Goal: Contribute content: Contribute content

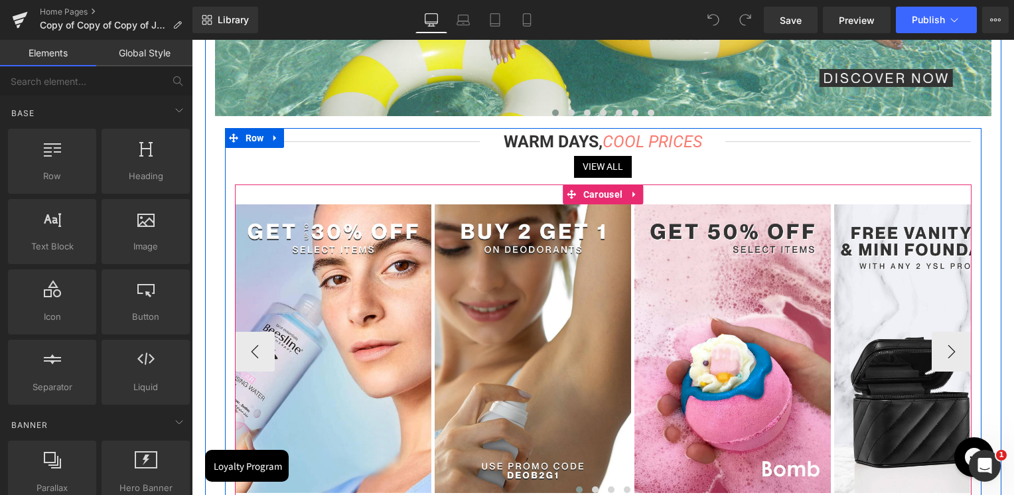
drag, startPoint x: 608, startPoint y: 196, endPoint x: 382, endPoint y: 200, distance: 225.7
click at [608, 196] on span "Carousel" at bounding box center [603, 194] width 46 height 20
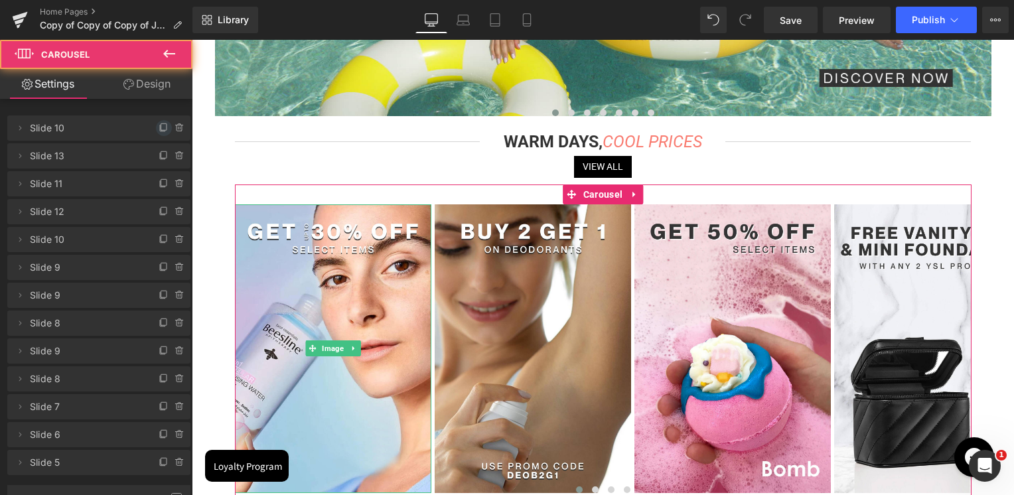
click at [165, 129] on span at bounding box center [164, 128] width 16 height 16
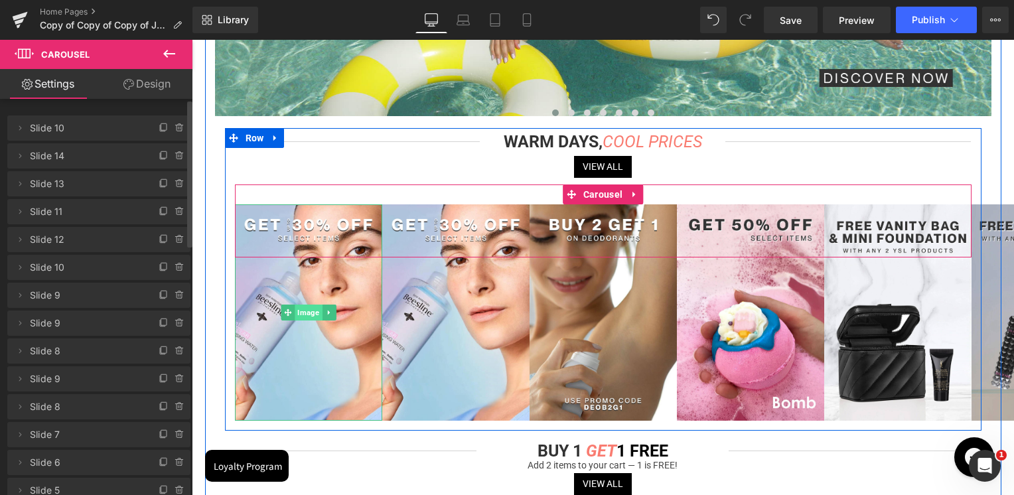
click at [303, 309] on span "Image" at bounding box center [308, 313] width 27 height 16
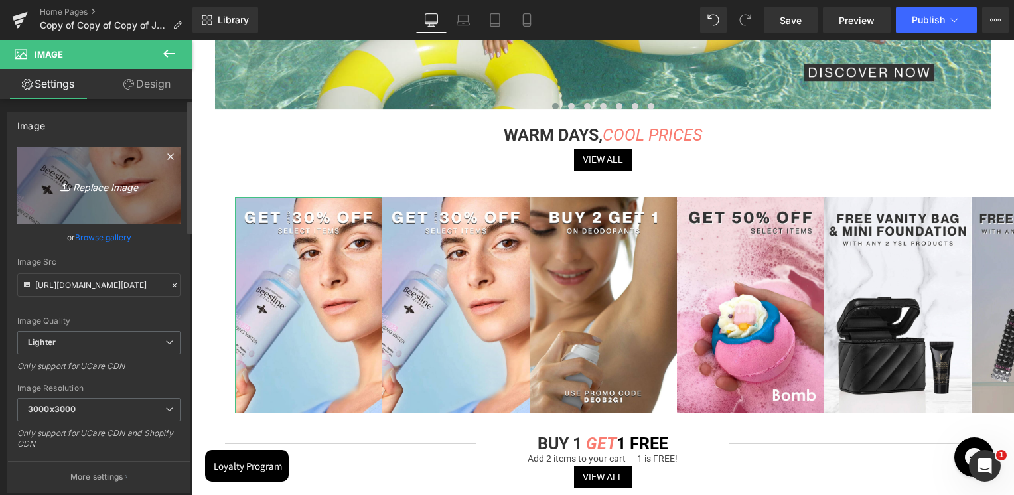
click at [109, 175] on link "Replace Image" at bounding box center [98, 185] width 163 height 76
type input "C:\fakepath\Top deal estee lauder aug25.jpg"
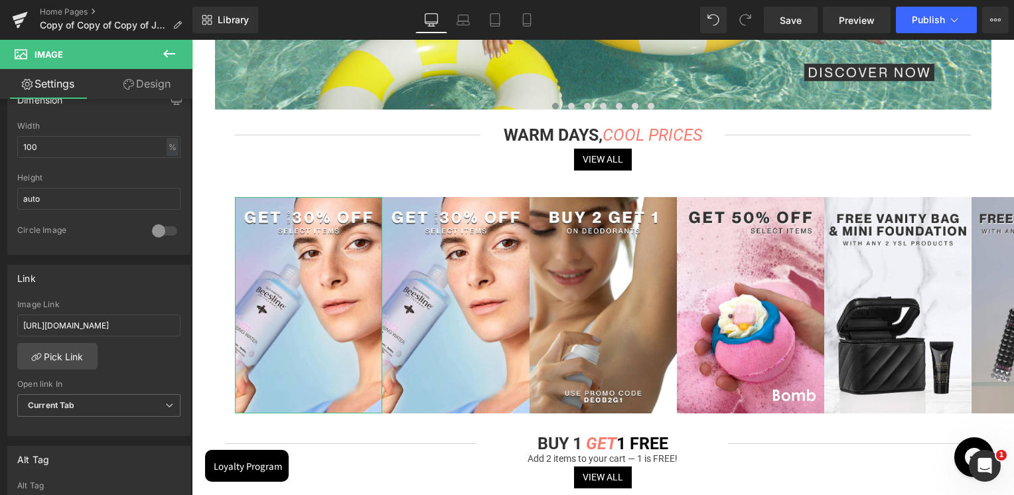
scroll to position [465, 0]
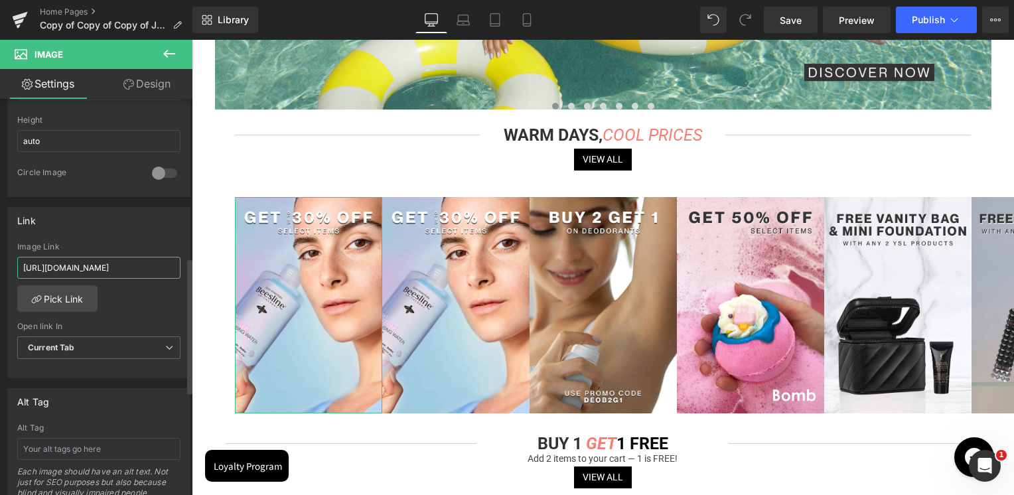
click at [108, 272] on input "https://skinsociety.me/collections/value-deals?tab=products&sort_by=discount&so…" at bounding box center [98, 268] width 163 height 22
paste input "estee-lauder?page=1&rb_filter_ptag_4081122ad1e026e9df2c244f6471a0f4=Make%20Up%7…"
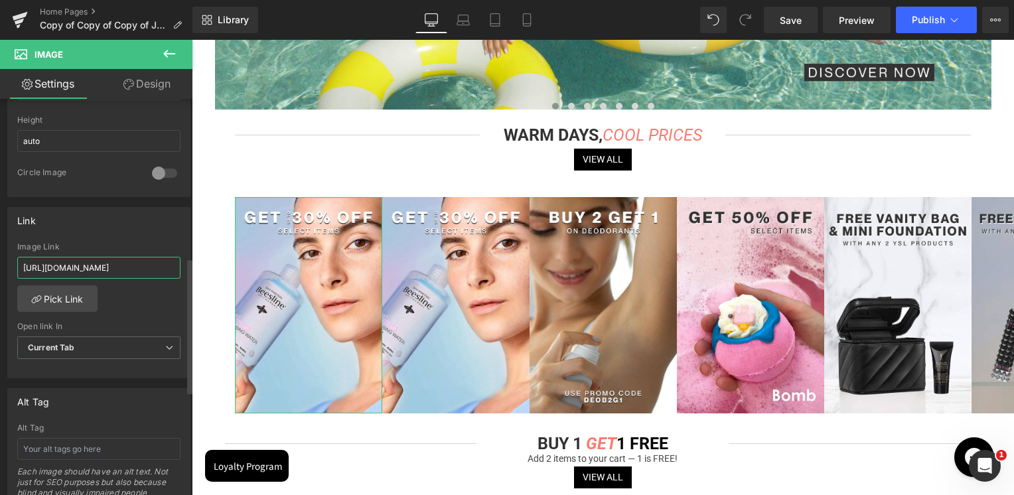
type input "https://skinsociety.me/collections/estee-lauder?page=1&rb_filter_ptag_4081122ad…"
click at [109, 214] on div "Link" at bounding box center [99, 220] width 182 height 25
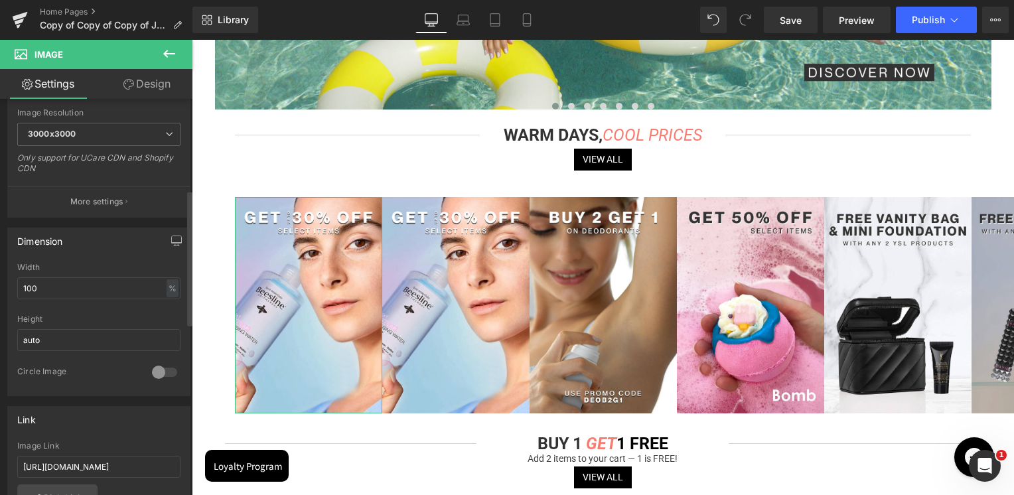
scroll to position [0, 0]
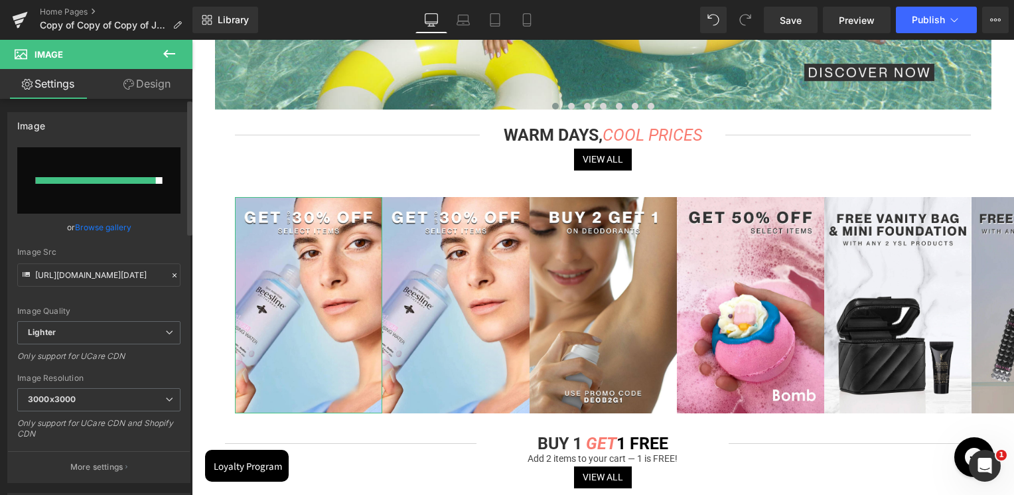
click at [111, 226] on link "Browse gallery" at bounding box center [103, 227] width 56 height 23
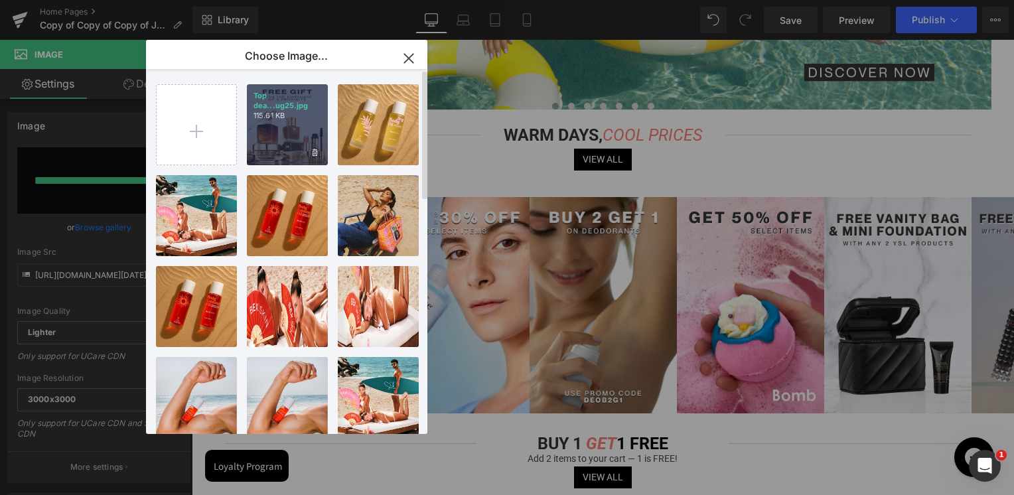
click at [293, 142] on div "Top dea...ug25.jpg 115.61 KB" at bounding box center [287, 124] width 81 height 81
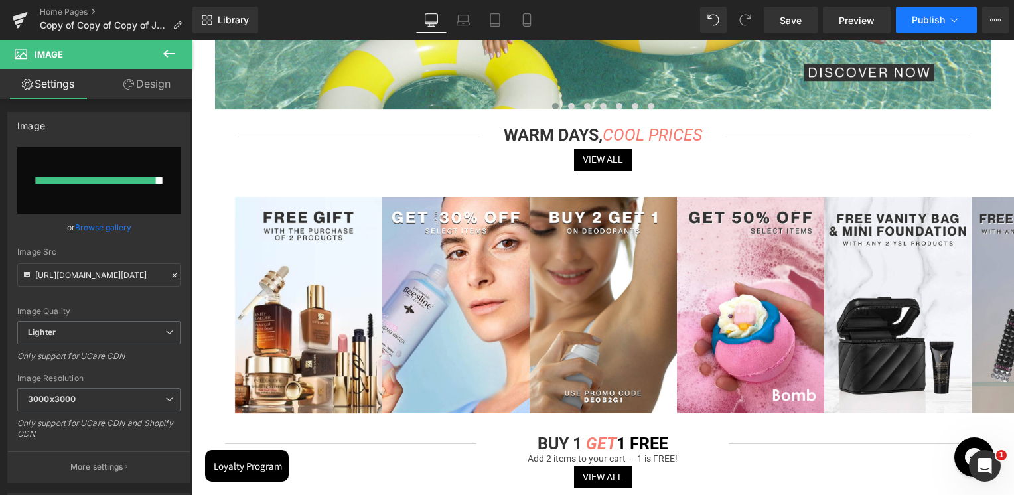
click at [922, 21] on span "Publish" at bounding box center [928, 20] width 33 height 11
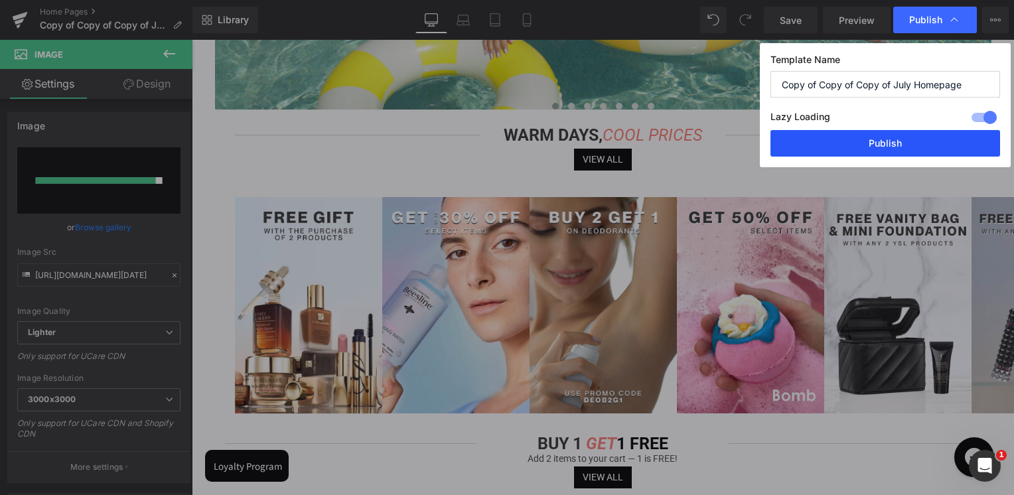
drag, startPoint x: 881, startPoint y: 147, endPoint x: 264, endPoint y: 267, distance: 628.6
click at [881, 147] on button "Publish" at bounding box center [885, 143] width 230 height 27
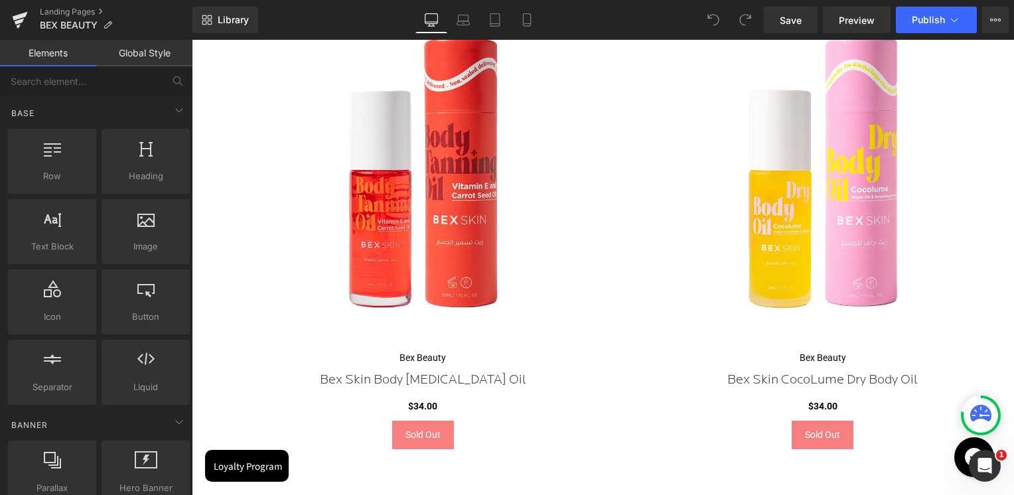
scroll to position [531, 0]
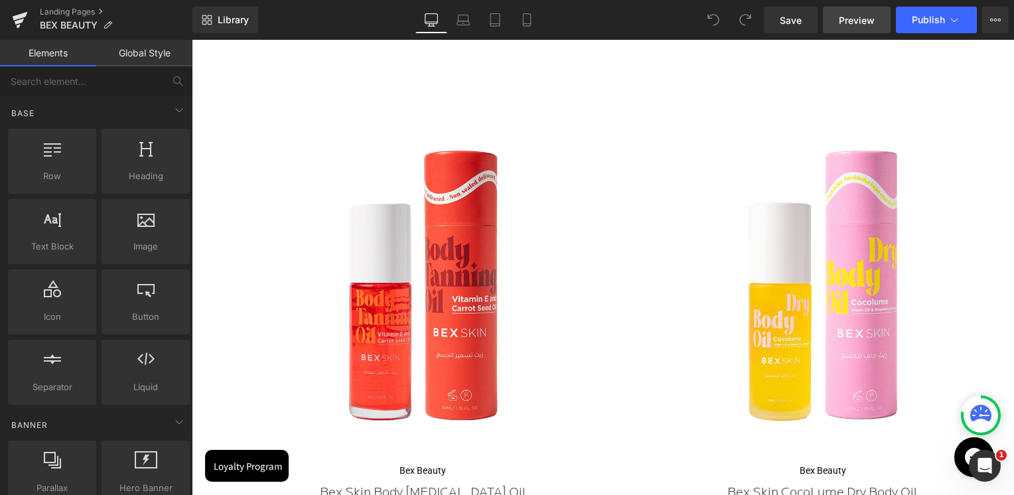
click at [855, 15] on span "Preview" at bounding box center [857, 20] width 36 height 14
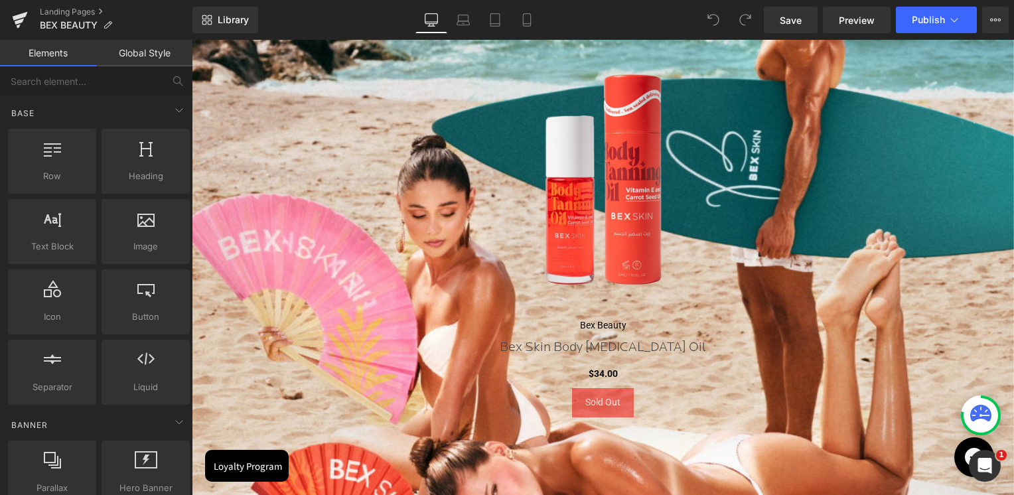
scroll to position [2124, 0]
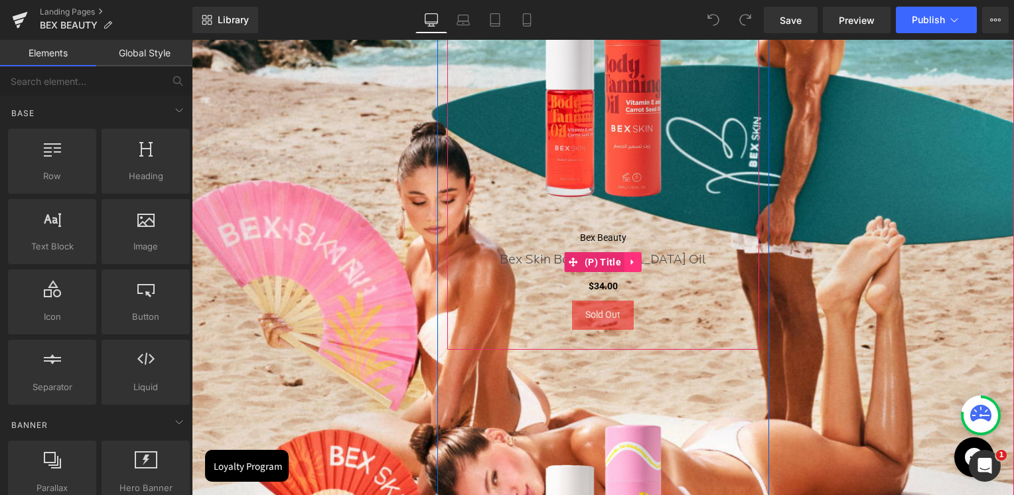
click at [632, 261] on icon at bounding box center [632, 262] width 9 height 10
click at [638, 264] on icon at bounding box center [641, 261] width 9 height 9
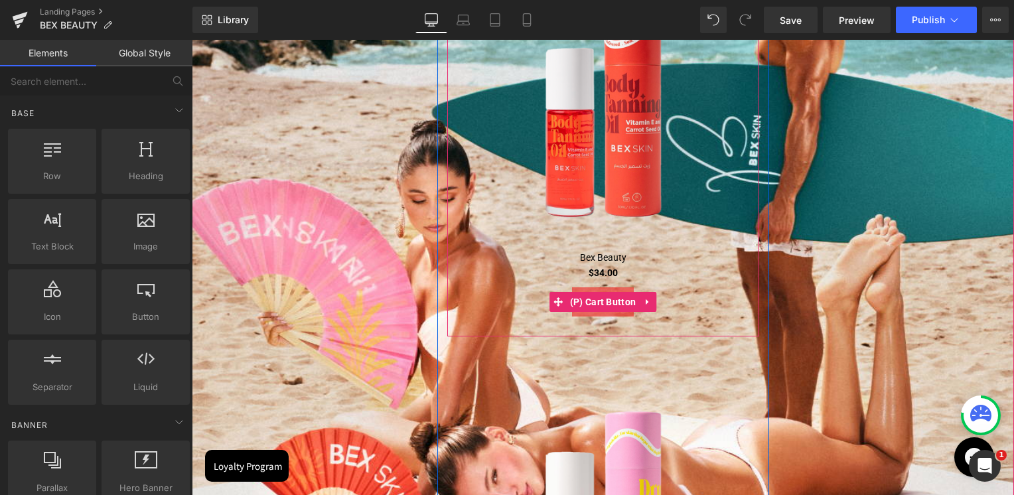
scroll to position [7, 6]
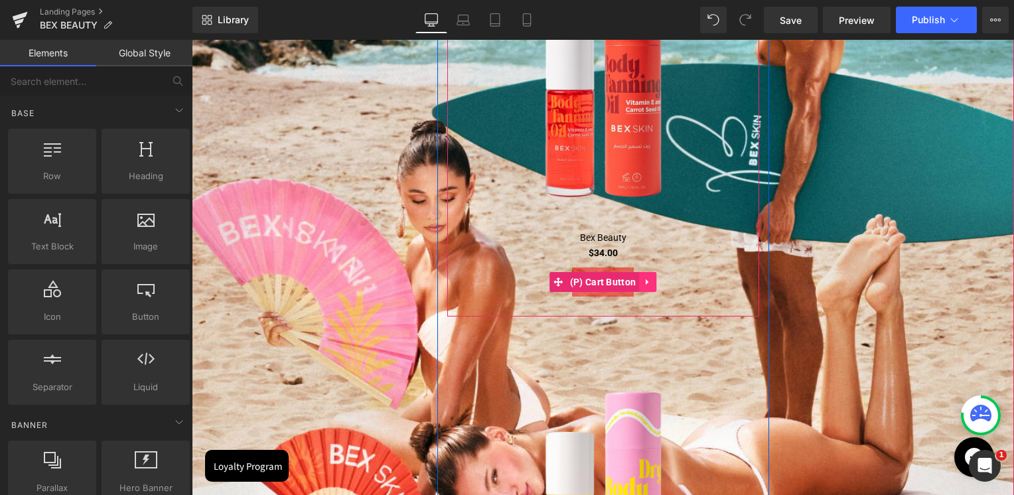
click at [643, 280] on icon at bounding box center [647, 282] width 9 height 10
click at [654, 280] on icon at bounding box center [656, 281] width 9 height 9
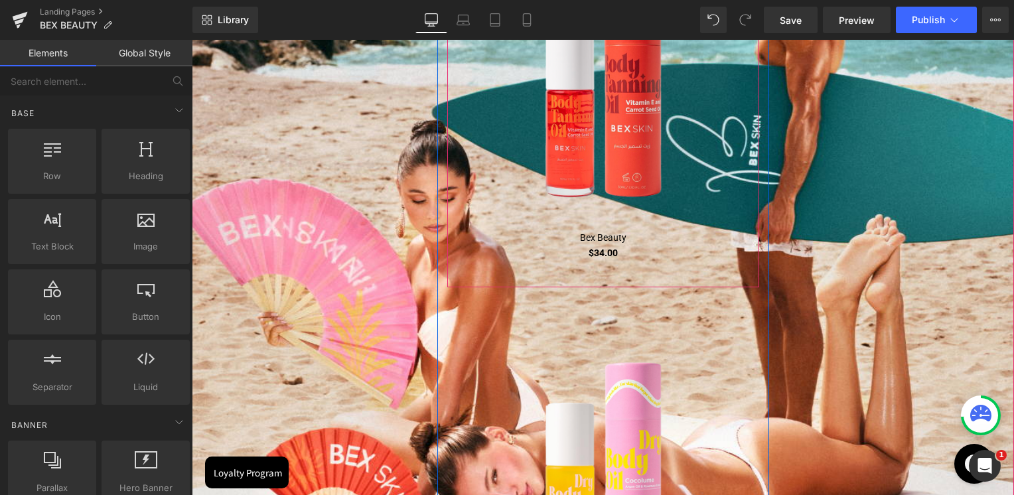
scroll to position [6, 6]
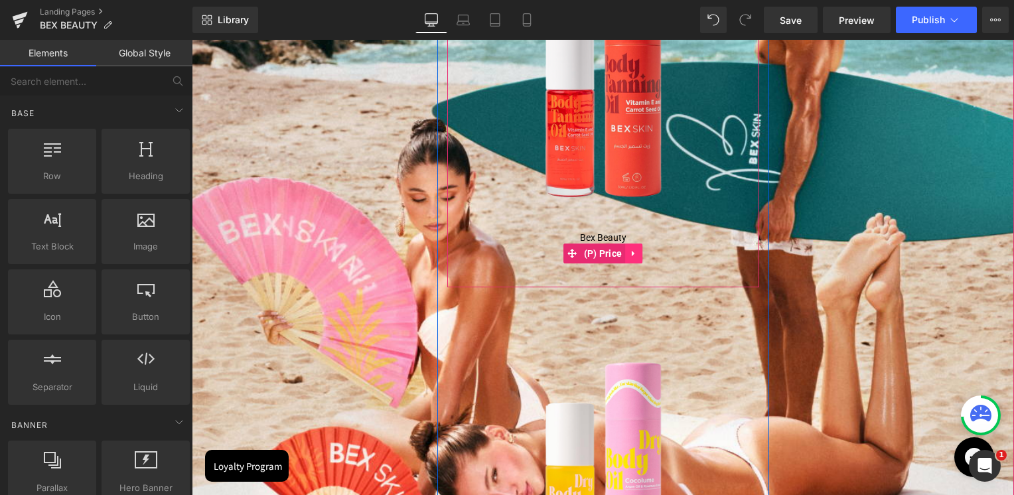
click at [632, 252] on icon at bounding box center [633, 253] width 9 height 10
click at [635, 254] on link at bounding box center [642, 254] width 17 height 20
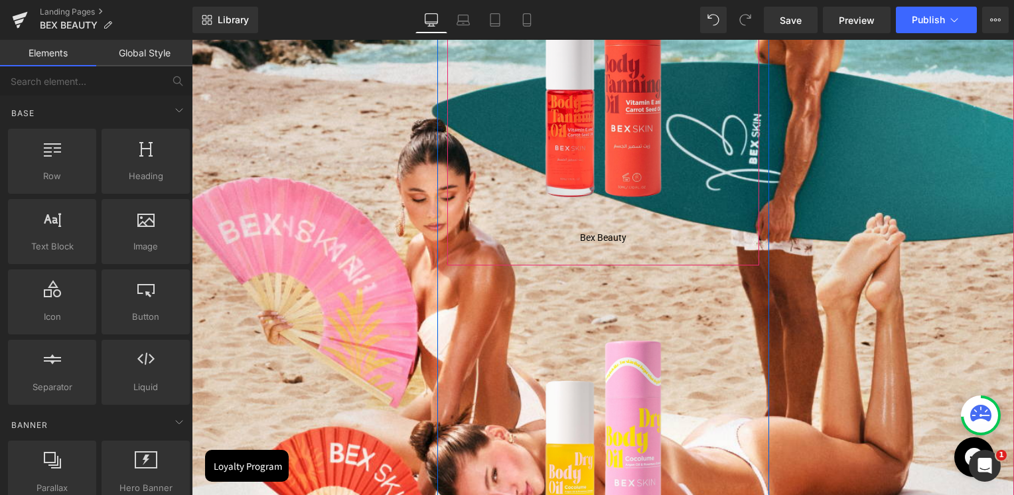
scroll to position [7, 6]
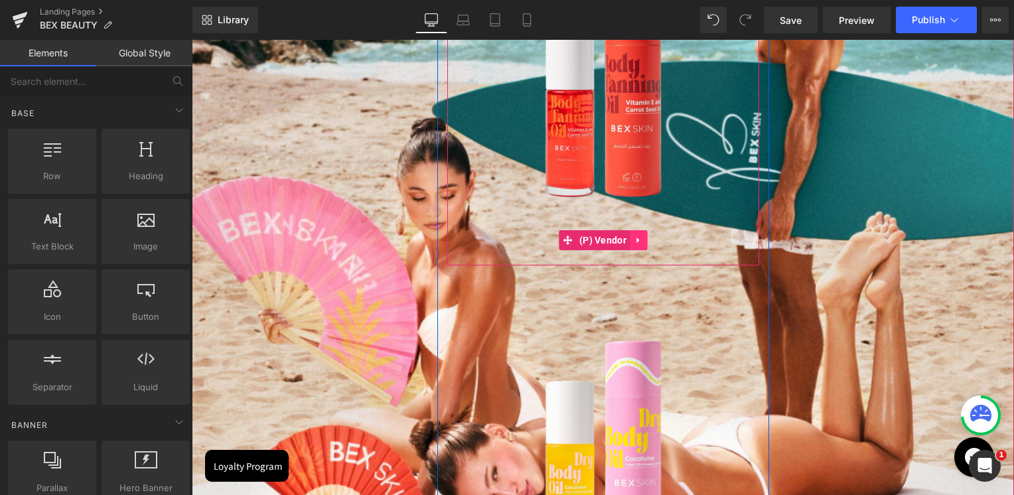
click at [636, 240] on icon at bounding box center [637, 241] width 3 height 6
click at [638, 240] on link at bounding box center [646, 240] width 17 height 20
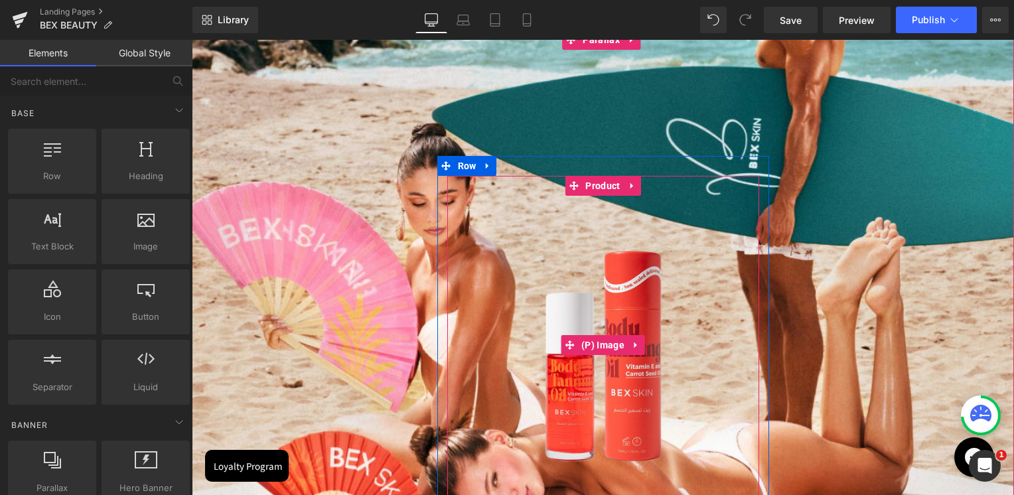
scroll to position [1838, 0]
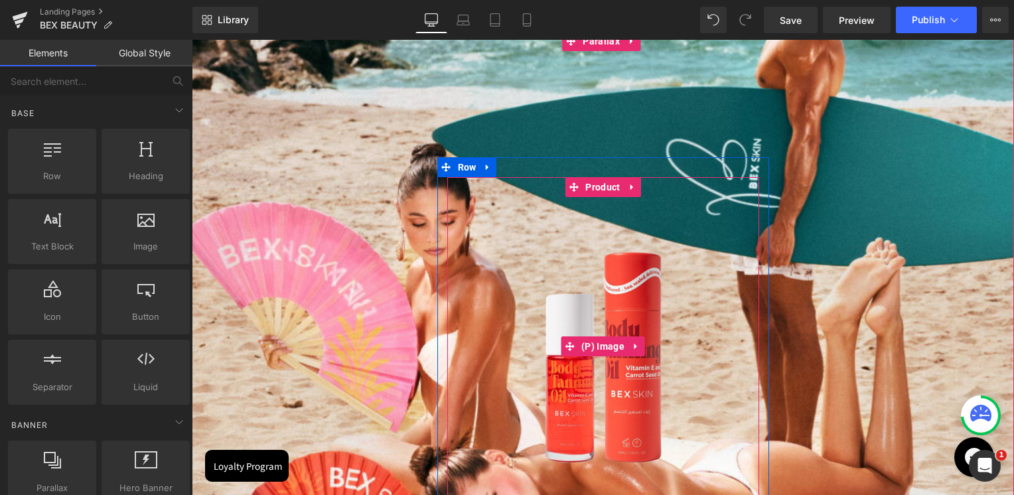
click at [601, 299] on img at bounding box center [603, 346] width 299 height 299
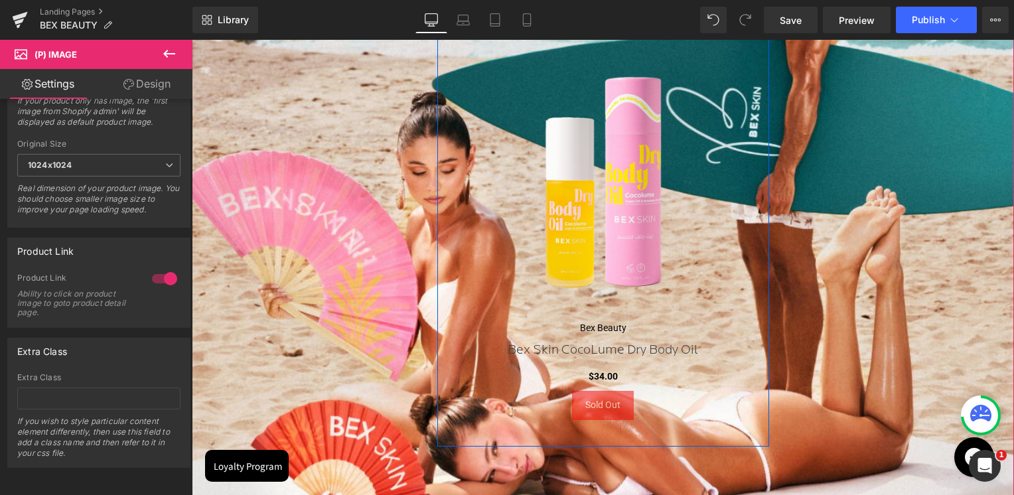
scroll to position [2435, 0]
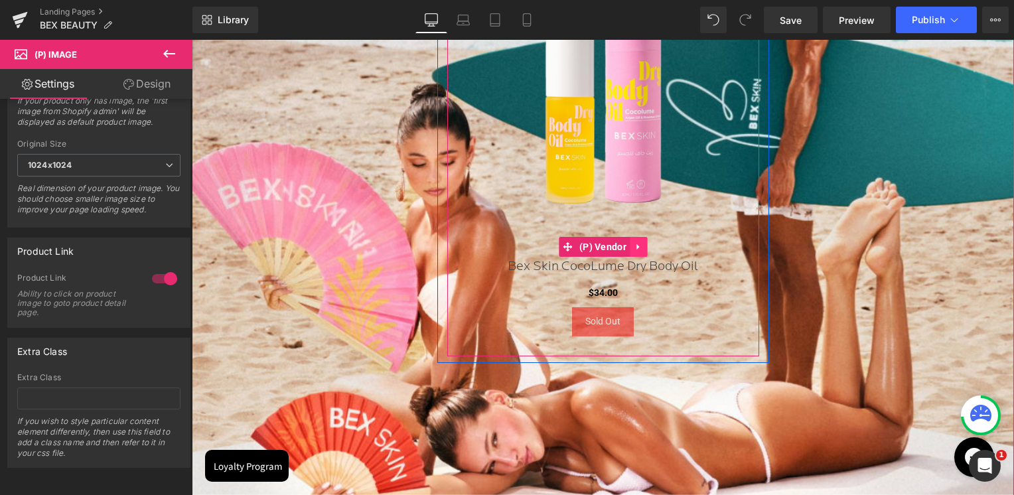
click at [634, 243] on icon at bounding box center [638, 247] width 9 height 10
click at [642, 246] on icon at bounding box center [646, 246] width 9 height 9
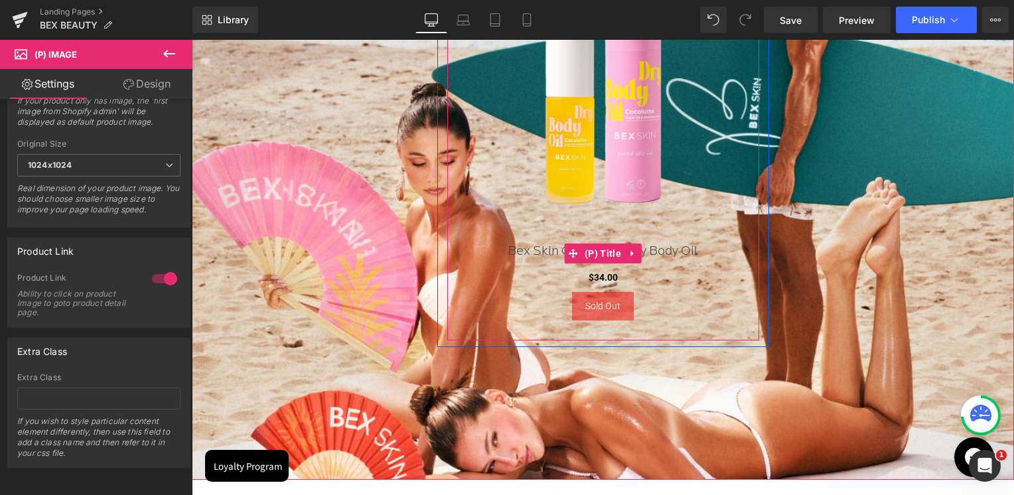
scroll to position [3644, 819]
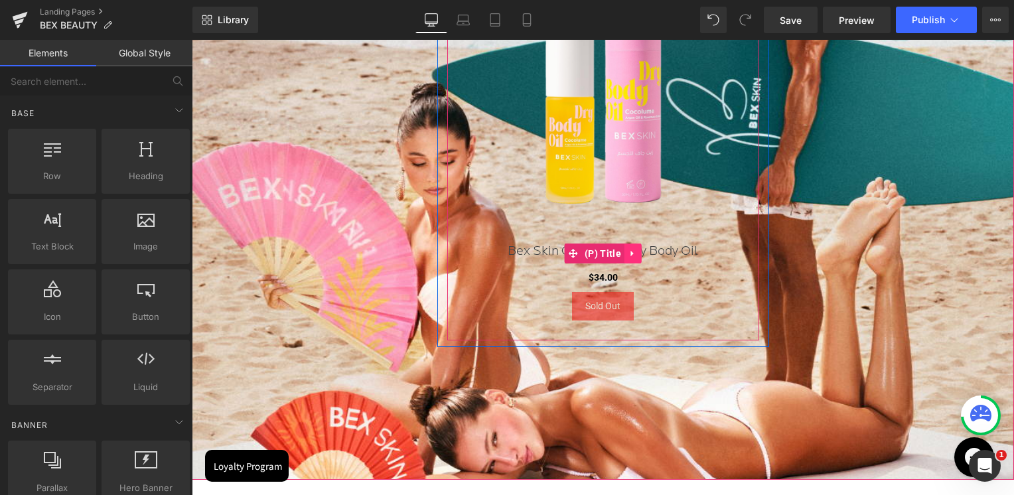
click at [633, 257] on icon at bounding box center [632, 254] width 9 height 10
click at [637, 254] on icon at bounding box center [641, 254] width 9 height 10
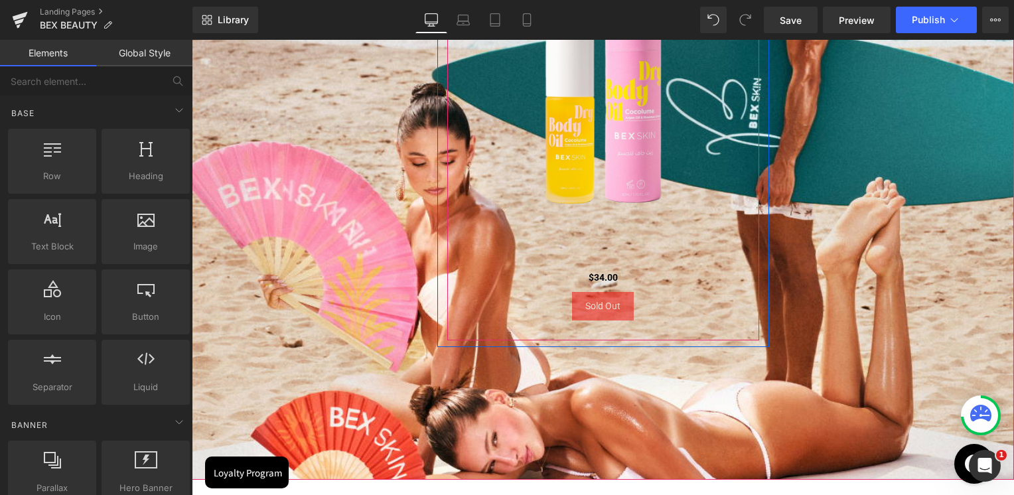
scroll to position [3610, 819]
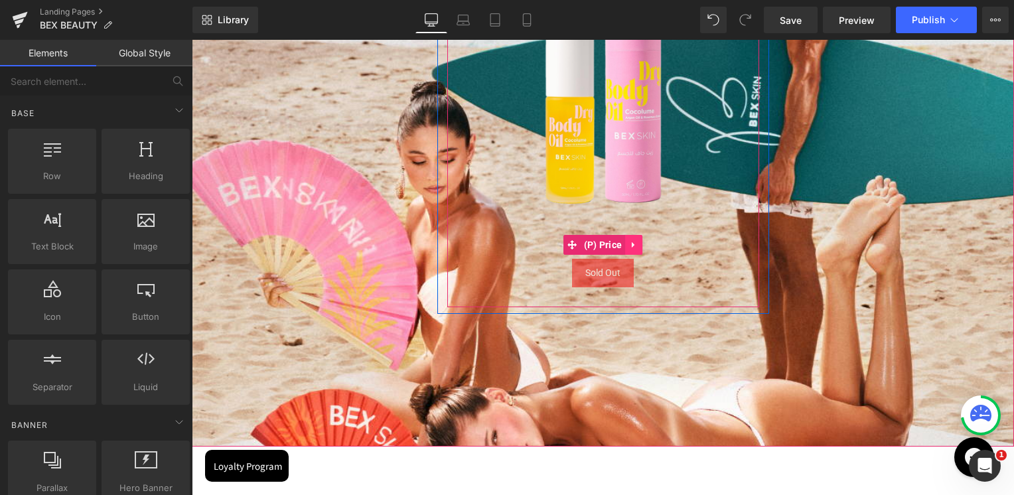
click at [629, 242] on icon at bounding box center [633, 245] width 9 height 10
click at [634, 244] on link at bounding box center [642, 245] width 17 height 20
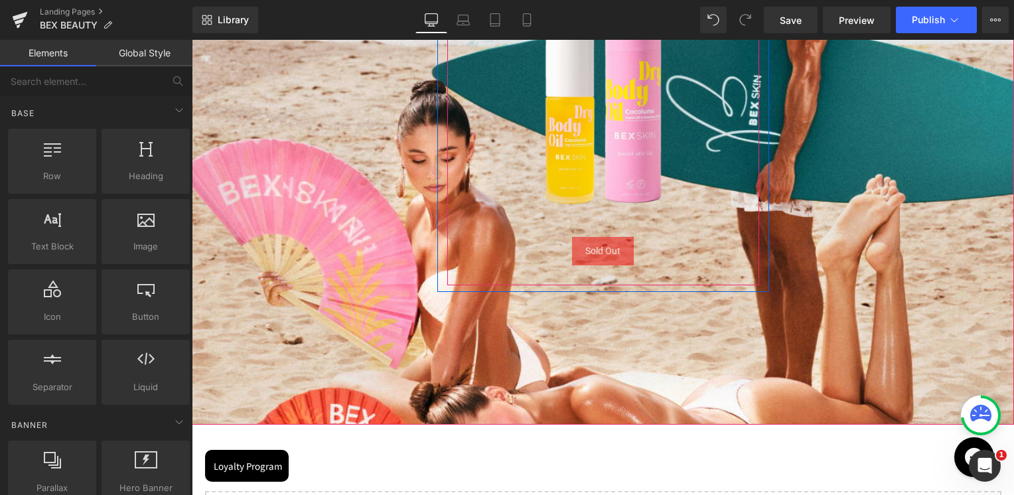
scroll to position [3588, 819]
click at [646, 251] on icon at bounding box center [647, 252] width 3 height 6
click at [652, 252] on icon at bounding box center [656, 251] width 9 height 9
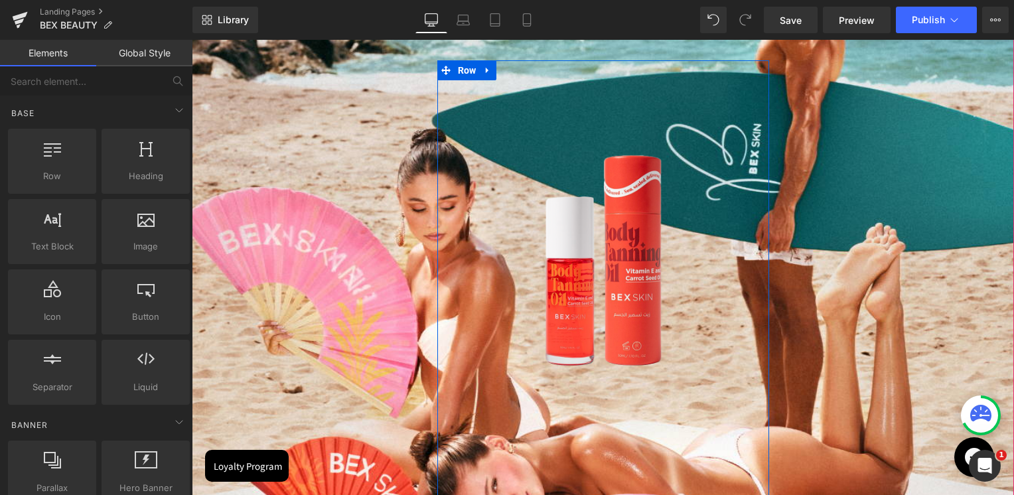
scroll to position [1838, 0]
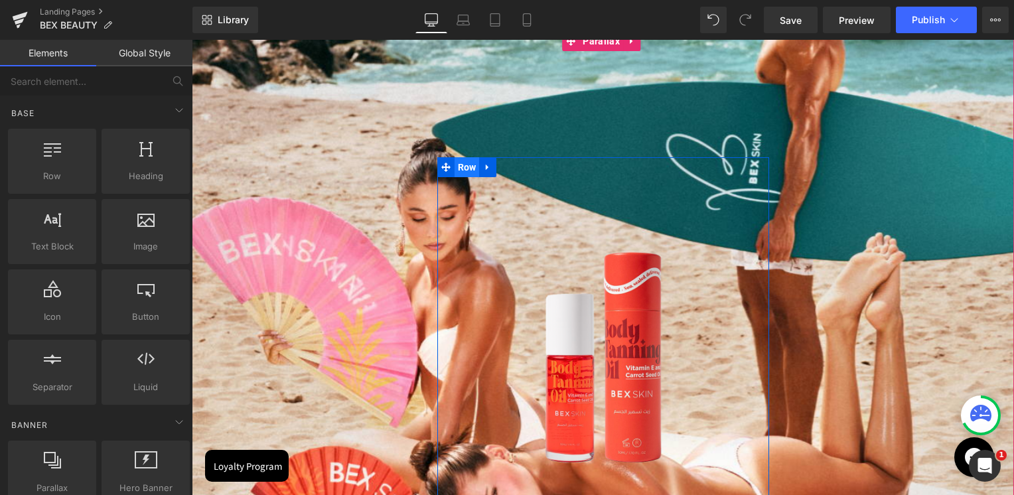
click at [465, 169] on span "Row" at bounding box center [467, 167] width 25 height 20
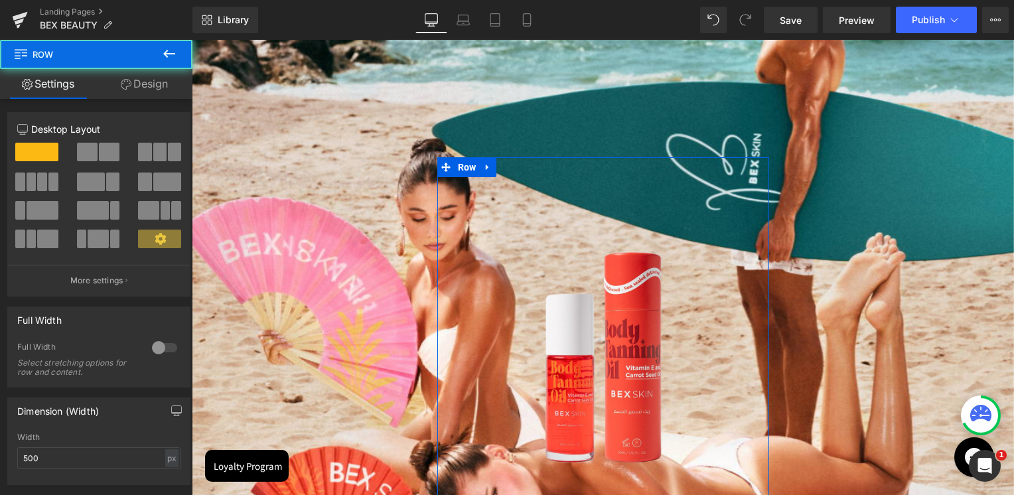
click at [104, 157] on span at bounding box center [109, 152] width 21 height 19
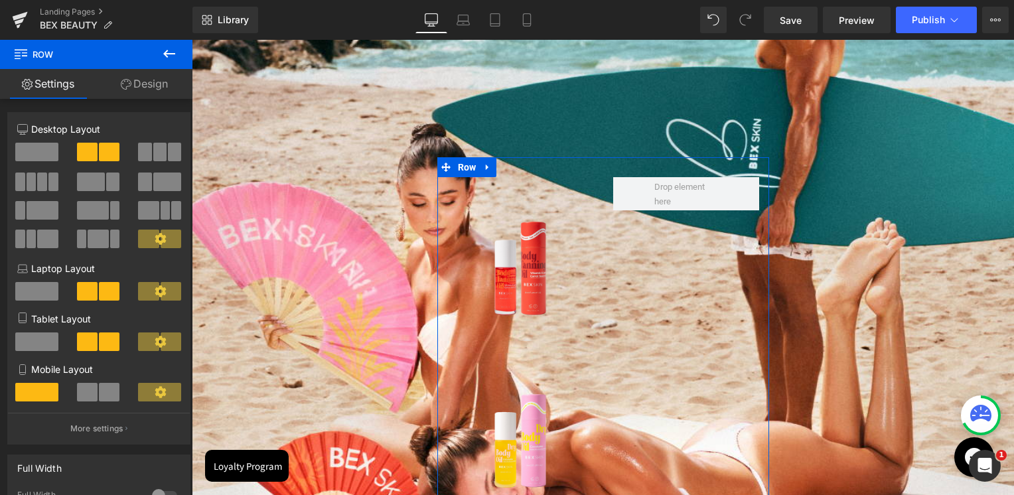
scroll to position [3228, 819]
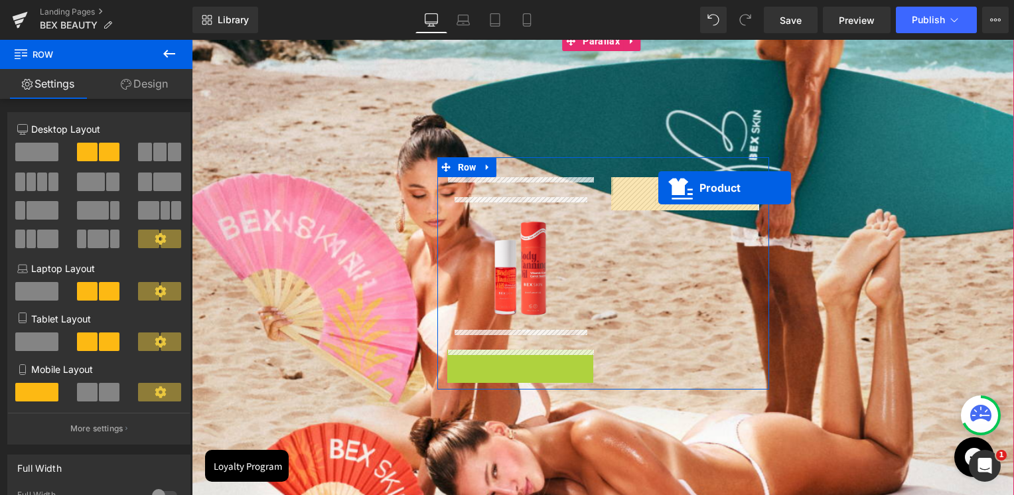
drag, startPoint x: 492, startPoint y: 356, endPoint x: 658, endPoint y: 187, distance: 237.4
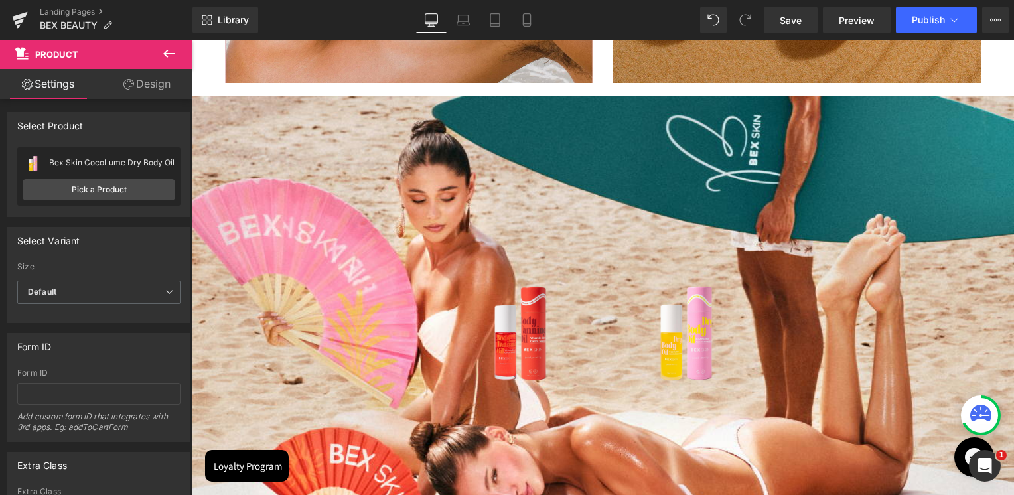
scroll to position [1772, 0]
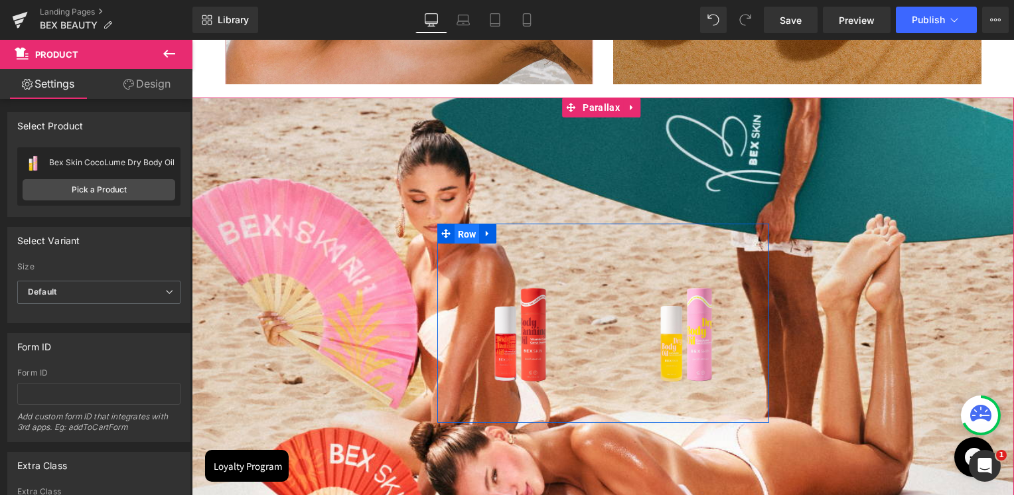
click at [459, 233] on span "Row" at bounding box center [467, 234] width 25 height 20
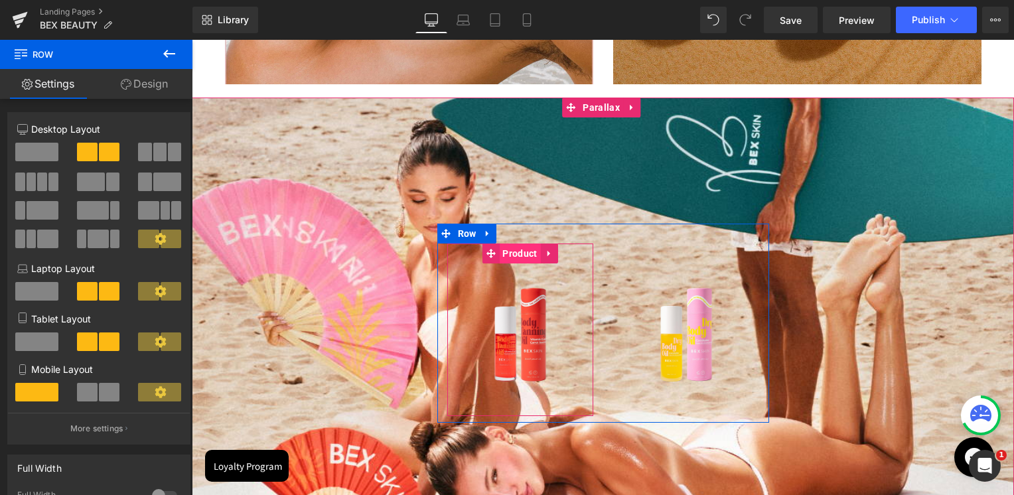
click at [521, 255] on span "Product" at bounding box center [519, 254] width 41 height 20
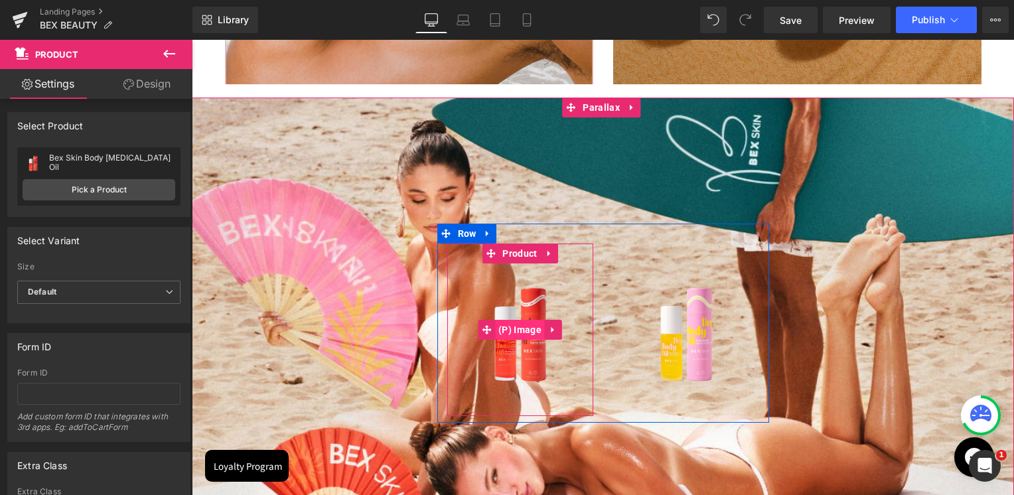
click at [518, 327] on span "(P) Image" at bounding box center [520, 330] width 50 height 20
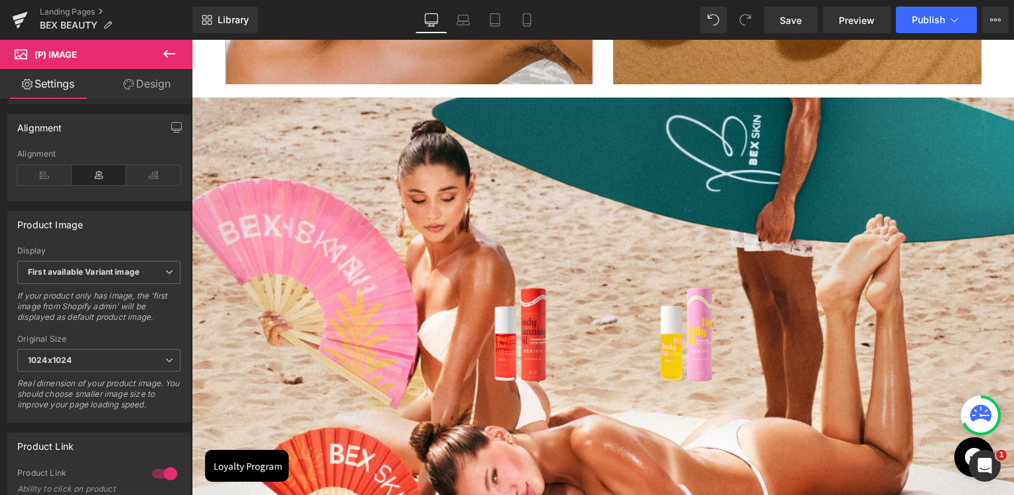
scroll to position [251, 0]
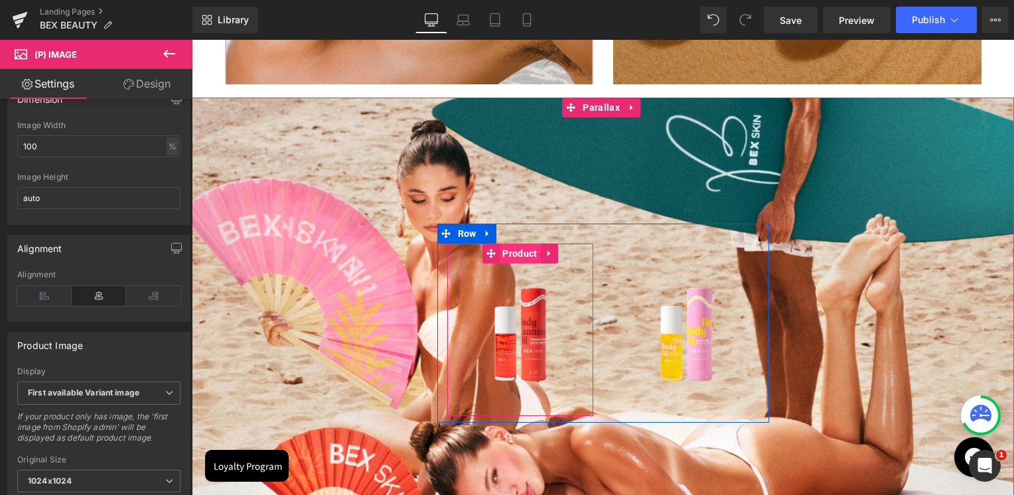
click at [510, 256] on span "Product" at bounding box center [519, 254] width 41 height 20
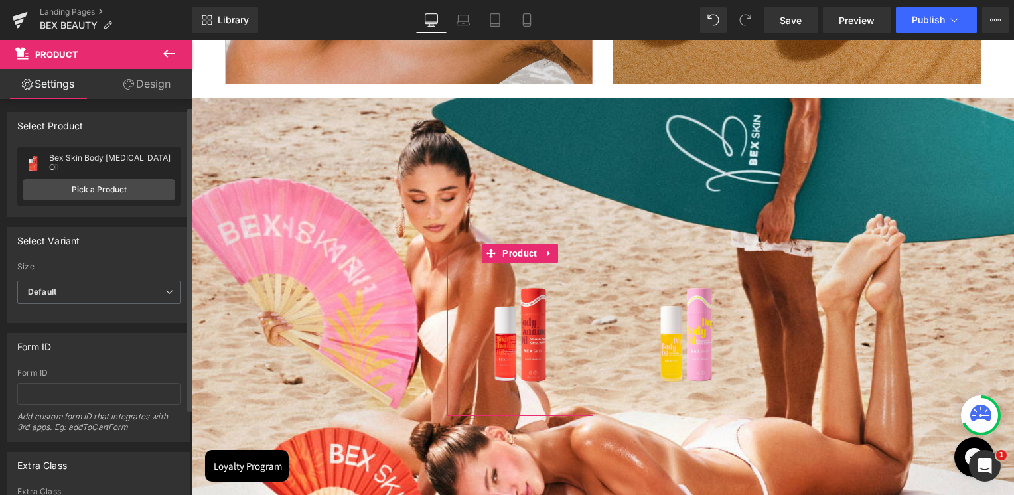
scroll to position [122, 0]
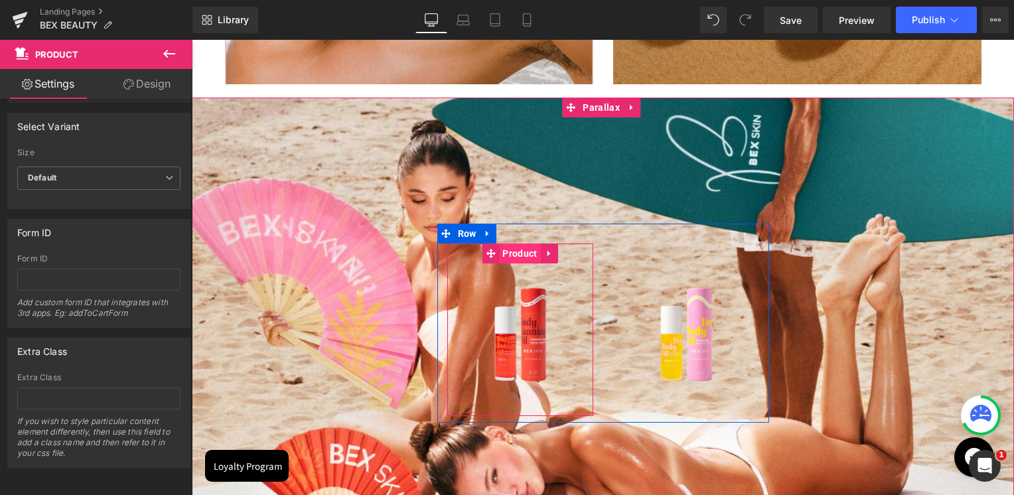
click at [512, 254] on span "Product" at bounding box center [519, 254] width 41 height 20
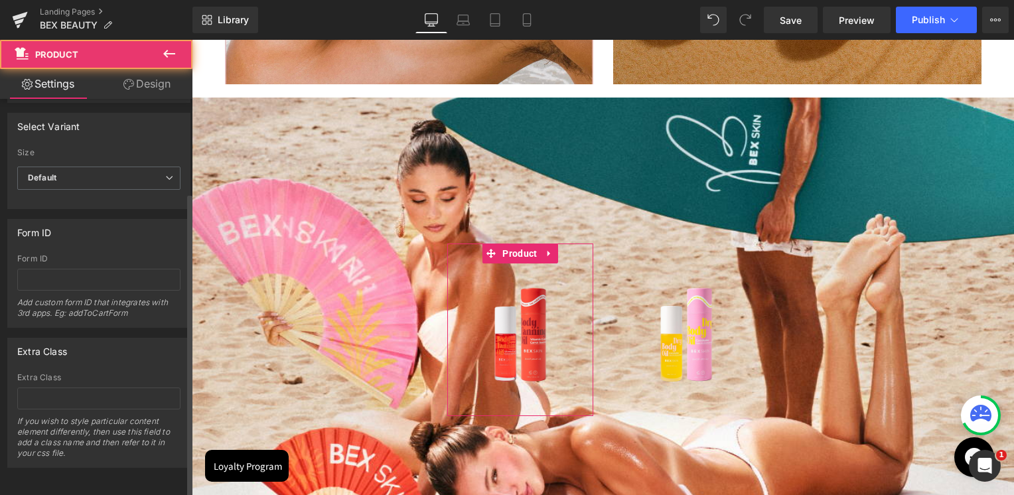
scroll to position [0, 0]
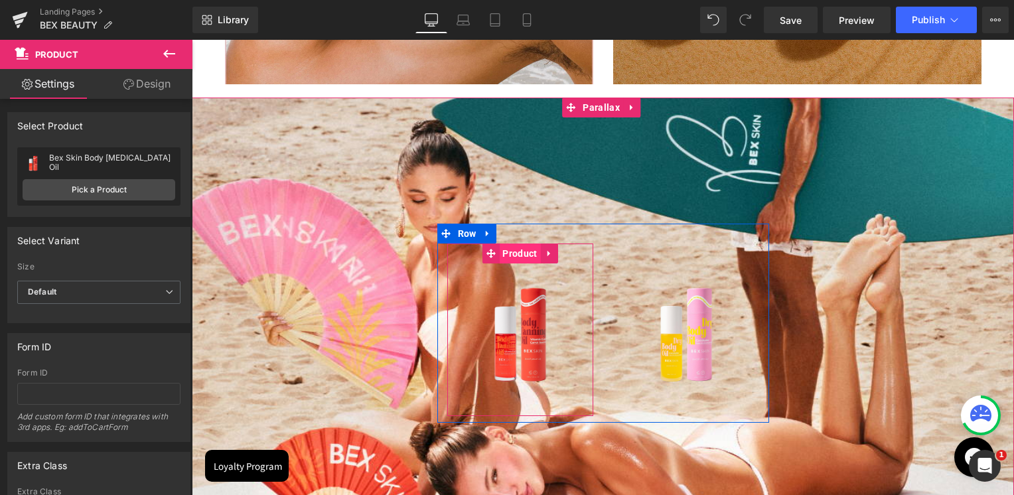
click at [515, 251] on span "Product" at bounding box center [519, 254] width 41 height 20
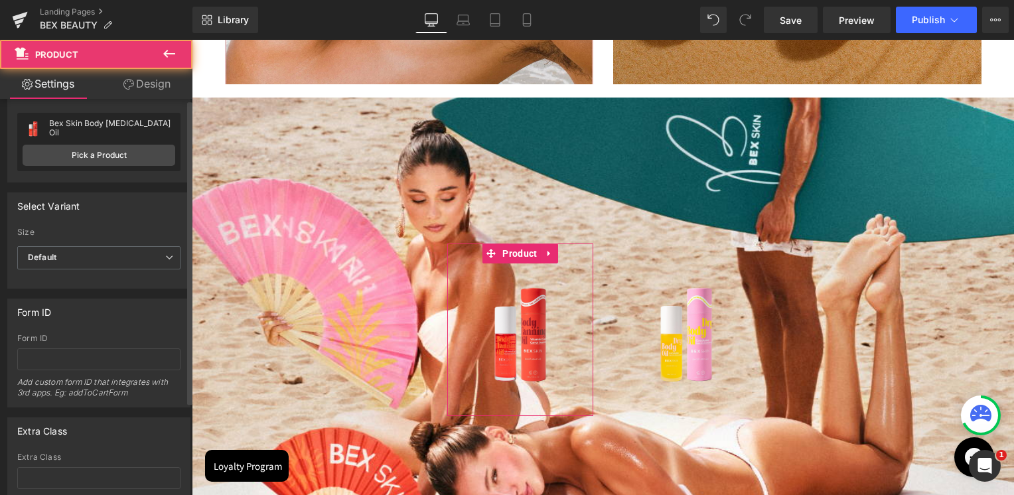
scroll to position [122, 0]
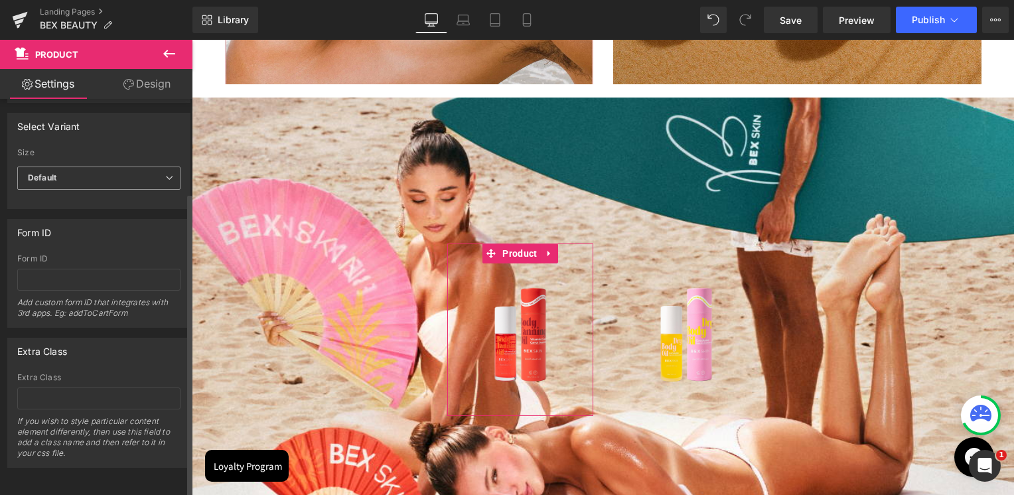
click at [86, 168] on span "Default" at bounding box center [98, 178] width 163 height 23
click at [86, 168] on span "Default" at bounding box center [96, 178] width 158 height 23
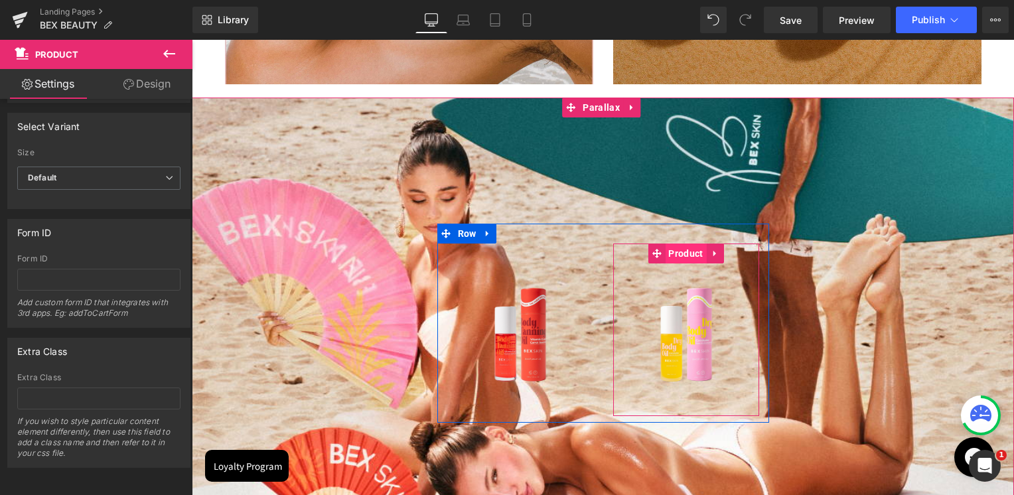
click at [684, 256] on span "Product" at bounding box center [685, 254] width 41 height 20
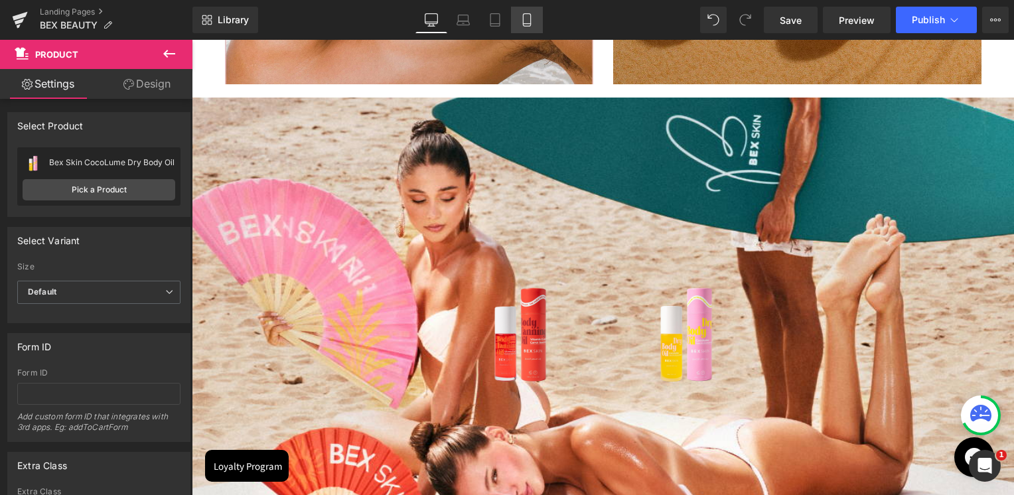
click at [520, 20] on icon at bounding box center [526, 19] width 13 height 13
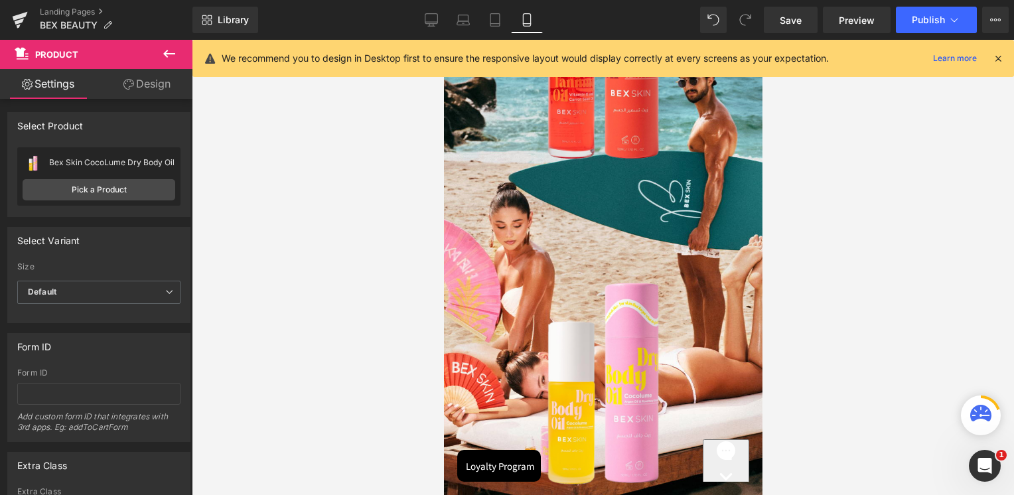
scroll to position [2123, 0]
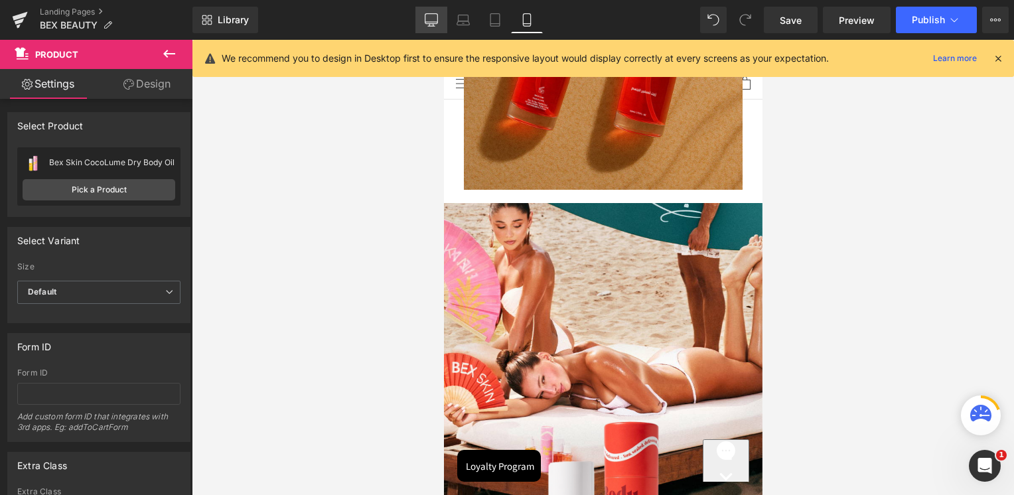
click at [433, 11] on link "Desktop" at bounding box center [431, 20] width 32 height 27
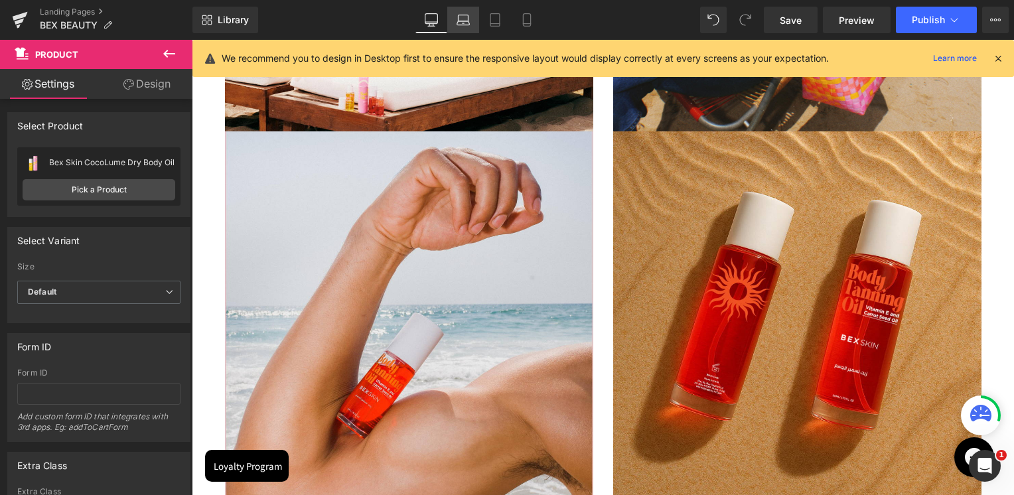
scroll to position [3055, 819]
click at [462, 15] on icon at bounding box center [463, 19] width 13 height 13
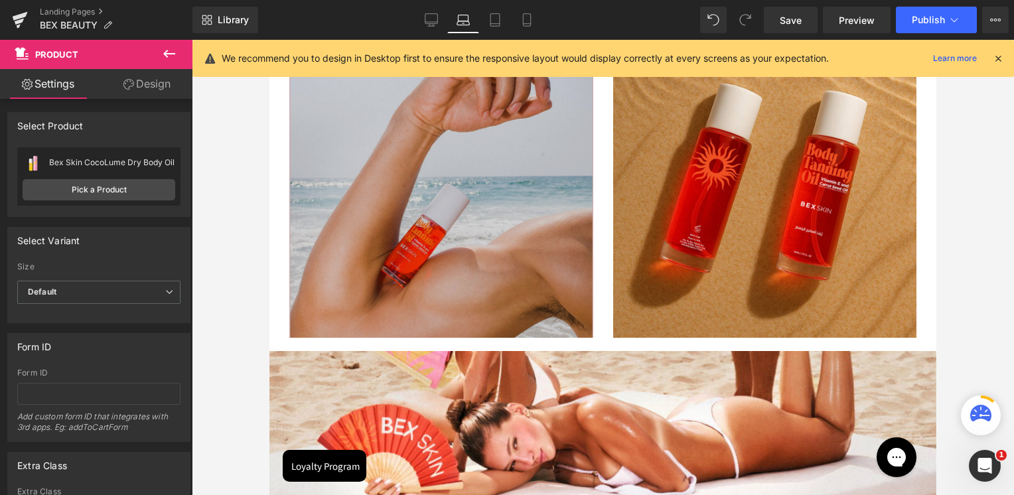
scroll to position [1053, 0]
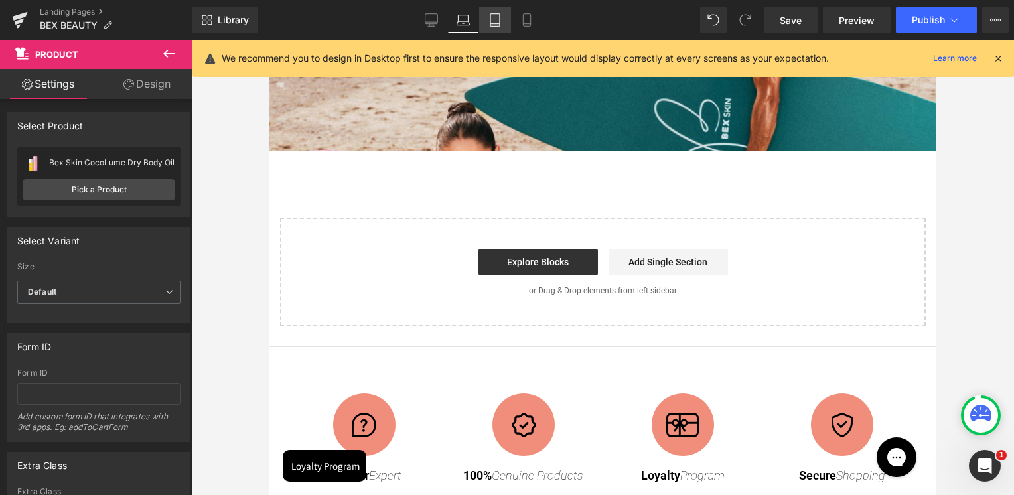
click at [492, 19] on icon at bounding box center [494, 19] width 13 height 13
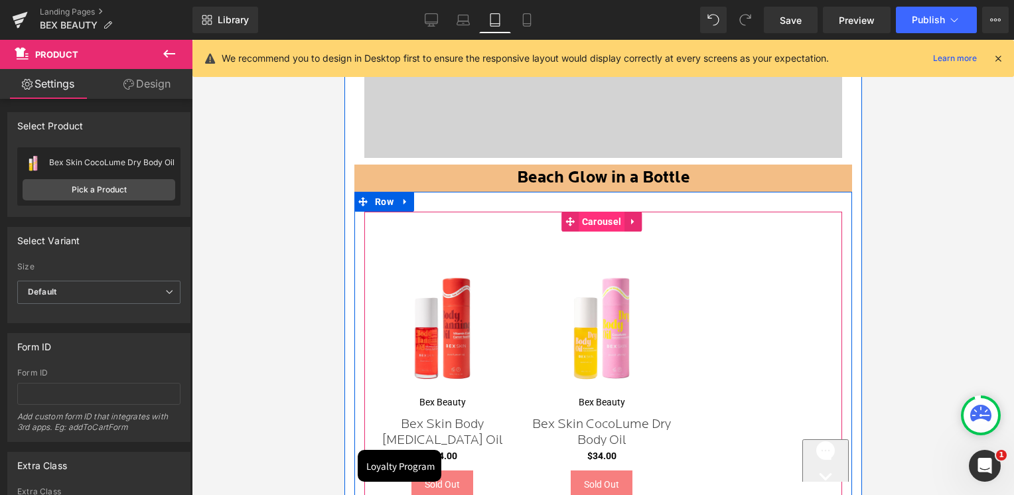
click at [587, 227] on span "Carousel" at bounding box center [601, 222] width 46 height 20
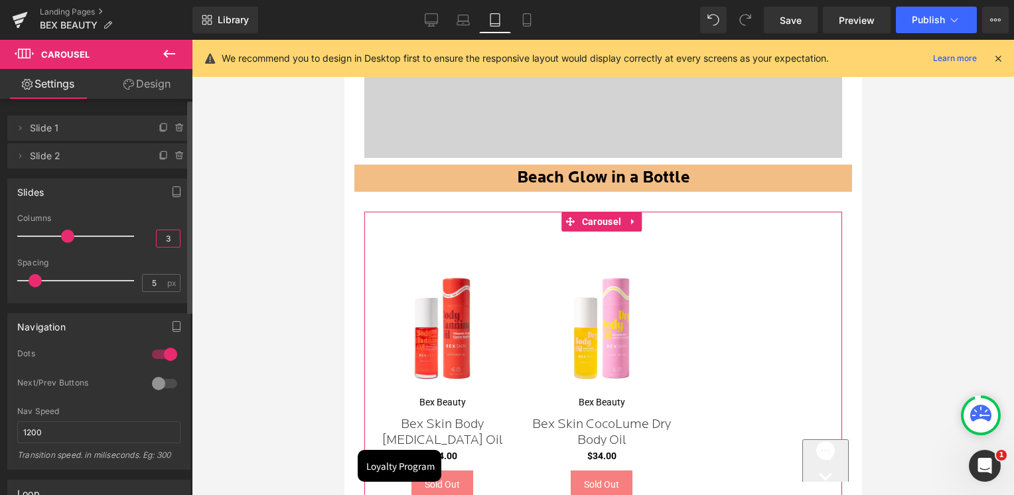
click at [166, 236] on input "3" at bounding box center [168, 238] width 23 height 17
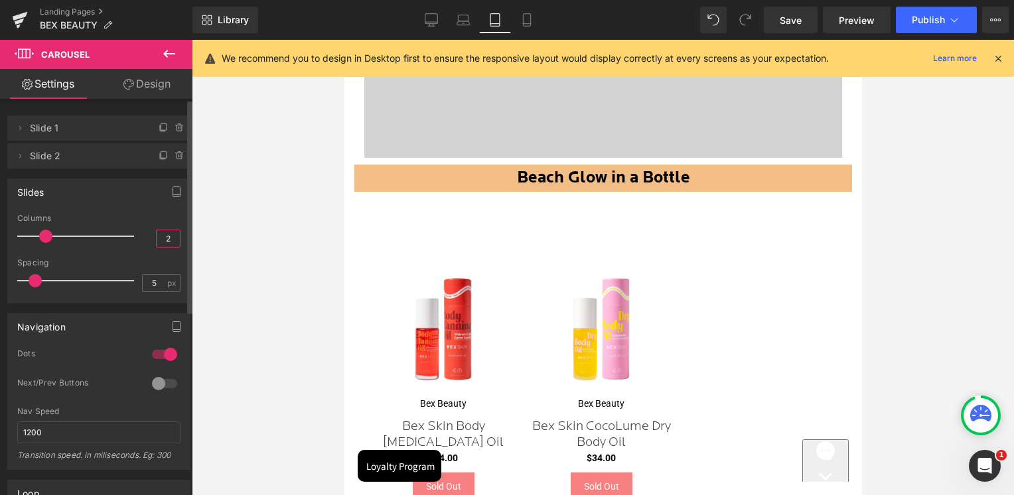
type input "2"
click at [160, 216] on div "Columns" at bounding box center [98, 218] width 163 height 9
click at [525, 19] on icon at bounding box center [526, 19] width 13 height 13
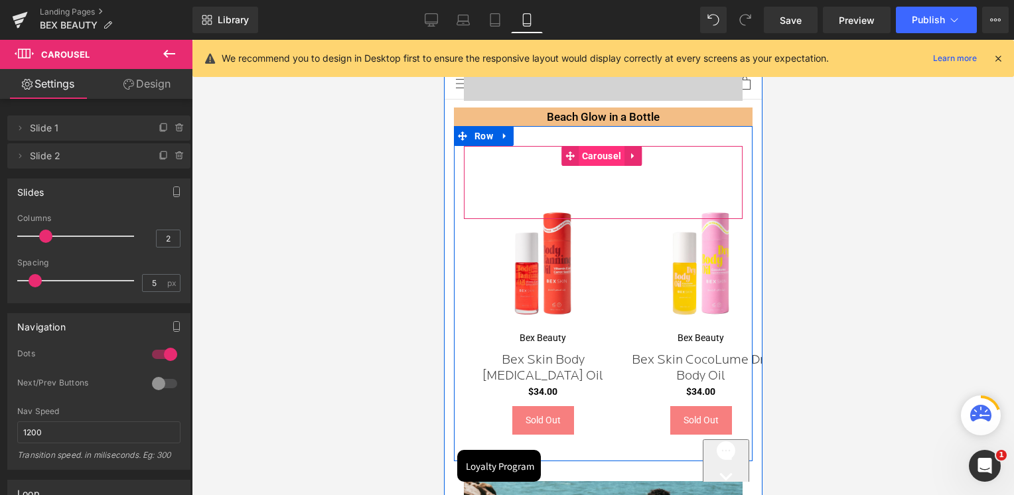
click at [587, 153] on span "Carousel" at bounding box center [601, 156] width 46 height 20
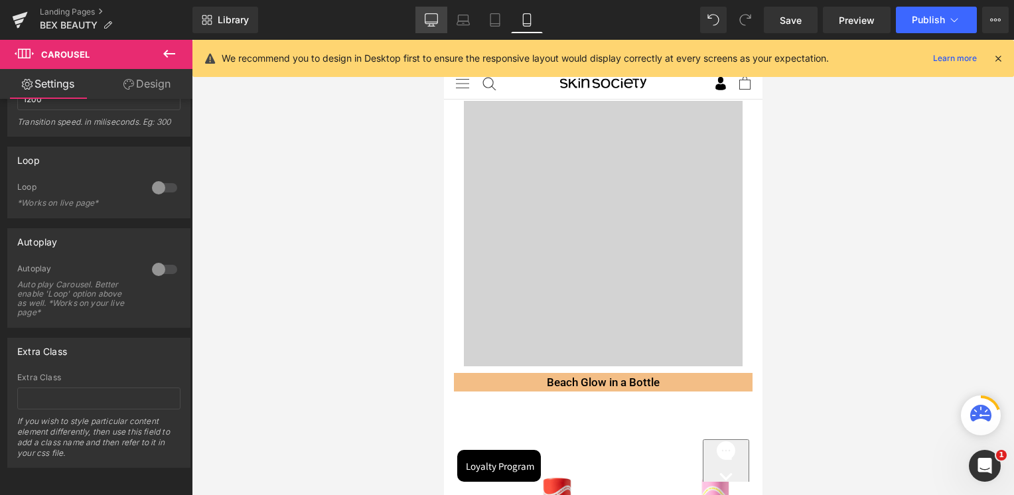
click at [420, 20] on link "Desktop" at bounding box center [431, 20] width 32 height 27
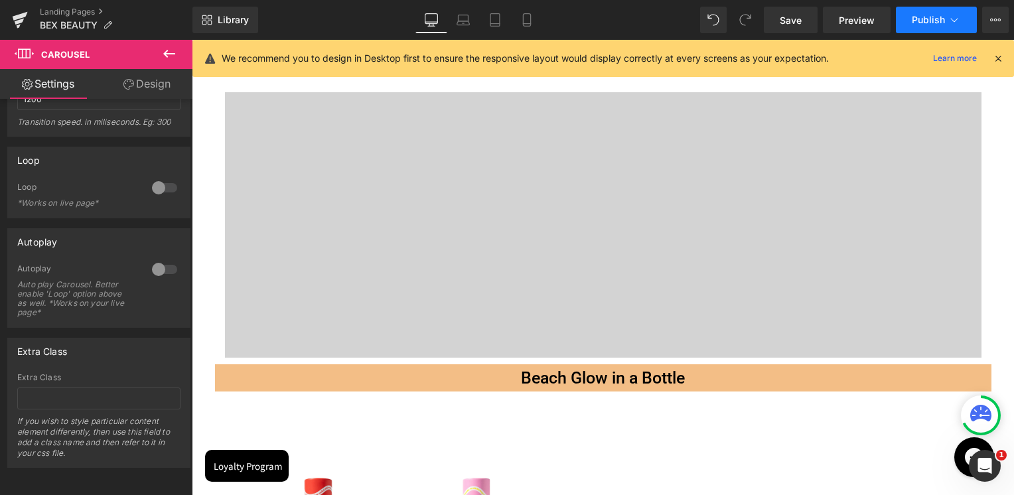
click at [916, 13] on button "Publish" at bounding box center [936, 20] width 81 height 27
click at [775, 25] on link "Save" at bounding box center [791, 20] width 54 height 27
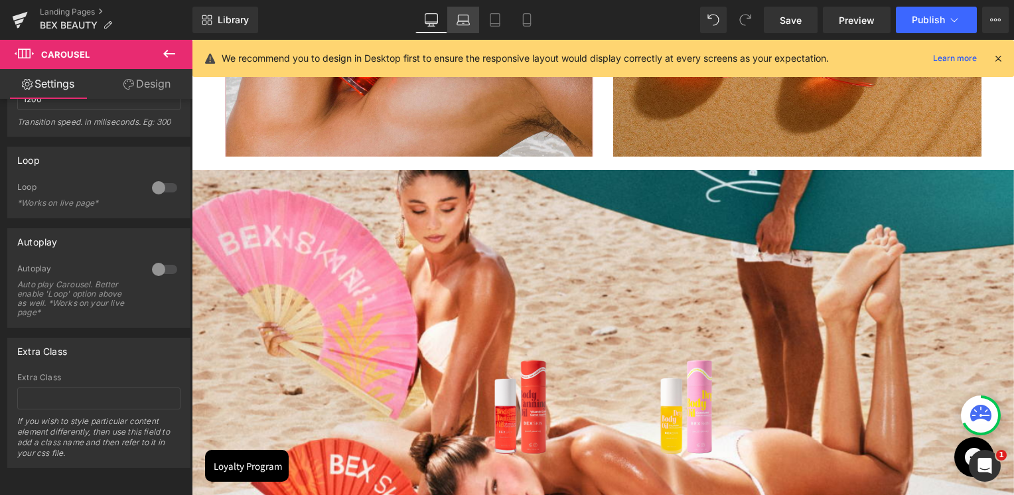
click at [467, 20] on icon at bounding box center [463, 19] width 13 height 13
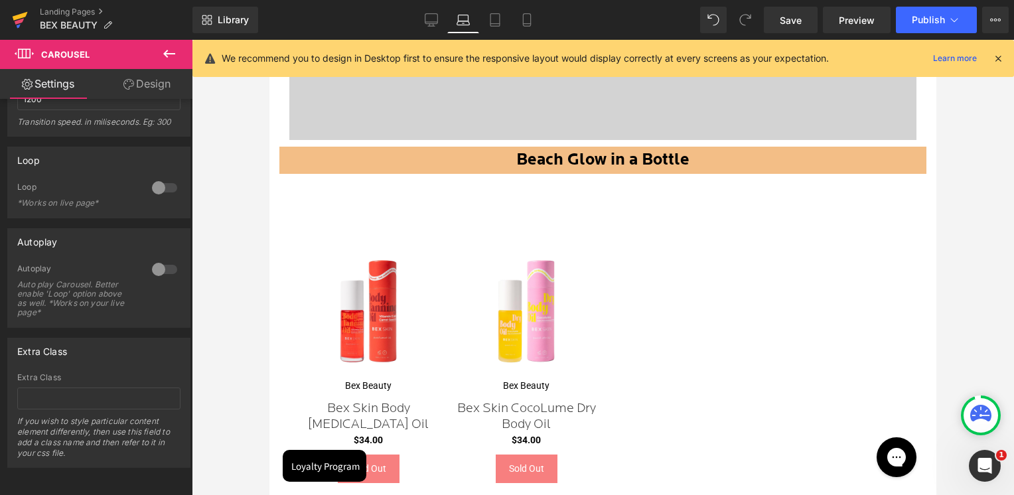
click at [17, 13] on icon at bounding box center [20, 19] width 16 height 33
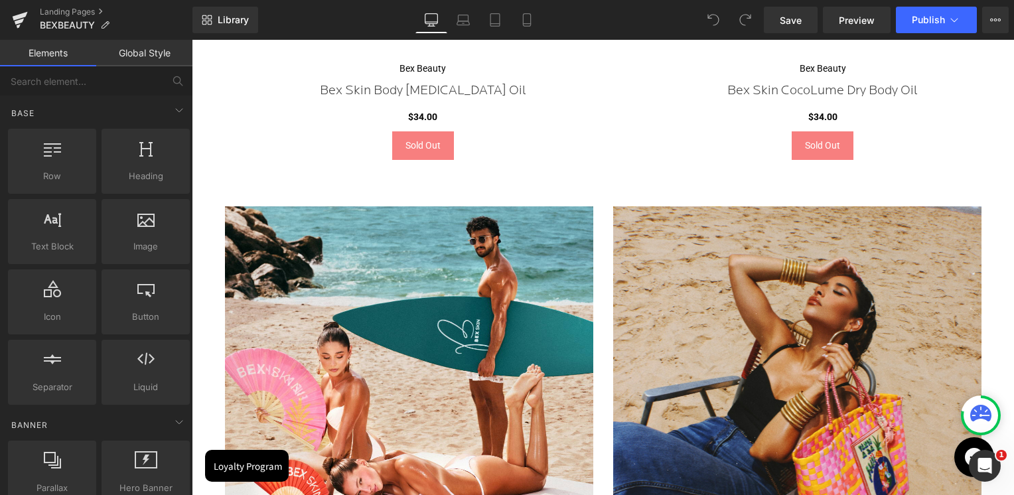
scroll to position [863, 0]
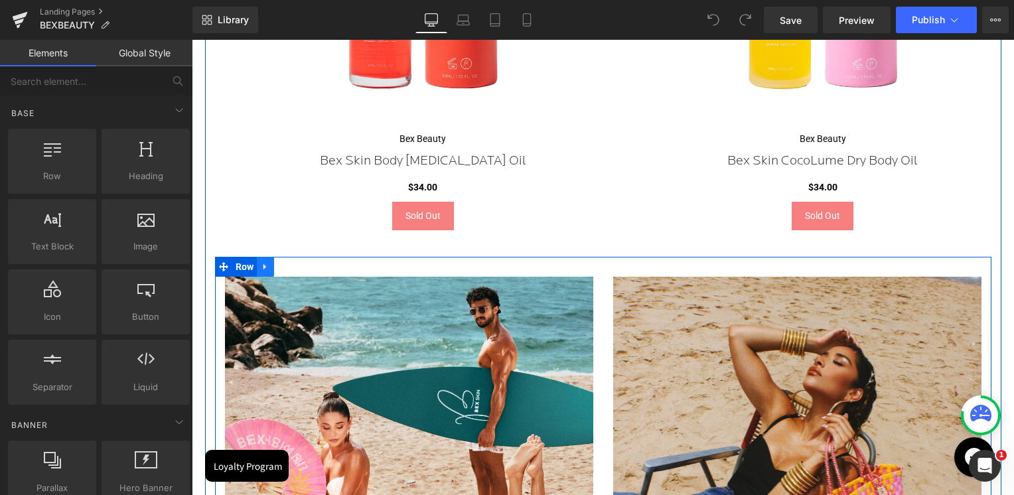
click at [268, 267] on icon at bounding box center [265, 267] width 9 height 10
click at [293, 266] on link at bounding box center [299, 267] width 17 height 20
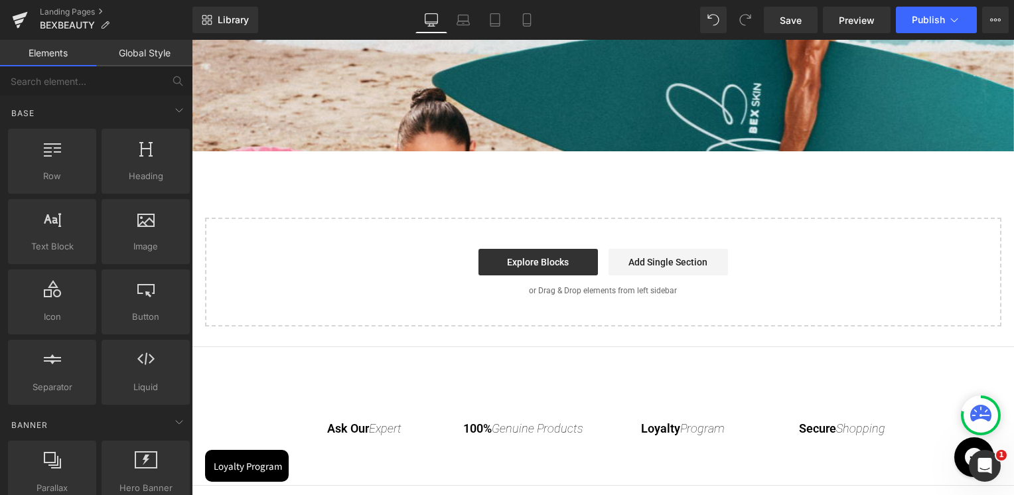
scroll to position [1460, 0]
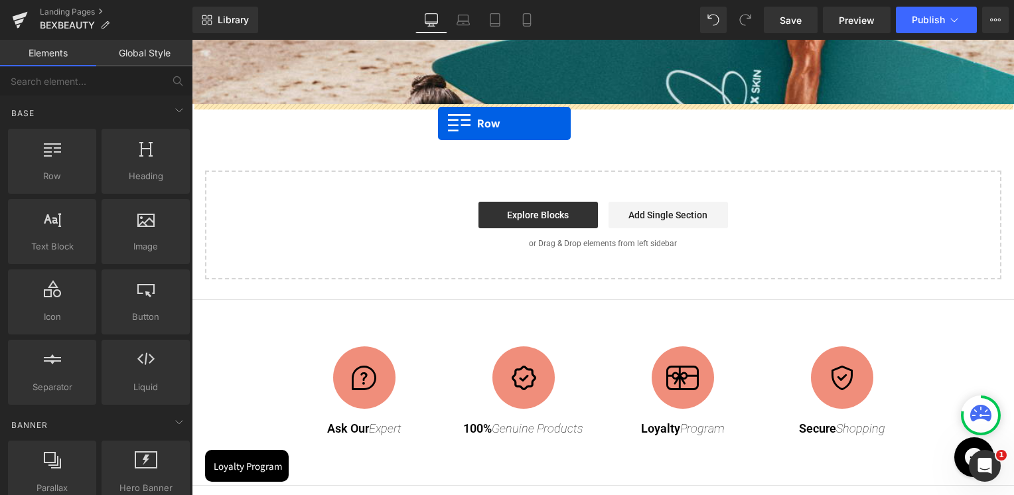
drag, startPoint x: 259, startPoint y: 186, endPoint x: 438, endPoint y: 123, distance: 189.3
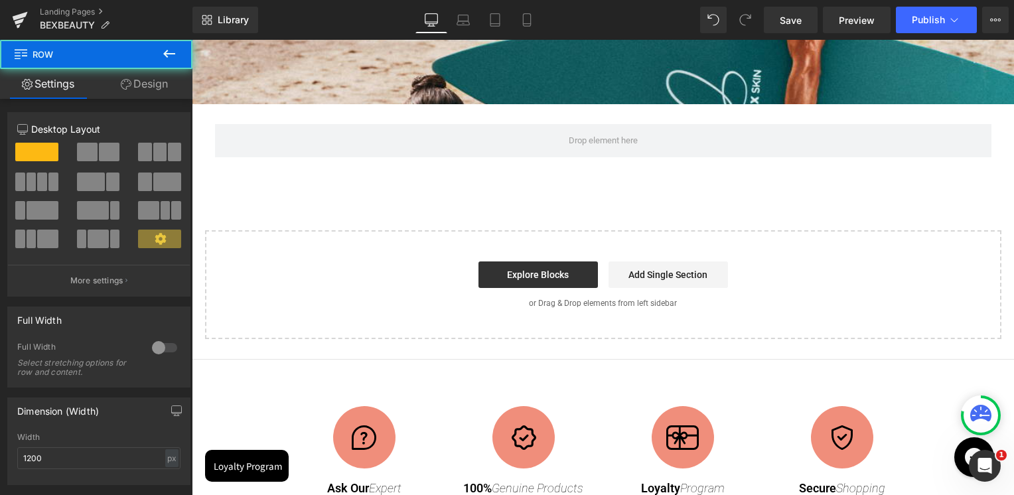
scroll to position [2352, 819]
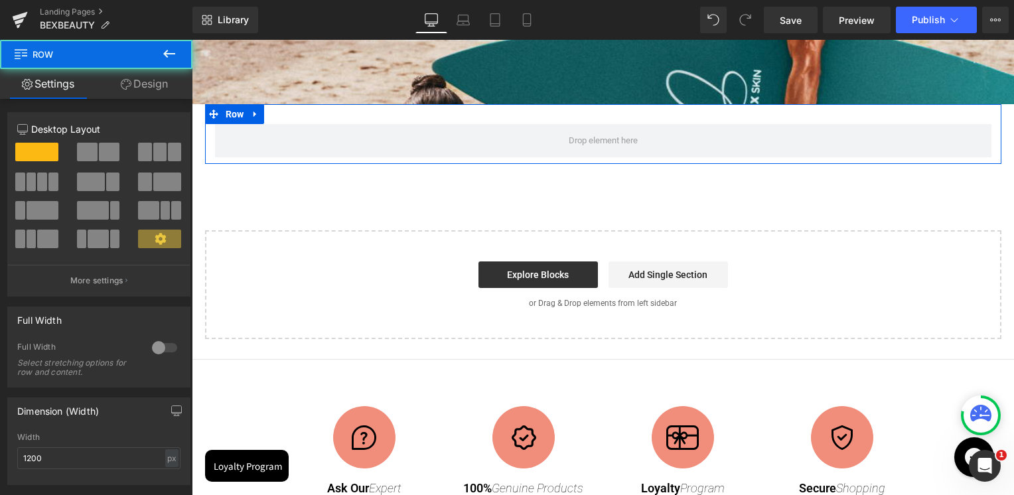
click at [99, 156] on span at bounding box center [109, 152] width 21 height 19
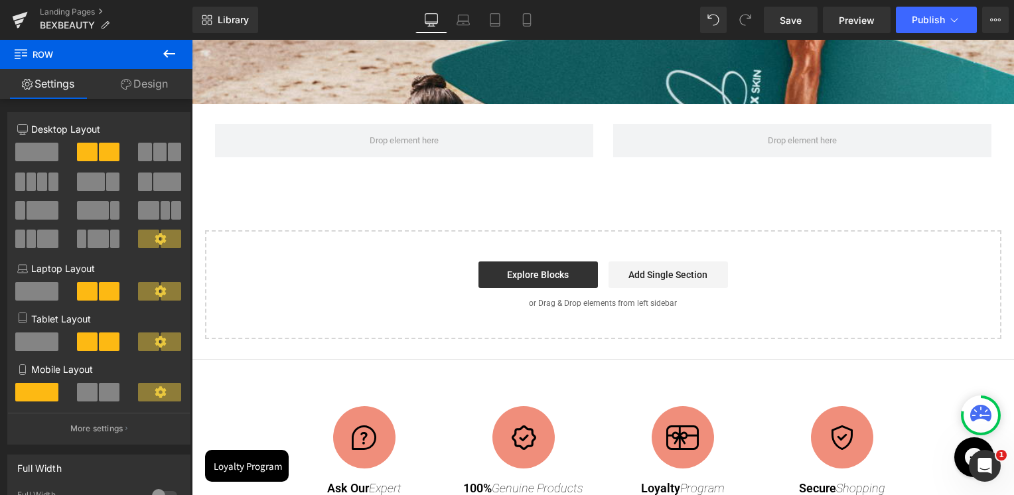
click at [178, 44] on button at bounding box center [169, 54] width 46 height 29
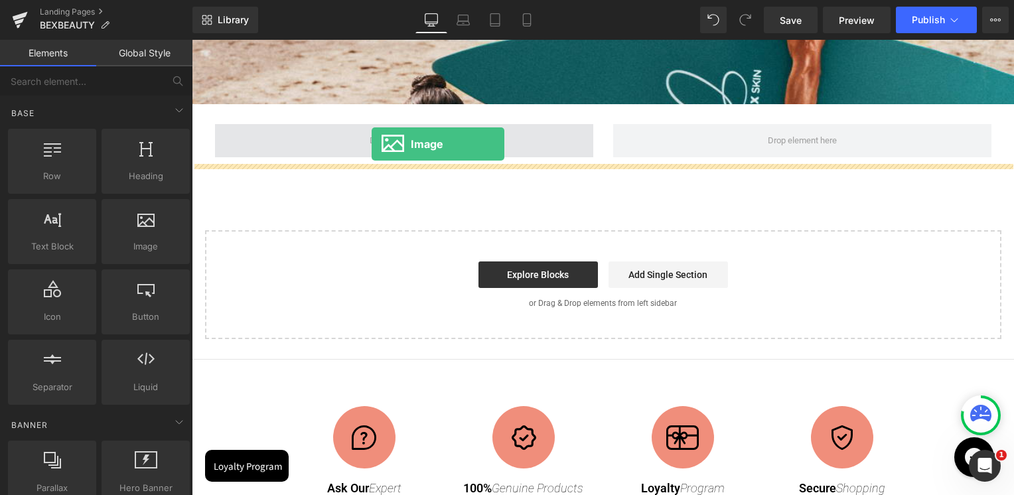
drag, startPoint x: 351, startPoint y: 263, endPoint x: 372, endPoint y: 143, distance: 121.2
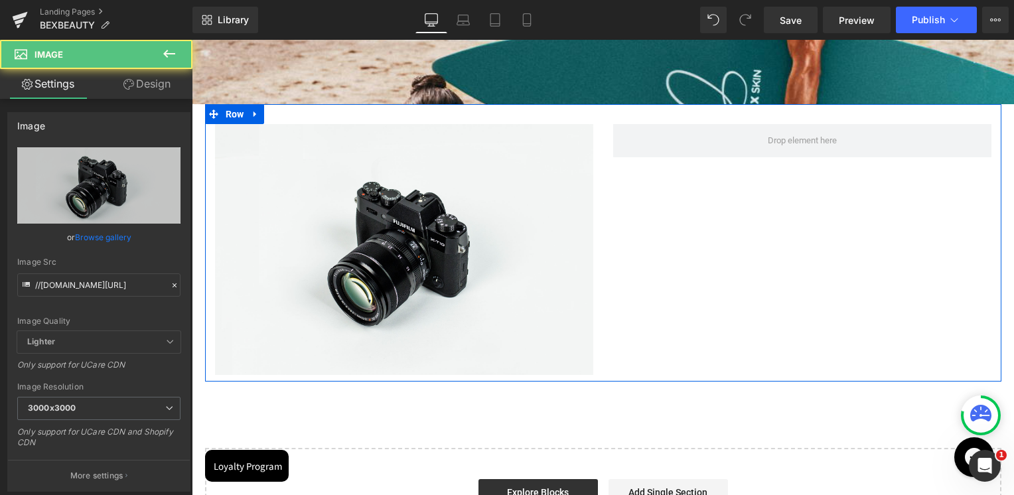
scroll to position [7, 6]
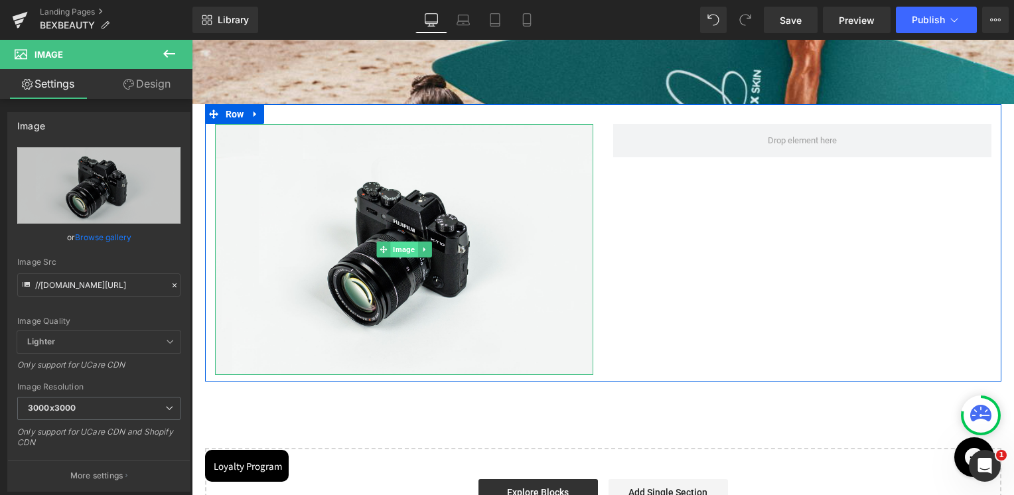
click at [398, 251] on span "Image" at bounding box center [403, 250] width 27 height 16
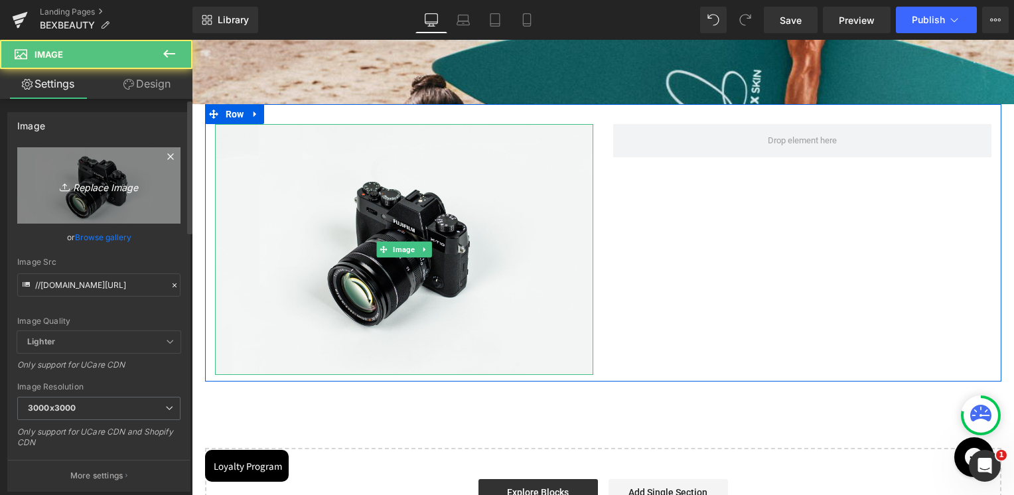
click at [159, 187] on link "Replace Image" at bounding box center [98, 185] width 163 height 76
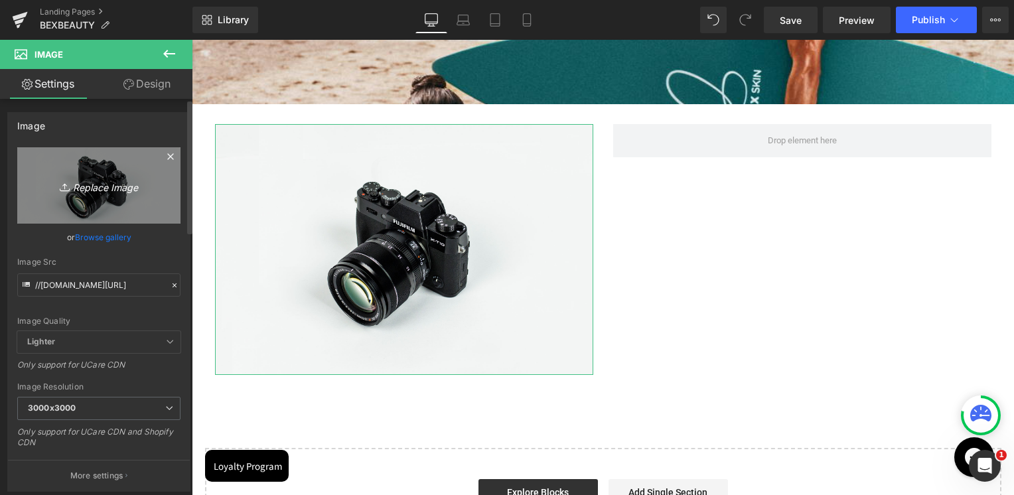
type input "C:\fakepath\IMG_9551_1 (1).webp"
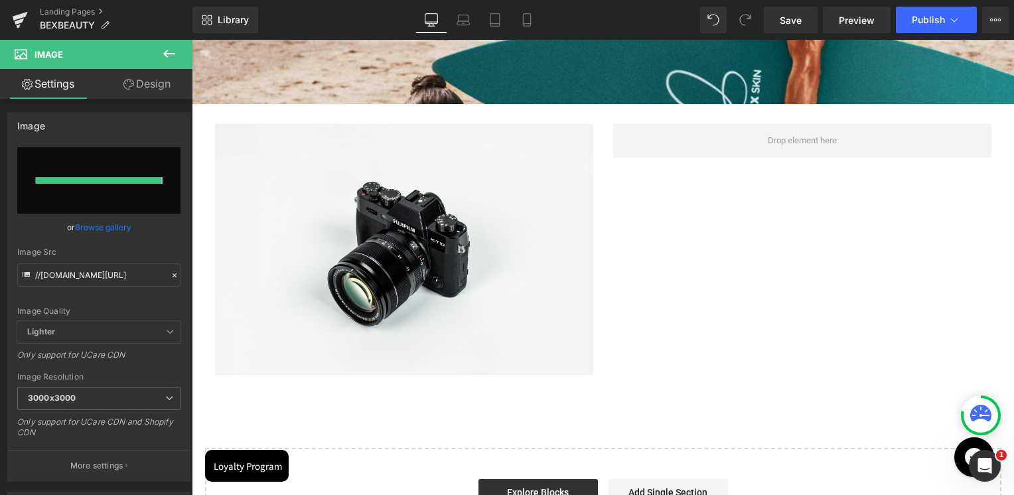
type input "[URL][DOMAIN_NAME]"
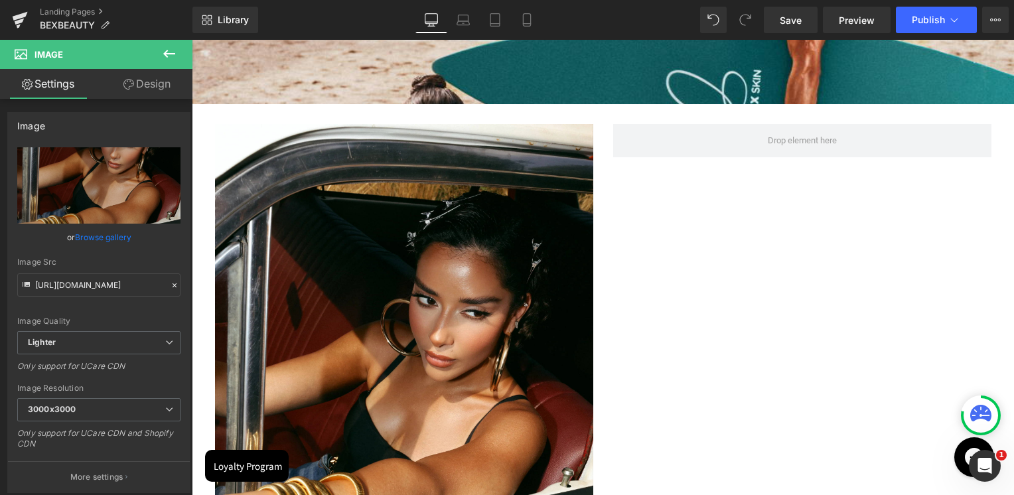
scroll to position [2885, 819]
click at [171, 54] on icon at bounding box center [169, 54] width 12 height 8
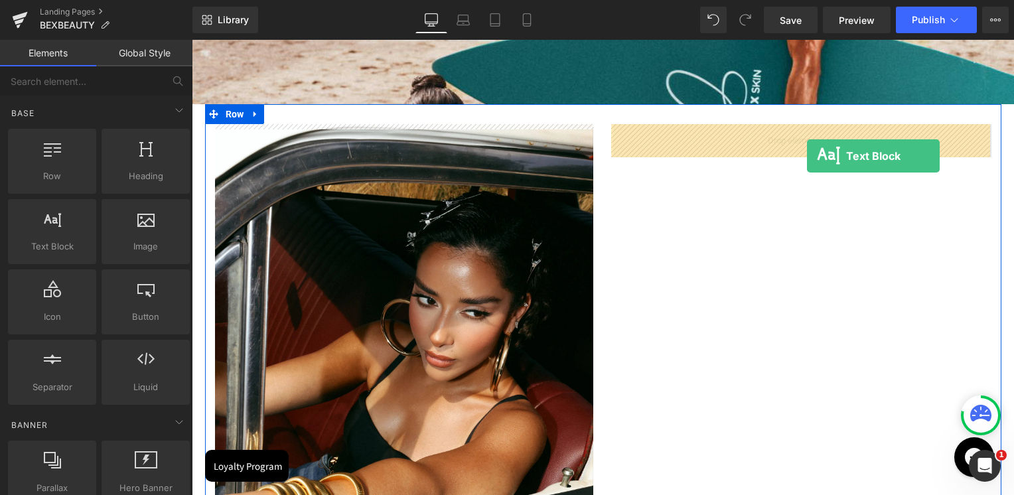
drag, startPoint x: 257, startPoint y: 277, endPoint x: 805, endPoint y: 156, distance: 561.3
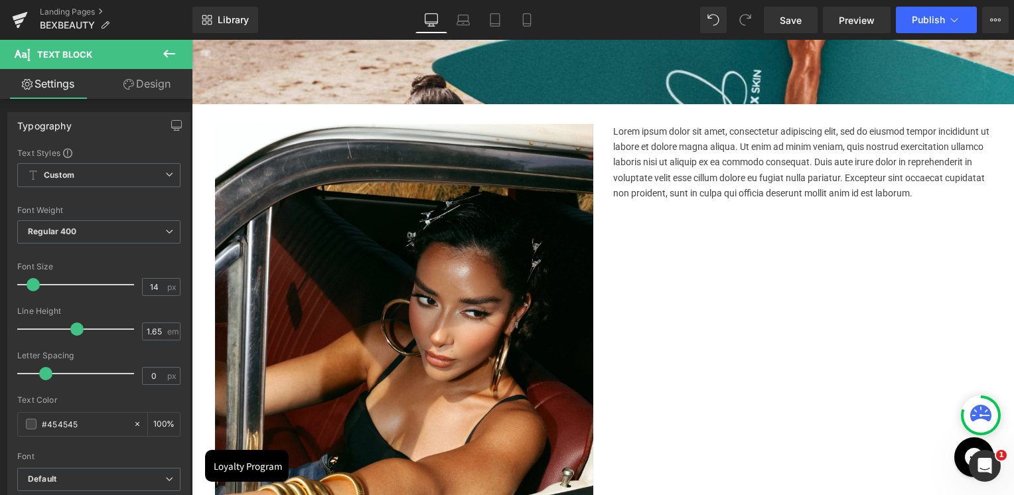
click at [165, 52] on icon at bounding box center [169, 54] width 16 height 16
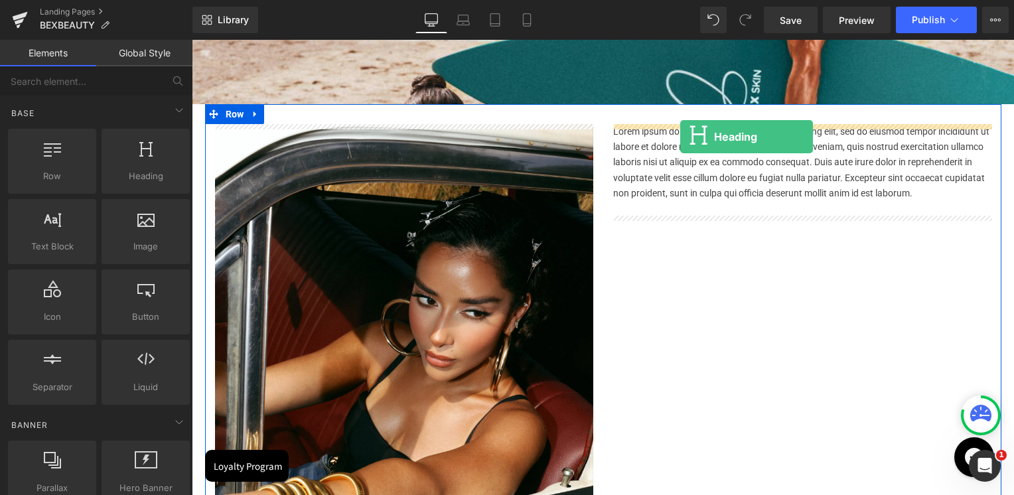
drag, startPoint x: 372, startPoint y: 210, endPoint x: 680, endPoint y: 137, distance: 317.1
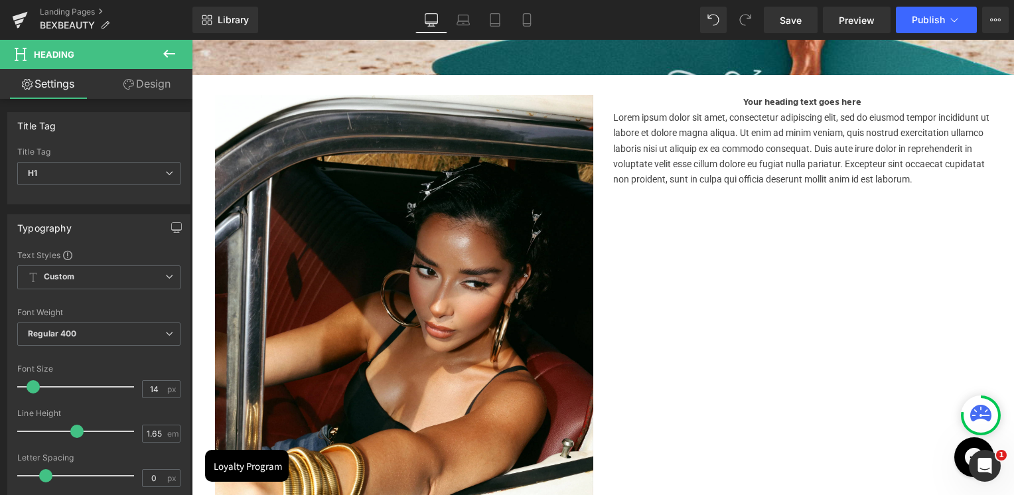
scroll to position [1460, 0]
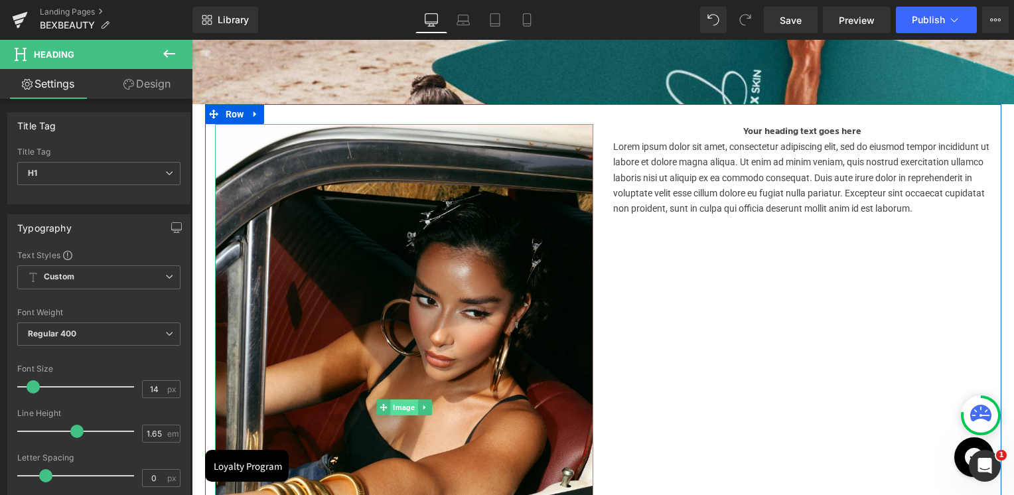
click at [398, 410] on span "Image" at bounding box center [403, 407] width 27 height 16
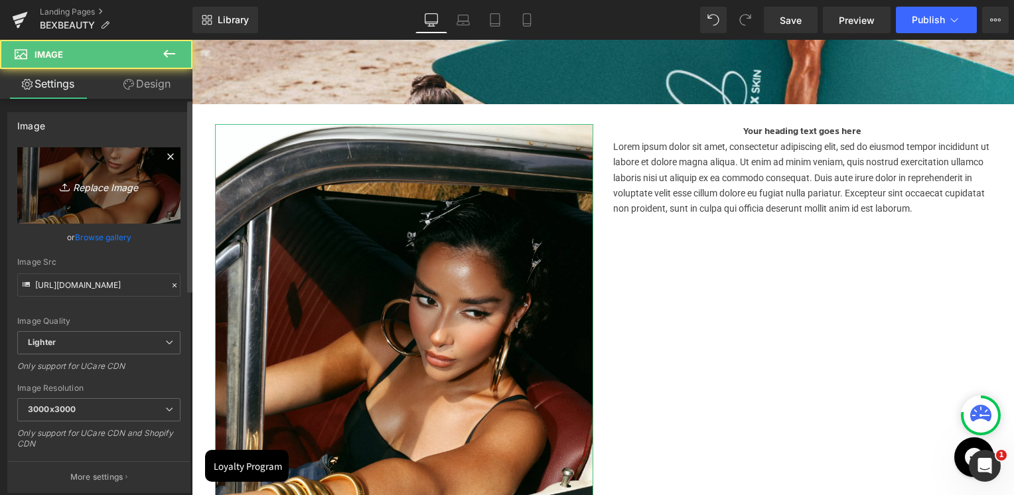
click at [63, 212] on link "Replace Image" at bounding box center [98, 185] width 163 height 76
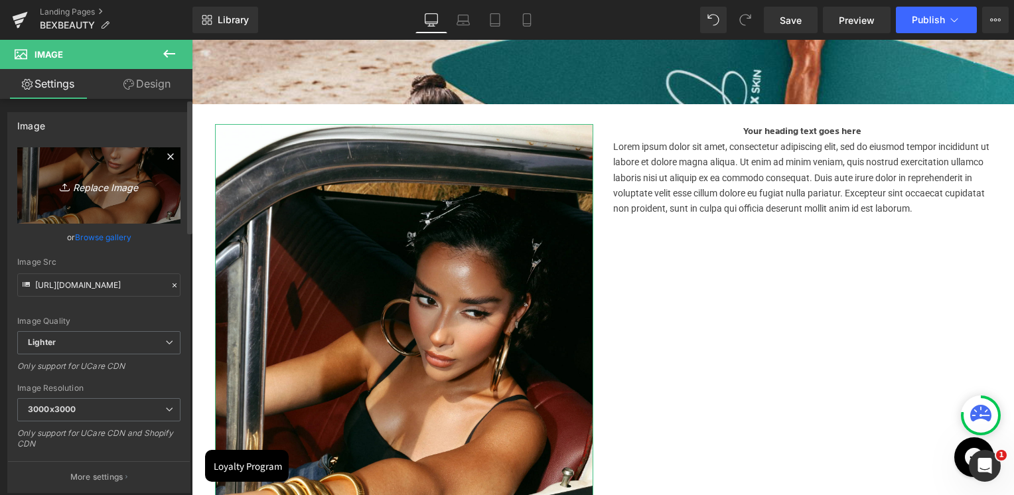
type input "C:\fakepath\Untitled design (43).png"
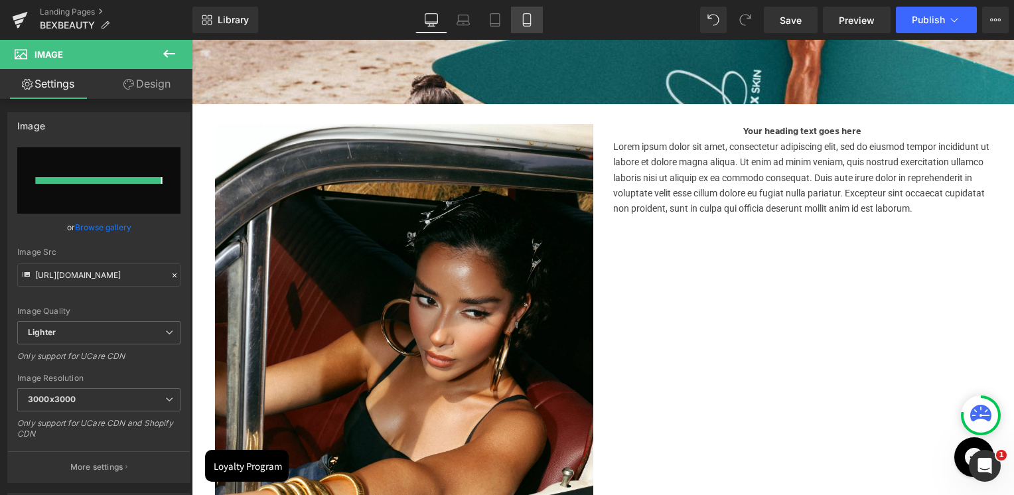
type input "[URL][DOMAIN_NAME]"
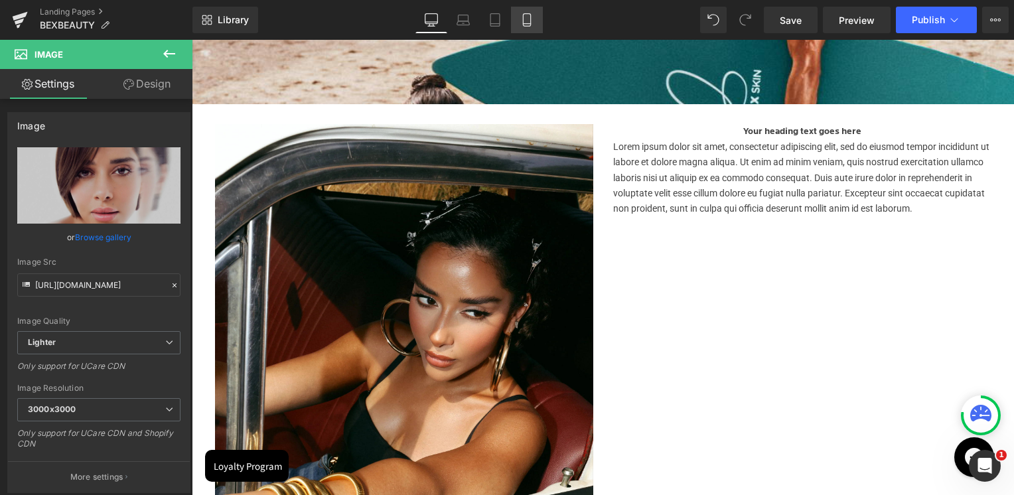
scroll to position [2697, 819]
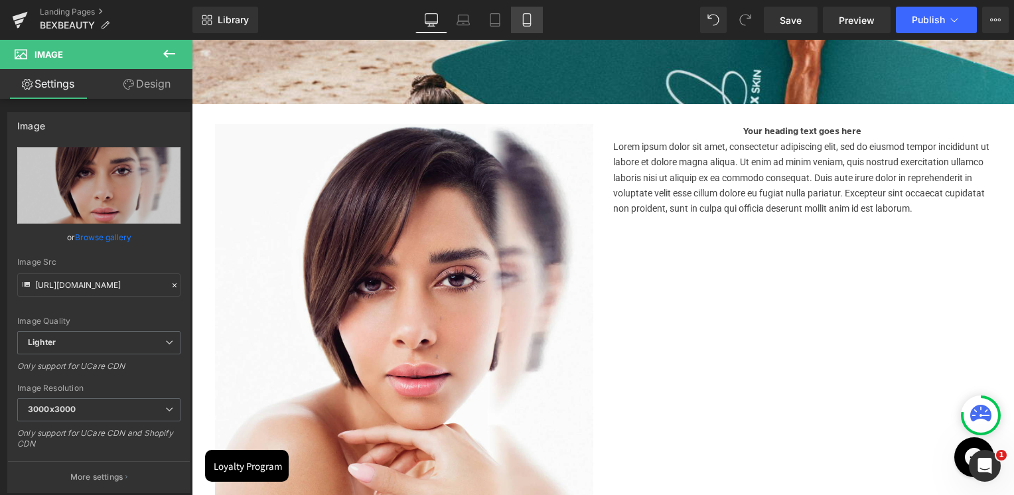
click at [527, 27] on link "Mobile" at bounding box center [527, 20] width 32 height 27
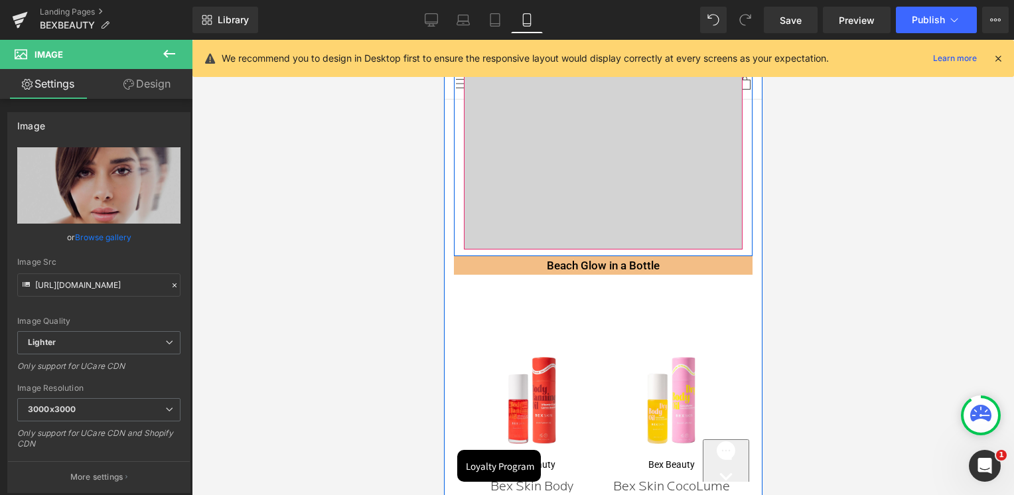
scroll to position [133, 0]
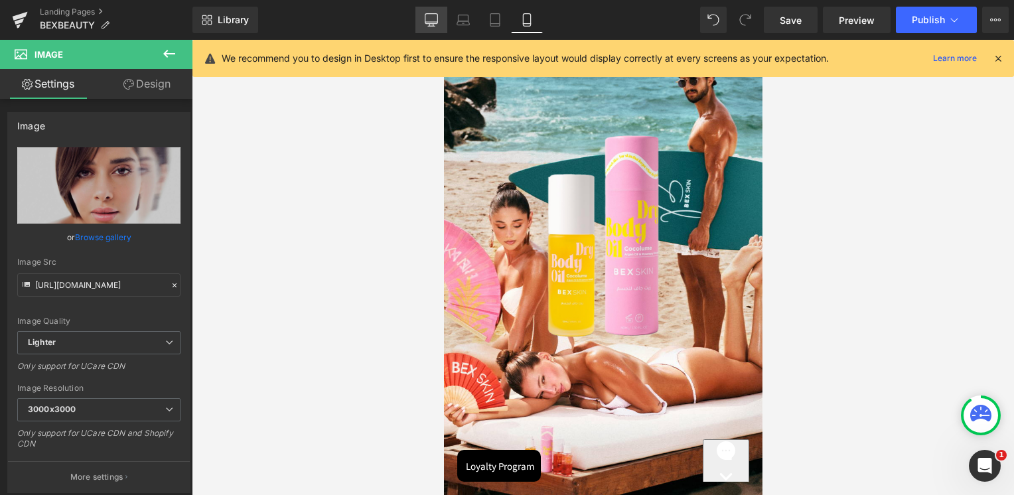
click at [441, 22] on link "Desktop" at bounding box center [431, 20] width 32 height 27
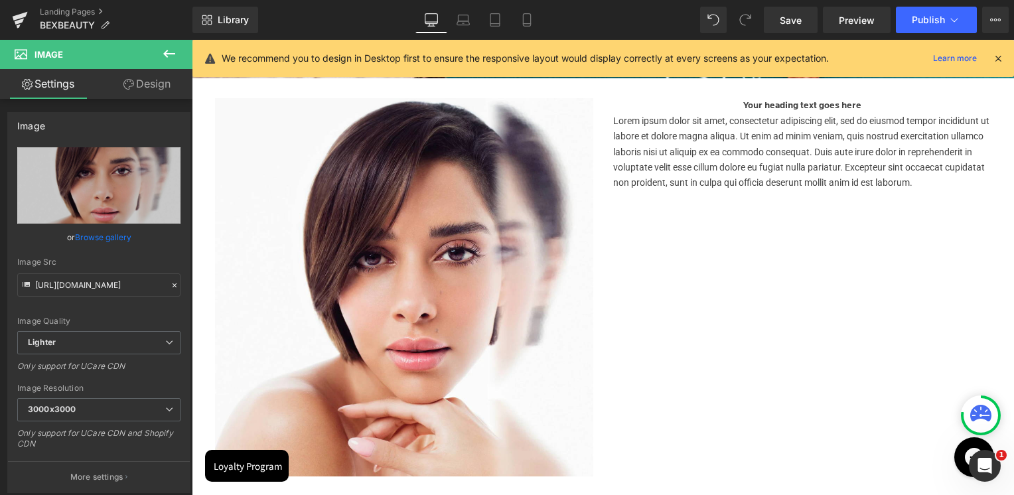
scroll to position [1404, 0]
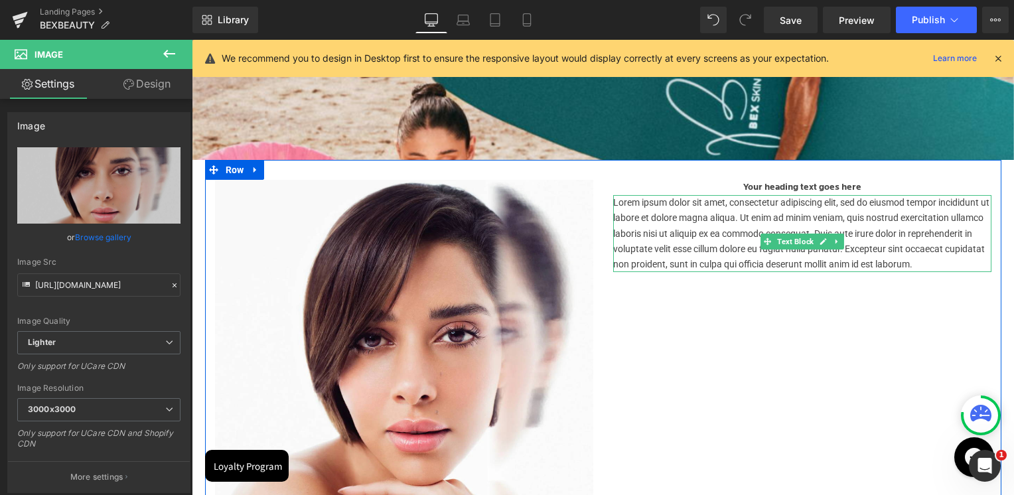
click at [665, 243] on p "Lorem ipsum dolor sit amet, consectetur adipiscing elit, sed do eiusmod tempor …" at bounding box center [802, 233] width 378 height 76
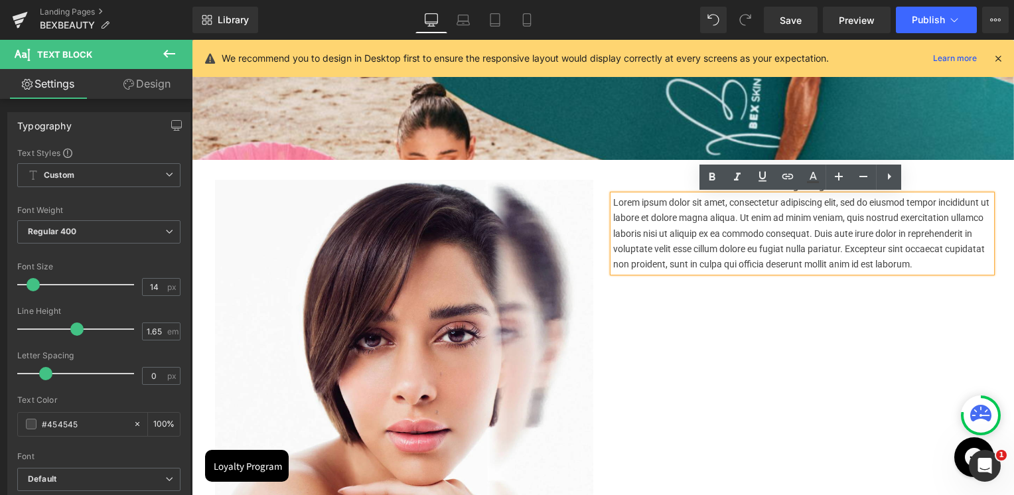
click at [648, 224] on p "Lorem ipsum dolor sit amet, consectetur adipiscing elit, sed do eiusmod tempor …" at bounding box center [802, 233] width 378 height 76
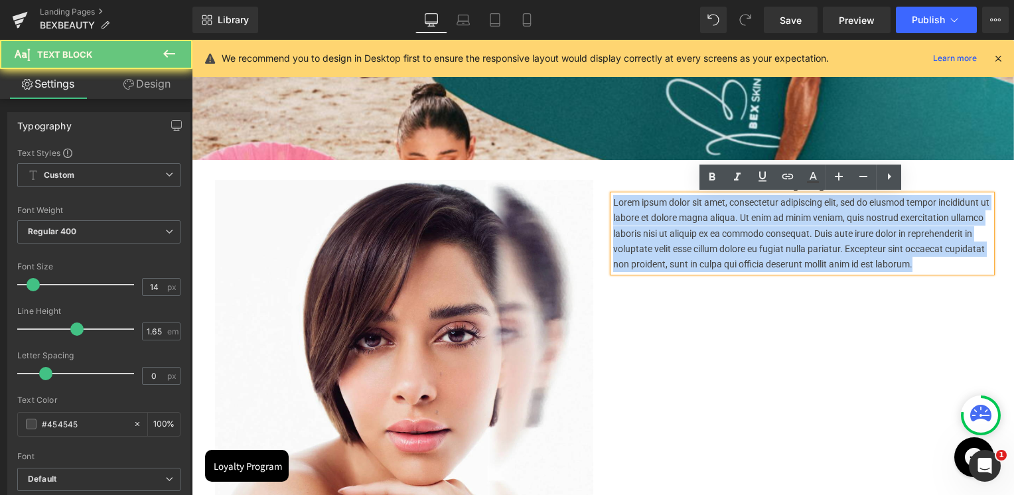
click at [648, 224] on p "Lorem ipsum dolor sit amet, consectetur adipiscing elit, sed do eiusmod tempor …" at bounding box center [802, 233] width 378 height 76
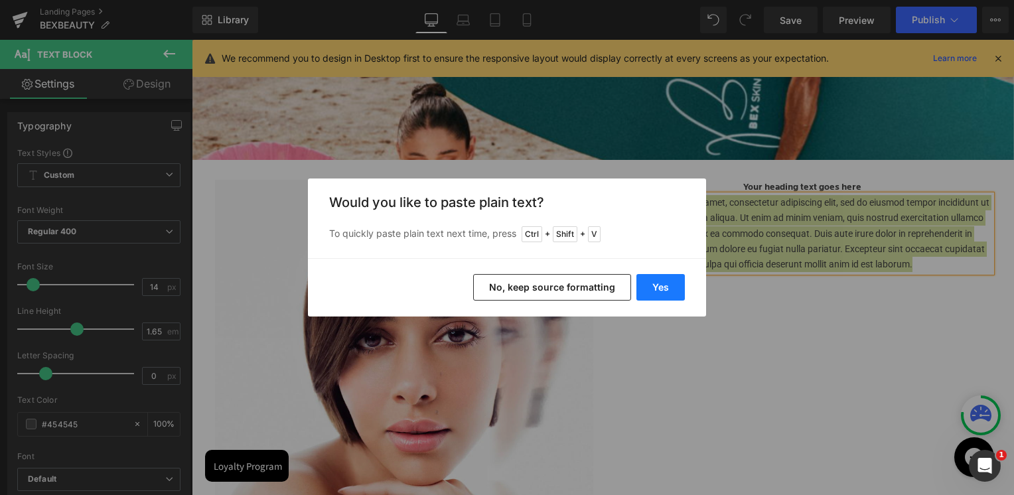
click at [664, 281] on button "Yes" at bounding box center [660, 287] width 48 height 27
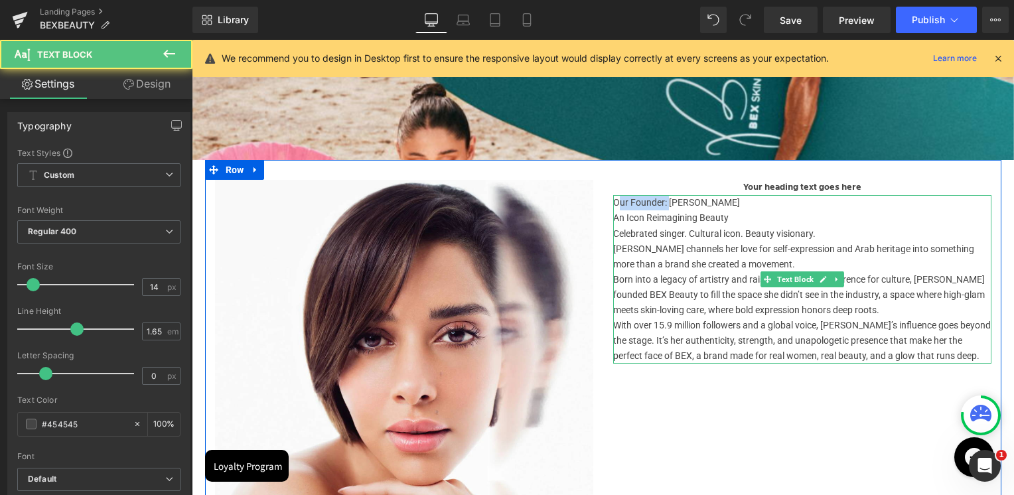
drag, startPoint x: 666, startPoint y: 204, endPoint x: 615, endPoint y: 202, distance: 51.1
click at [615, 202] on p "Our Founder: [PERSON_NAME]" at bounding box center [802, 202] width 378 height 15
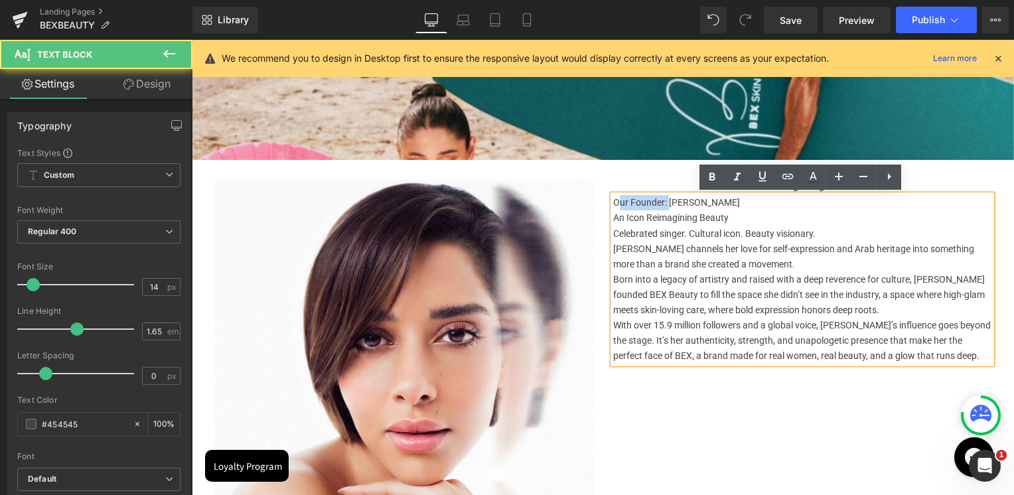
click at [648, 203] on p "Our Founder: [PERSON_NAME]" at bounding box center [802, 202] width 378 height 15
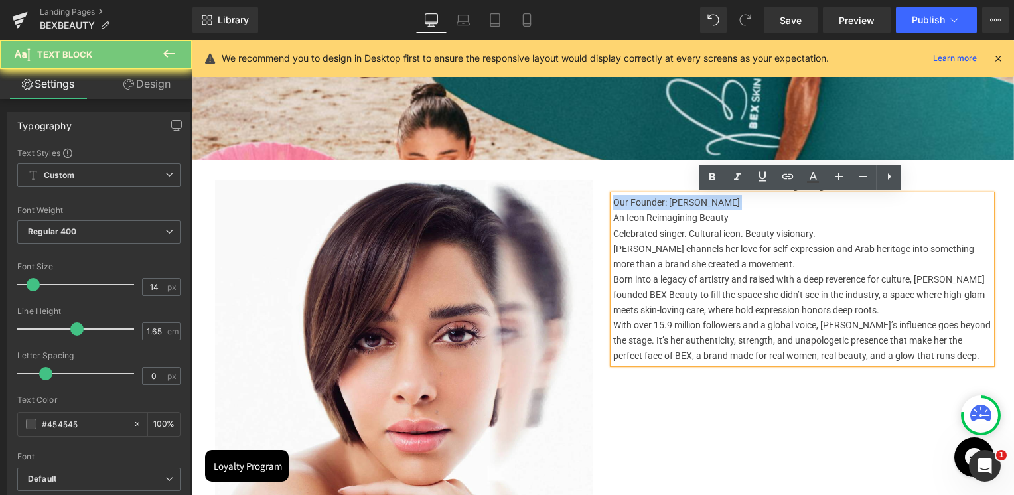
click at [648, 203] on p "Our Founder: [PERSON_NAME]" at bounding box center [802, 202] width 378 height 15
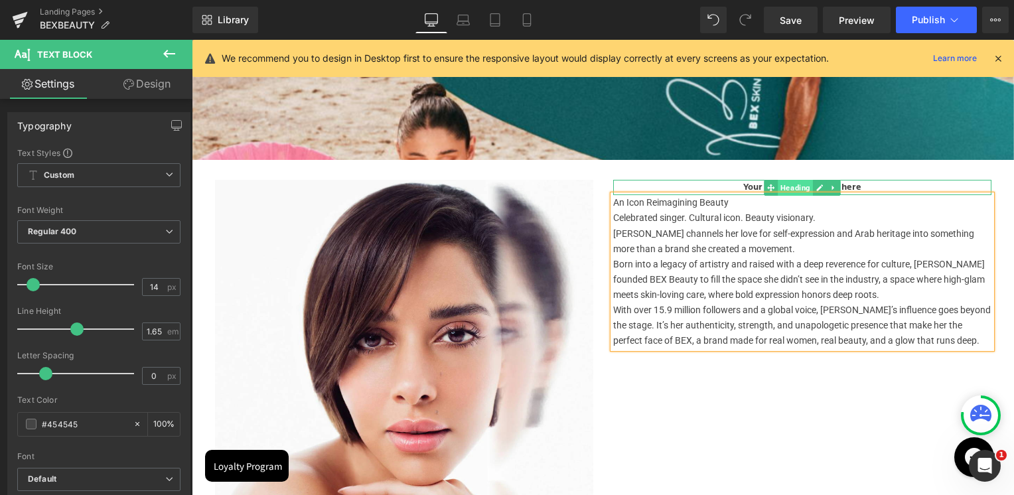
click at [788, 183] on span "Heading" at bounding box center [795, 188] width 35 height 16
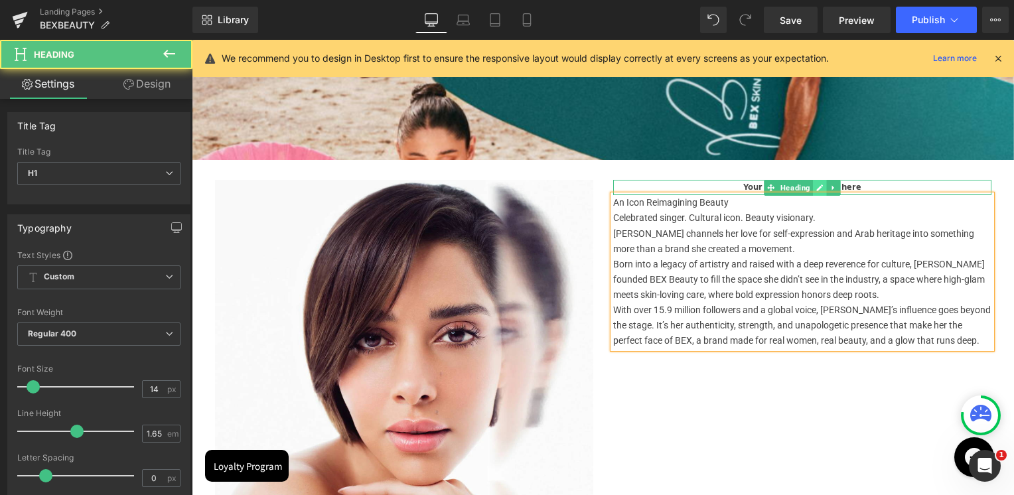
click at [816, 184] on icon at bounding box center [819, 188] width 7 height 8
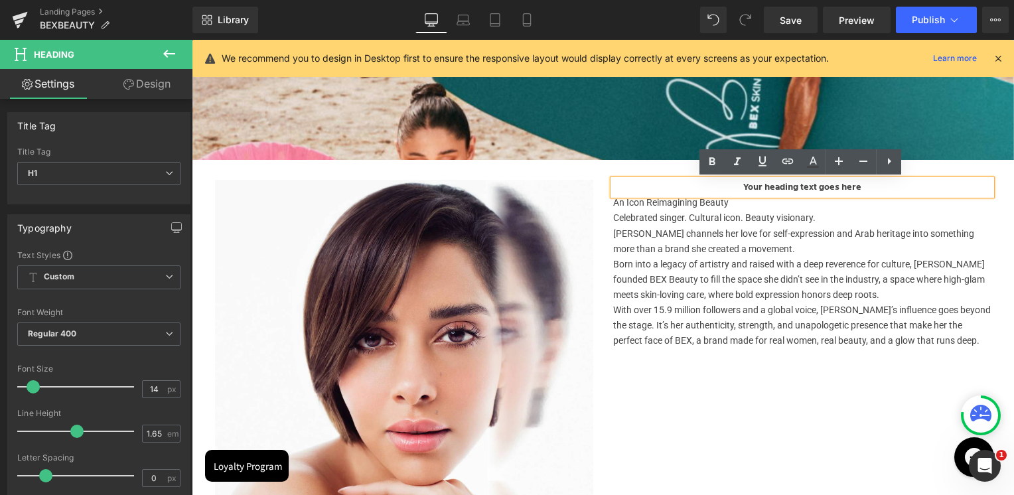
click at [775, 192] on h1 "Your heading text goes here" at bounding box center [802, 187] width 378 height 15
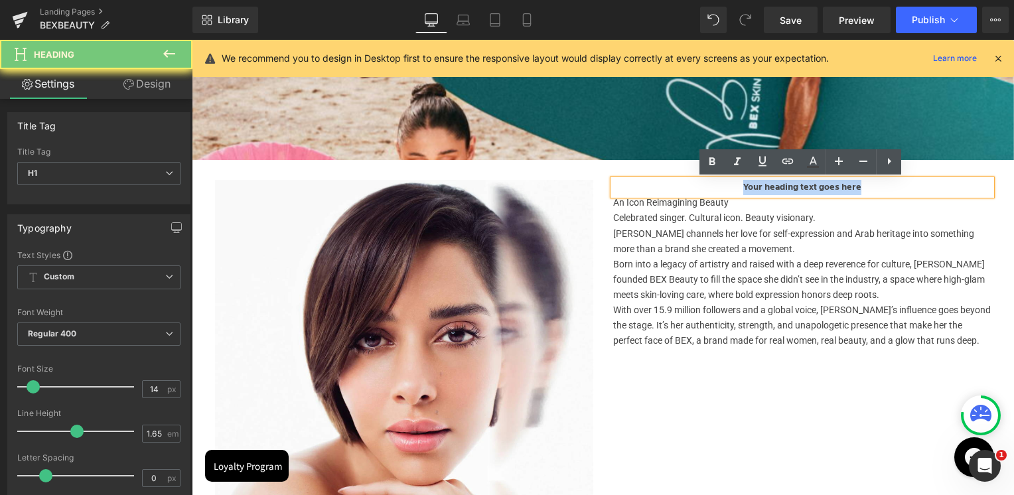
click at [775, 192] on h1 "Your heading text goes here" at bounding box center [802, 187] width 378 height 15
paste div
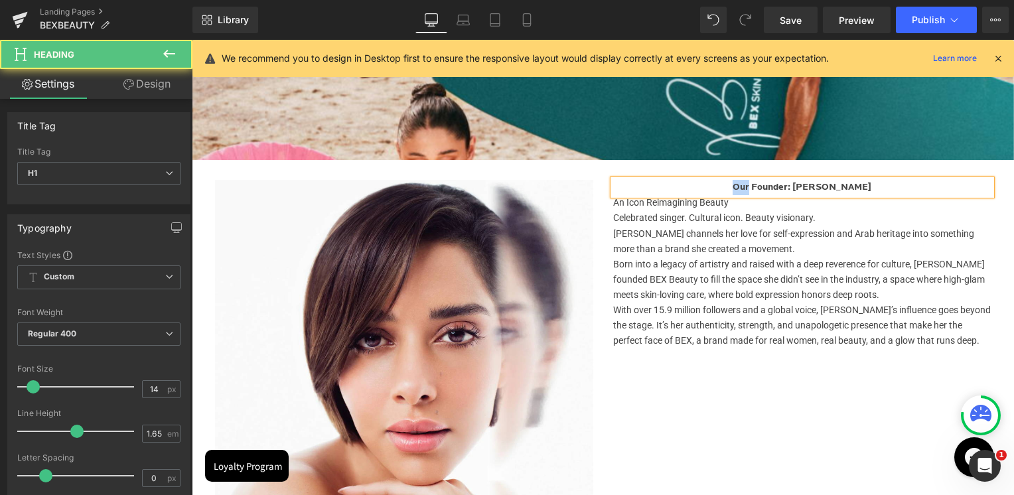
drag, startPoint x: 757, startPoint y: 186, endPoint x: 741, endPoint y: 182, distance: 16.6
click at [741, 182] on h1 "Our Founder: [PERSON_NAME]" at bounding box center [802, 187] width 378 height 15
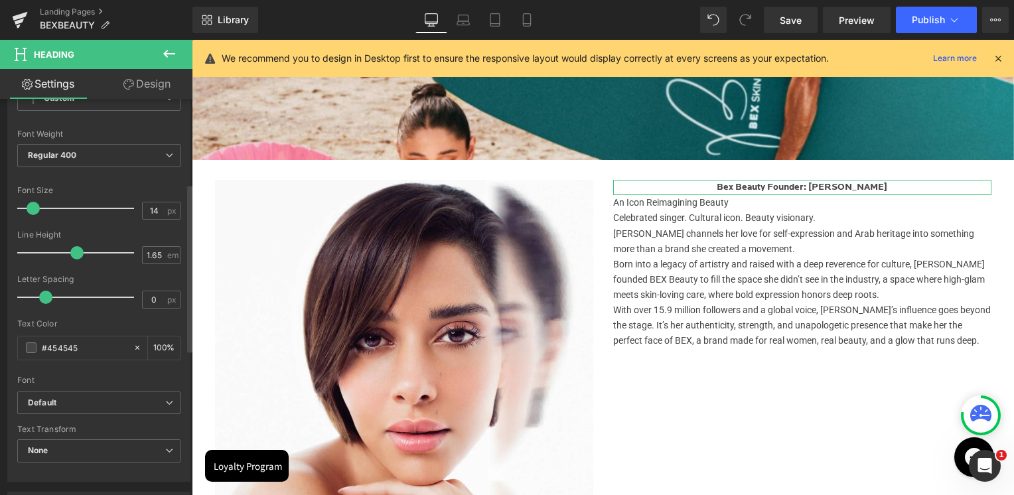
scroll to position [199, 0]
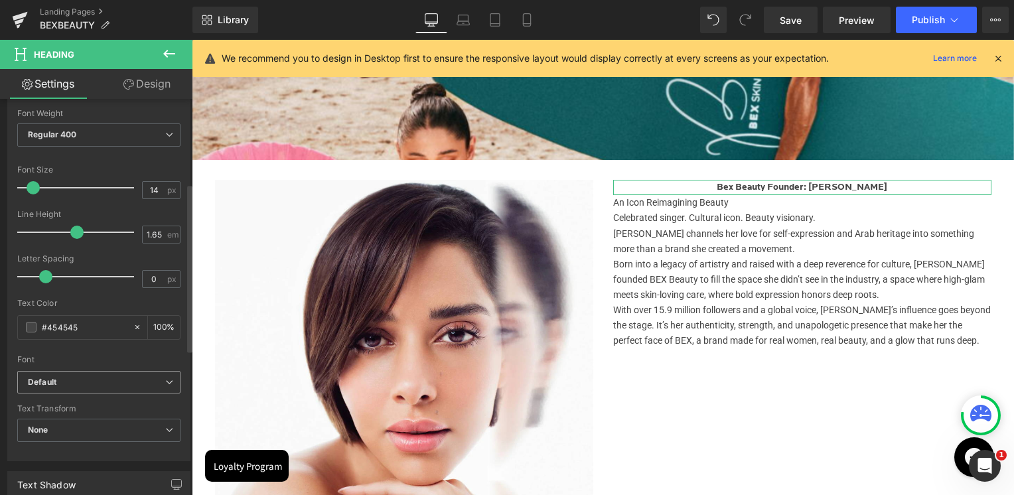
click at [76, 377] on b "Default" at bounding box center [96, 382] width 137 height 11
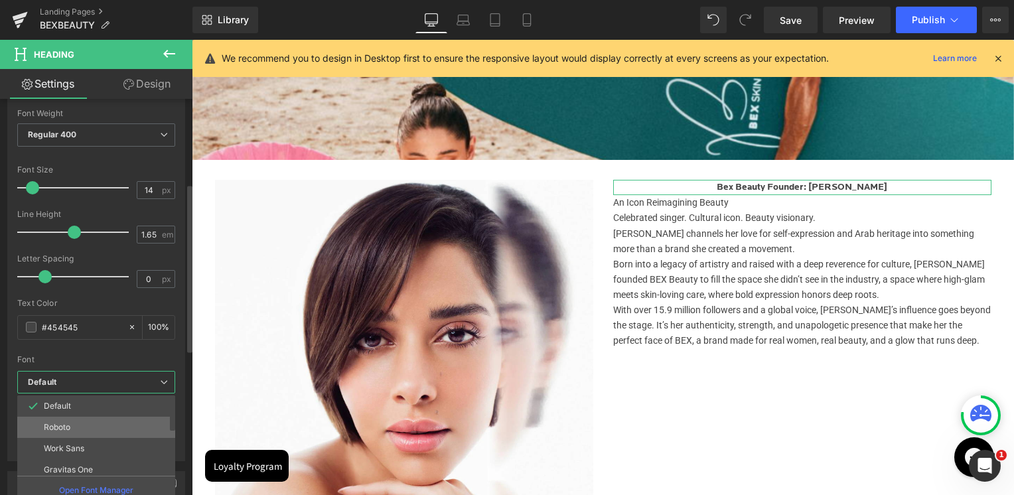
click at [74, 419] on li "Roboto" at bounding box center [99, 427] width 164 height 21
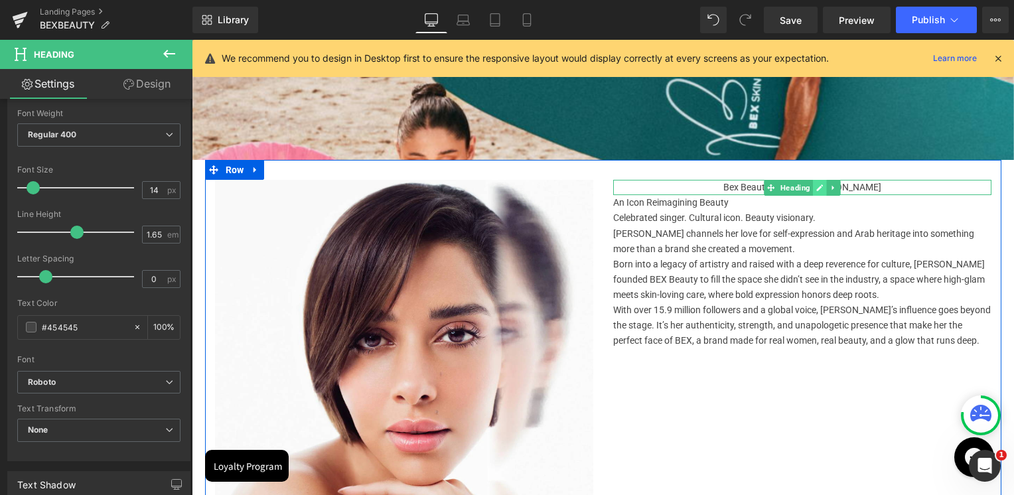
click at [813, 188] on link at bounding box center [820, 188] width 14 height 16
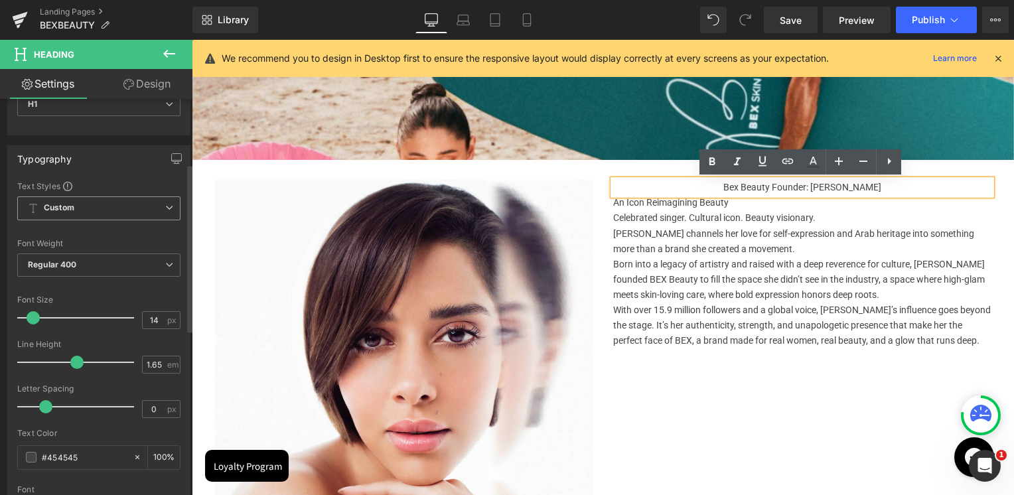
scroll to position [66, 0]
click at [64, 265] on b "Regular 400" at bounding box center [52, 267] width 49 height 10
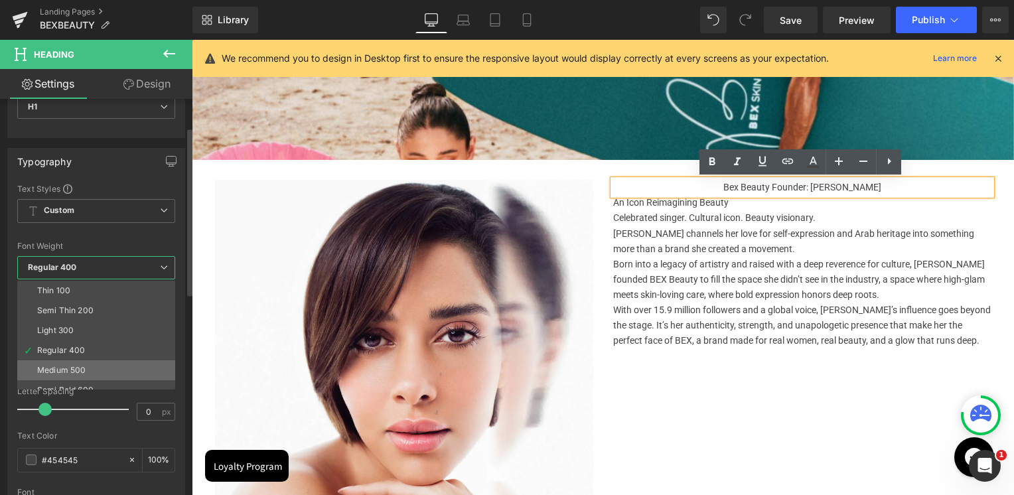
click at [76, 370] on div "Medium 500" at bounding box center [61, 370] width 48 height 9
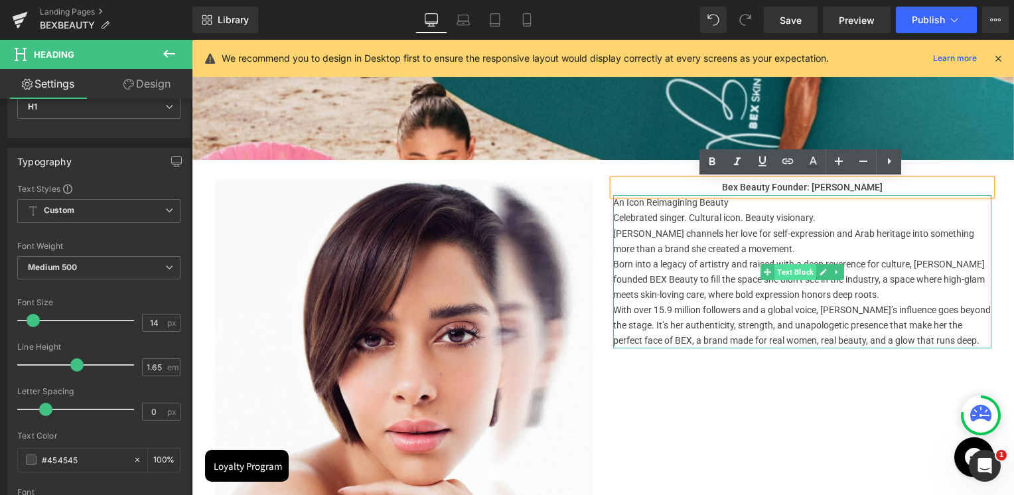
click at [791, 275] on span "Text Block" at bounding box center [795, 272] width 42 height 16
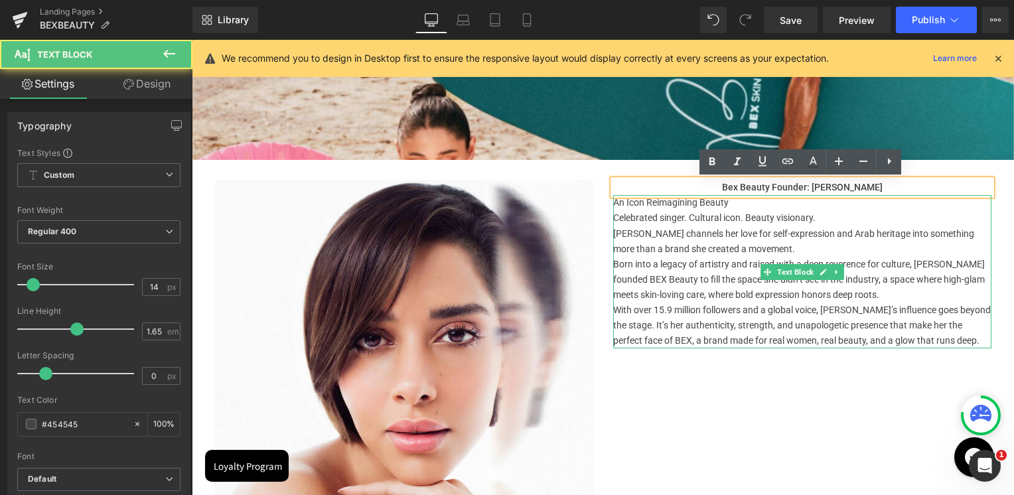
click at [755, 399] on div "Image Bex Beauty Founder: [PERSON_NAME] Heading An Icon Reimagining Beauty Cele…" at bounding box center [603, 362] width 796 height 405
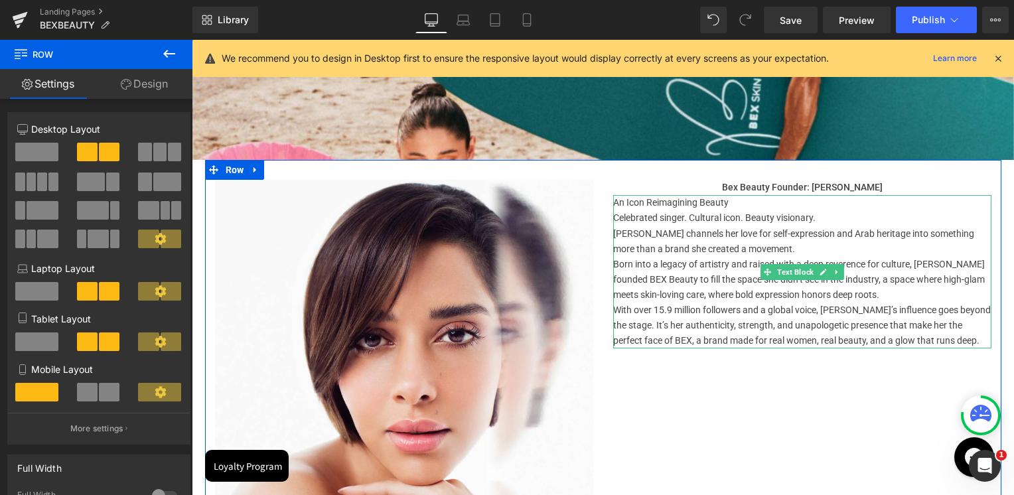
click at [616, 216] on p "Celebrated singer. Cultural icon. Beauty visionary." at bounding box center [802, 217] width 378 height 15
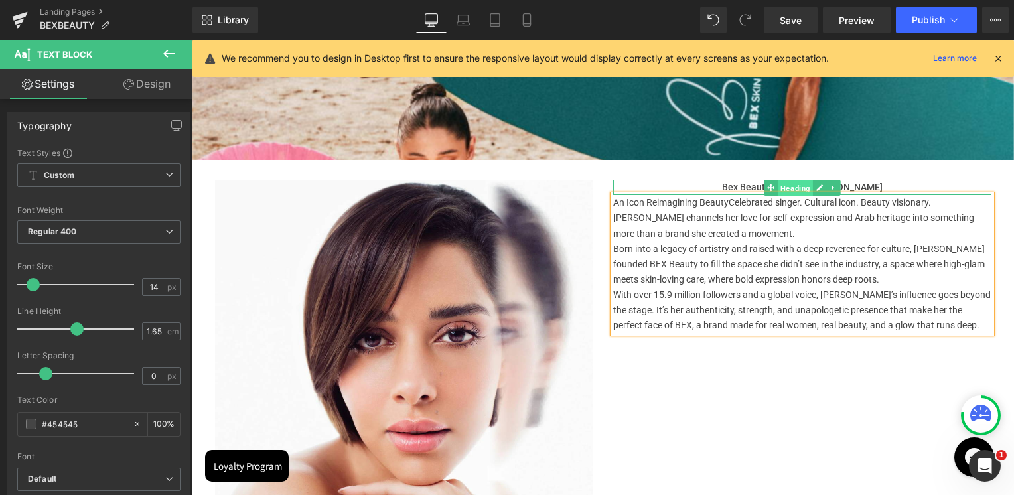
click at [796, 182] on span "Heading" at bounding box center [795, 189] width 35 height 16
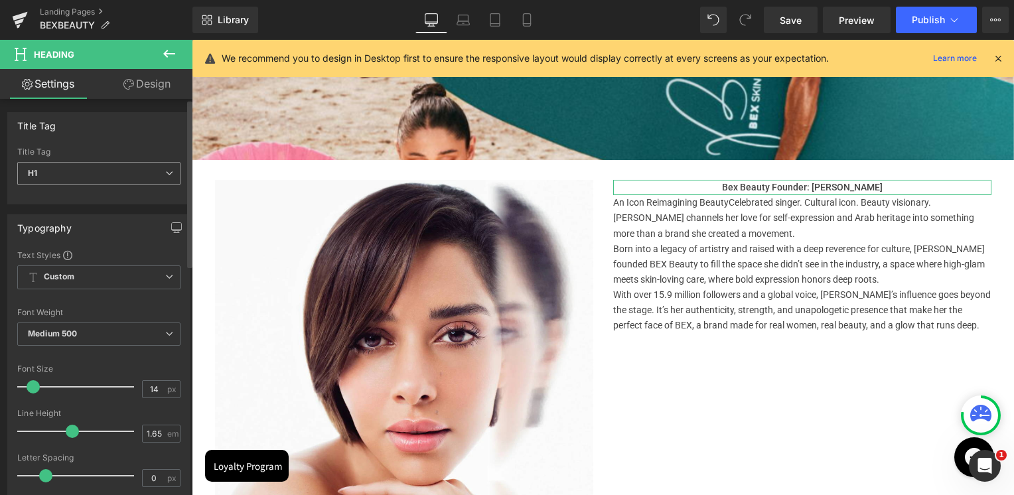
click at [97, 179] on span "H1" at bounding box center [98, 173] width 163 height 23
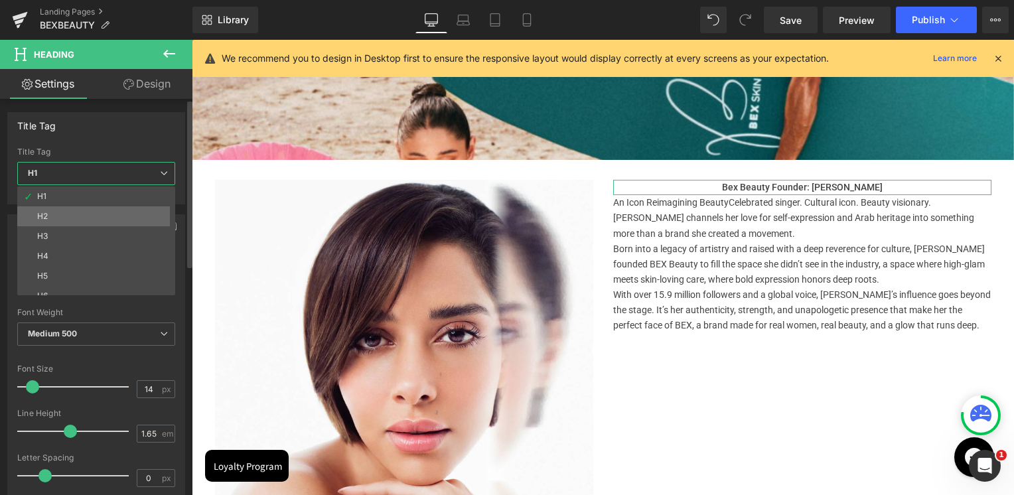
click at [80, 211] on li "H2" at bounding box center [99, 216] width 164 height 20
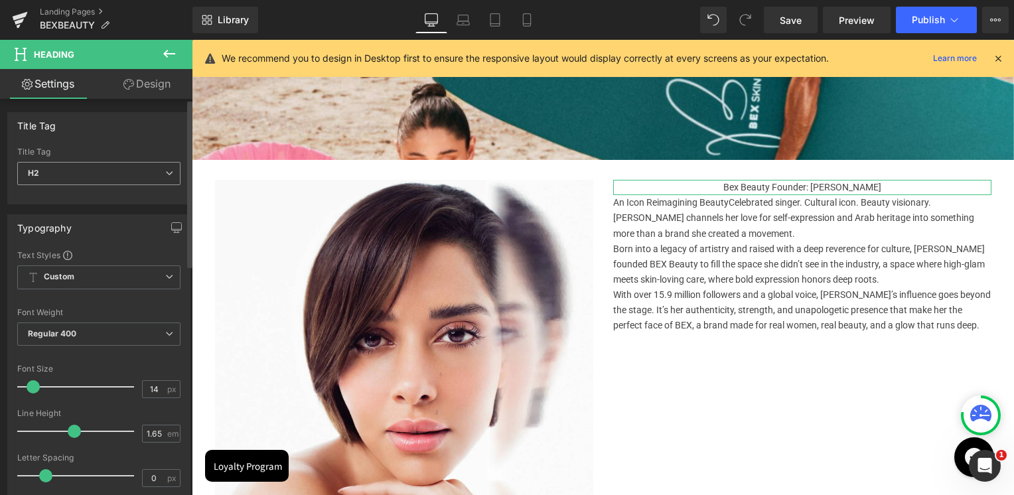
click at [80, 169] on span "H2" at bounding box center [98, 173] width 163 height 23
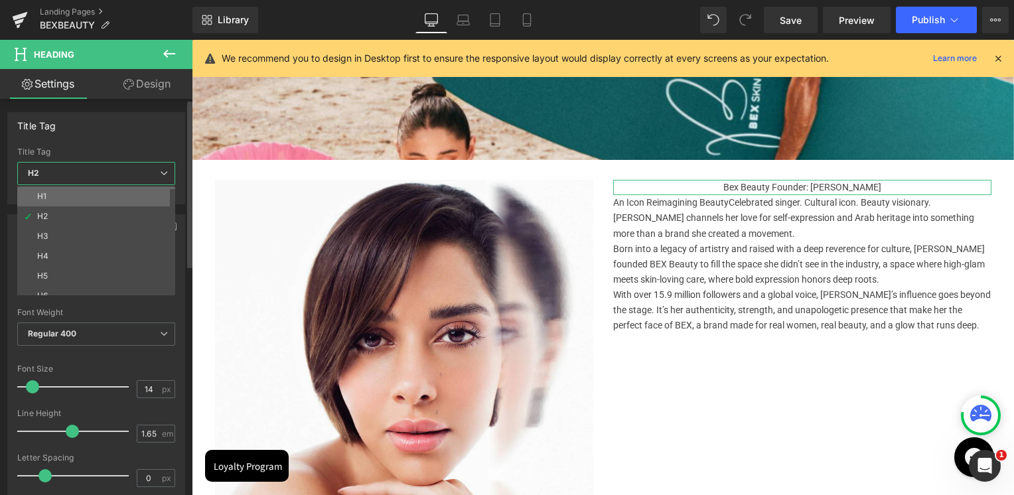
click at [69, 194] on li "H1" at bounding box center [99, 196] width 164 height 20
type input "100"
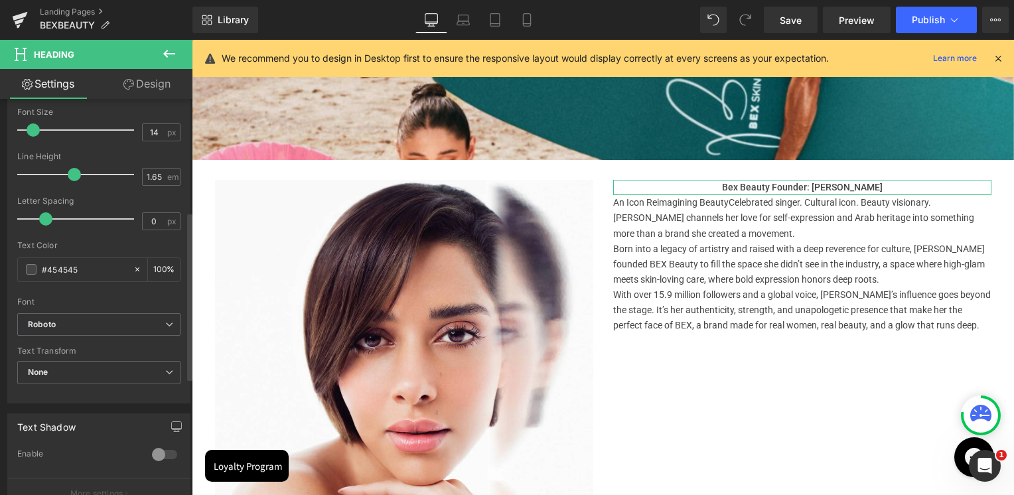
scroll to position [265, 0]
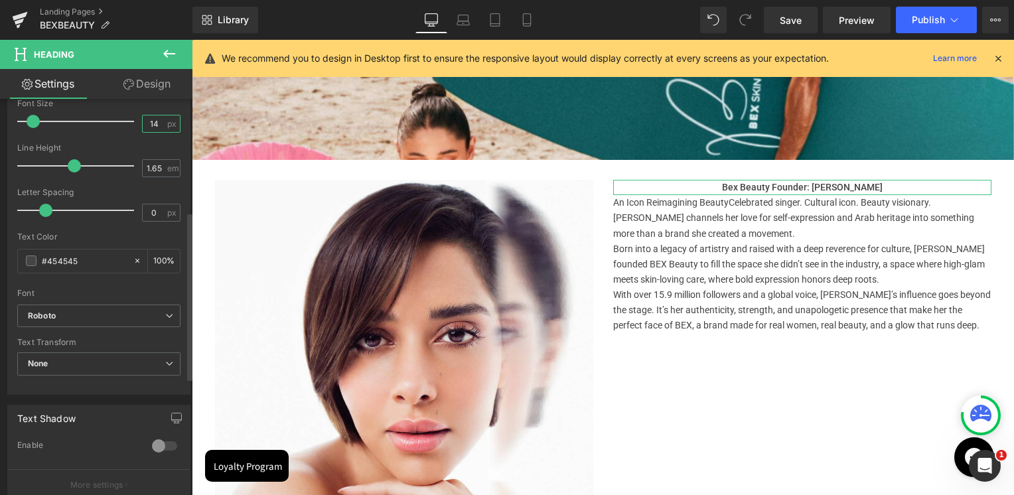
click at [147, 122] on input "14" at bounding box center [154, 123] width 23 height 17
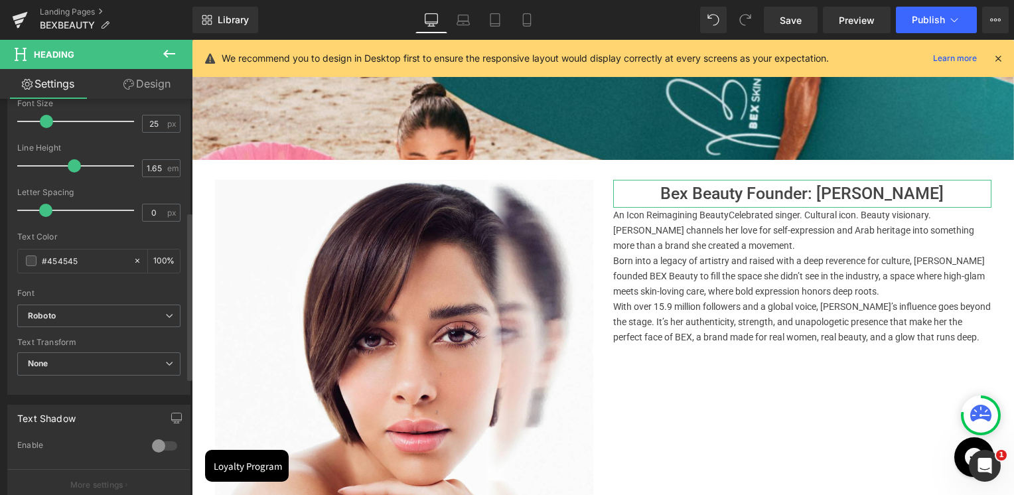
click at [164, 141] on div at bounding box center [98, 139] width 163 height 9
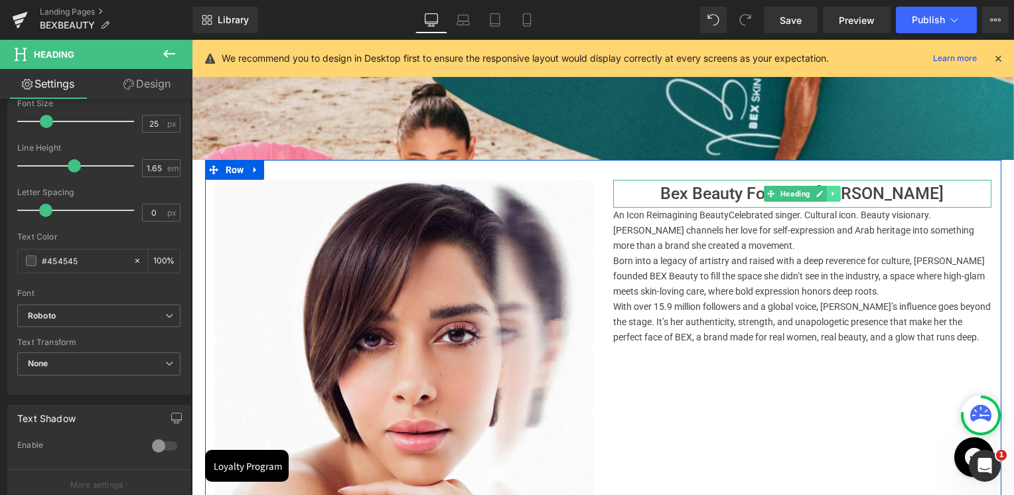
click at [830, 195] on icon at bounding box center [833, 194] width 7 height 8
click at [823, 194] on icon at bounding box center [826, 193] width 7 height 7
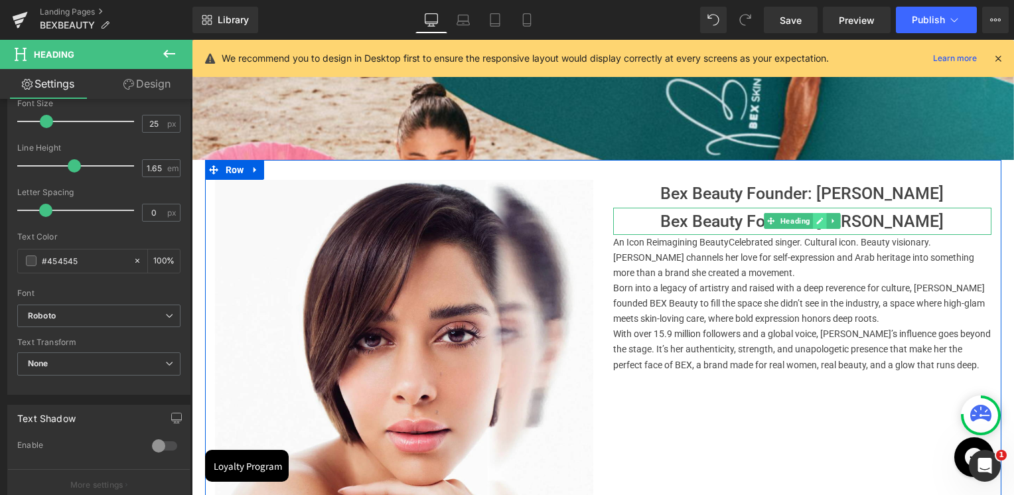
click at [816, 220] on icon at bounding box center [819, 221] width 7 height 8
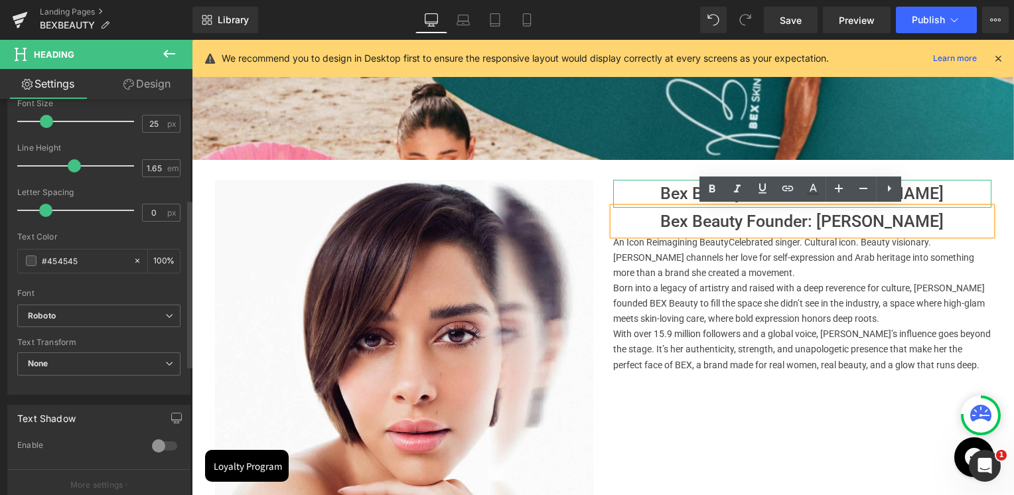
scroll to position [0, 0]
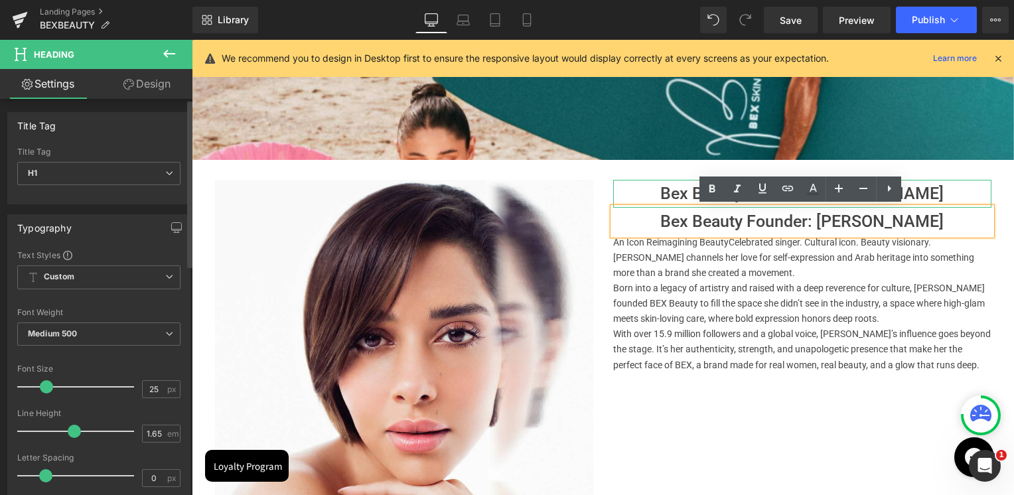
click at [72, 161] on div "Title Tag H1 H1 H2 H3 H4 H5 H6" at bounding box center [98, 173] width 163 height 53
click at [68, 170] on span "H1" at bounding box center [98, 173] width 163 height 23
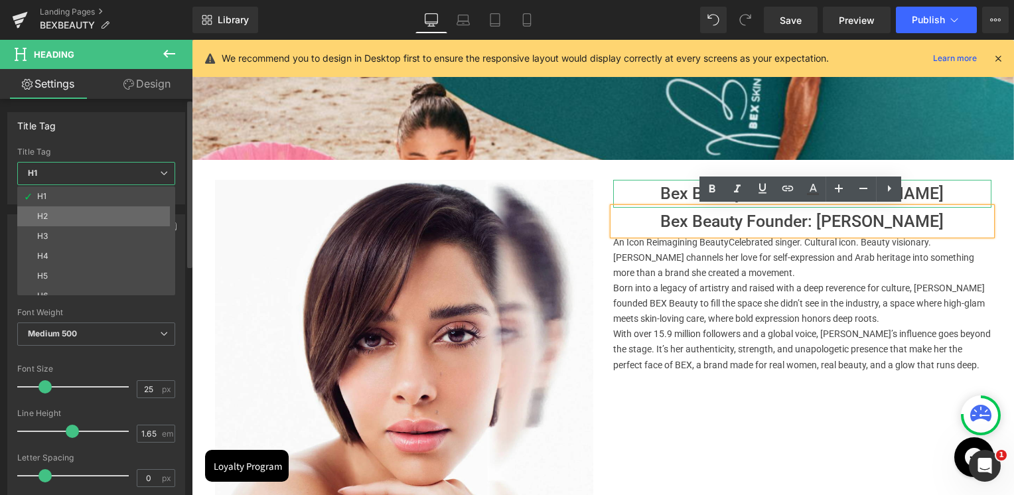
click at [62, 213] on li "H2" at bounding box center [99, 216] width 164 height 20
type input "14"
type input "100"
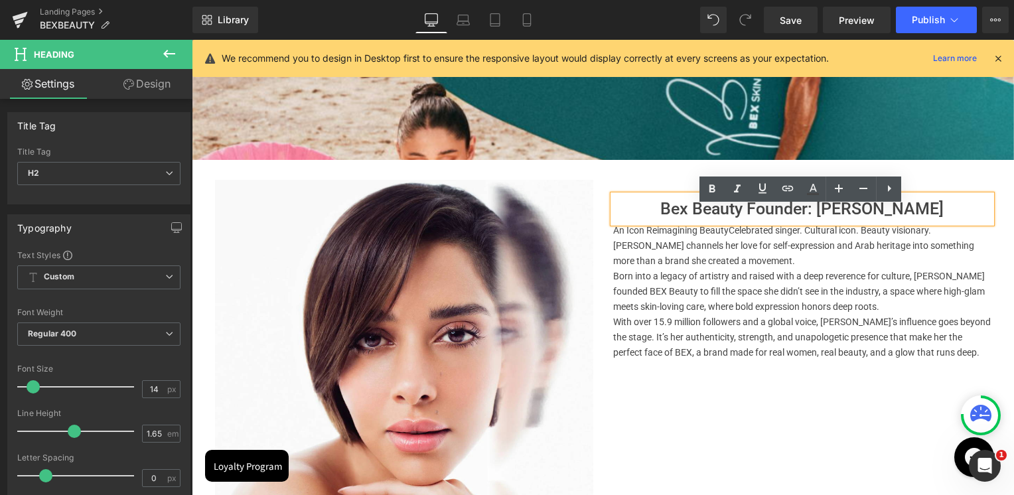
click at [800, 389] on div "Image Bex Beauty Founder: [PERSON_NAME] Heading Bex Beauty Founder: [PERSON_NAM…" at bounding box center [603, 362] width 796 height 405
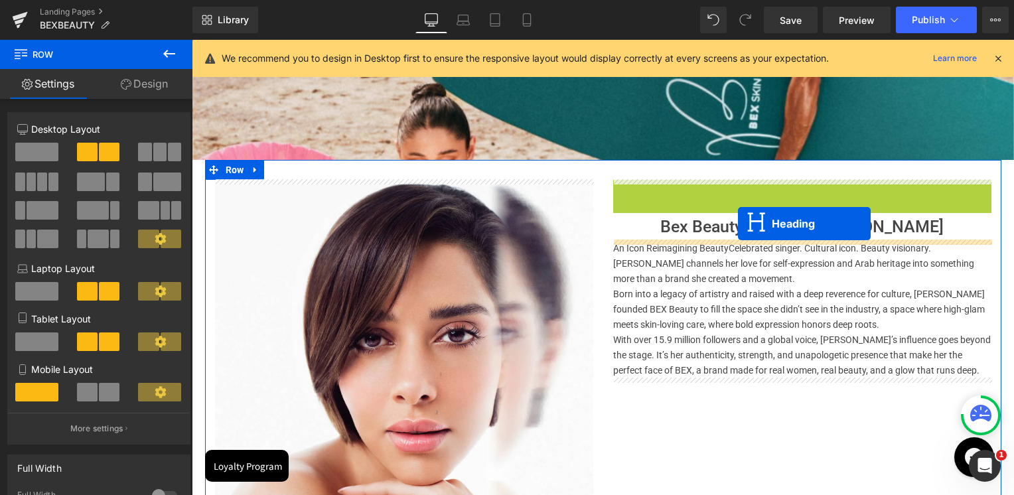
drag, startPoint x: 745, startPoint y: 187, endPoint x: 738, endPoint y: 224, distance: 37.8
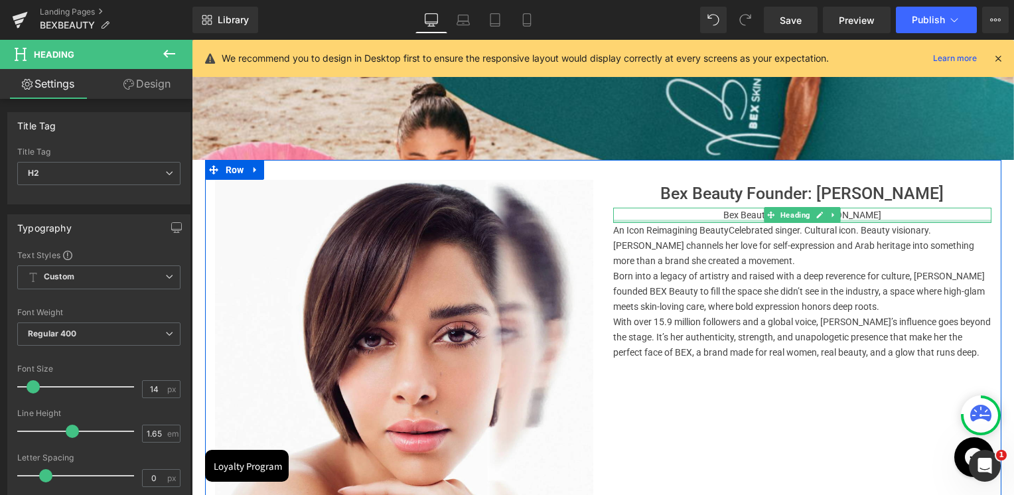
click at [746, 433] on div "Image Bex Beauty Founder: [PERSON_NAME] Heading Bex Beauty Founder: [PERSON_NAM…" at bounding box center [603, 362] width 796 height 405
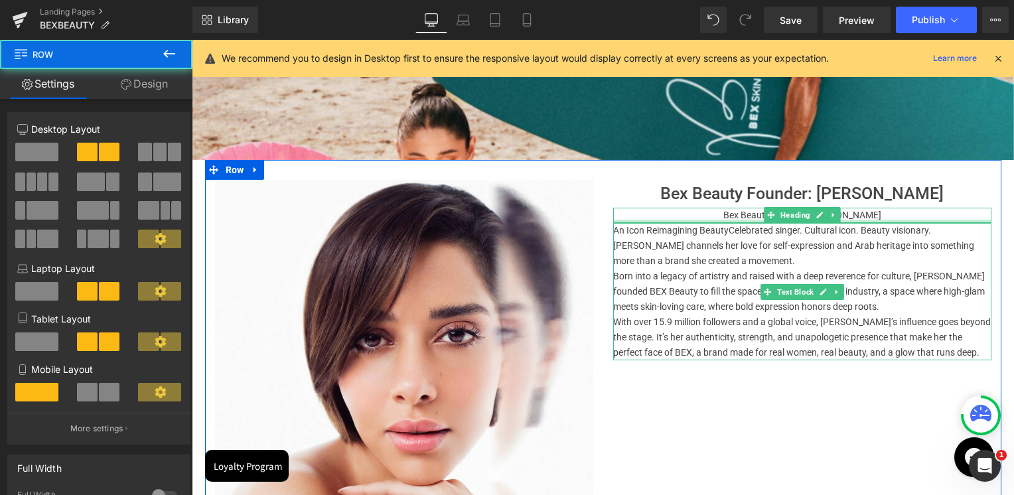
click at [920, 303] on p "Born into a legacy of artistry and raised with a deep reverence for culture, [P…" at bounding box center [802, 292] width 378 height 46
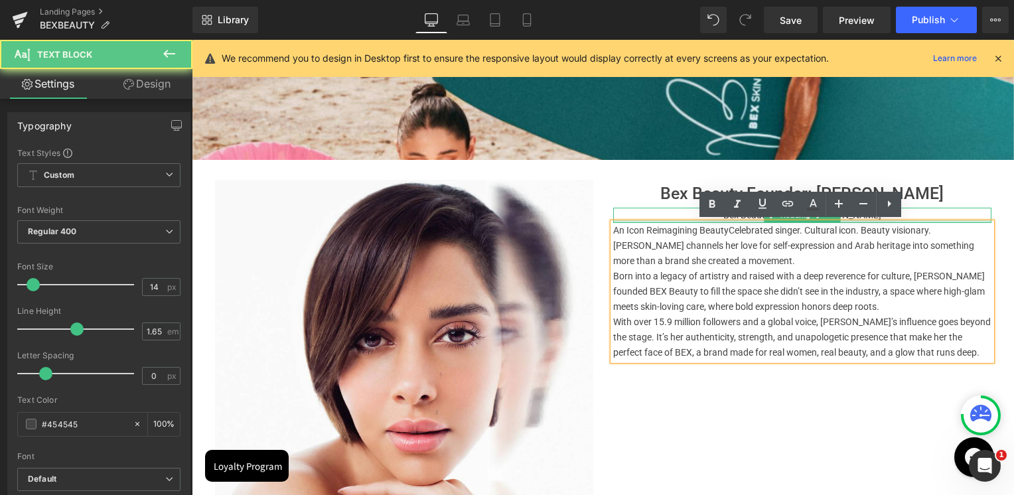
click at [877, 217] on h2 "Bex Beauty Founder: [PERSON_NAME]" at bounding box center [802, 215] width 378 height 15
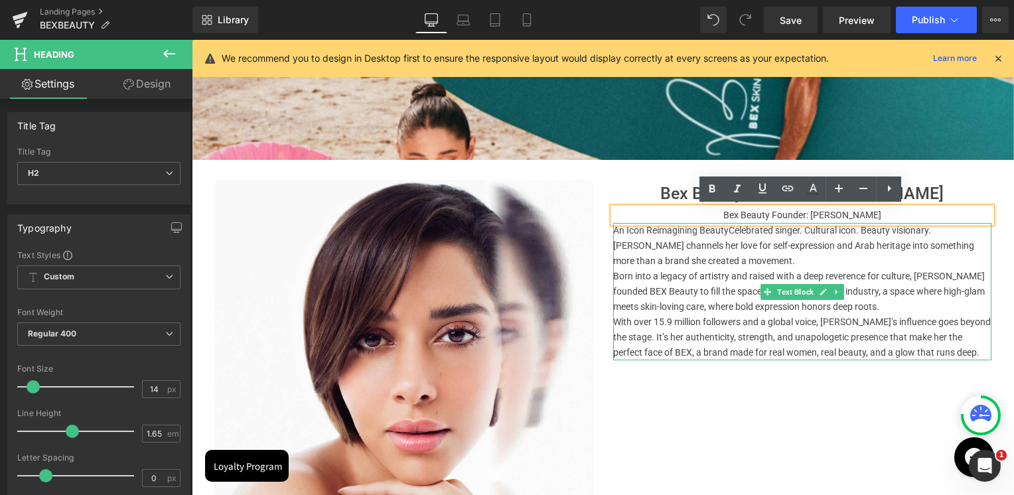
click at [853, 285] on p "Born into a legacy of artistry and raised with a deep reverence for culture, [P…" at bounding box center [802, 292] width 378 height 46
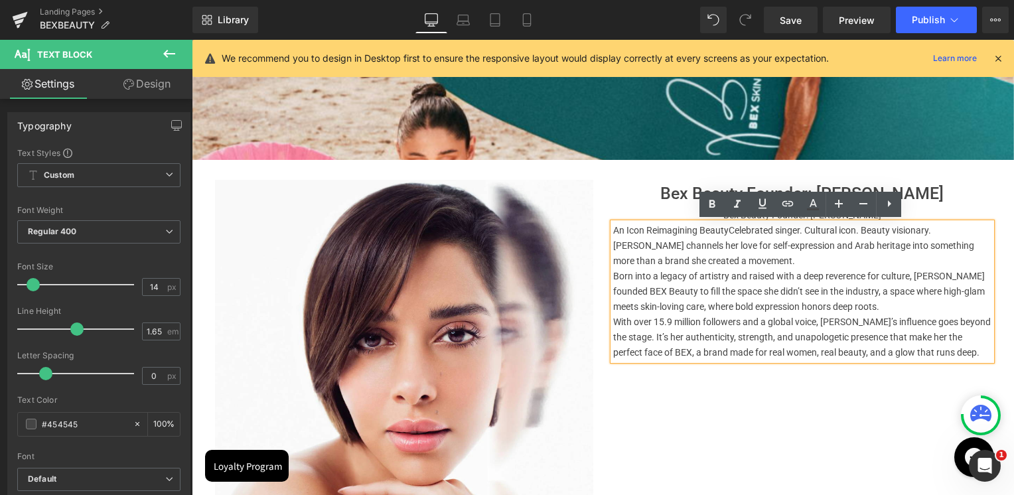
click at [837, 401] on div "Image Bex Beauty Founder: [PERSON_NAME] Heading Bex Beauty Founder: [PERSON_NAM…" at bounding box center [603, 362] width 796 height 405
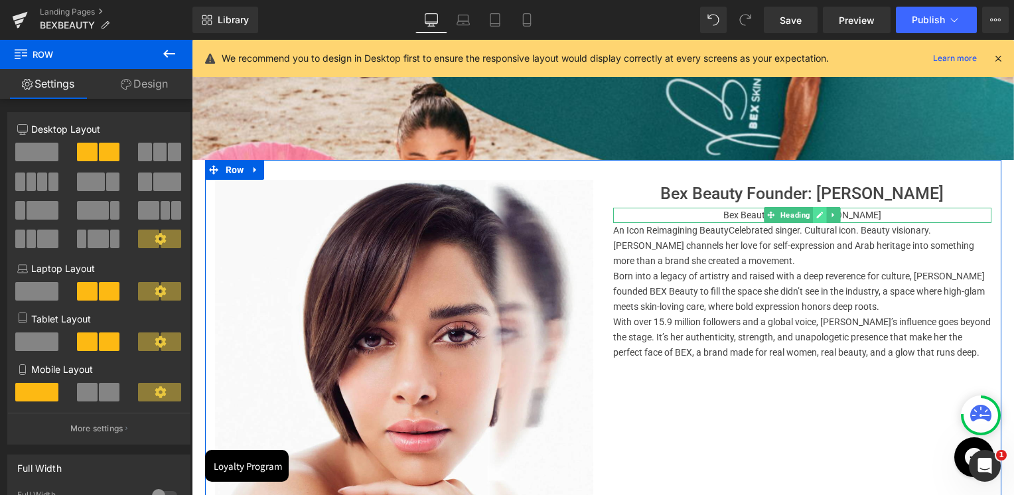
click at [818, 211] on icon at bounding box center [819, 215] width 7 height 8
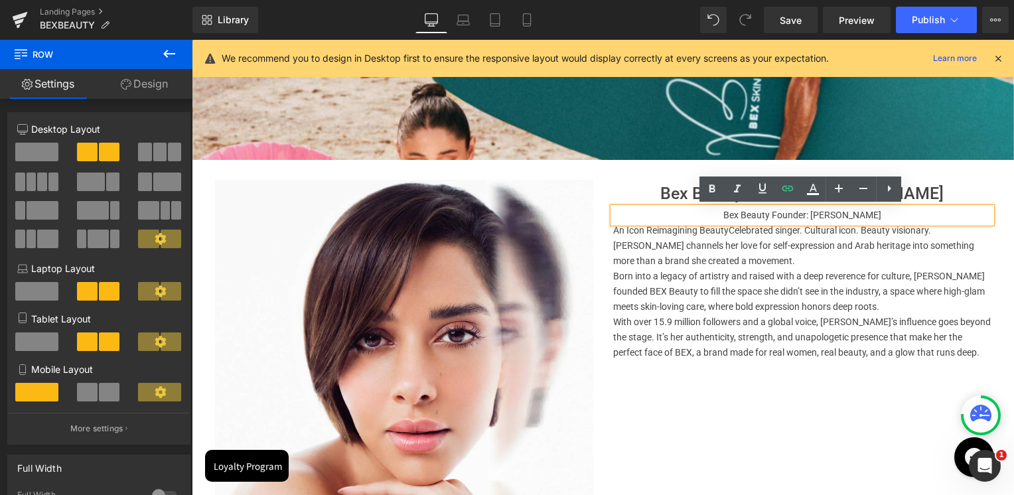
click at [804, 214] on h2 "Bex Beauty Founder: [PERSON_NAME]" at bounding box center [802, 215] width 378 height 15
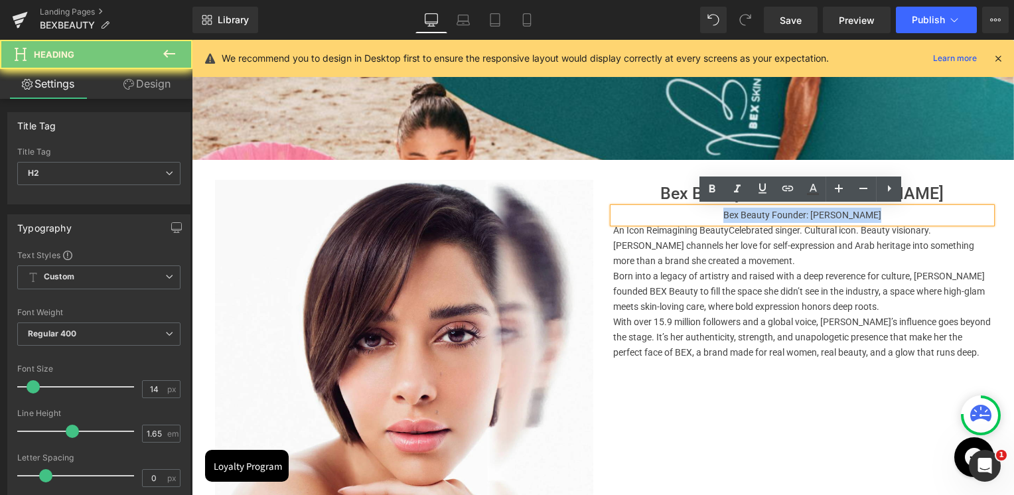
click at [804, 214] on h2 "Bex Beauty Founder: [PERSON_NAME]" at bounding box center [802, 215] width 378 height 15
paste div
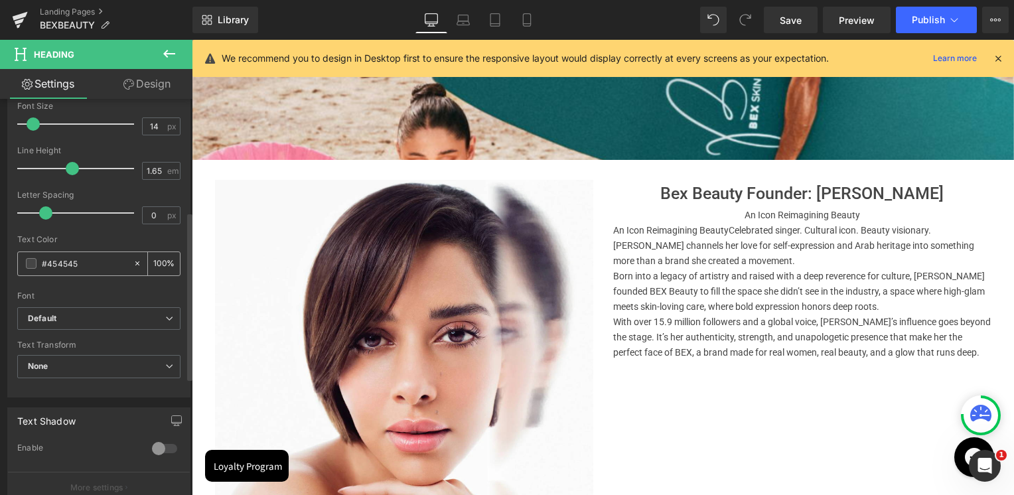
scroll to position [265, 0]
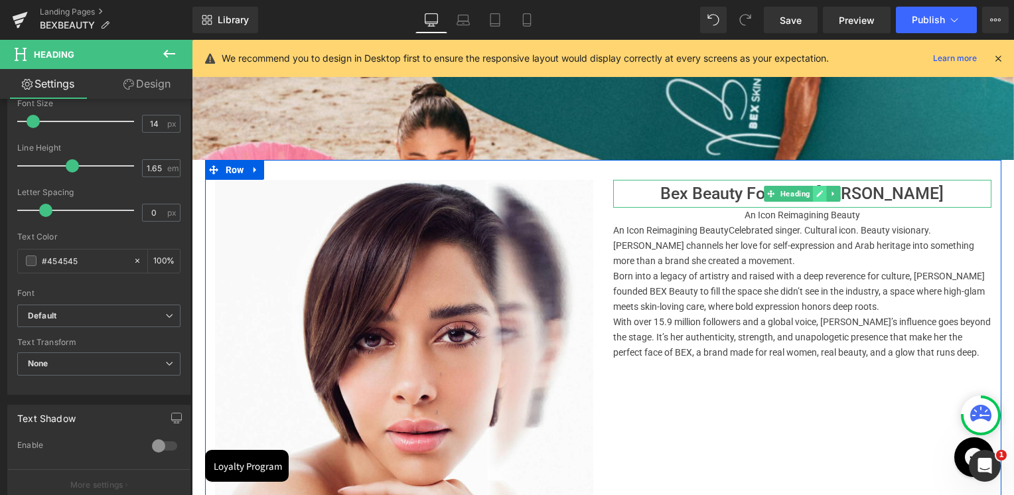
click at [816, 194] on icon at bounding box center [819, 194] width 7 height 8
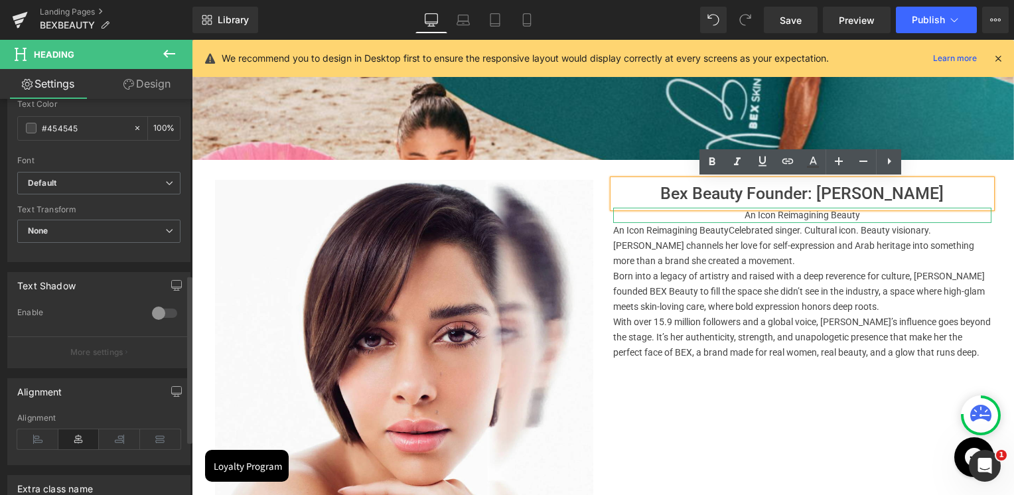
scroll to position [465, 0]
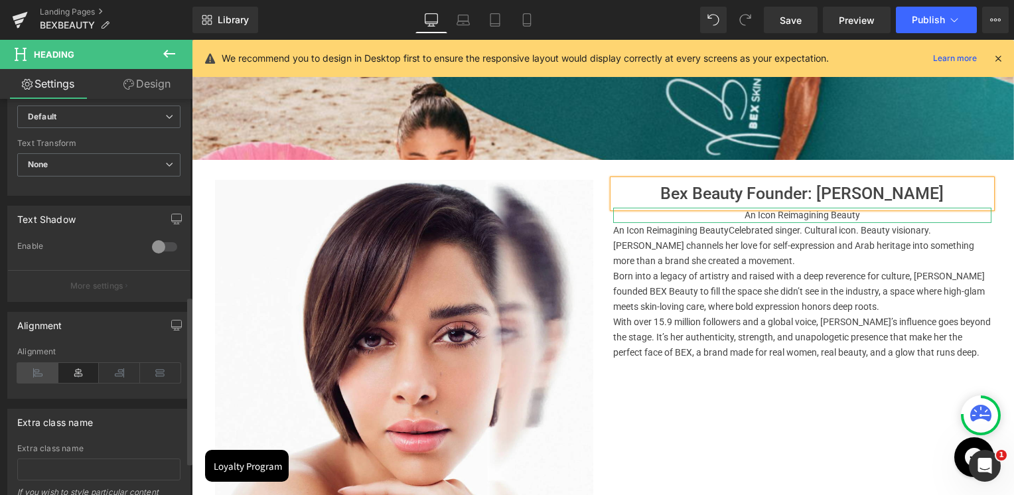
click at [29, 366] on icon at bounding box center [37, 373] width 41 height 20
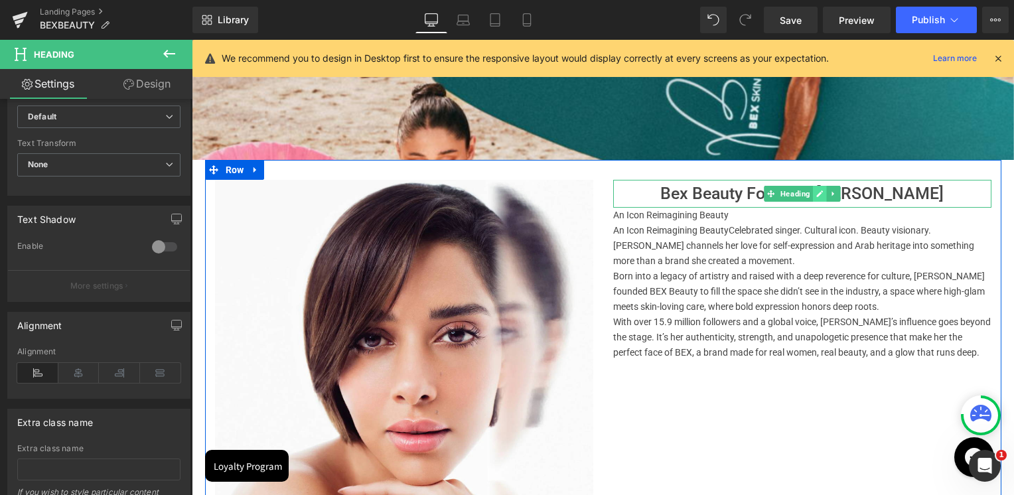
click at [816, 191] on icon at bounding box center [819, 194] width 7 height 8
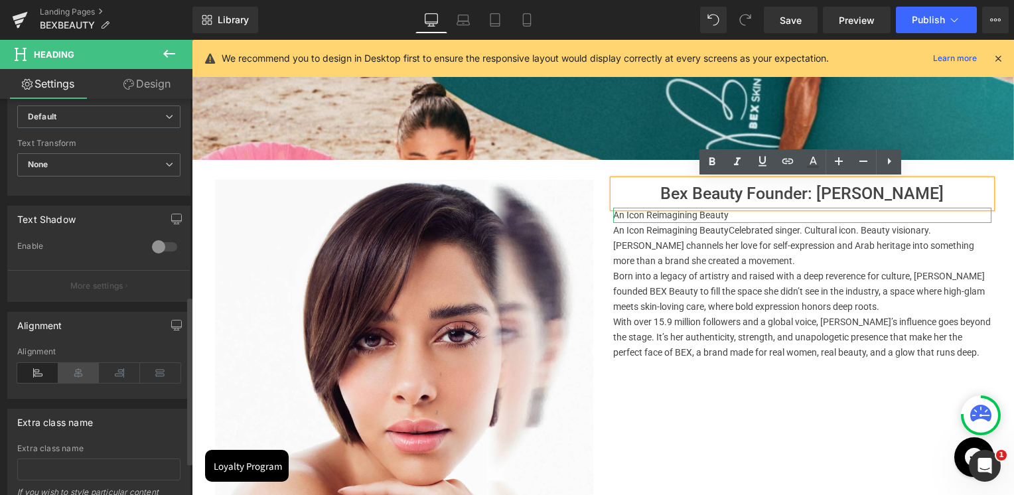
click at [74, 368] on icon at bounding box center [78, 373] width 41 height 20
click at [44, 370] on icon at bounding box center [37, 373] width 41 height 20
click at [719, 195] on h1 "Bex Beauty Founder: [PERSON_NAME]" at bounding box center [802, 193] width 378 height 27
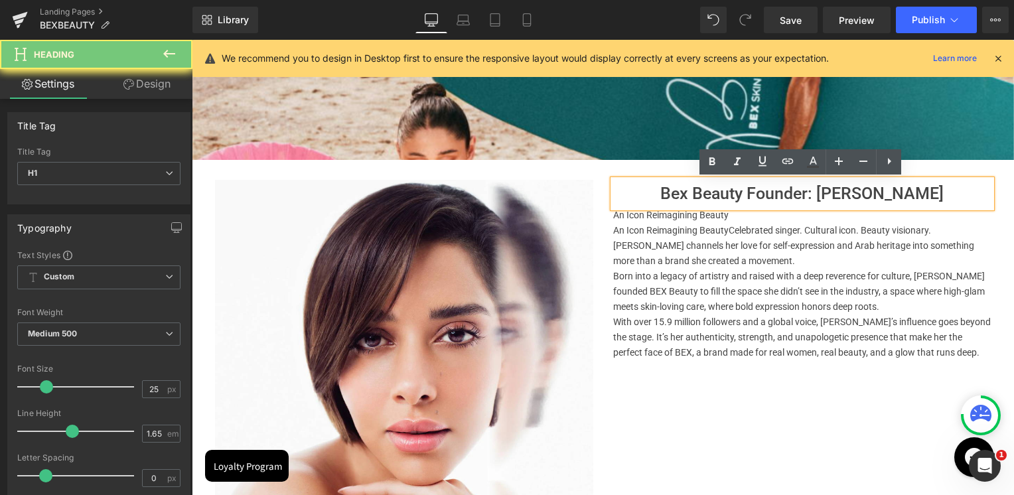
click at [719, 195] on h1 "Bex Beauty Founder: [PERSON_NAME]" at bounding box center [802, 193] width 378 height 27
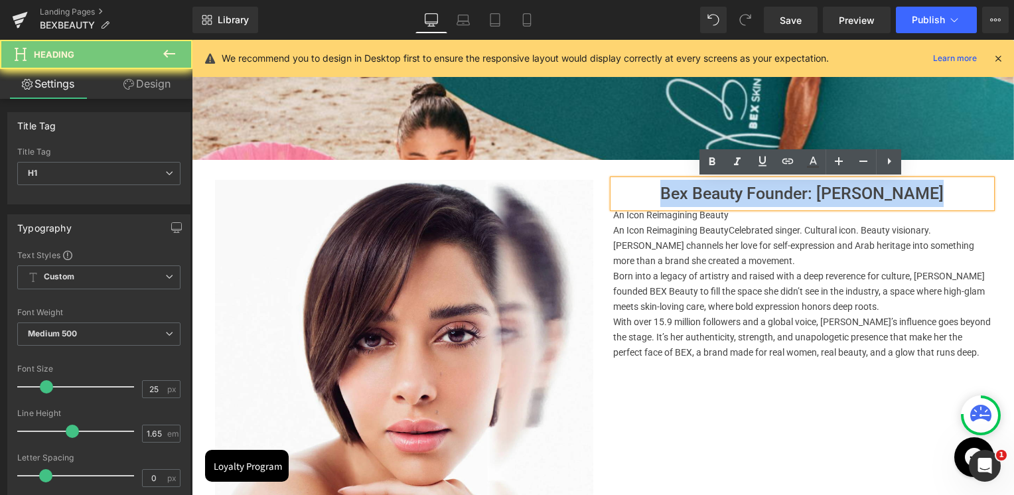
click at [719, 195] on h1 "Bex Beauty Founder: [PERSON_NAME]" at bounding box center [802, 193] width 378 height 27
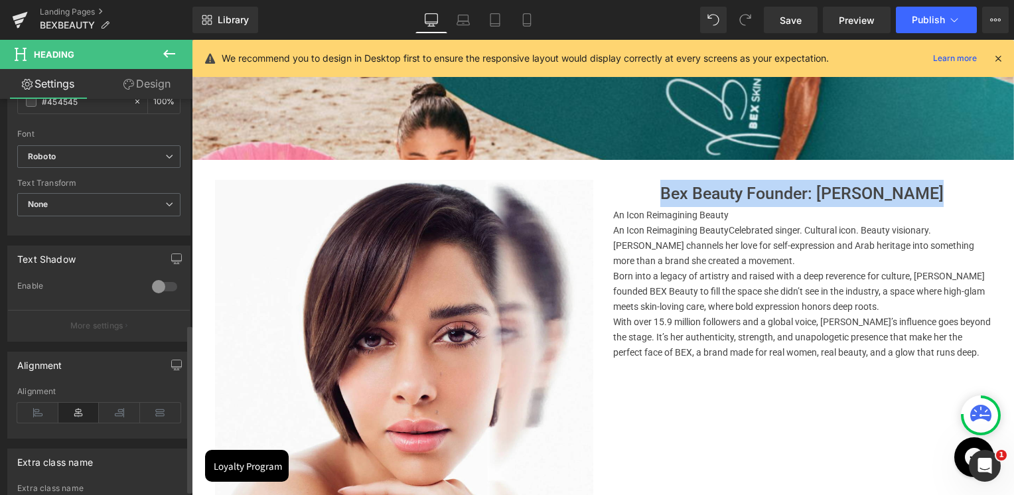
scroll to position [531, 0]
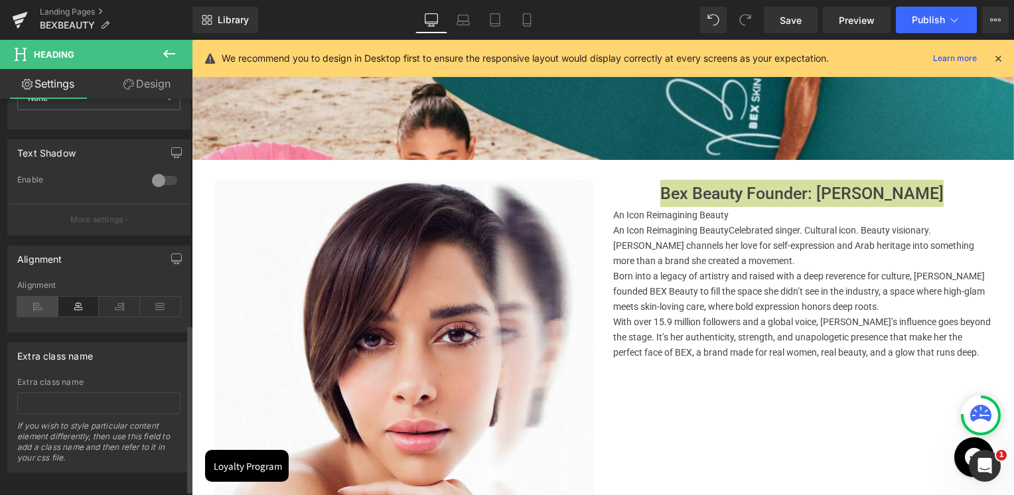
click at [46, 305] on icon at bounding box center [37, 307] width 41 height 20
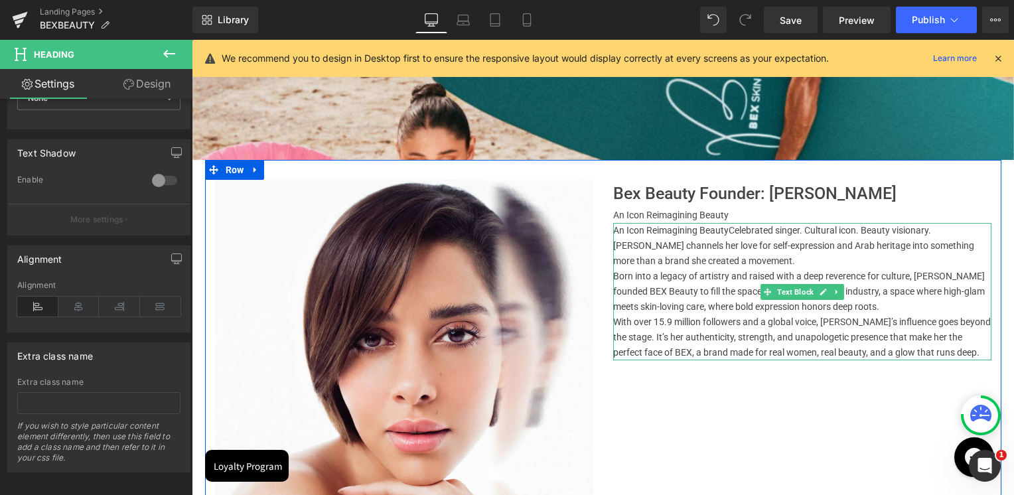
click at [615, 228] on span "An Icon Reimagining Beauty" at bounding box center [670, 230] width 115 height 11
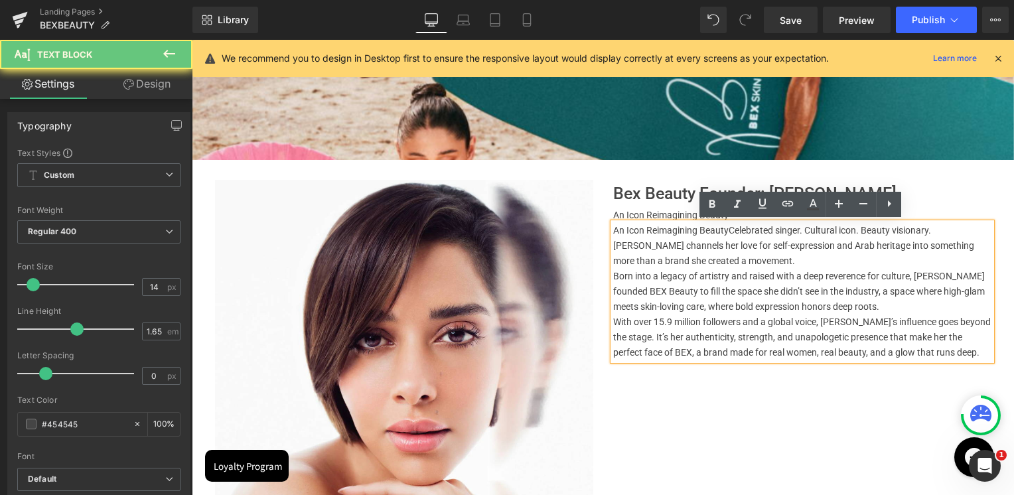
click at [718, 231] on span "An Icon Reimagining Beauty" at bounding box center [670, 230] width 115 height 11
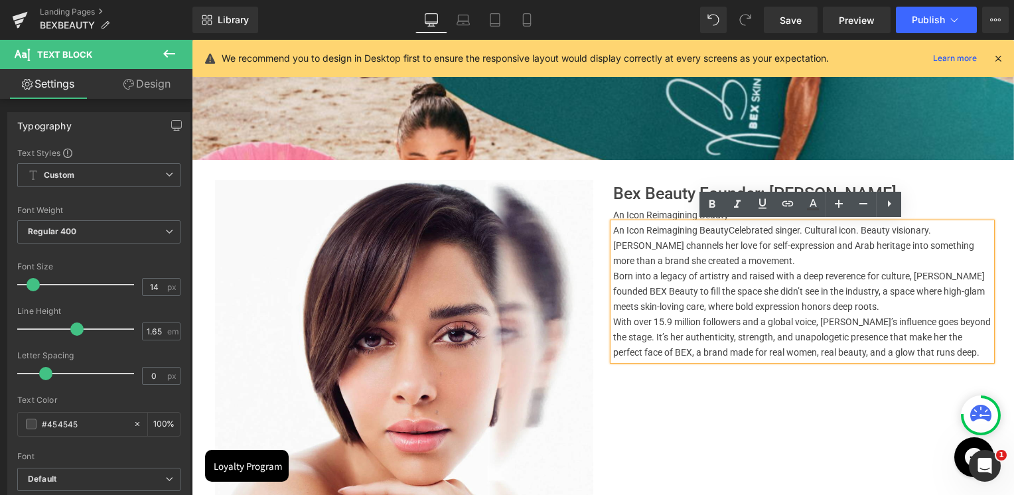
click at [732, 403] on div "Image Bex Beauty Founder: [PERSON_NAME] Heading An Icon Reimagining Beauty Head…" at bounding box center [603, 362] width 796 height 405
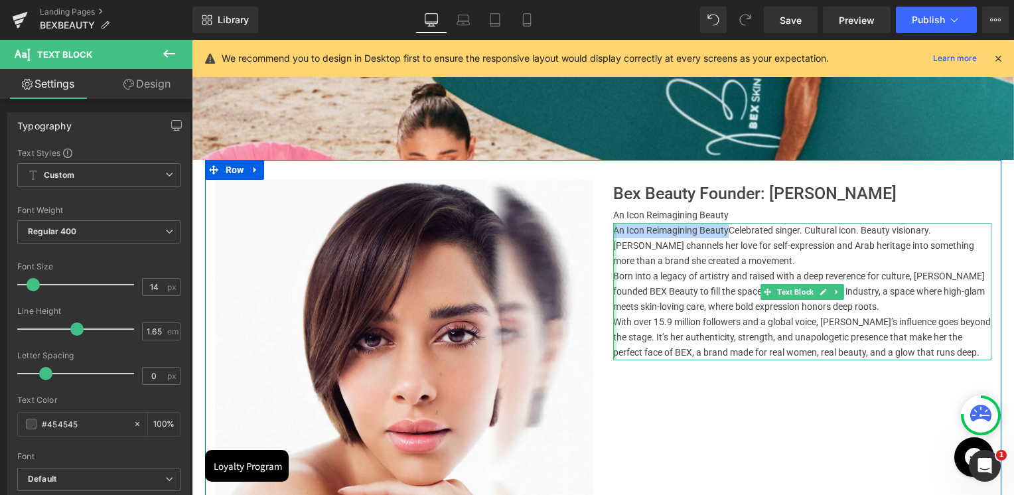
drag, startPoint x: 727, startPoint y: 228, endPoint x: 613, endPoint y: 222, distance: 114.3
click at [613, 223] on div "An Icon Reimagining Beauty Celebrated singer. Cultural icon. Beauty visionary. …" at bounding box center [802, 292] width 378 height 138
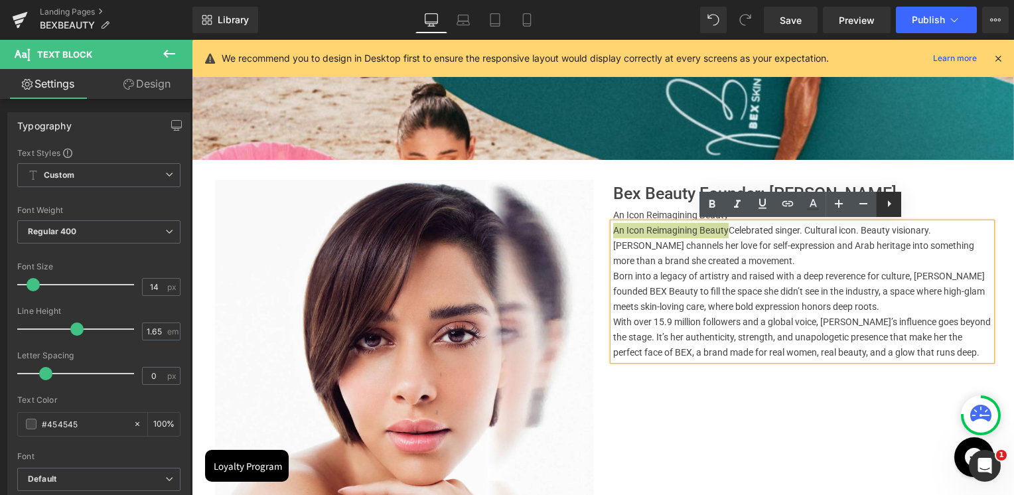
click at [889, 204] on icon at bounding box center [889, 203] width 3 height 7
click at [873, 297] on p "Born into a legacy of artistry and raised with a deep reverence for culture, [P…" at bounding box center [802, 292] width 378 height 46
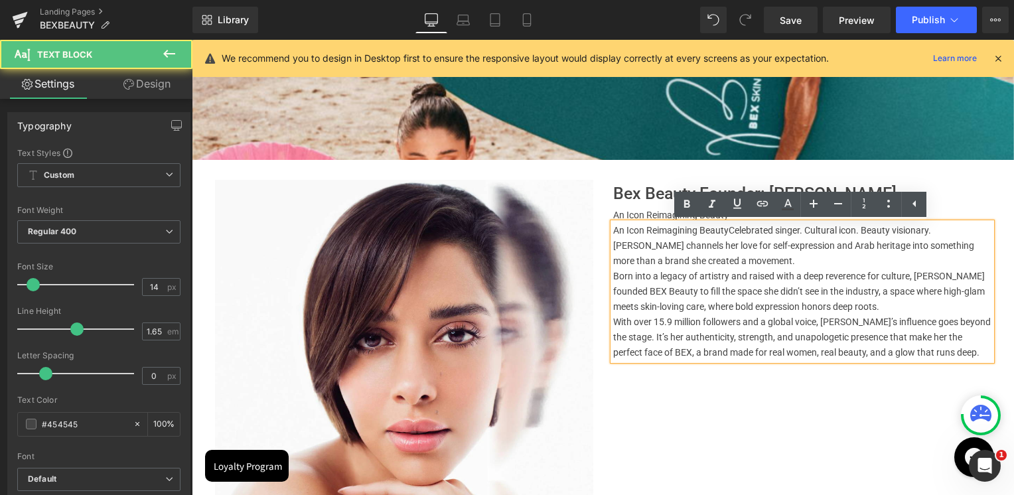
click at [826, 396] on div "Image Bex Beauty Founder: [PERSON_NAME] Heading An Icon Reimagining Beauty Head…" at bounding box center [603, 362] width 796 height 405
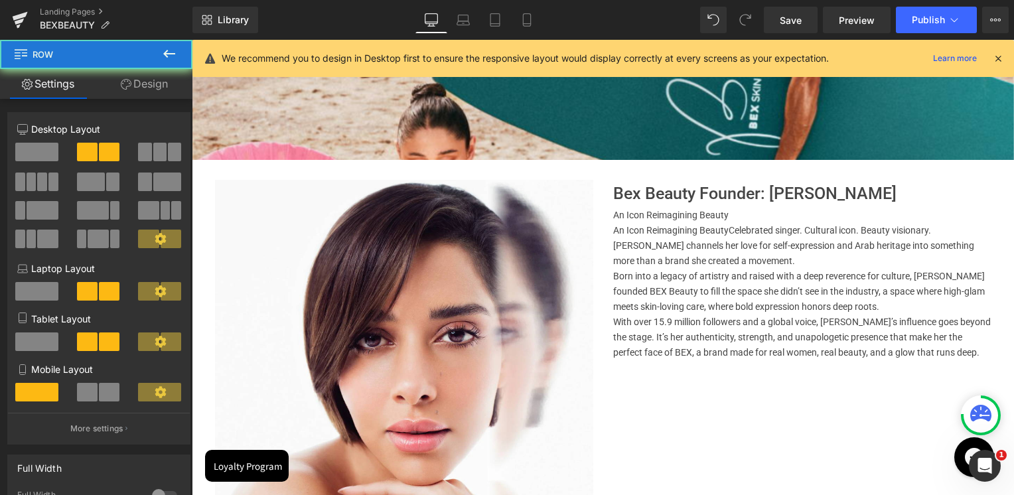
click at [812, 423] on div "Image Bex Beauty Founder: [PERSON_NAME] Heading An Icon Reimagining Beauty Head…" at bounding box center [603, 362] width 796 height 405
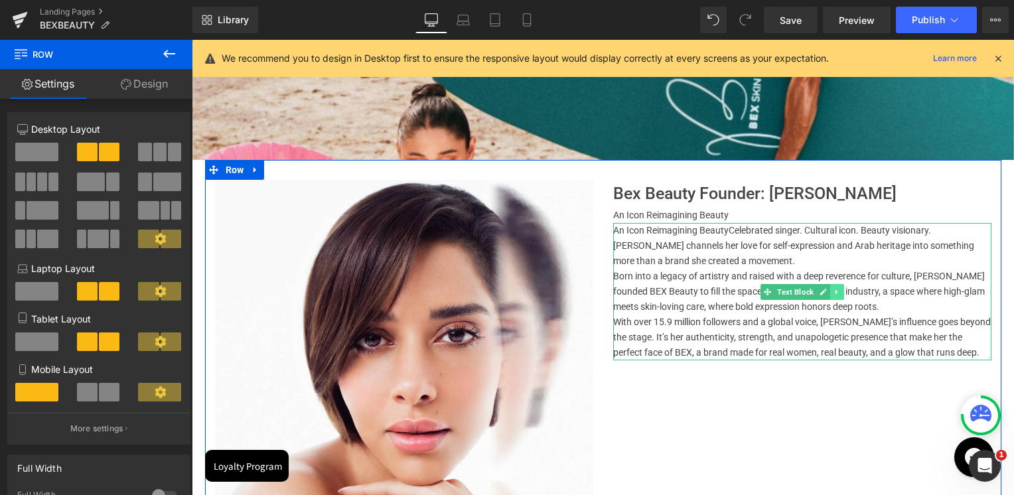
click at [836, 291] on icon at bounding box center [836, 292] width 7 height 8
click at [840, 293] on icon at bounding box center [843, 292] width 7 height 8
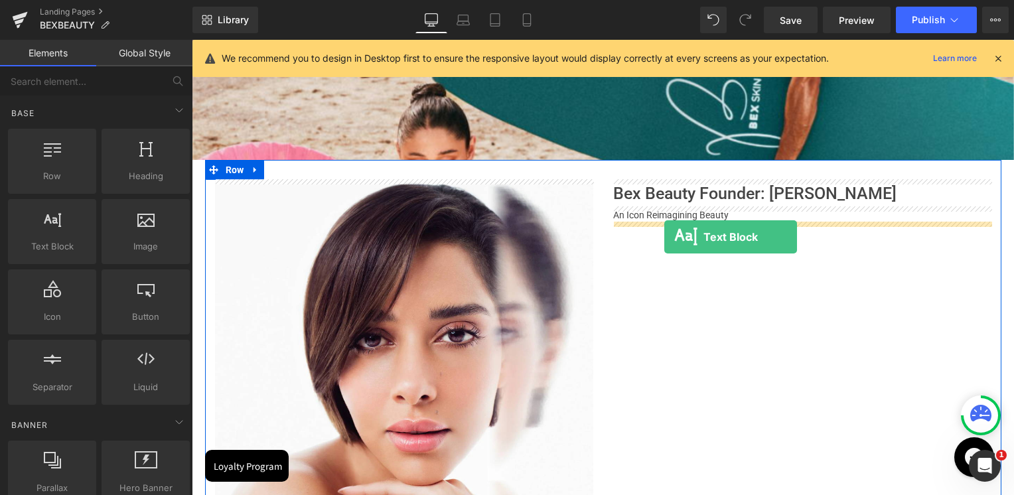
drag, startPoint x: 248, startPoint y: 277, endPoint x: 664, endPoint y: 238, distance: 418.7
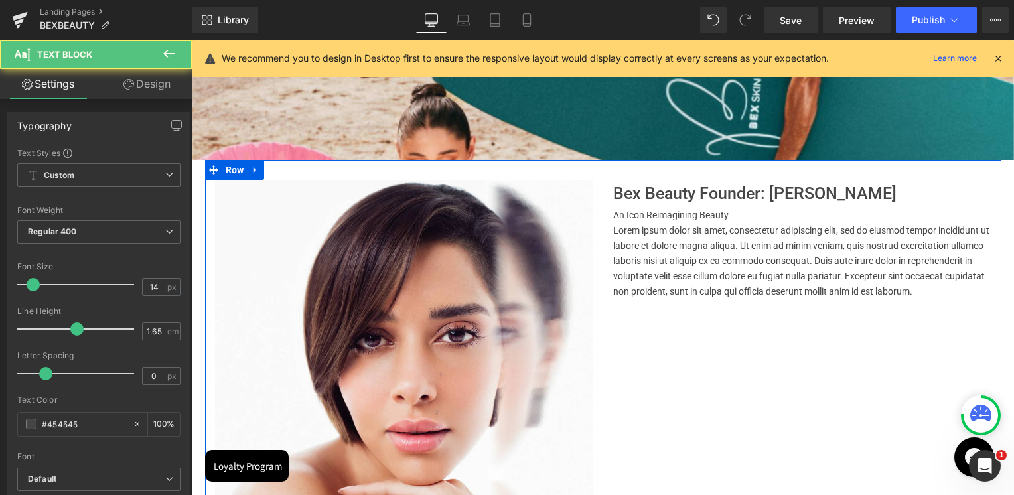
click at [721, 270] on p "Lorem ipsum dolor sit amet, consectetur adipiscing elit, sed do eiusmod tempor …" at bounding box center [802, 261] width 378 height 76
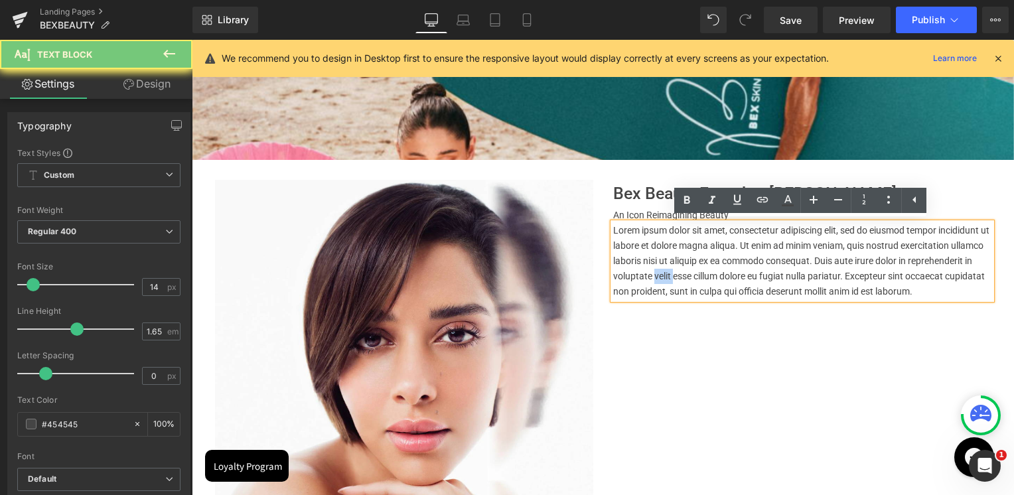
click at [721, 270] on p "Lorem ipsum dolor sit amet, consectetur adipiscing elit, sed do eiusmod tempor …" at bounding box center [802, 261] width 378 height 76
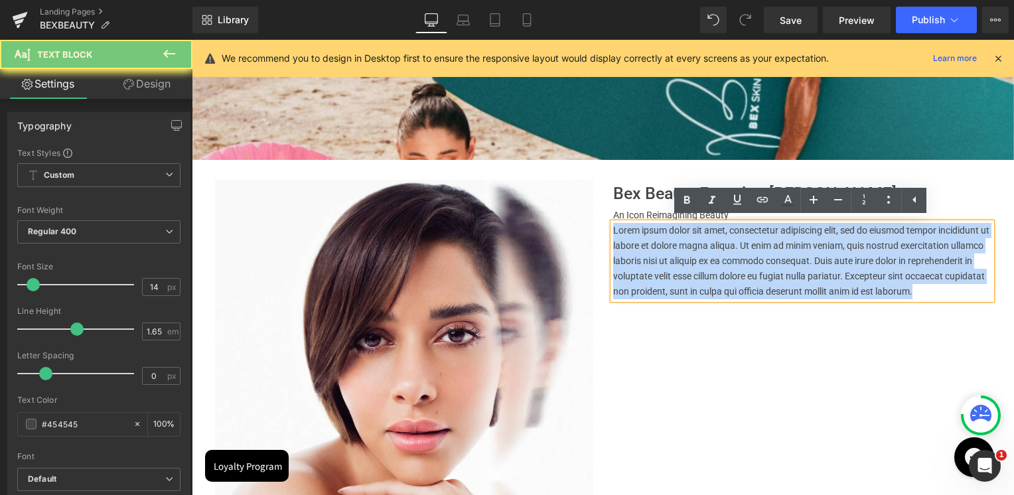
click at [721, 270] on p "Lorem ipsum dolor sit amet, consectetur adipiscing elit, sed do eiusmod tempor …" at bounding box center [802, 261] width 378 height 76
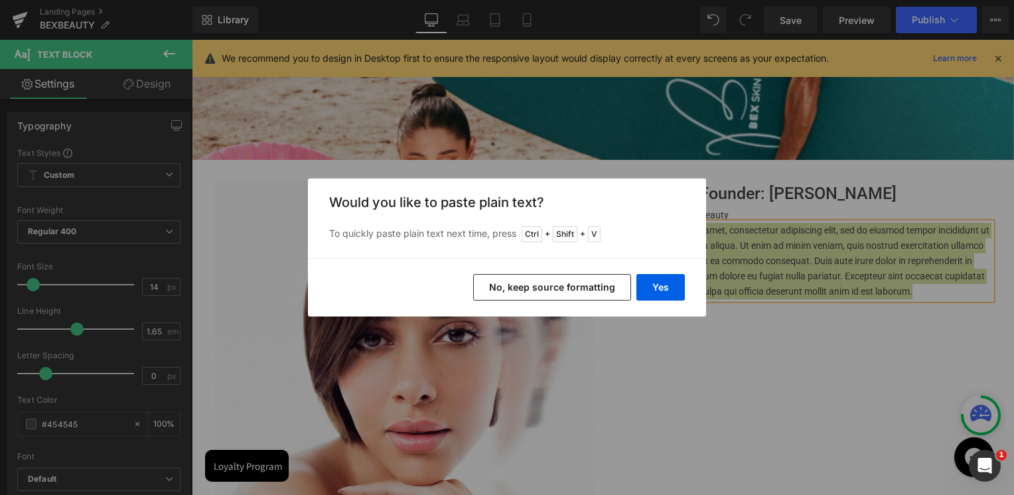
click at [544, 285] on button "No, keep source formatting" at bounding box center [552, 287] width 158 height 27
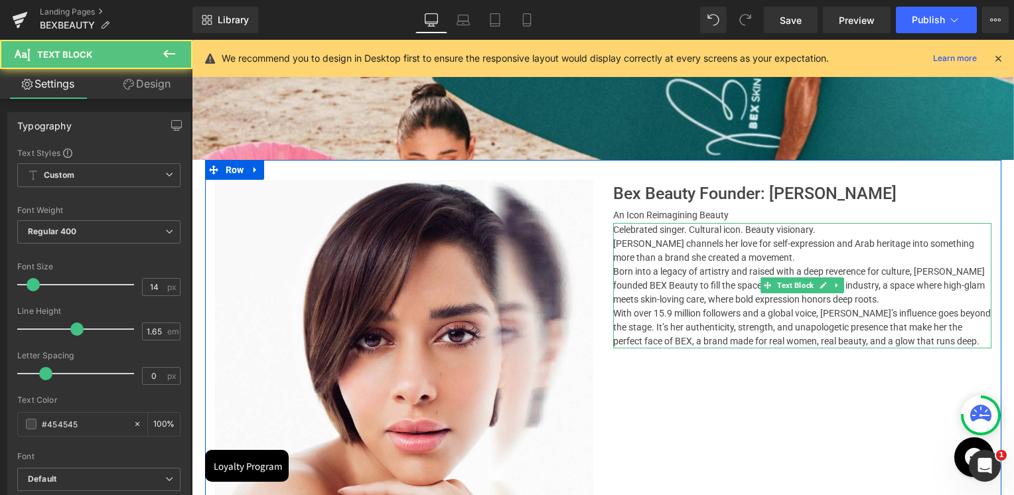
click at [822, 230] on p "Celebrated singer. Cultural icon. Beauty visionary." at bounding box center [802, 230] width 378 height 14
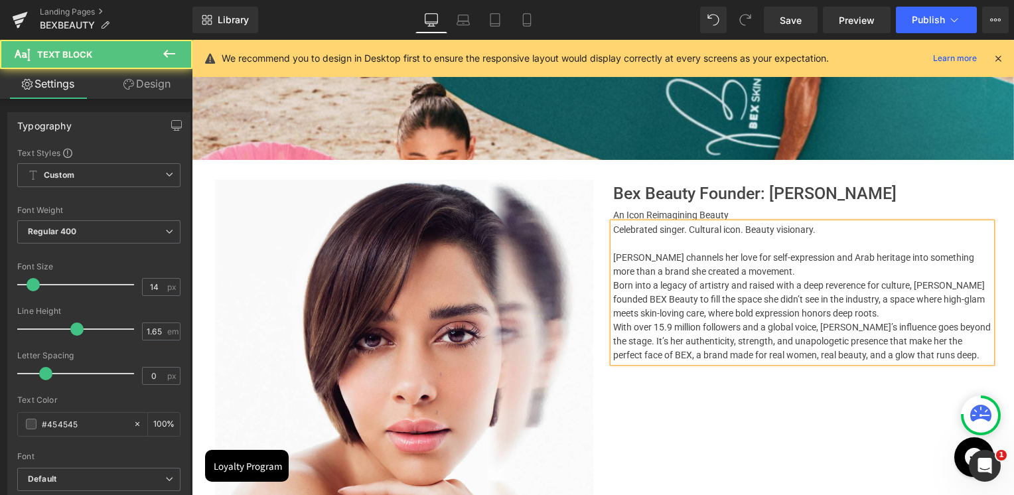
click at [799, 269] on p "[PERSON_NAME] channels her love for self-expression and Arab heritage into some…" at bounding box center [802, 265] width 378 height 28
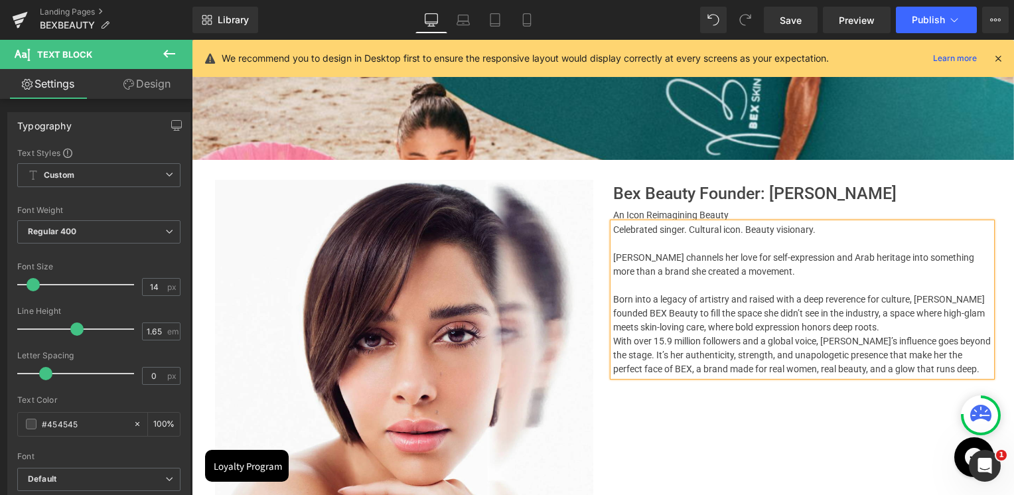
click at [862, 325] on p "Born into a legacy of artistry and raised with a deep reverence for culture, [P…" at bounding box center [802, 314] width 378 height 42
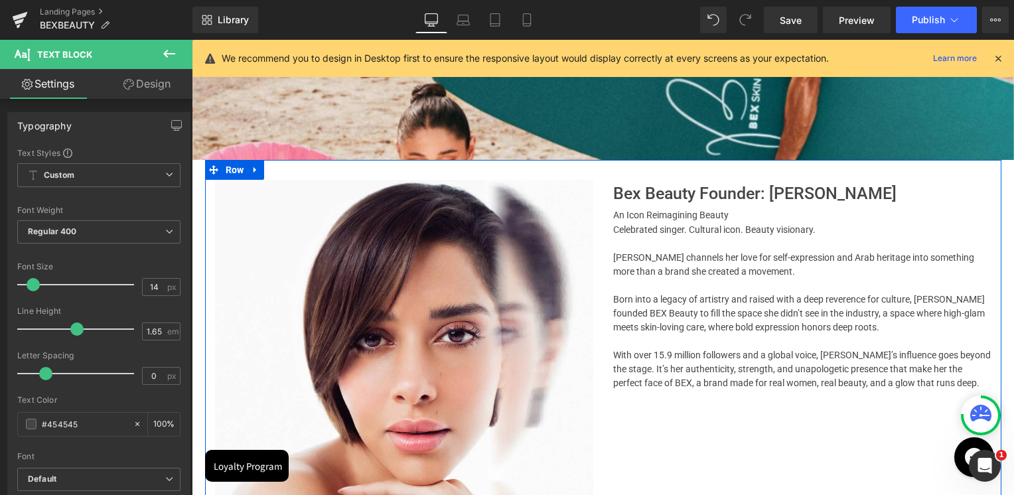
click at [740, 448] on div "Image Bex Beauty Founder: [PERSON_NAME] Heading An Icon Reimagining Beauty Head…" at bounding box center [603, 362] width 796 height 405
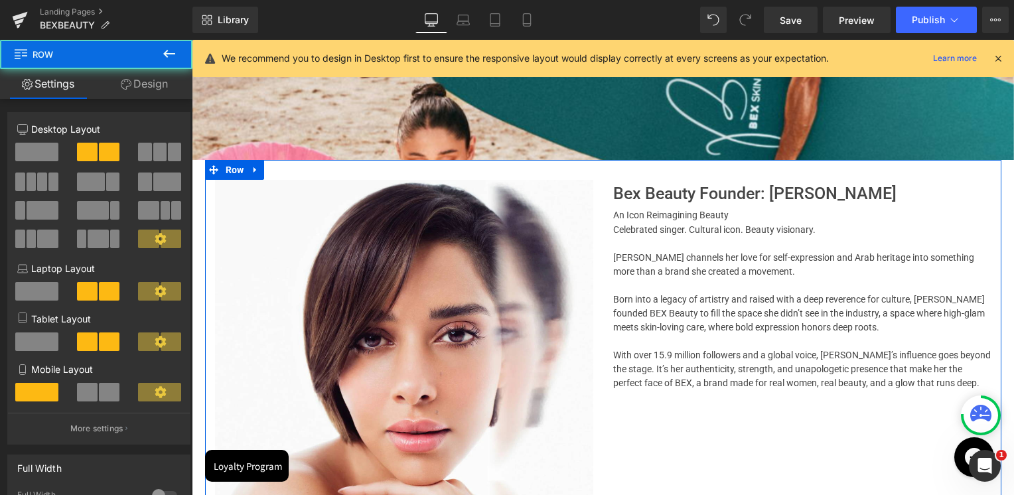
click at [753, 215] on h2 "An Icon Reimagining Beauty" at bounding box center [802, 215] width 378 height 15
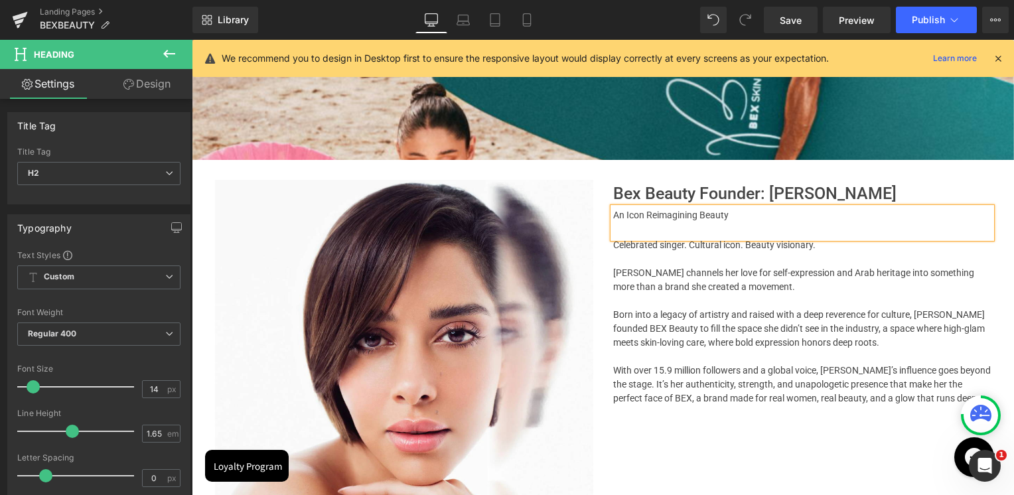
click at [725, 462] on div "Image Bex Beauty Founder: [PERSON_NAME] Heading An Icon Reimagining Beauty Head…" at bounding box center [603, 362] width 796 height 405
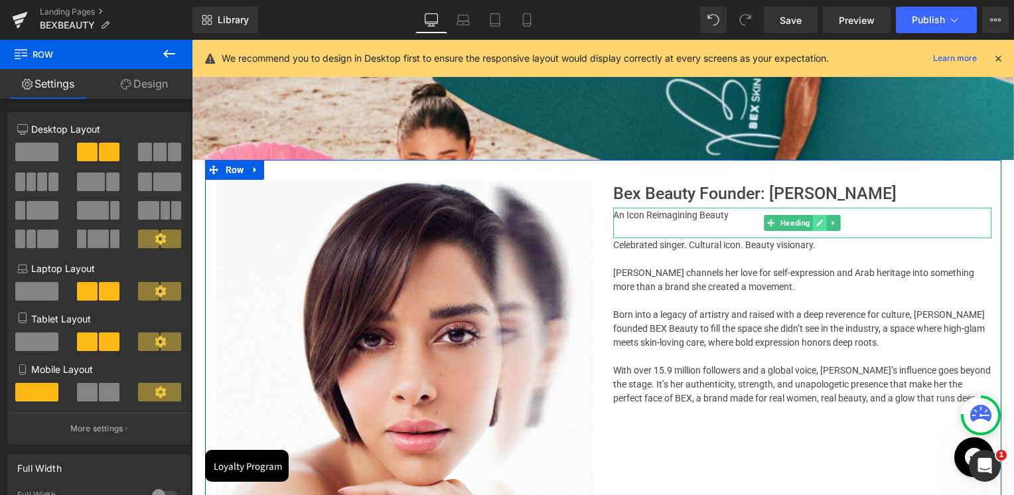
click at [816, 223] on icon at bounding box center [819, 223] width 7 height 7
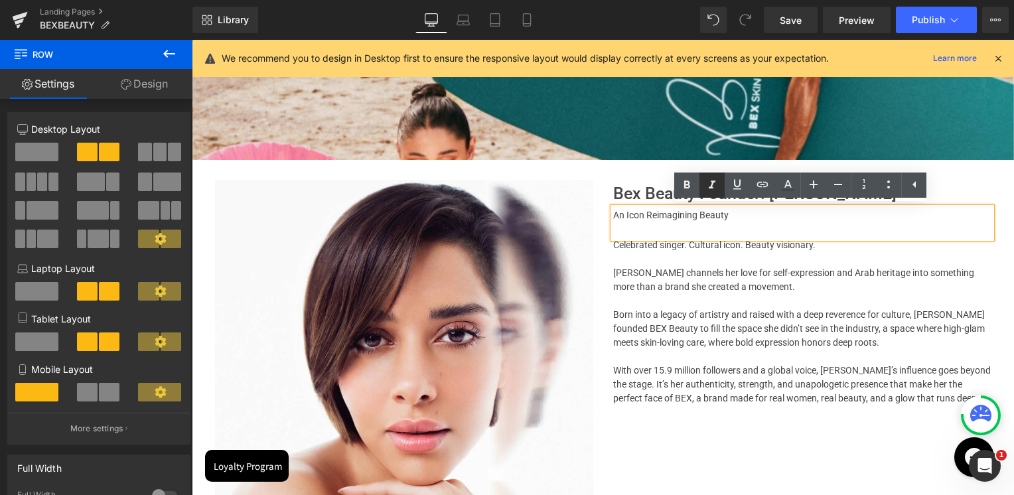
click at [711, 184] on icon at bounding box center [712, 185] width 16 height 16
click at [693, 211] on h2 "An Icon Reimagining Beauty" at bounding box center [802, 215] width 378 height 15
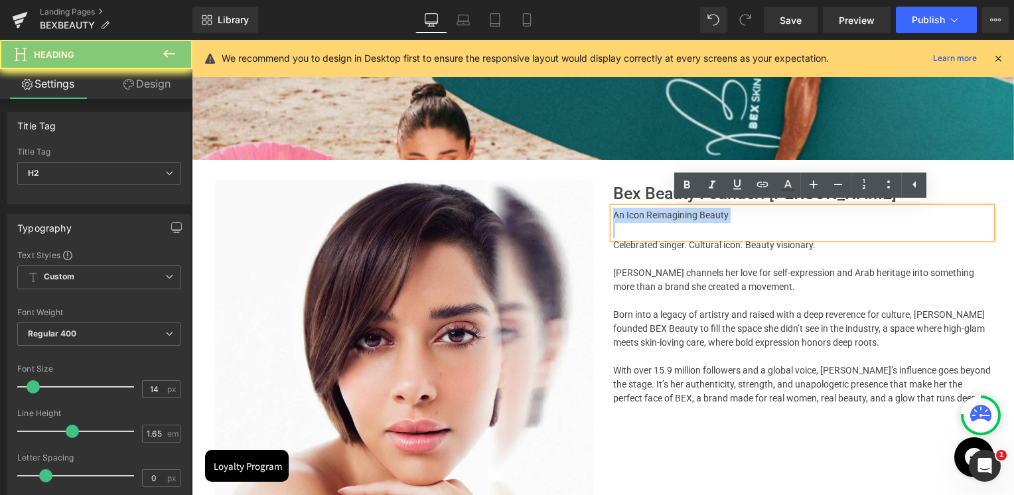
click at [693, 211] on h2 "An Icon Reimagining Beauty" at bounding box center [802, 215] width 378 height 15
click at [711, 186] on icon at bounding box center [712, 185] width 7 height 8
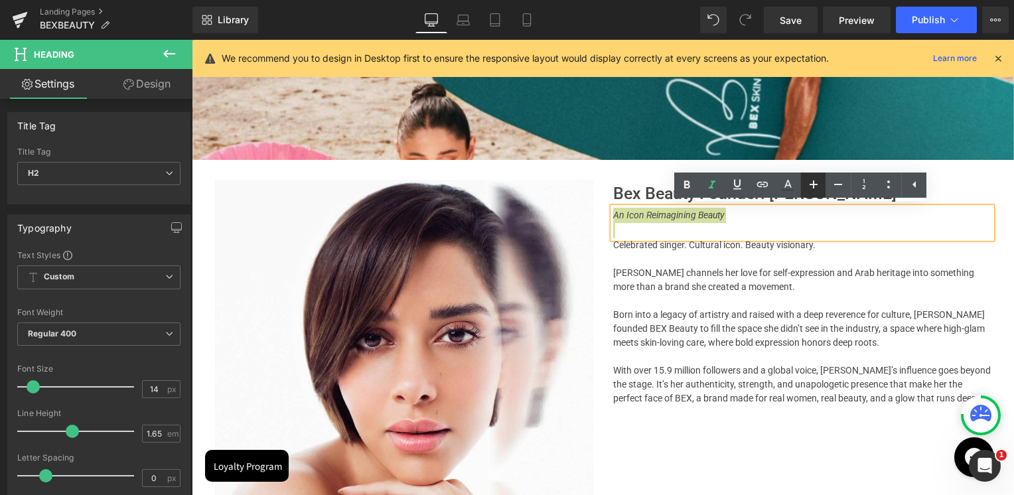
click at [816, 190] on icon at bounding box center [814, 185] width 16 height 16
type input "18"
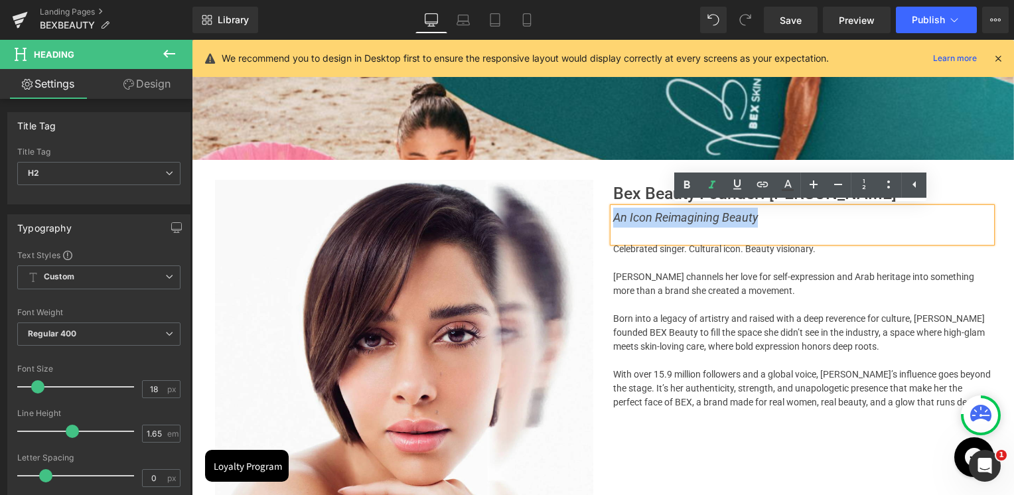
click at [767, 419] on div "Image Bex Beauty Founder: [PERSON_NAME] Heading An Icon Reimagining Beauty Head…" at bounding box center [603, 362] width 796 height 405
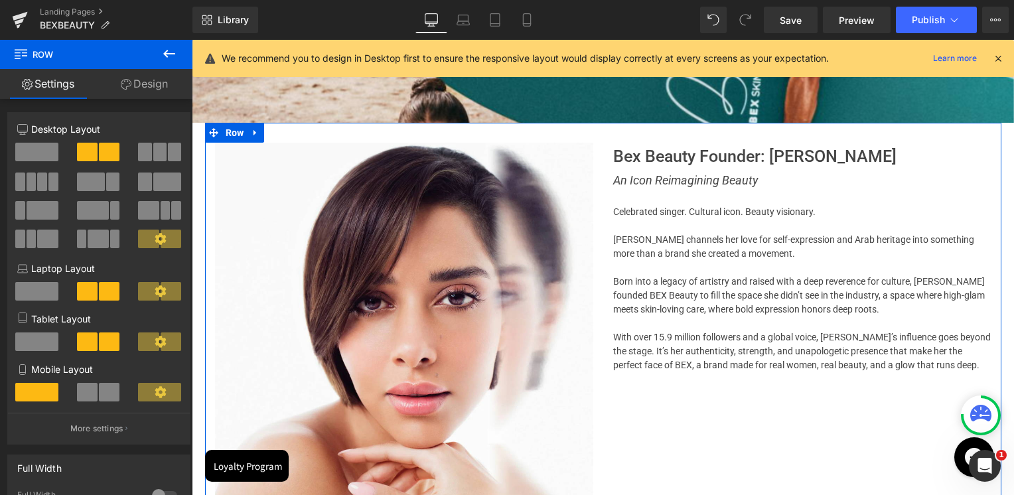
scroll to position [1471, 0]
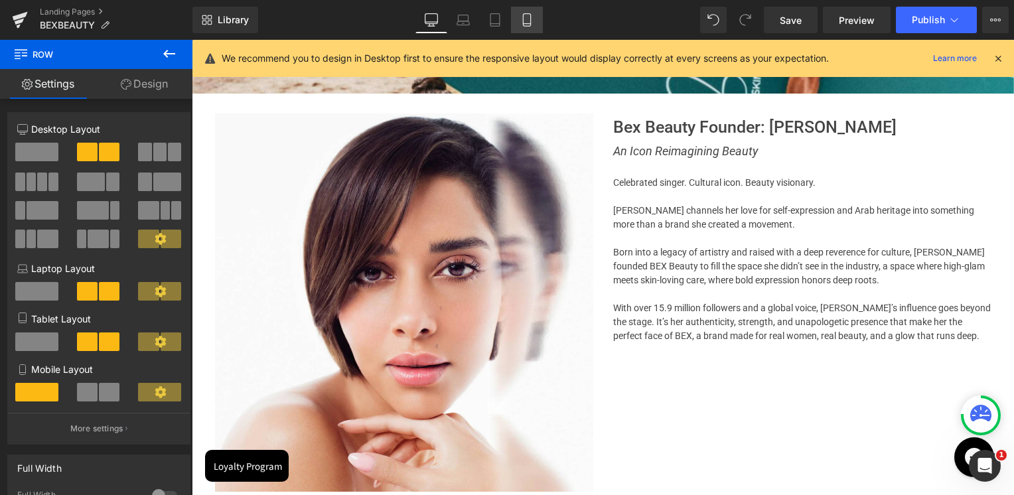
click at [530, 23] on icon at bounding box center [526, 20] width 7 height 13
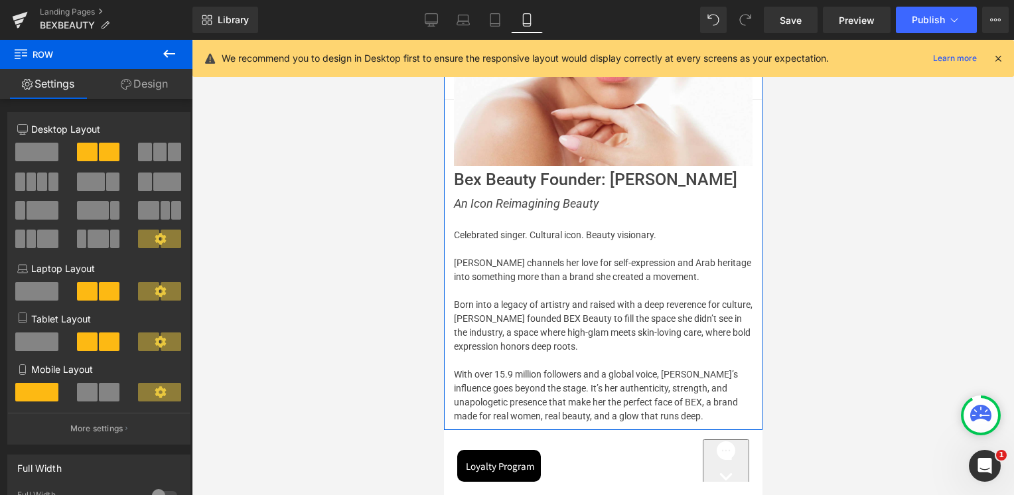
scroll to position [1822, 0]
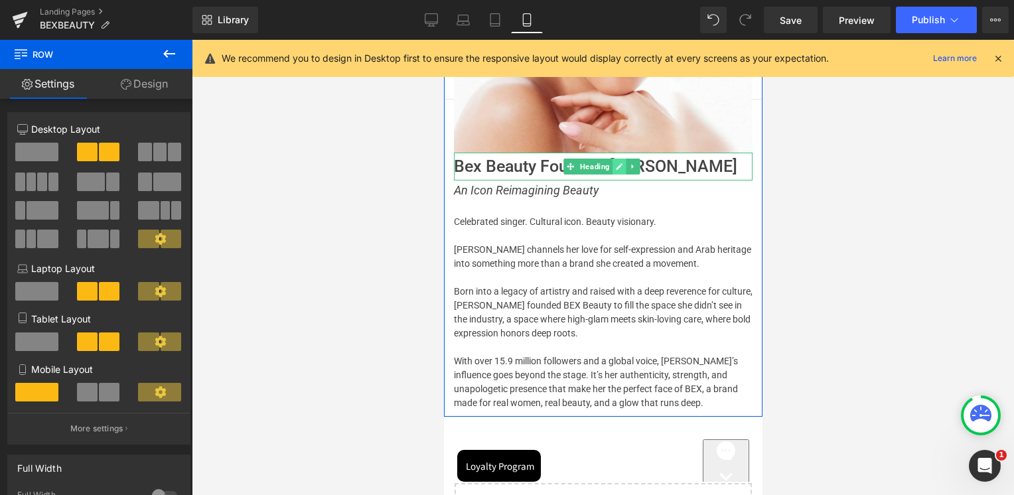
click at [622, 159] on link at bounding box center [619, 167] width 14 height 16
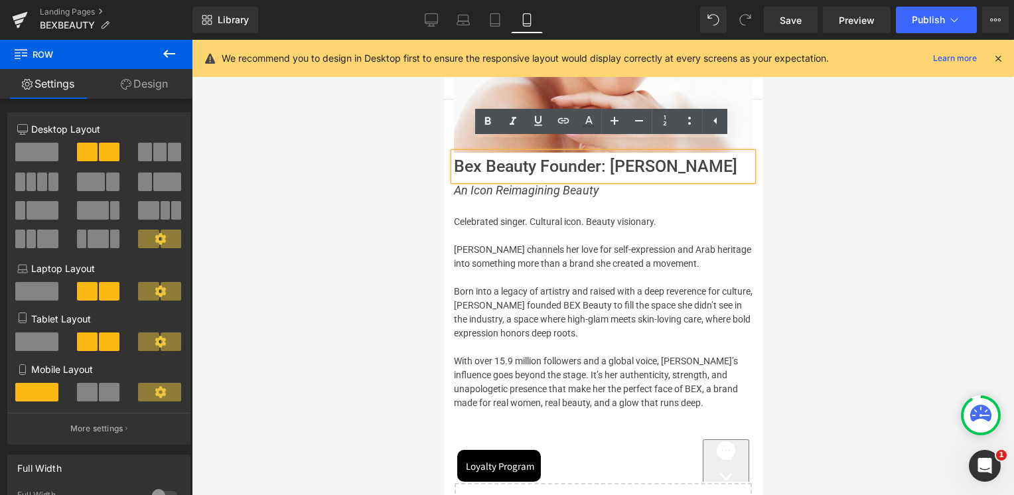
click at [607, 158] on h1 "Bex Beauty Founder: [PERSON_NAME]" at bounding box center [602, 166] width 299 height 27
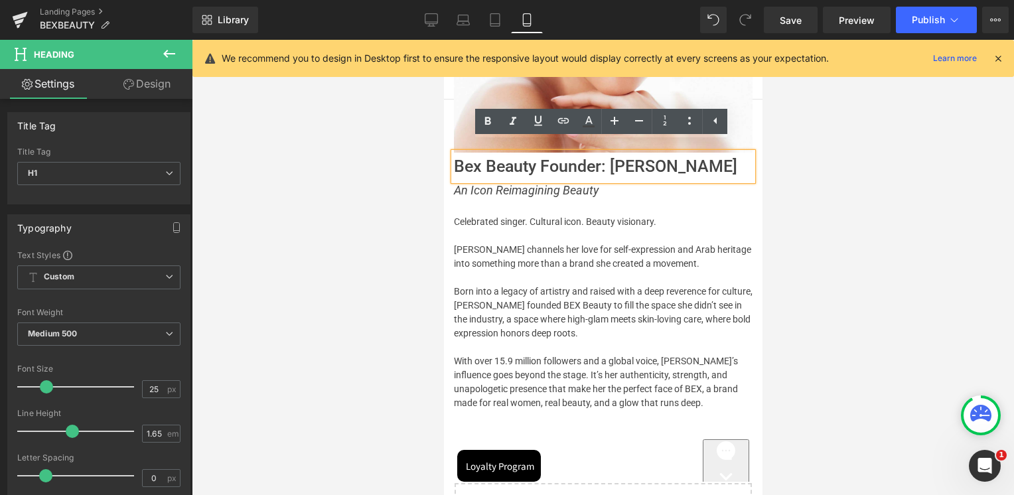
click at [855, 197] on div at bounding box center [603, 267] width 822 height 455
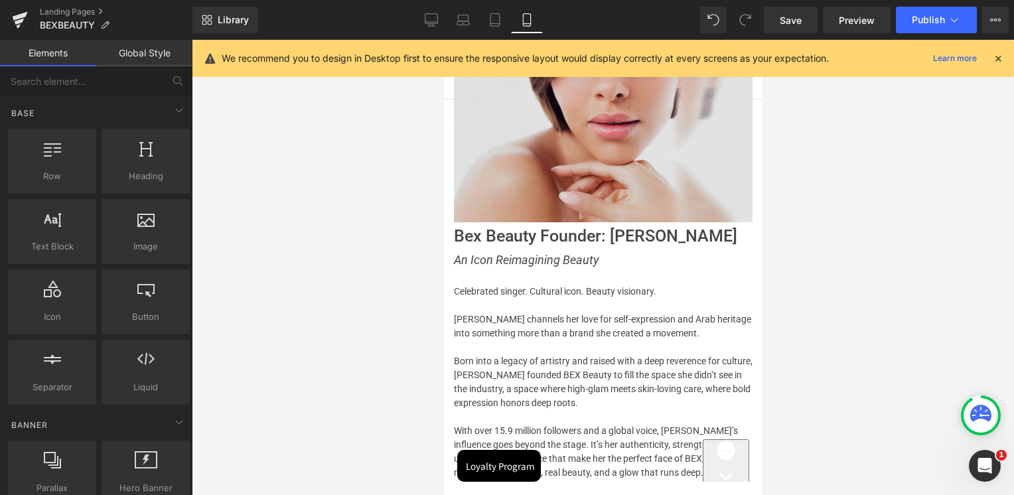
scroll to position [1755, 0]
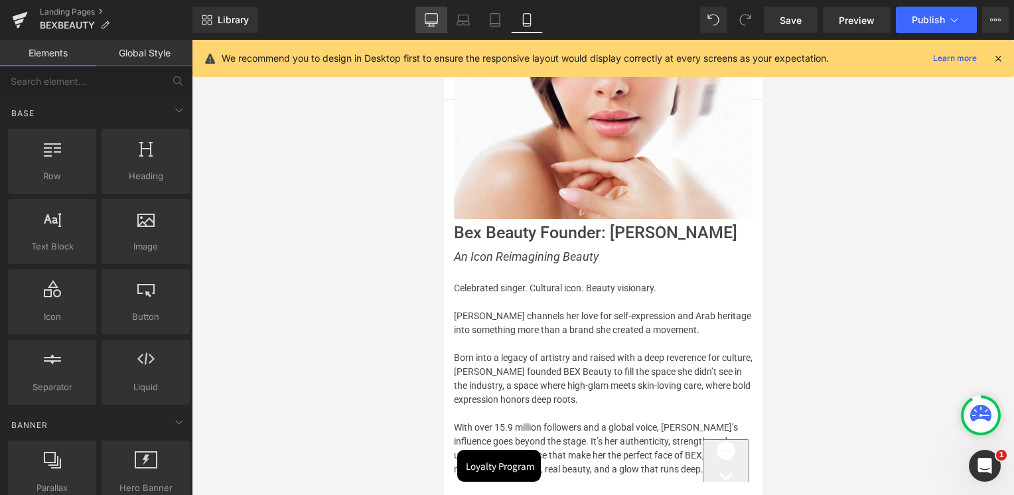
click at [438, 23] on icon at bounding box center [431, 19] width 13 height 13
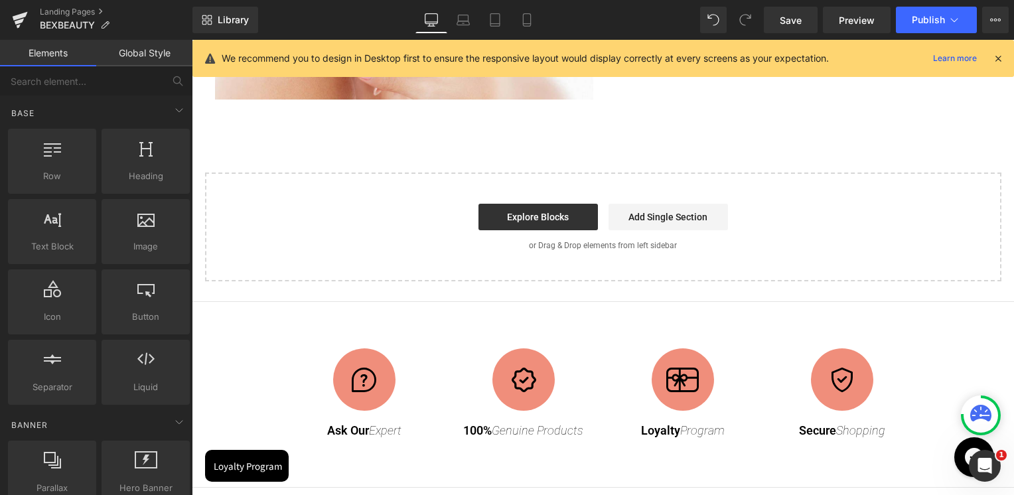
scroll to position [1664, 0]
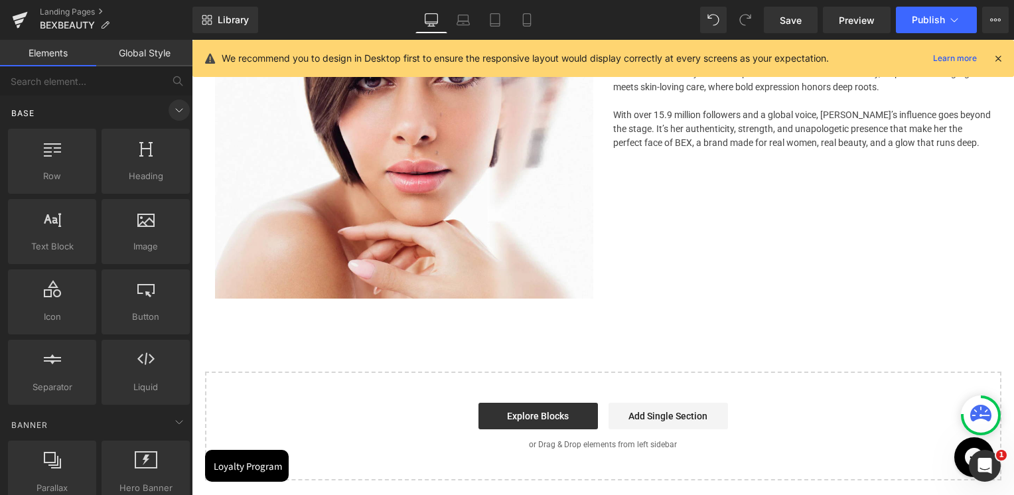
click at [175, 113] on icon at bounding box center [179, 110] width 16 height 16
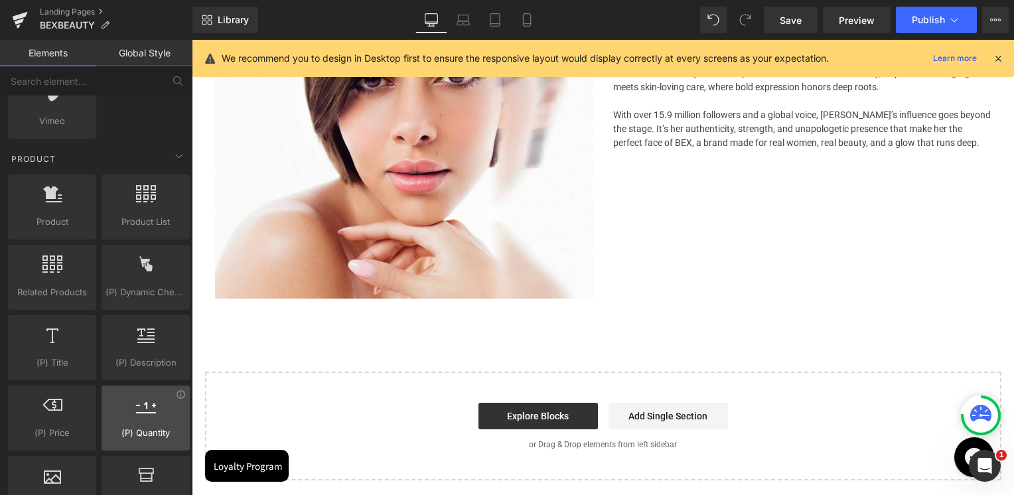
scroll to position [730, 0]
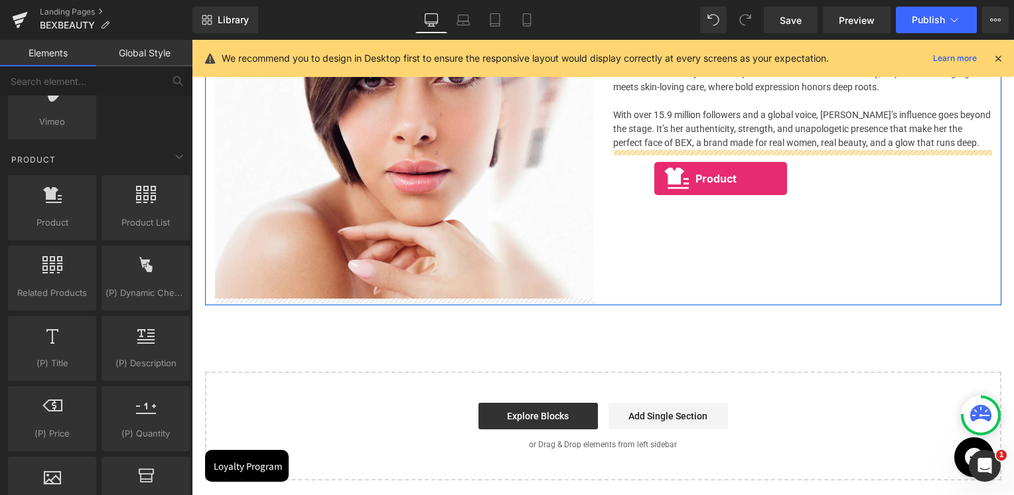
drag, startPoint x: 248, startPoint y: 254, endPoint x: 645, endPoint y: 175, distance: 405.3
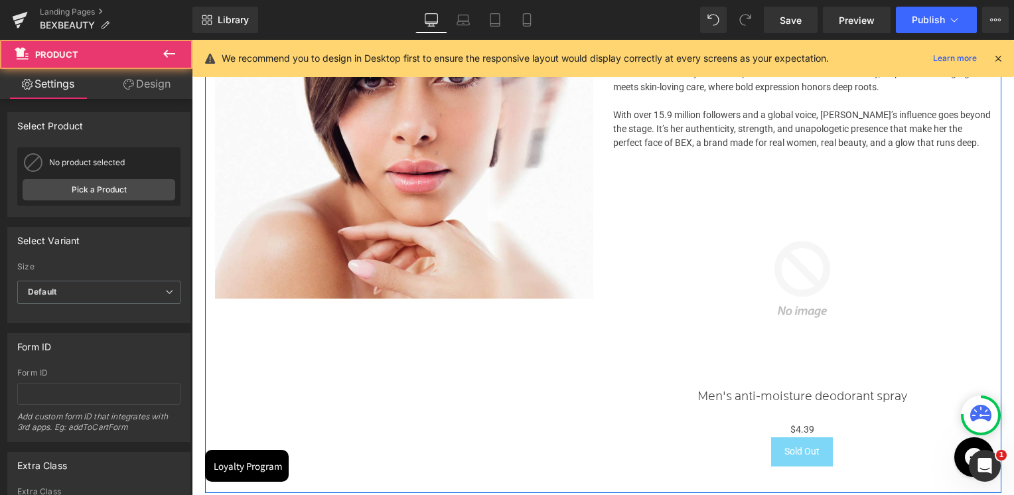
scroll to position [2884, 819]
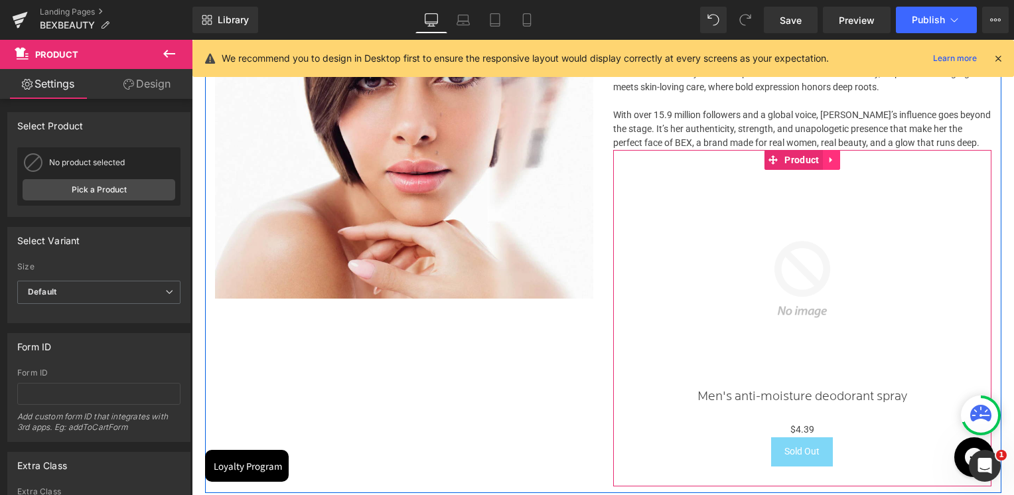
click at [833, 161] on icon at bounding box center [831, 160] width 9 height 10
click at [838, 163] on icon at bounding box center [839, 159] width 9 height 9
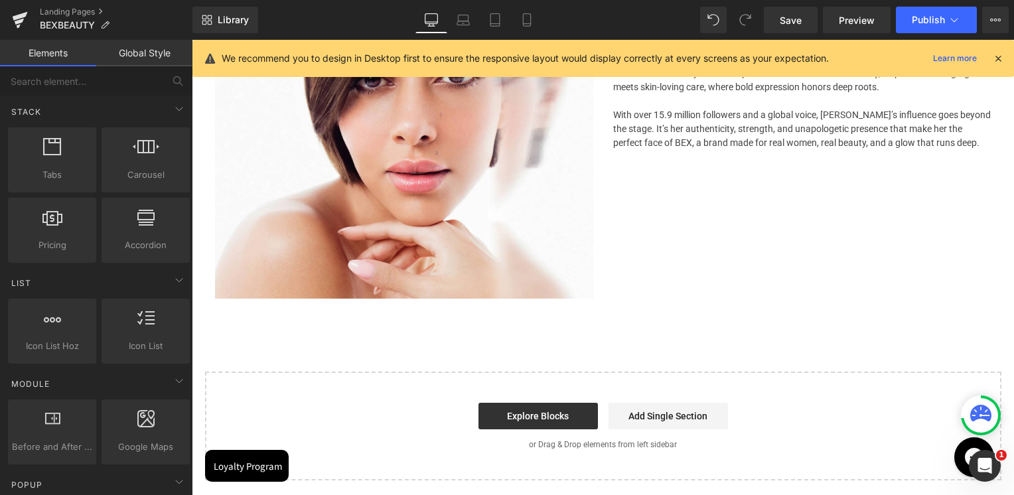
scroll to position [0, 0]
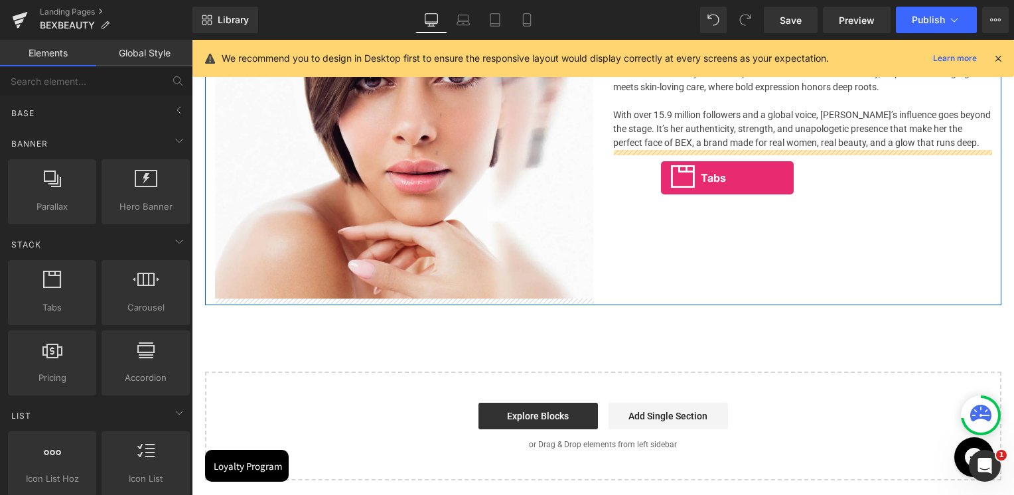
drag, startPoint x: 253, startPoint y: 328, endPoint x: 661, endPoint y: 178, distance: 435.0
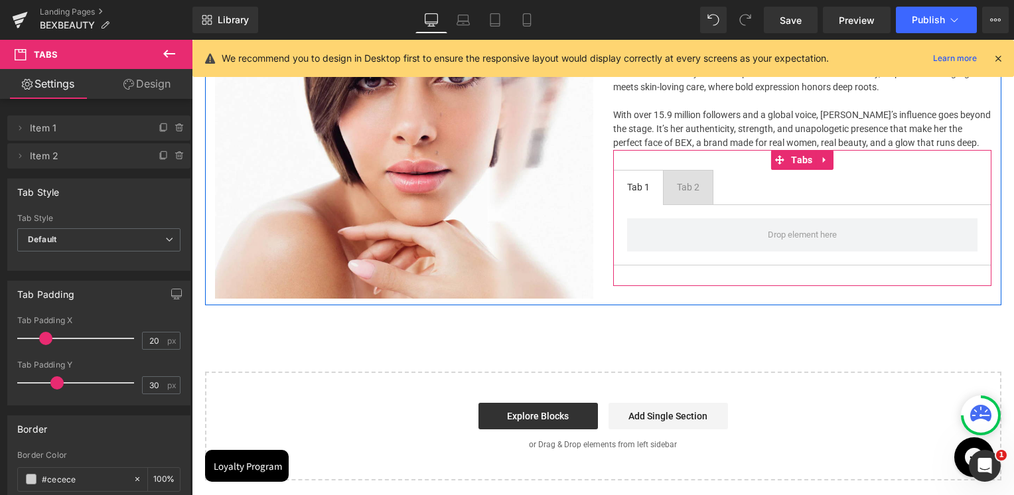
click at [693, 186] on div "Tab 2" at bounding box center [688, 187] width 23 height 15
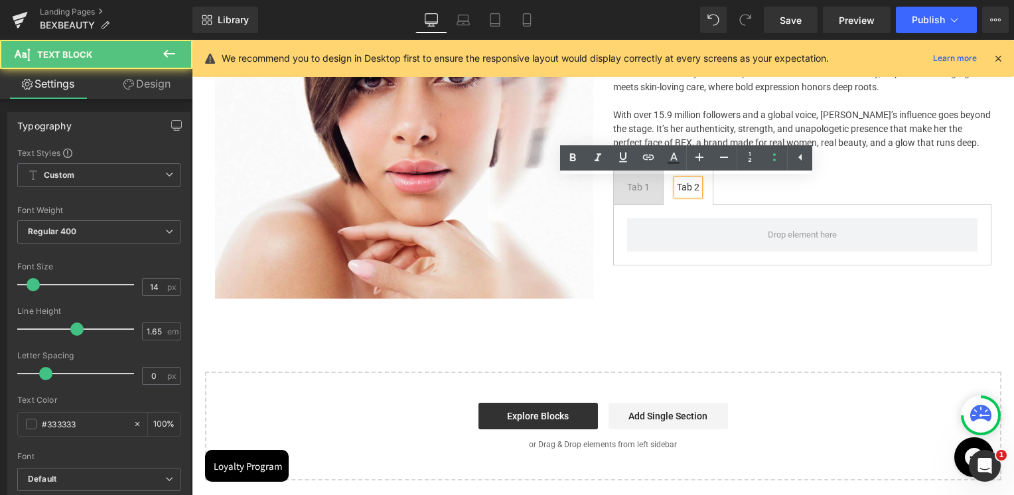
click at [192, 40] on div at bounding box center [192, 40] width 0 height 0
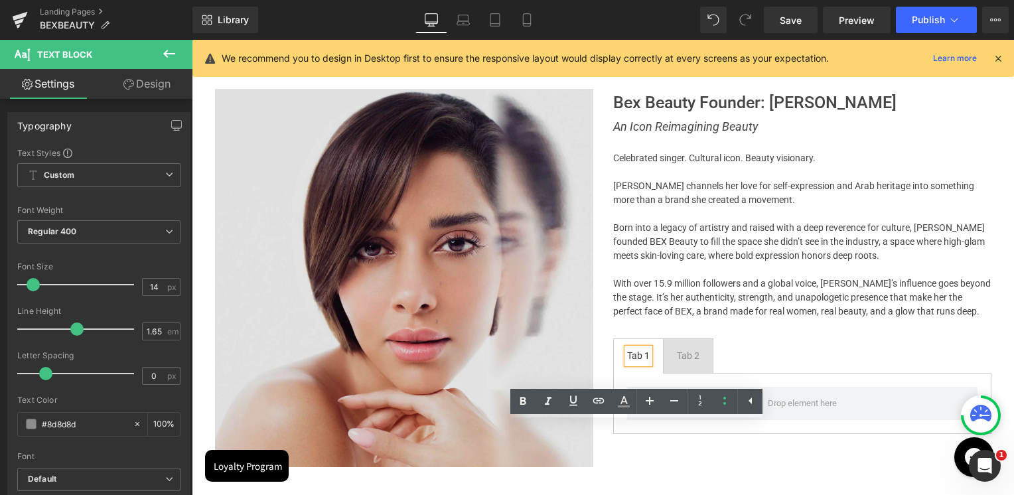
scroll to position [1597, 0]
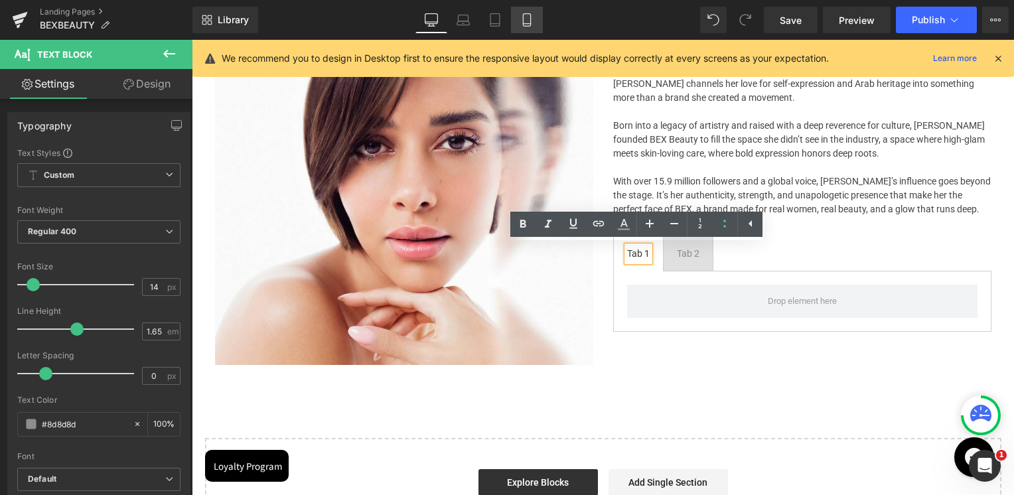
click at [536, 22] on link "Mobile" at bounding box center [527, 20] width 32 height 27
type input "#333333"
type input "100"
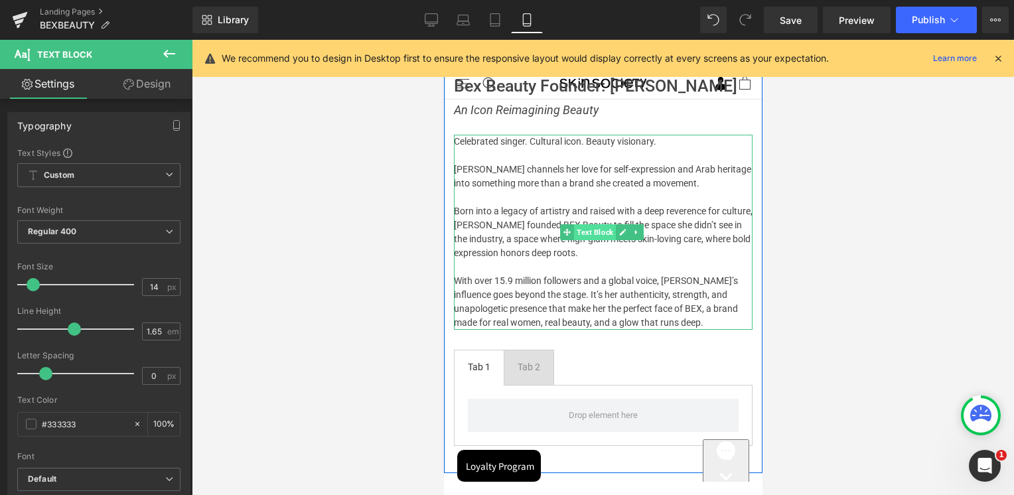
scroll to position [2072, 0]
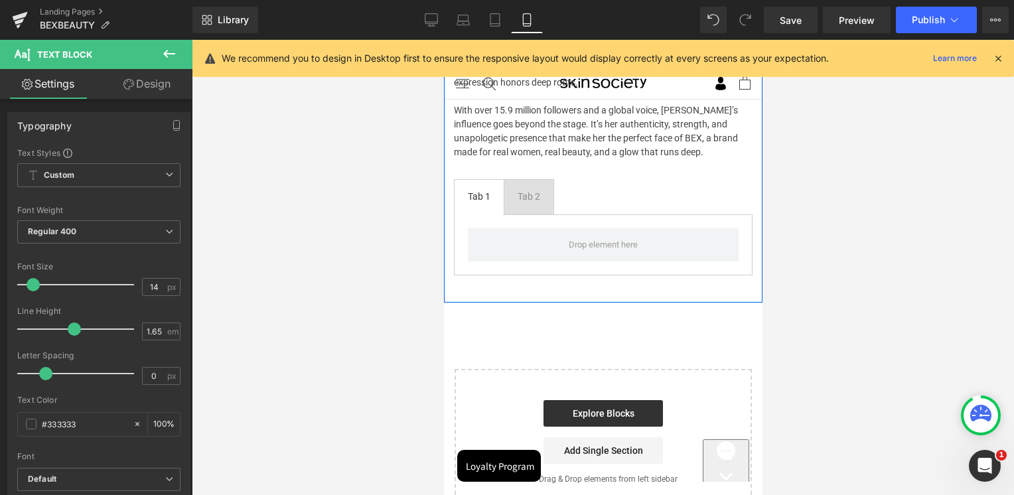
click at [443, 40] on div at bounding box center [443, 40] width 0 height 0
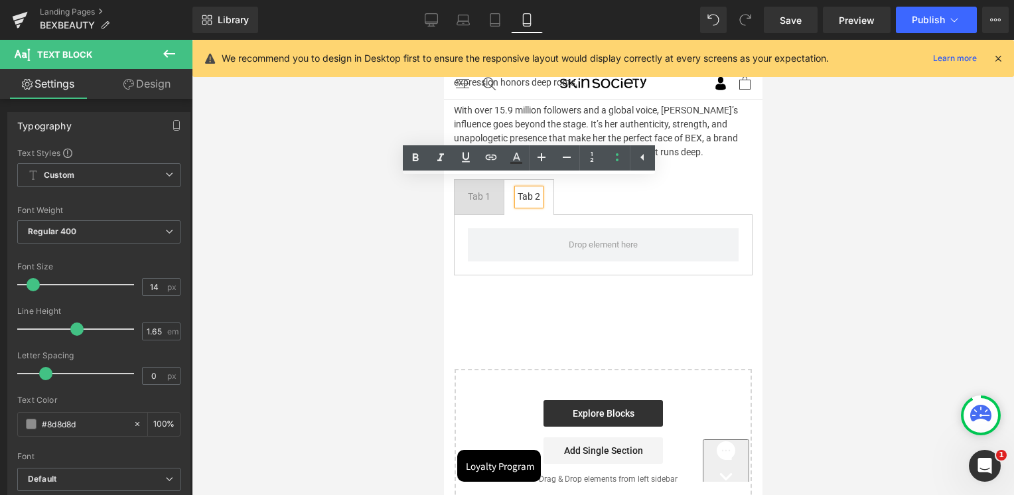
click at [479, 189] on div "Tab 1" at bounding box center [478, 196] width 23 height 15
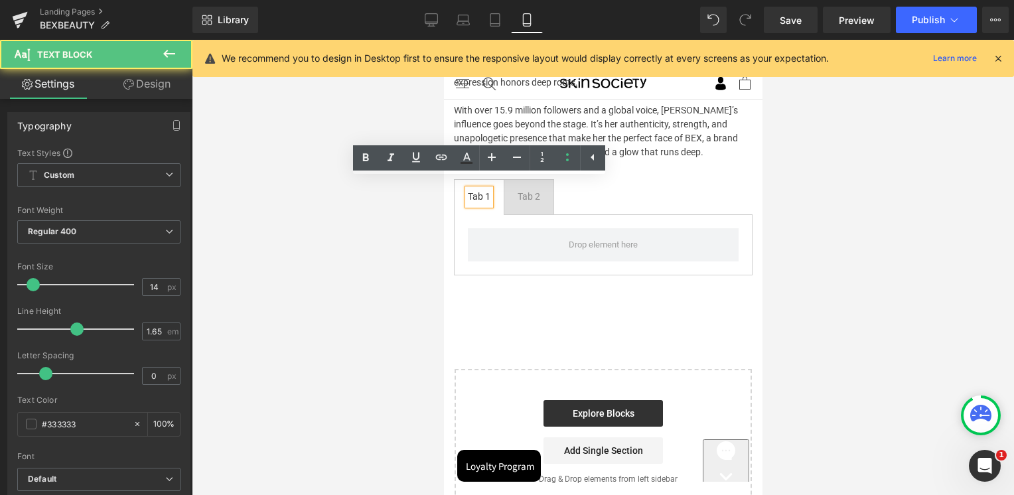
click at [875, 208] on div at bounding box center [603, 267] width 822 height 455
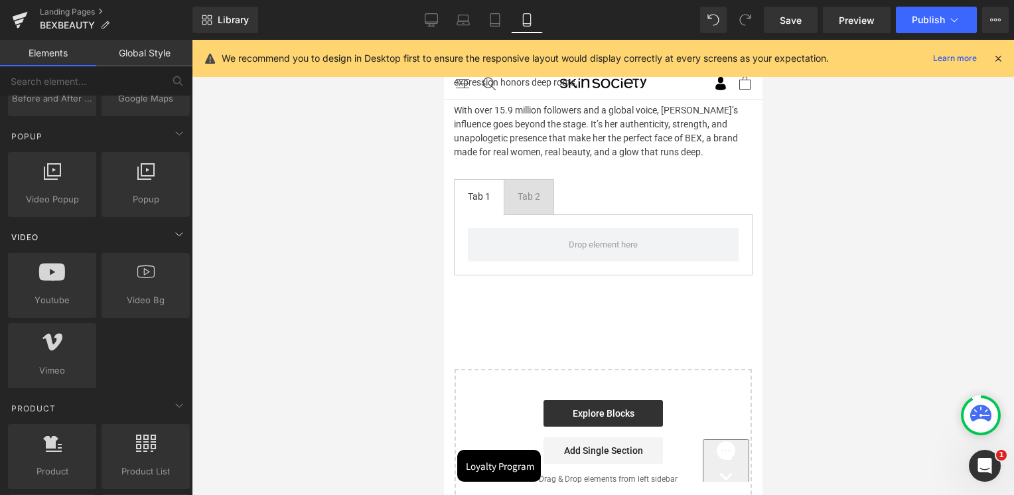
scroll to position [597, 0]
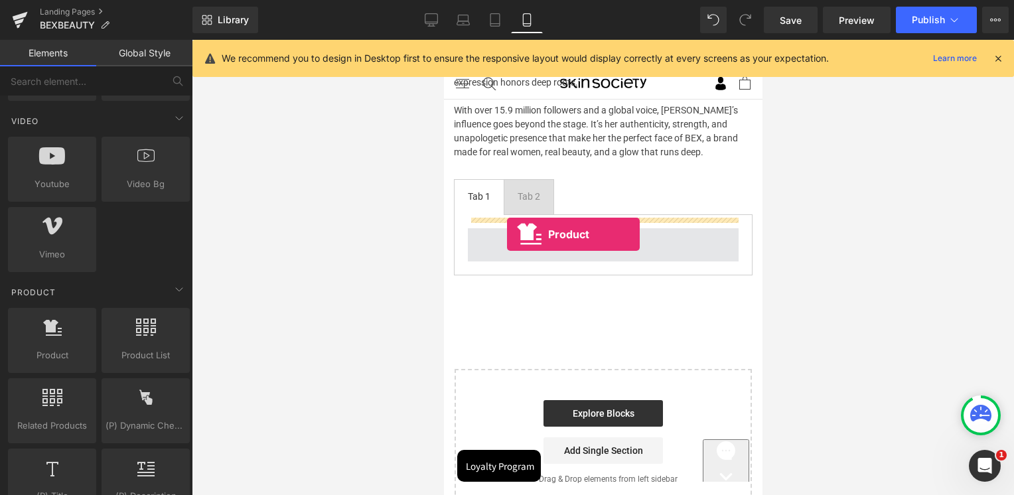
drag, startPoint x: 510, startPoint y: 394, endPoint x: 506, endPoint y: 234, distance: 160.0
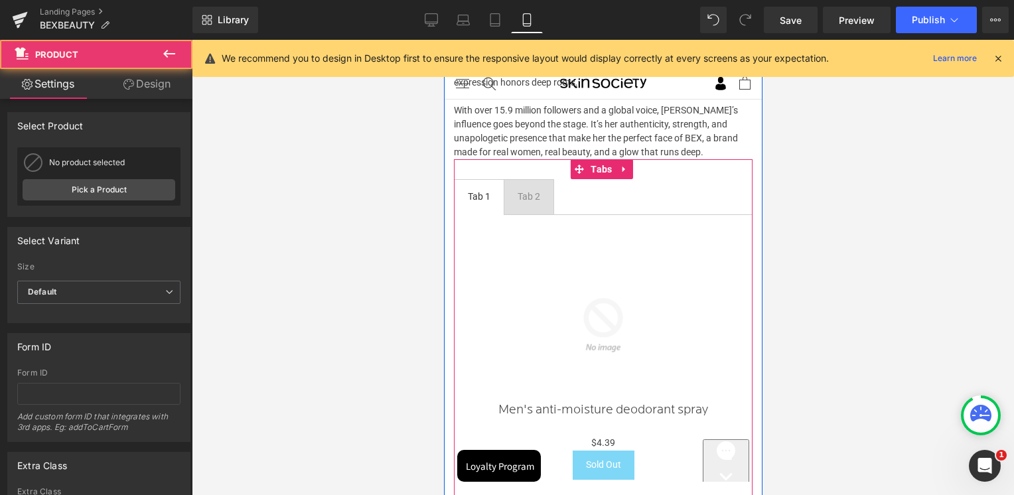
scroll to position [3310, 315]
click at [528, 189] on div "Tab 2" at bounding box center [528, 196] width 23 height 15
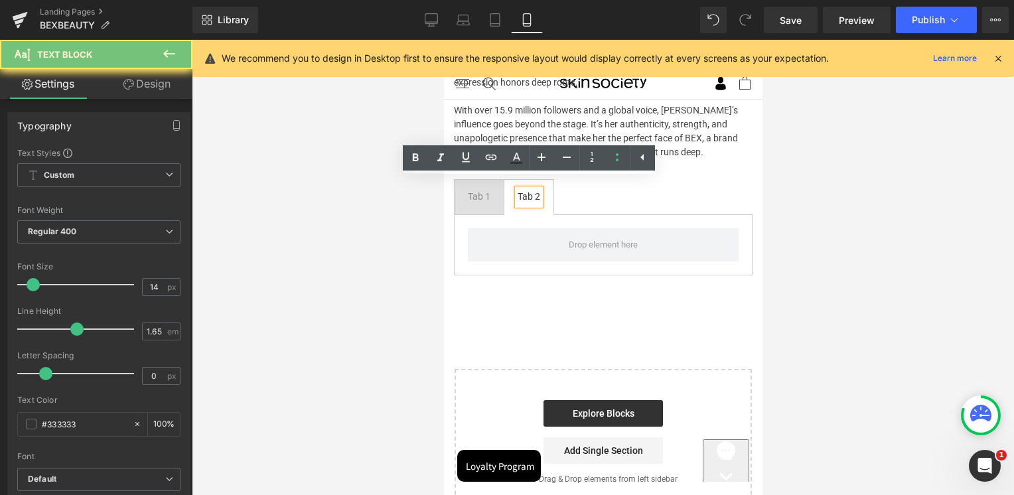
scroll to position [3074, 315]
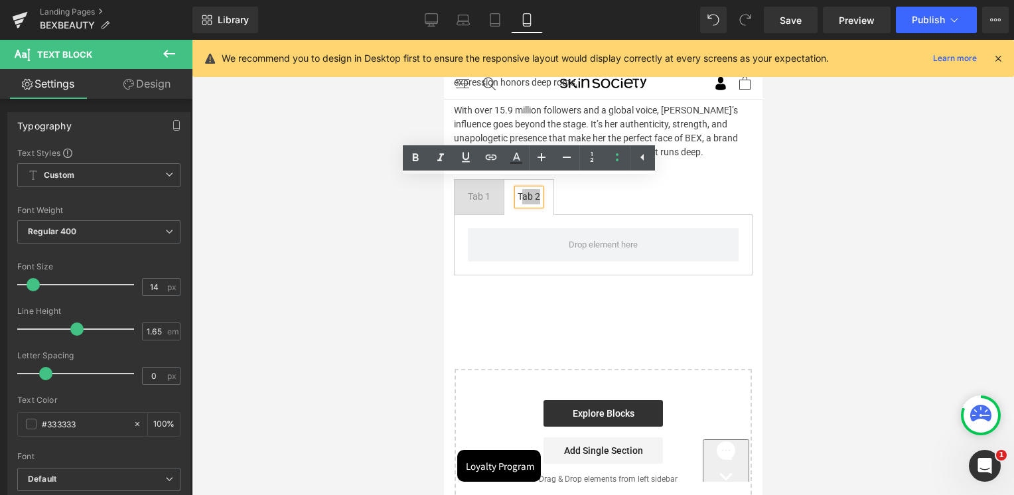
click at [836, 213] on div at bounding box center [603, 267] width 822 height 455
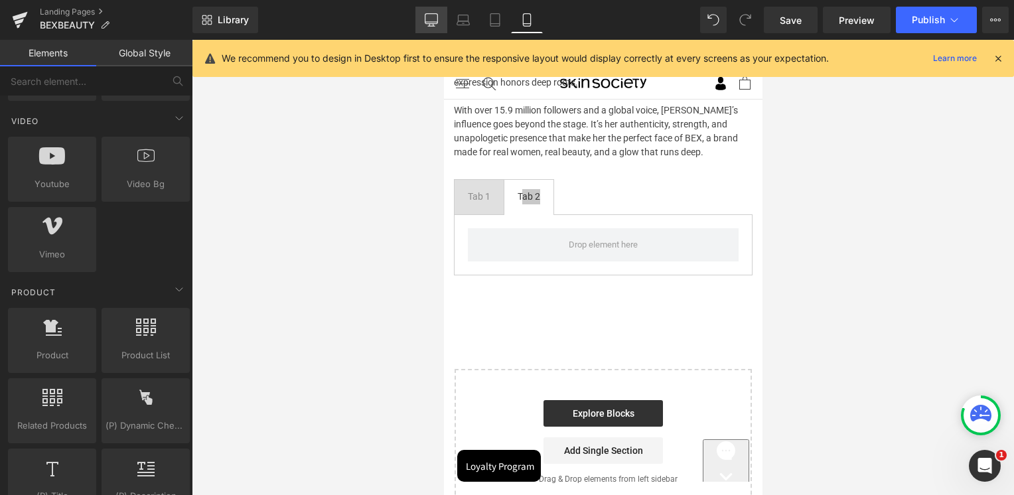
click at [441, 27] on link "Desktop" at bounding box center [431, 20] width 32 height 27
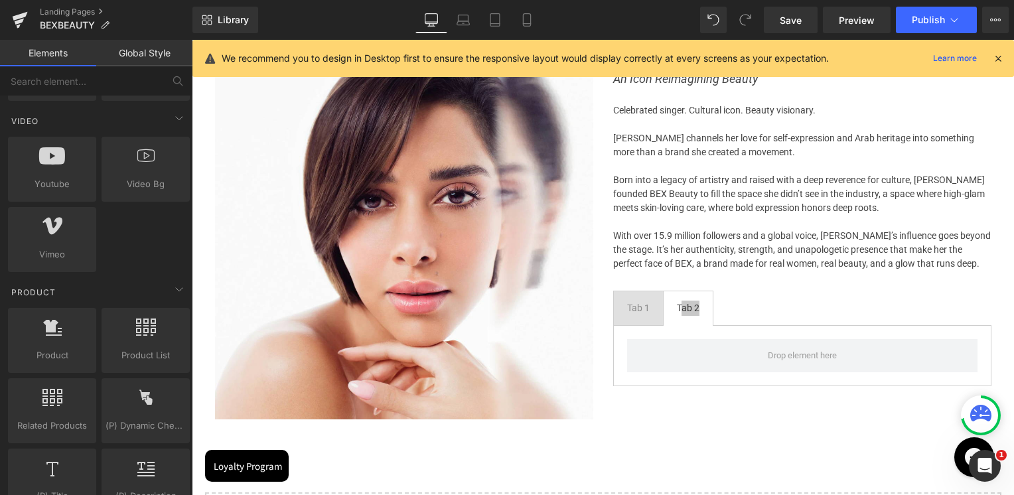
scroll to position [1531, 0]
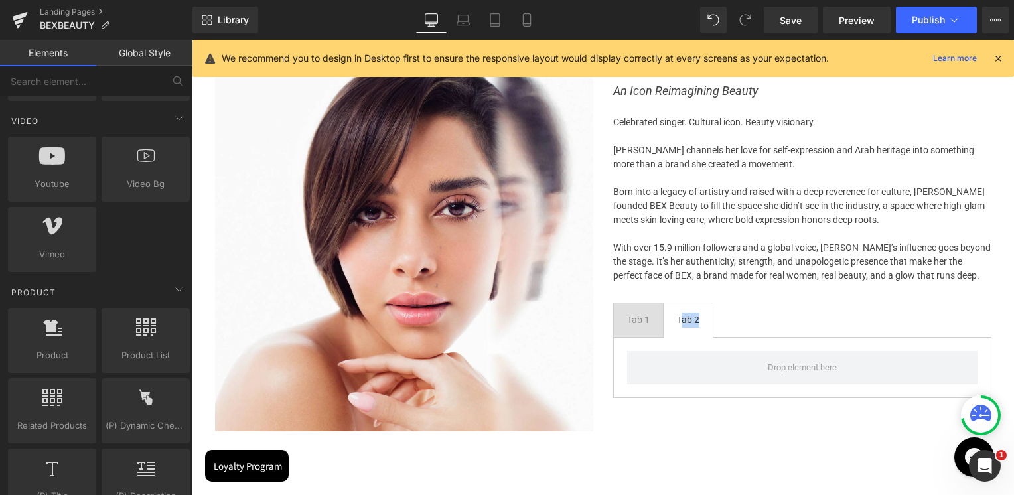
drag, startPoint x: 653, startPoint y: 327, endPoint x: 622, endPoint y: 319, distance: 32.0
click at [653, 327] on span "Tab 1 Text Block" at bounding box center [638, 320] width 49 height 34
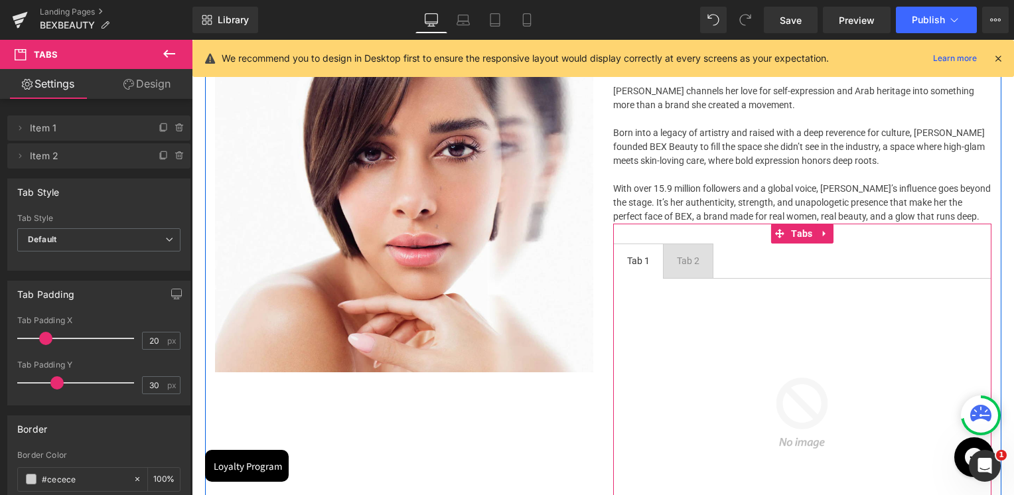
scroll to position [1730, 0]
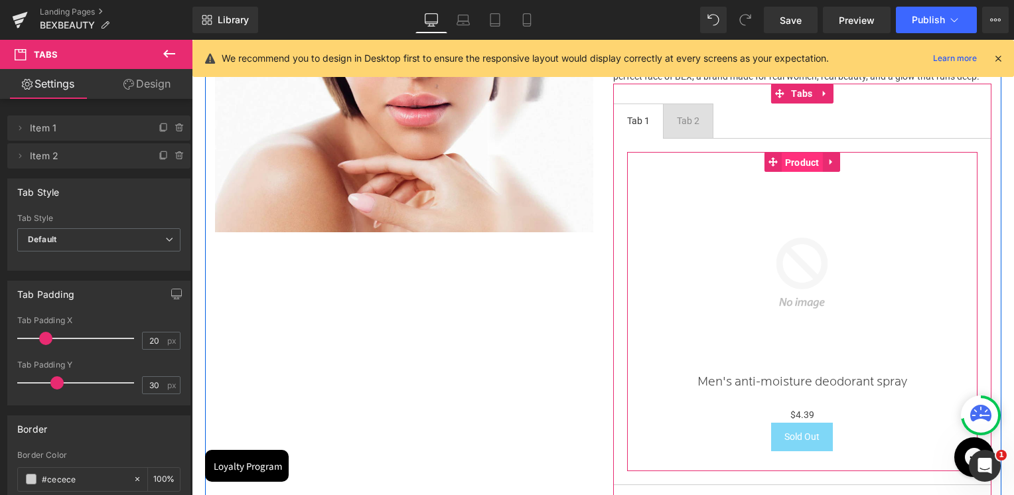
click at [807, 166] on span "Product" at bounding box center [802, 163] width 41 height 20
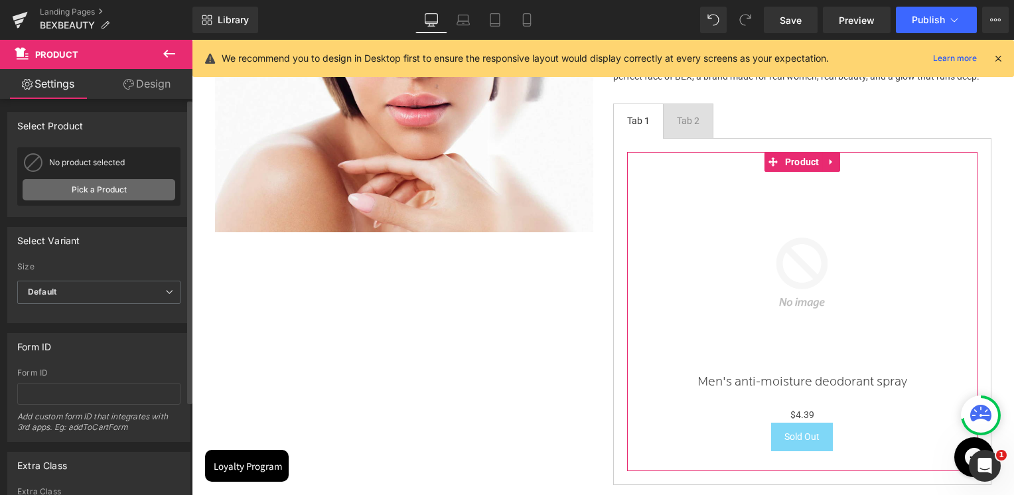
click at [106, 190] on link "Pick a Product" at bounding box center [99, 189] width 153 height 21
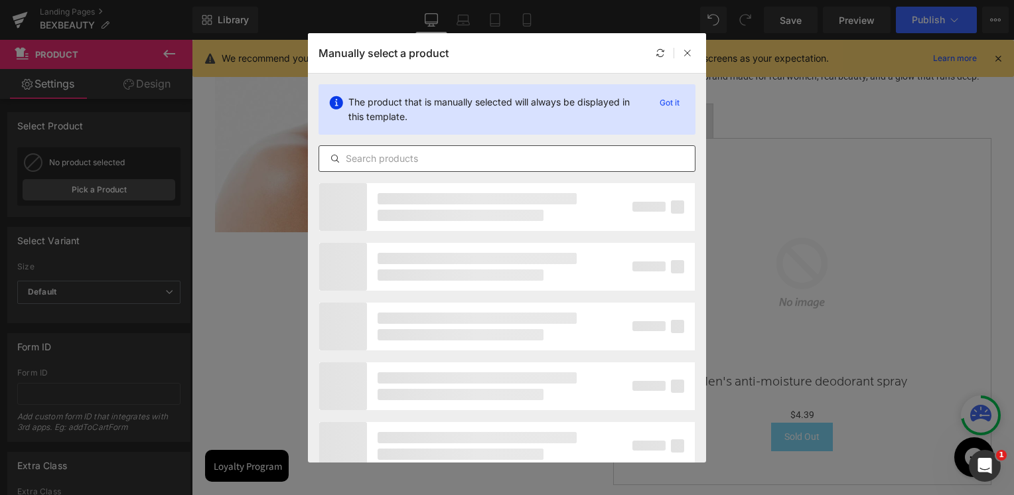
click at [498, 157] on input "text" at bounding box center [507, 159] width 376 height 16
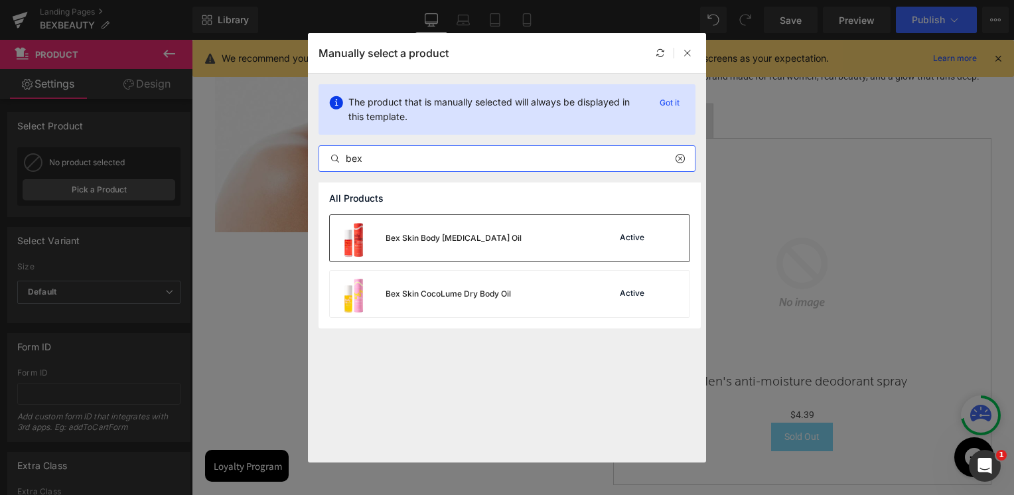
type input "bex"
click at [480, 232] on div "Bex Skin Body [MEDICAL_DATA] Oil" at bounding box center [454, 238] width 136 height 12
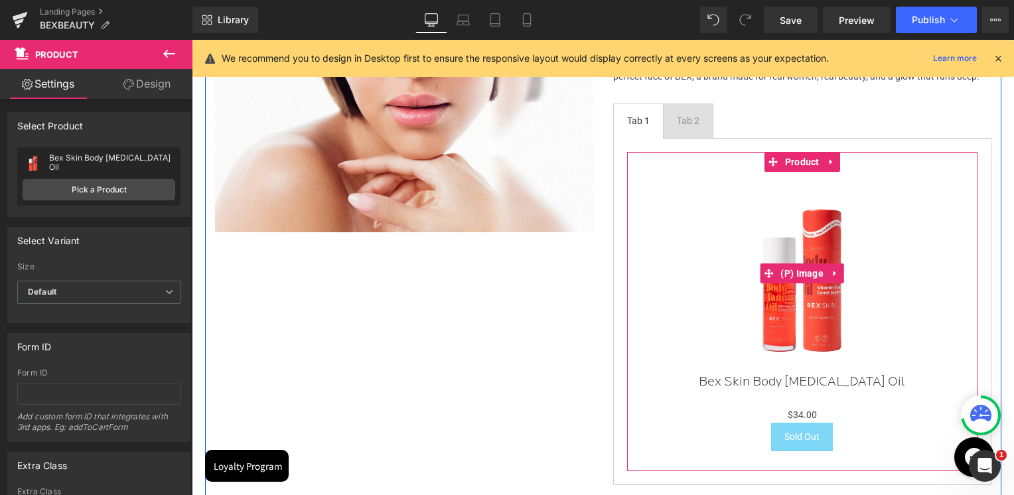
scroll to position [1597, 0]
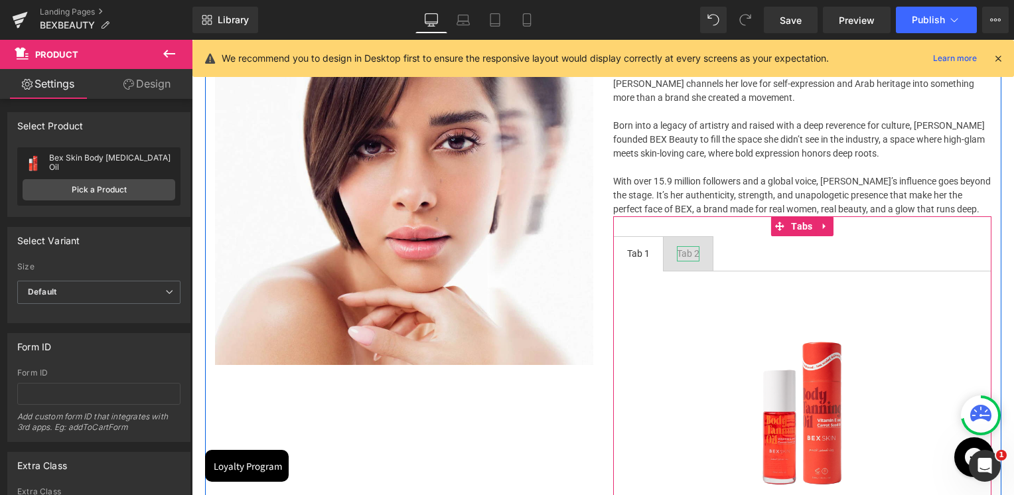
click at [693, 254] on div "Tab 2" at bounding box center [688, 253] width 23 height 15
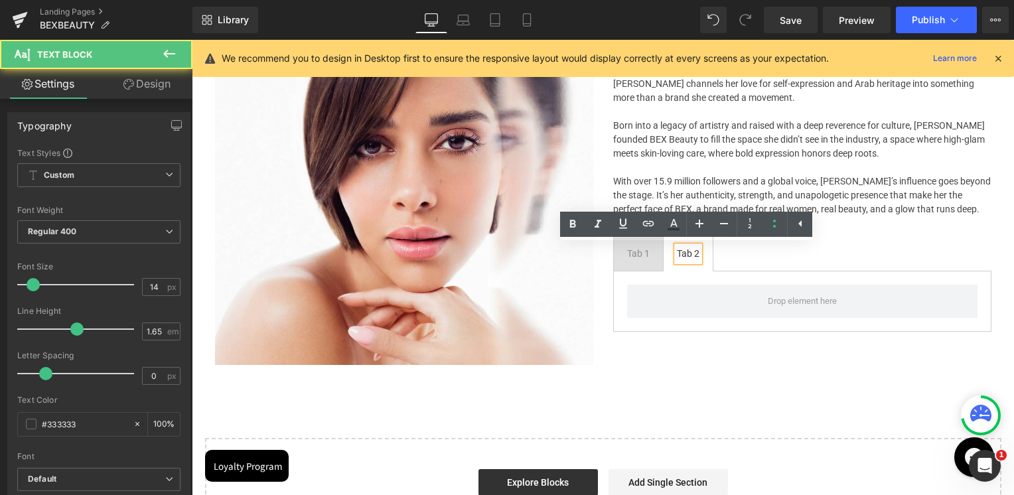
scroll to position [2697, 819]
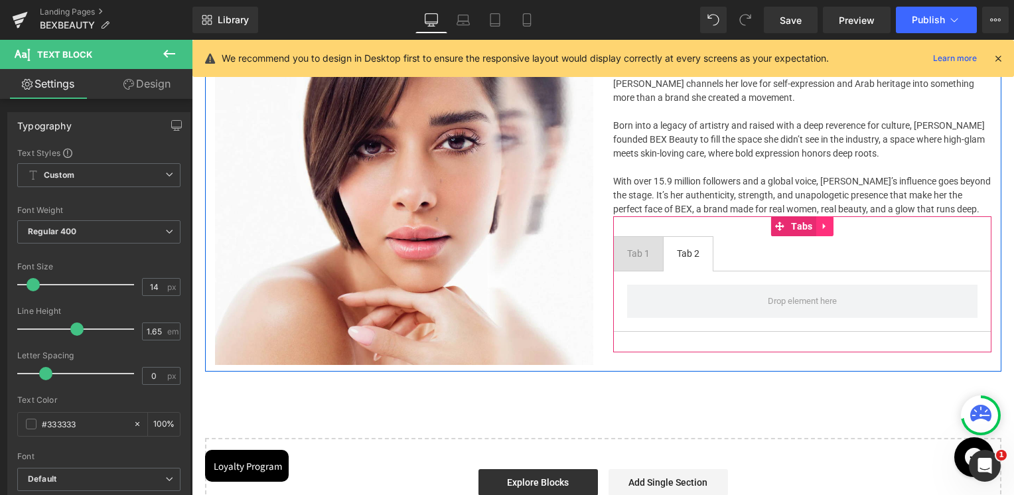
click at [827, 228] on icon at bounding box center [824, 227] width 9 height 10
click at [192, 40] on icon at bounding box center [192, 40] width 0 height 0
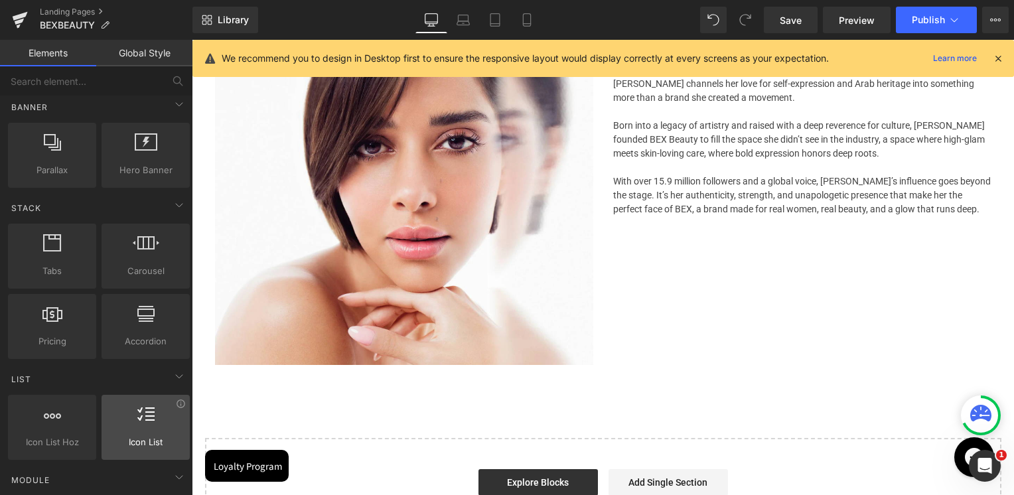
scroll to position [0, 0]
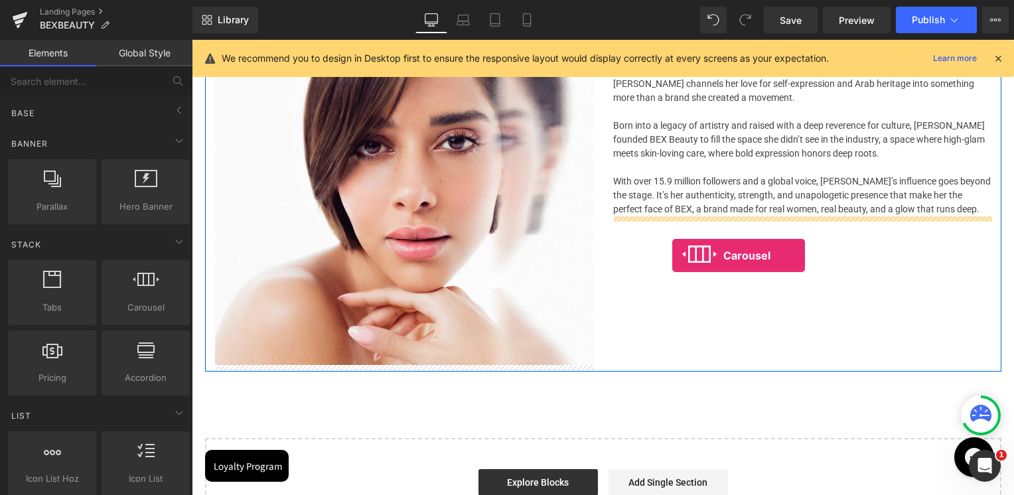
drag, startPoint x: 336, startPoint y: 336, endPoint x: 673, endPoint y: 255, distance: 346.5
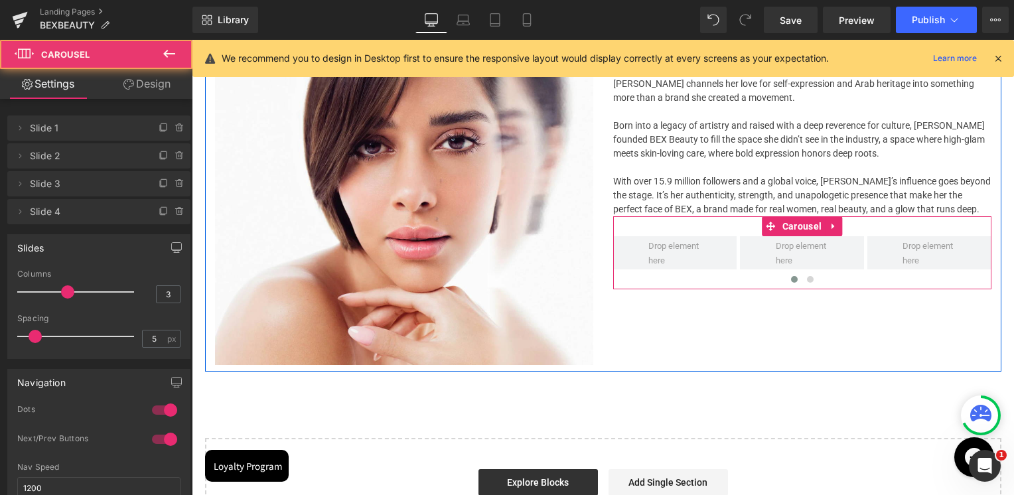
scroll to position [2697, 819]
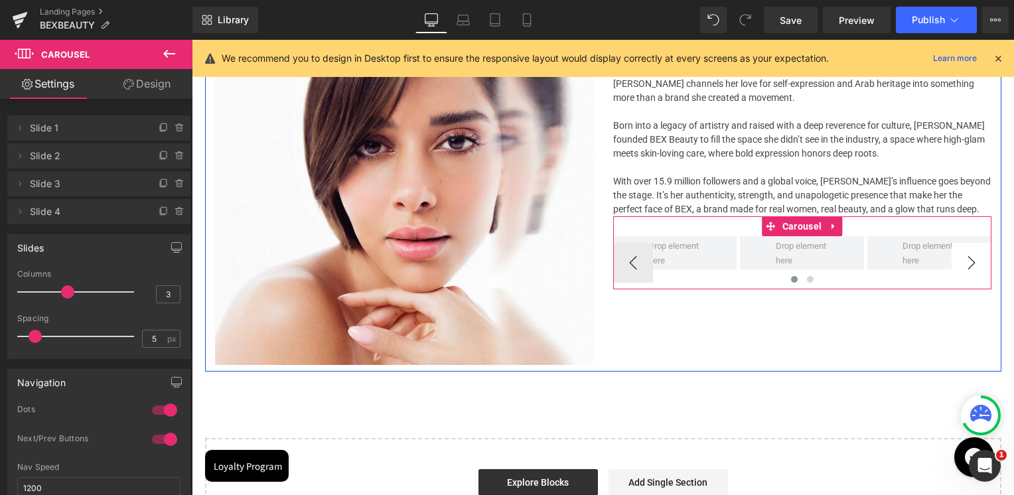
click at [963, 259] on button "›" at bounding box center [972, 263] width 40 height 40
click at [640, 267] on button "‹" at bounding box center [633, 263] width 40 height 40
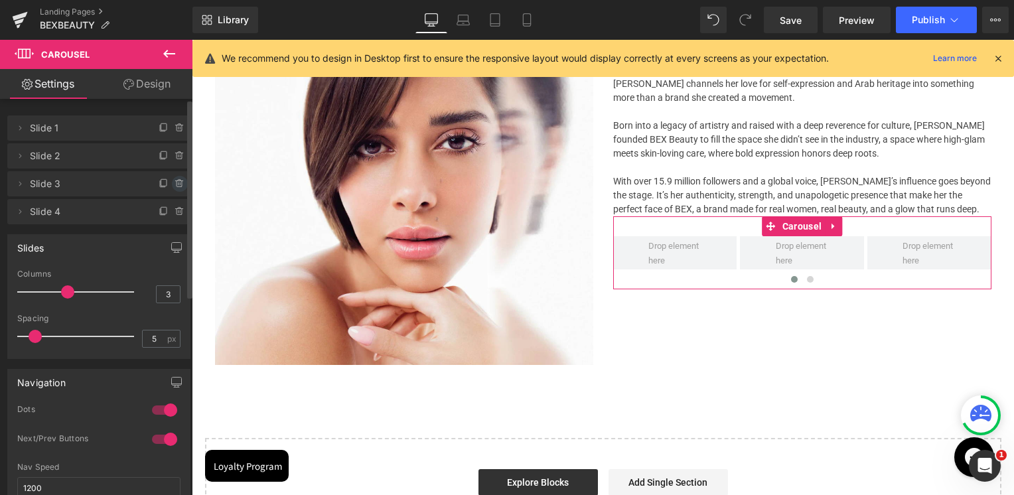
click at [172, 179] on span at bounding box center [180, 184] width 16 height 16
click at [170, 184] on button "Delete" at bounding box center [166, 184] width 42 height 17
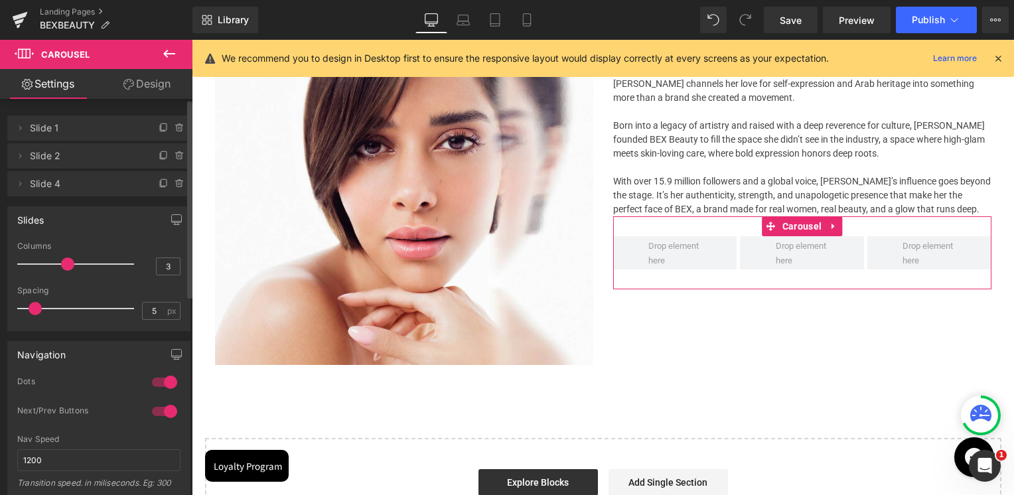
click at [175, 184] on icon at bounding box center [180, 184] width 11 height 11
click at [174, 189] on button "Delete" at bounding box center [166, 184] width 42 height 17
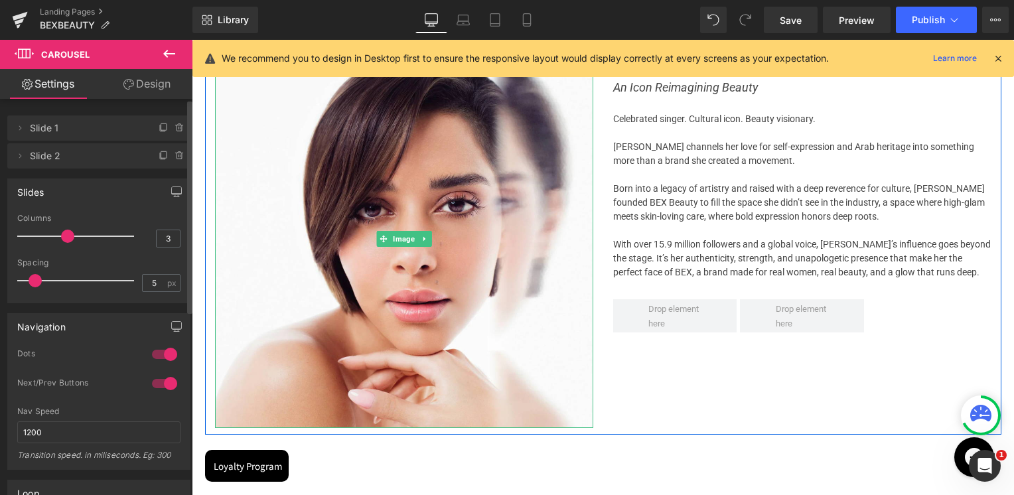
scroll to position [1465, 0]
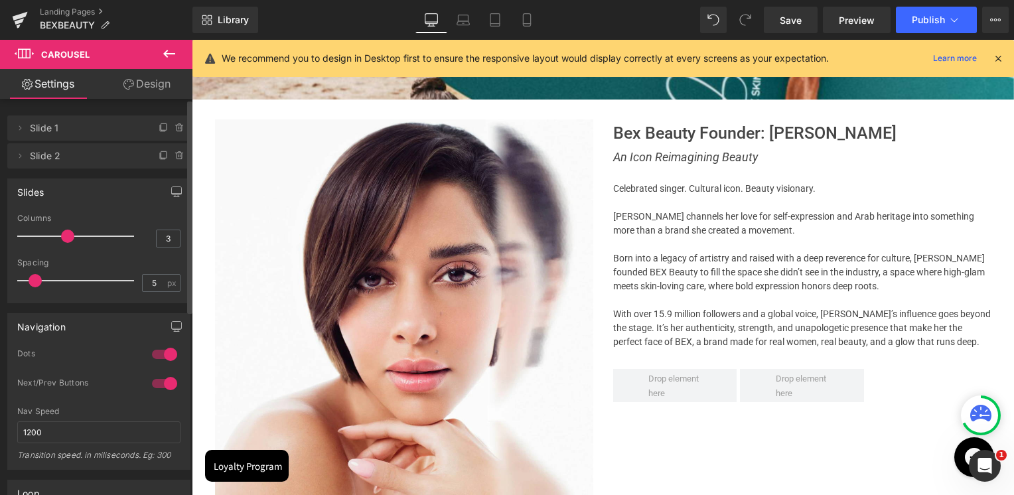
click at [167, 57] on icon at bounding box center [169, 54] width 12 height 8
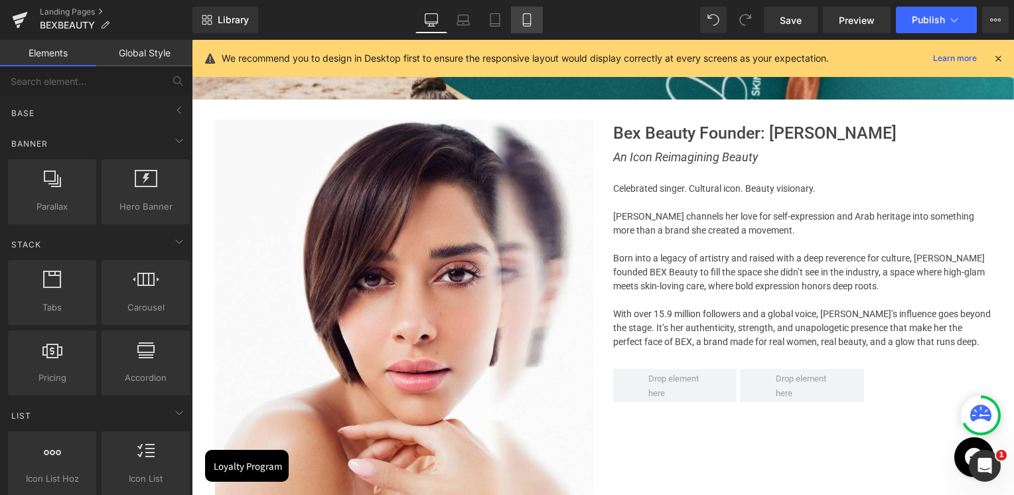
click at [527, 31] on link "Mobile" at bounding box center [527, 20] width 32 height 27
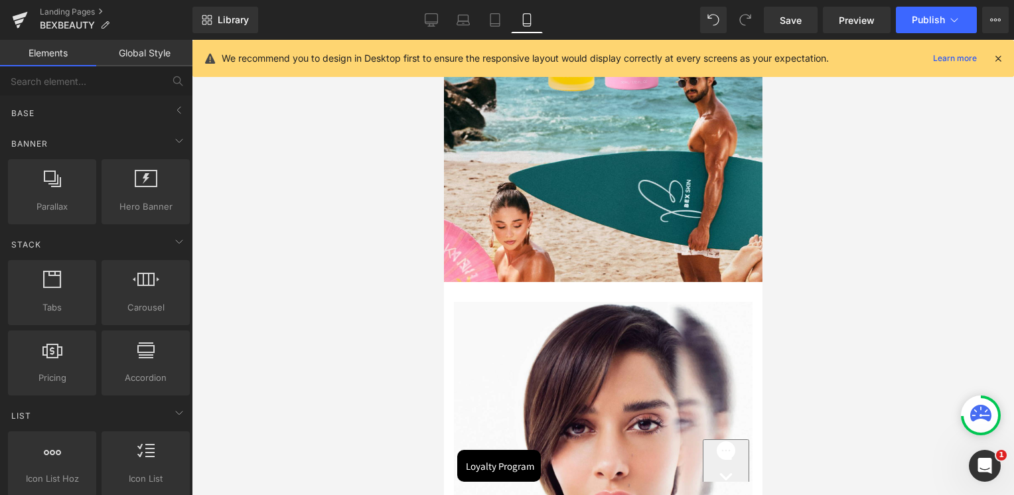
scroll to position [3011, 315]
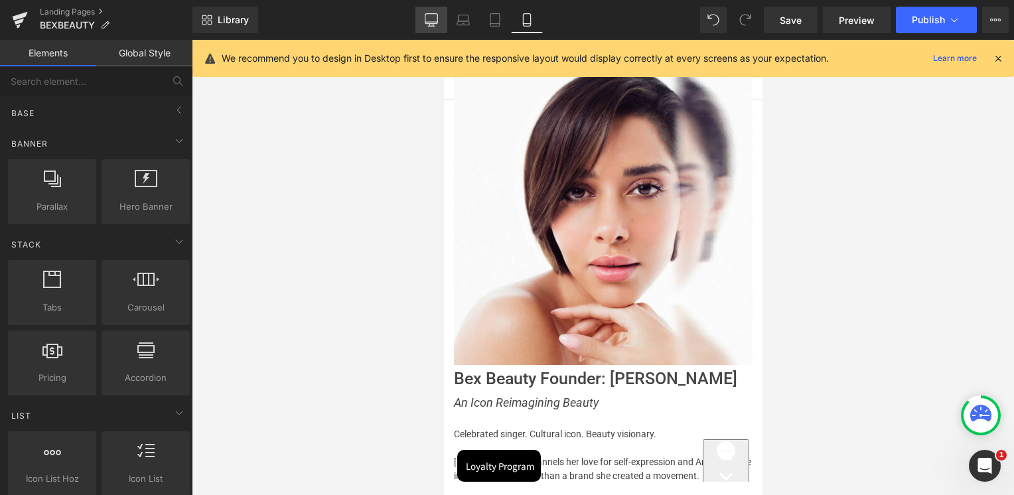
click at [442, 20] on link "Desktop" at bounding box center [431, 20] width 32 height 27
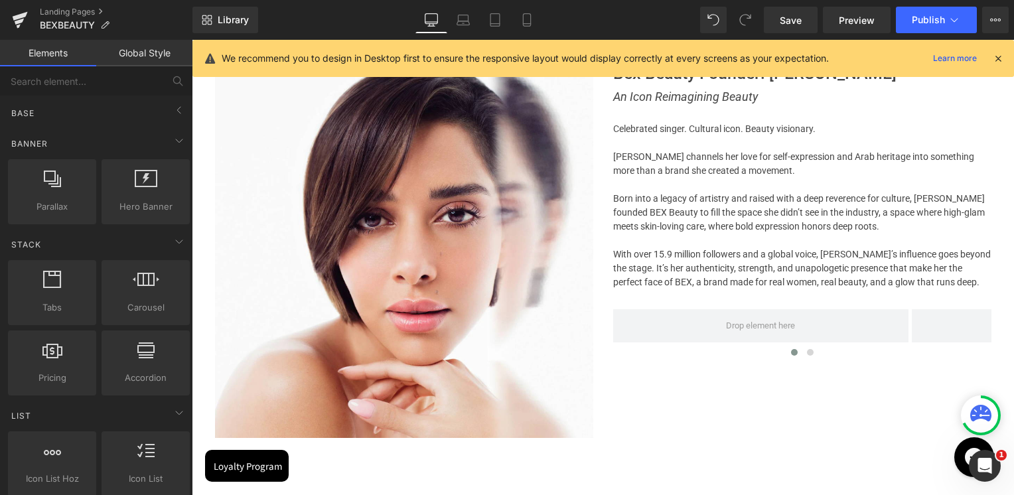
scroll to position [2697, 819]
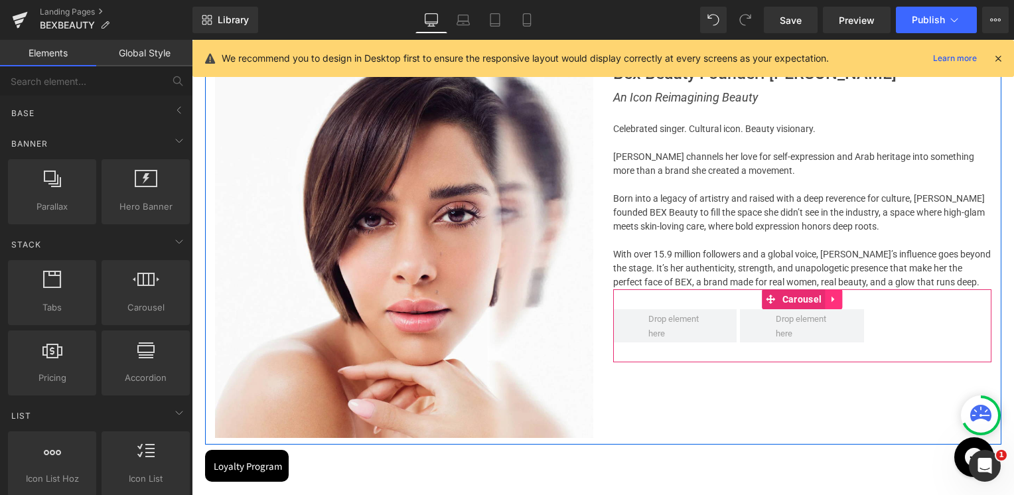
click at [832, 297] on icon at bounding box center [833, 300] width 3 height 6
click at [839, 296] on icon at bounding box center [841, 299] width 9 height 9
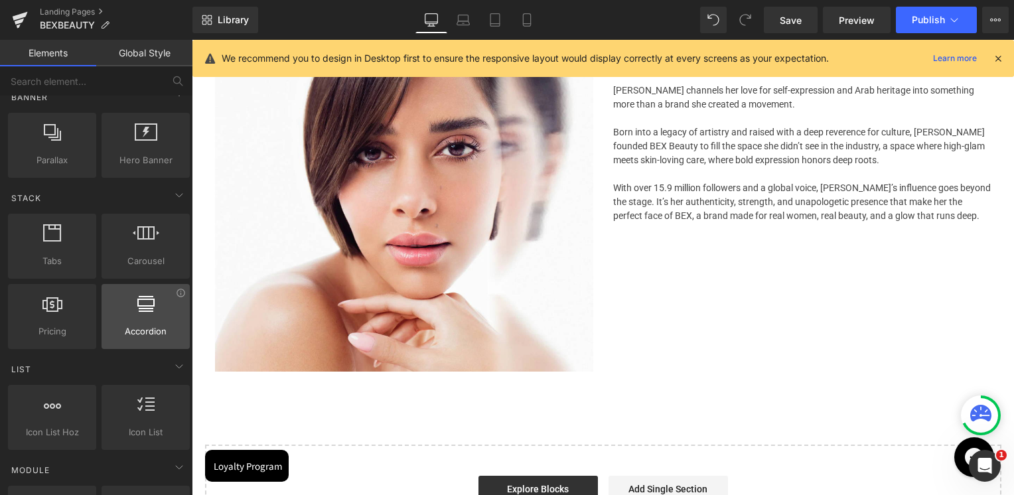
scroll to position [199, 0]
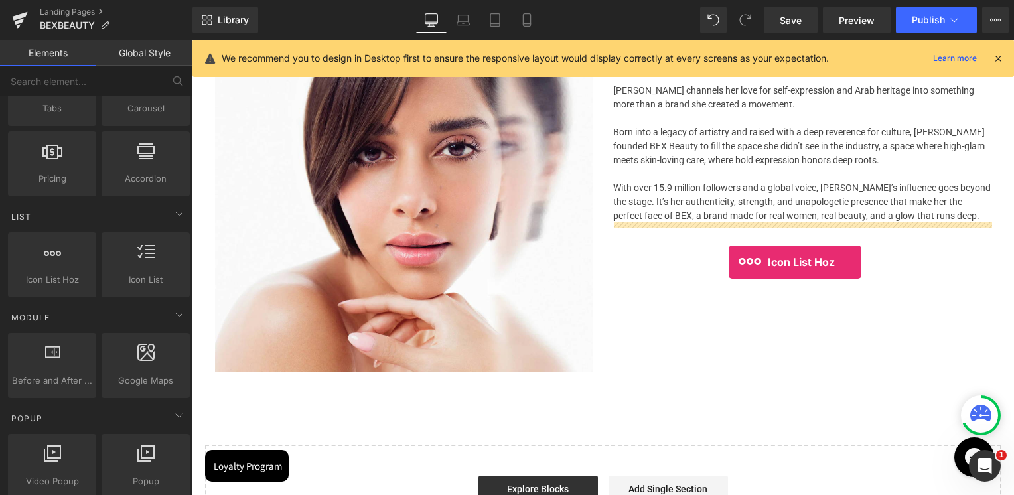
drag, startPoint x: 248, startPoint y: 298, endPoint x: 729, endPoint y: 262, distance: 481.8
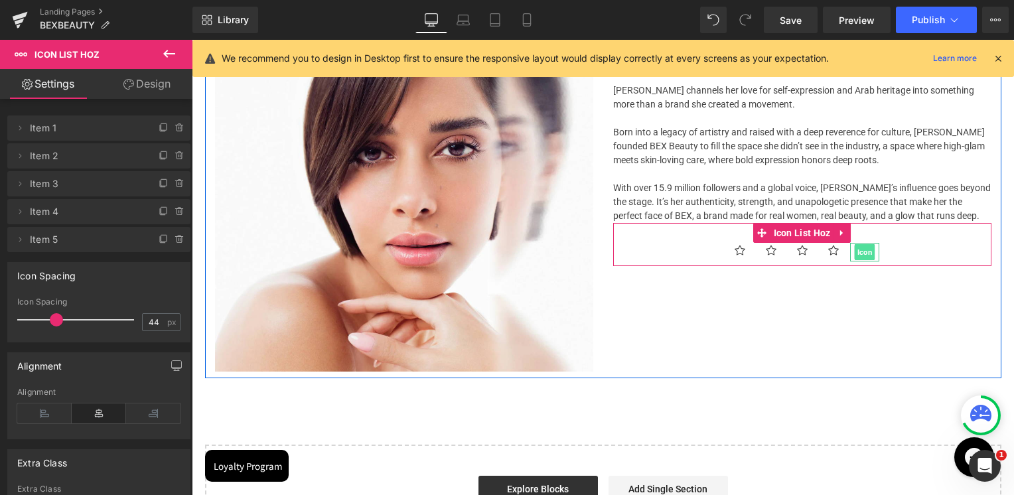
click at [861, 249] on span "Icon" at bounding box center [864, 252] width 21 height 16
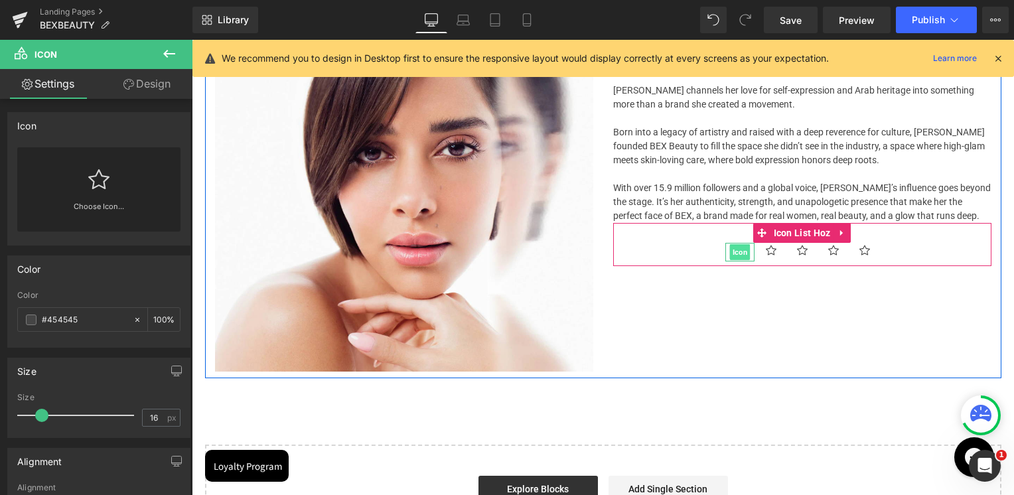
click at [737, 251] on span "Icon" at bounding box center [739, 252] width 21 height 16
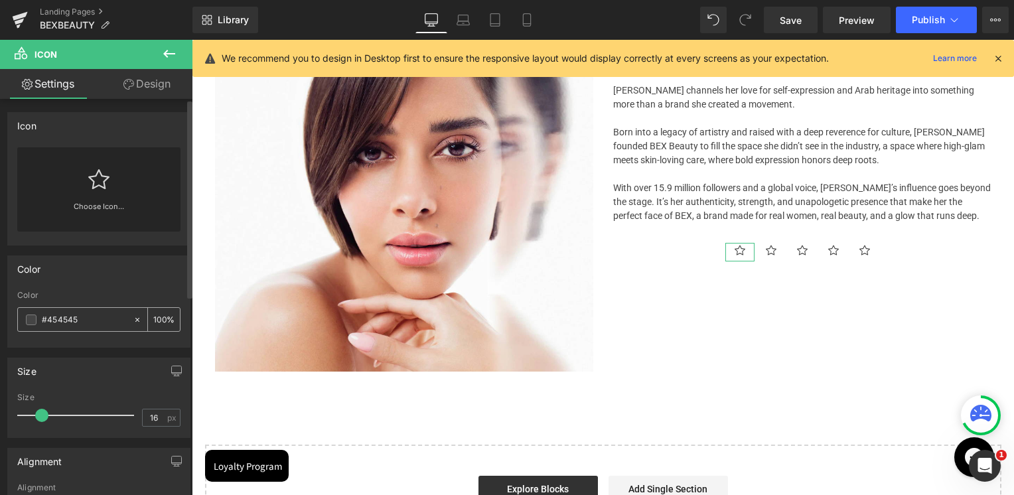
click at [29, 322] on span at bounding box center [31, 320] width 11 height 11
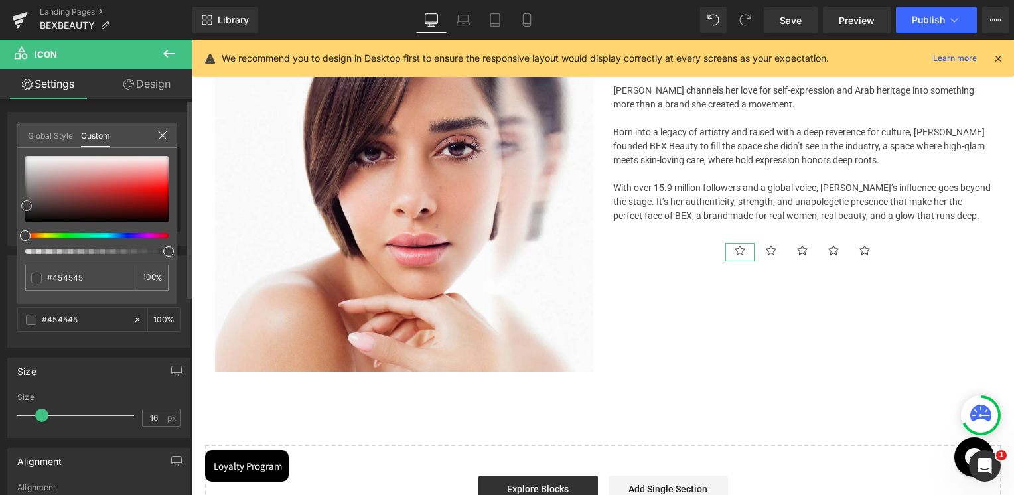
type input "#403f3f"
type input "#262525"
type input "#050404"
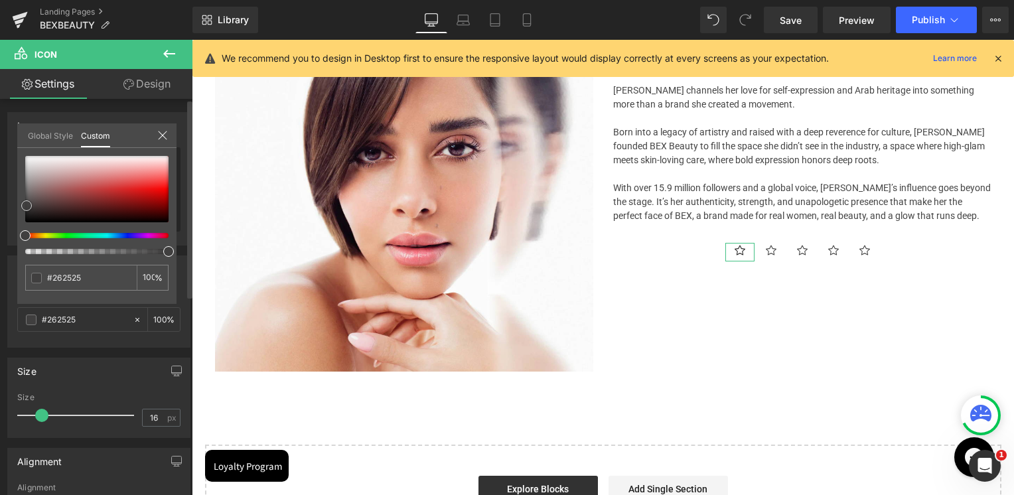
type input "#050404"
type input "#000000"
drag, startPoint x: 28, startPoint y: 204, endPoint x: 21, endPoint y: 246, distance: 41.7
click at [21, 246] on div "#000000 100 %" at bounding box center [96, 230] width 159 height 148
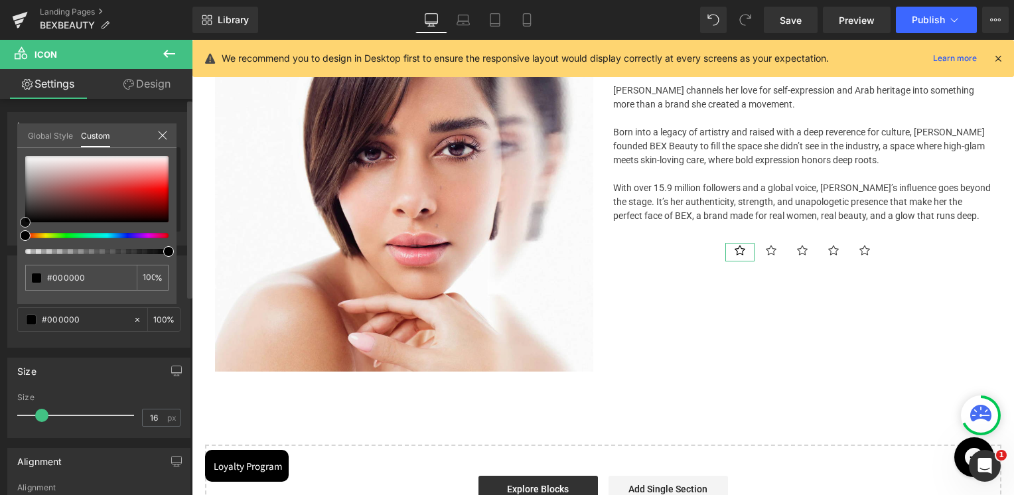
click at [21, 246] on div "#000000 100 %" at bounding box center [96, 230] width 159 height 148
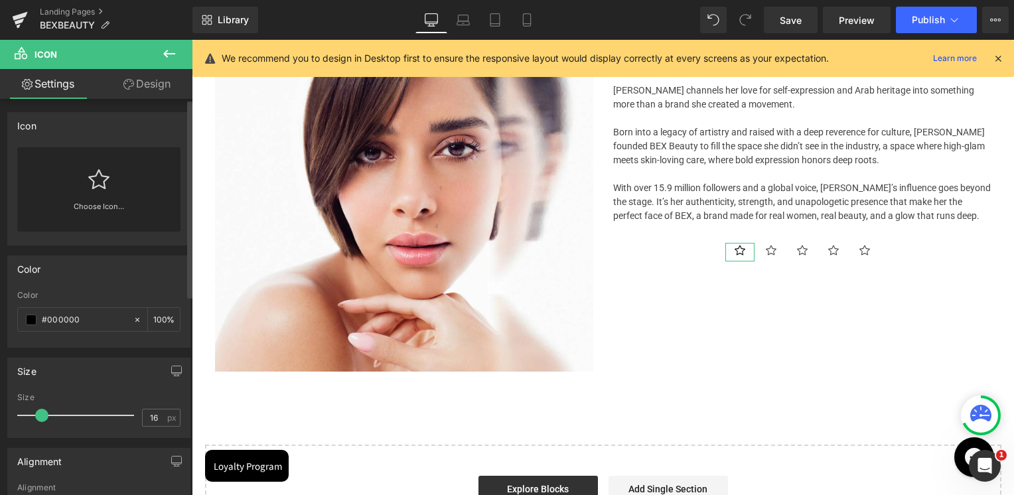
click at [27, 257] on div "Color" at bounding box center [28, 265] width 23 height 19
click at [29, 256] on div "Color" at bounding box center [28, 265] width 23 height 19
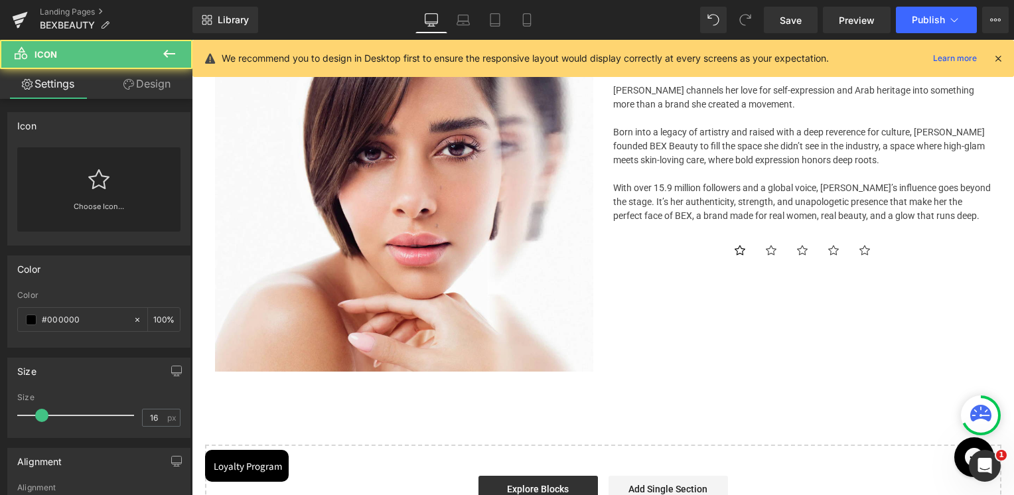
click at [736, 252] on div "Icon" at bounding box center [739, 252] width 29 height 19
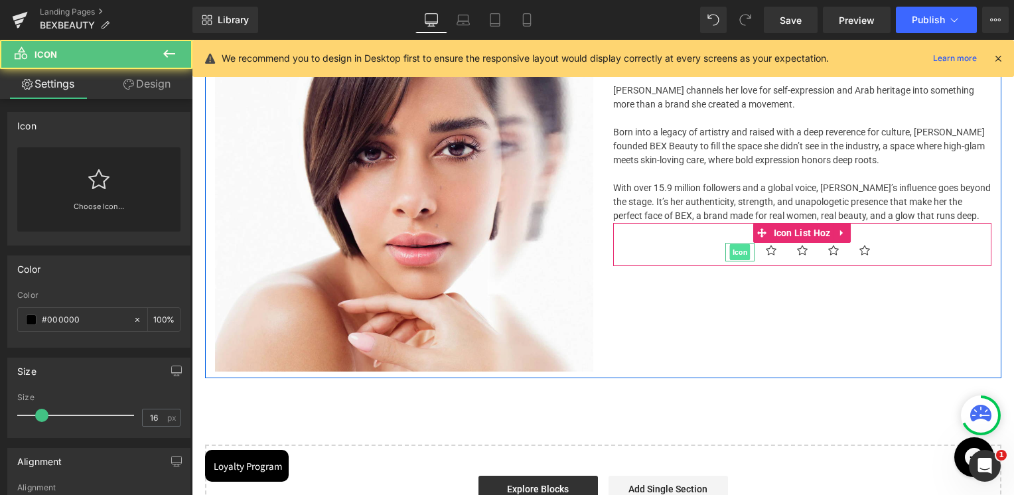
click at [737, 252] on span "Icon" at bounding box center [739, 252] width 21 height 16
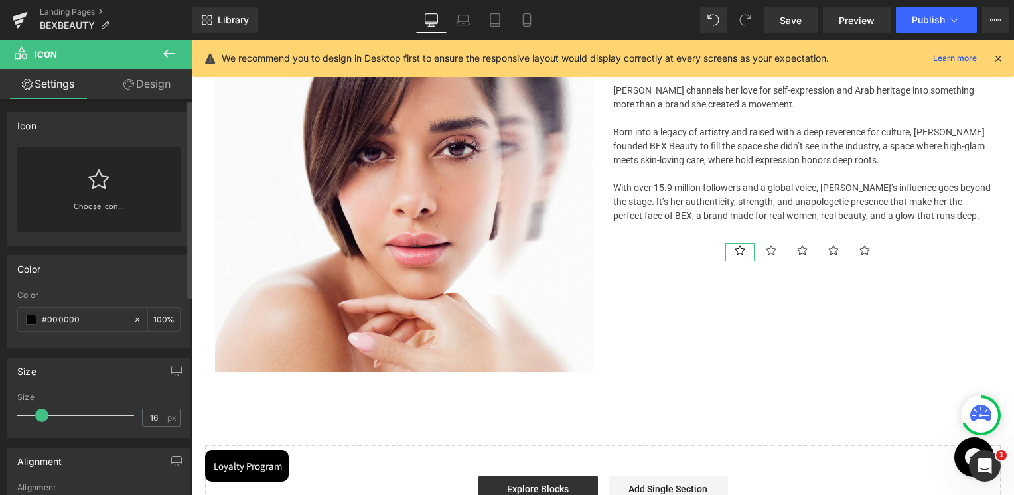
click at [96, 179] on icon at bounding box center [98, 179] width 21 height 21
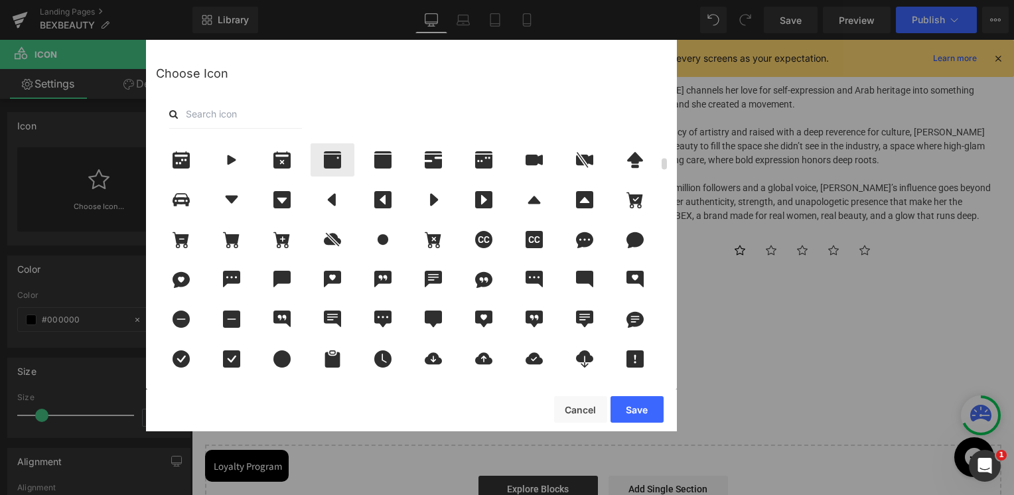
scroll to position [398, 0]
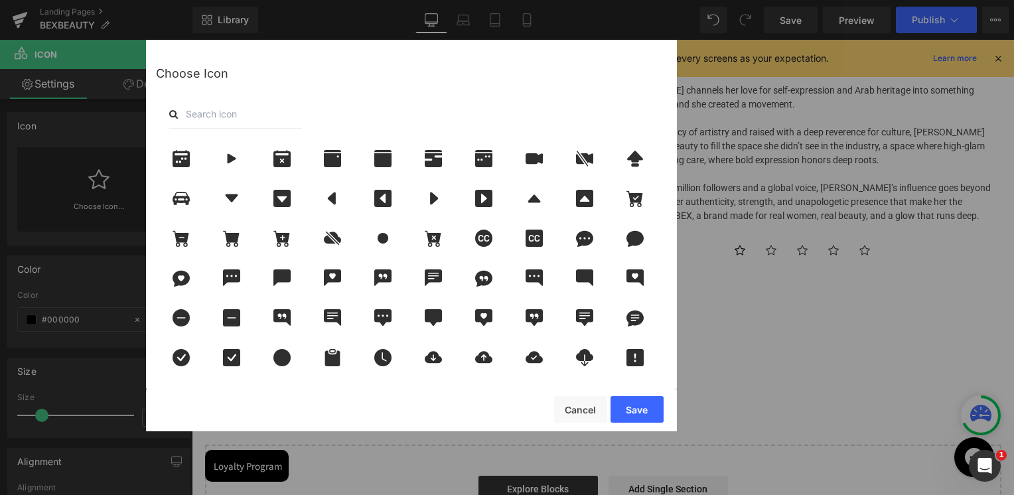
click at [250, 116] on input "text" at bounding box center [235, 114] width 133 height 29
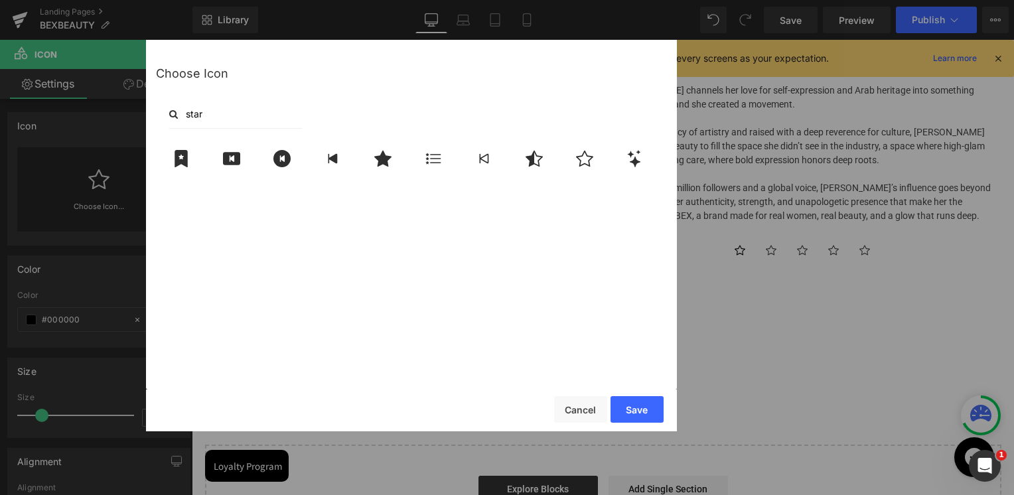
scroll to position [0, 0]
type input "star"
click at [411, 167] on div at bounding box center [433, 158] width 44 height 33
click at [384, 161] on icon at bounding box center [382, 159] width 17 height 16
click at [646, 407] on button "Save" at bounding box center [637, 409] width 53 height 27
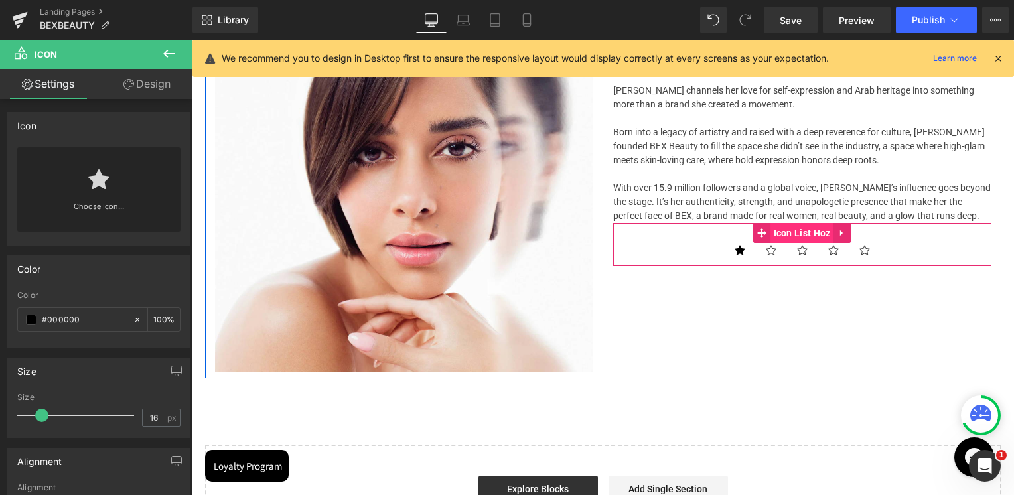
click at [787, 234] on span "Icon List Hoz" at bounding box center [802, 233] width 64 height 20
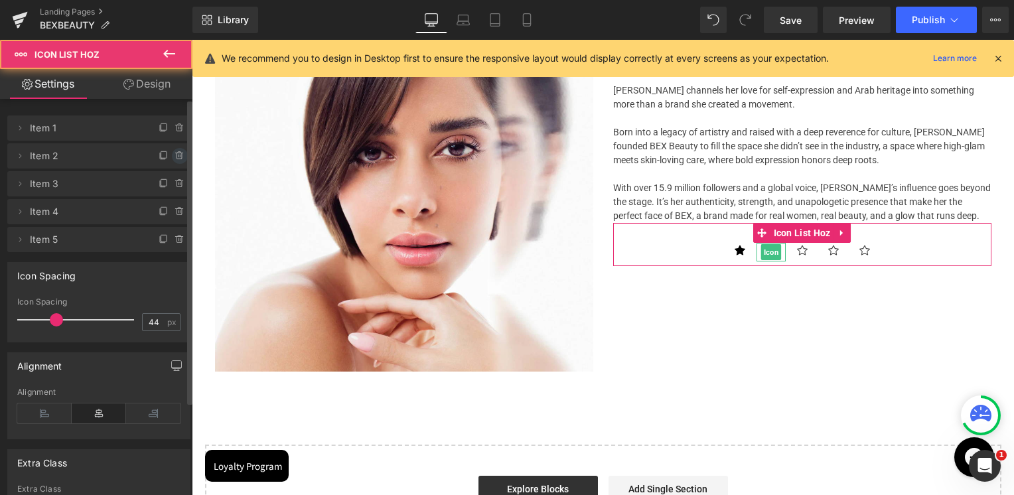
click at [175, 154] on icon at bounding box center [180, 156] width 11 height 11
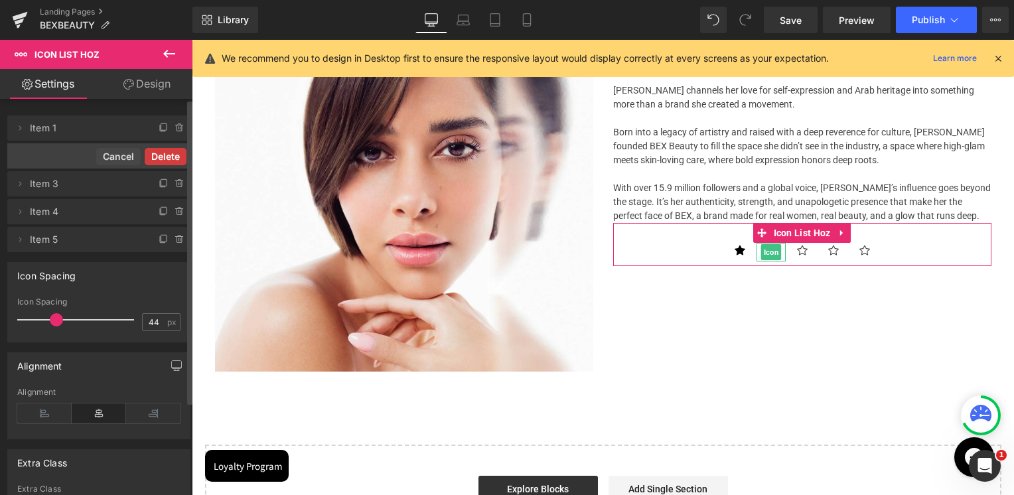
click at [178, 158] on button "Delete" at bounding box center [166, 156] width 42 height 17
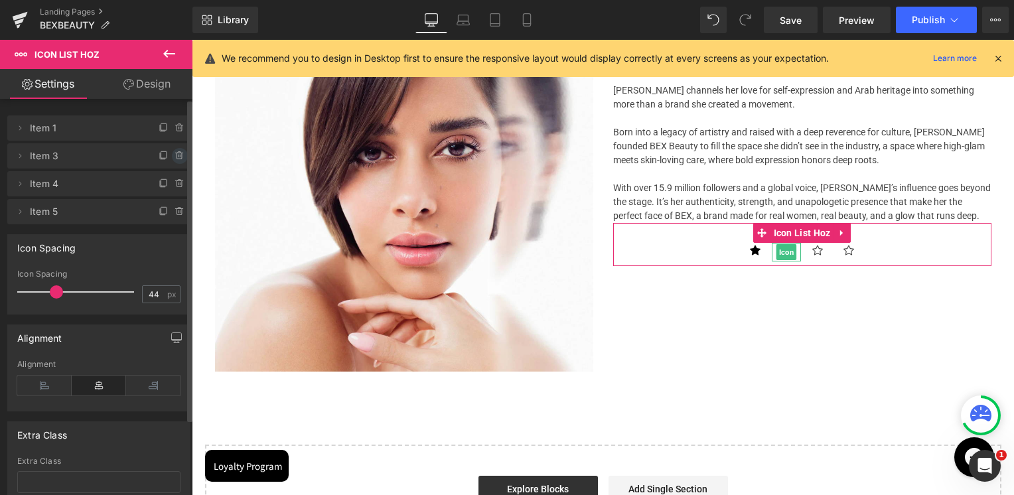
click at [175, 159] on icon at bounding box center [180, 156] width 11 height 11
click at [173, 159] on button "Delete" at bounding box center [166, 156] width 42 height 17
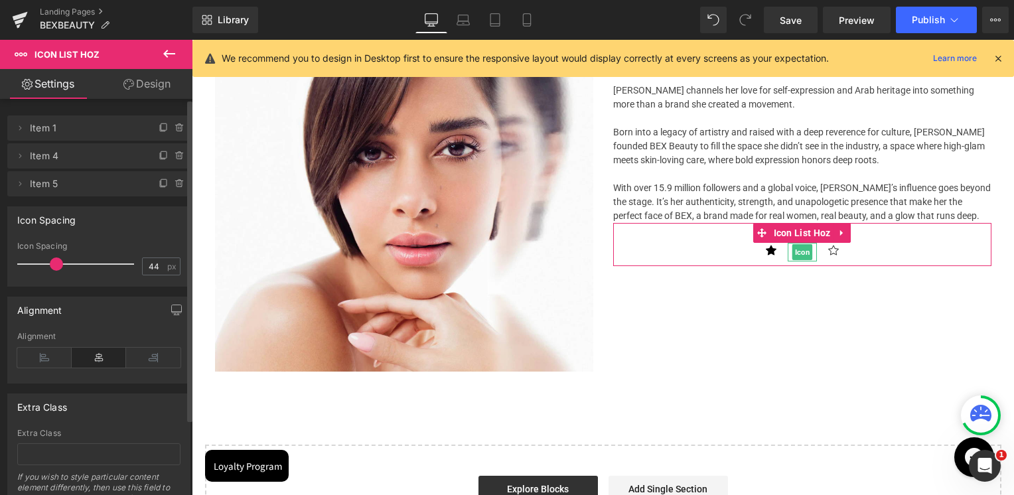
click at [177, 159] on icon at bounding box center [179, 156] width 5 height 6
click at [173, 159] on button "Delete" at bounding box center [166, 156] width 42 height 17
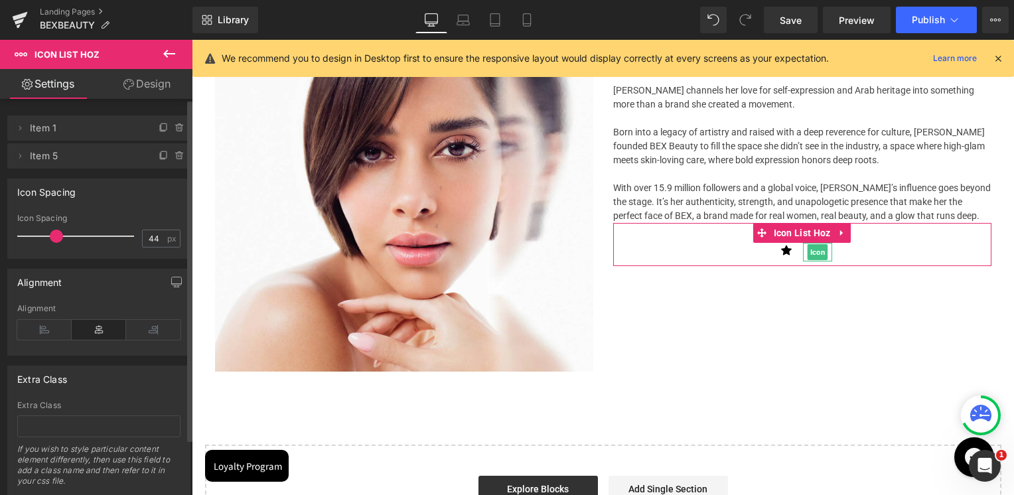
click at [177, 158] on icon at bounding box center [179, 156] width 5 height 6
click at [173, 158] on button "Delete" at bounding box center [166, 156] width 42 height 17
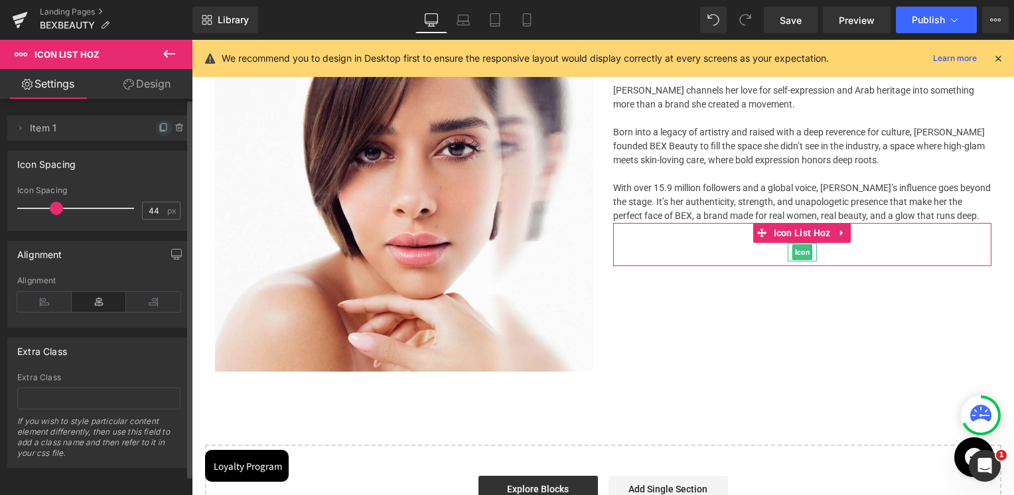
click at [163, 132] on icon at bounding box center [164, 128] width 11 height 11
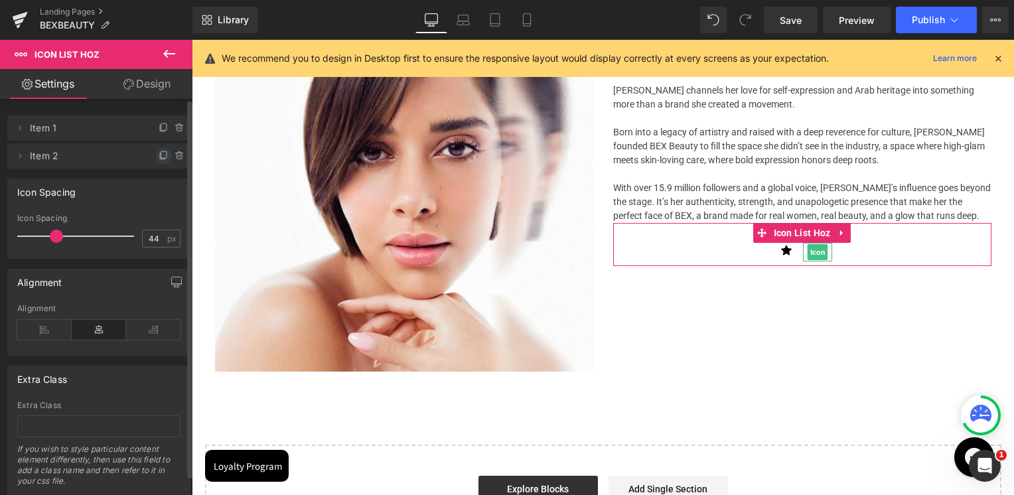
click at [159, 152] on icon at bounding box center [164, 156] width 11 height 11
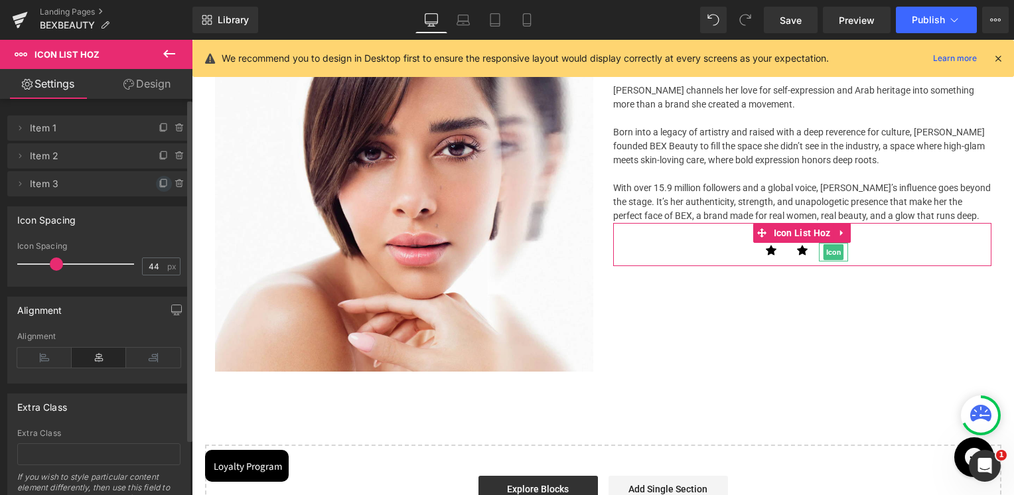
click at [161, 182] on icon at bounding box center [163, 182] width 5 height 7
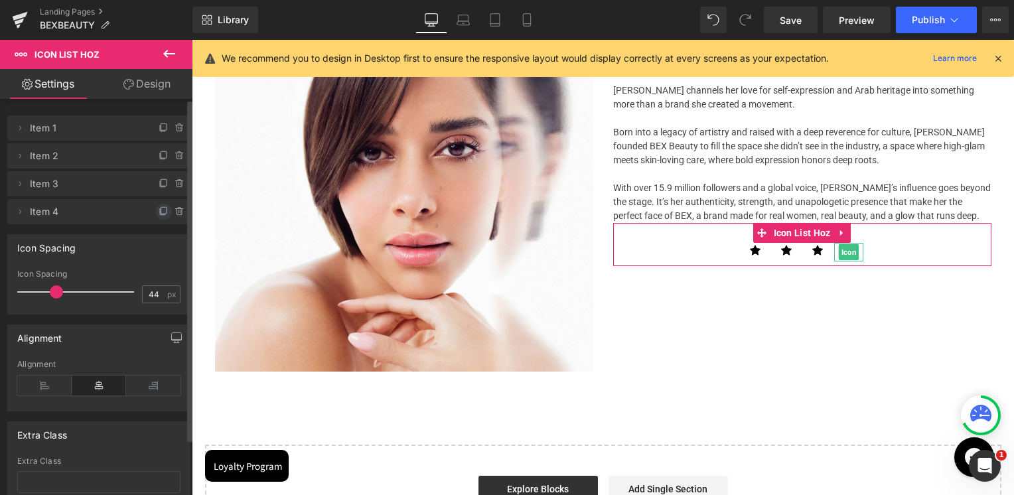
click at [159, 212] on icon at bounding box center [164, 211] width 11 height 11
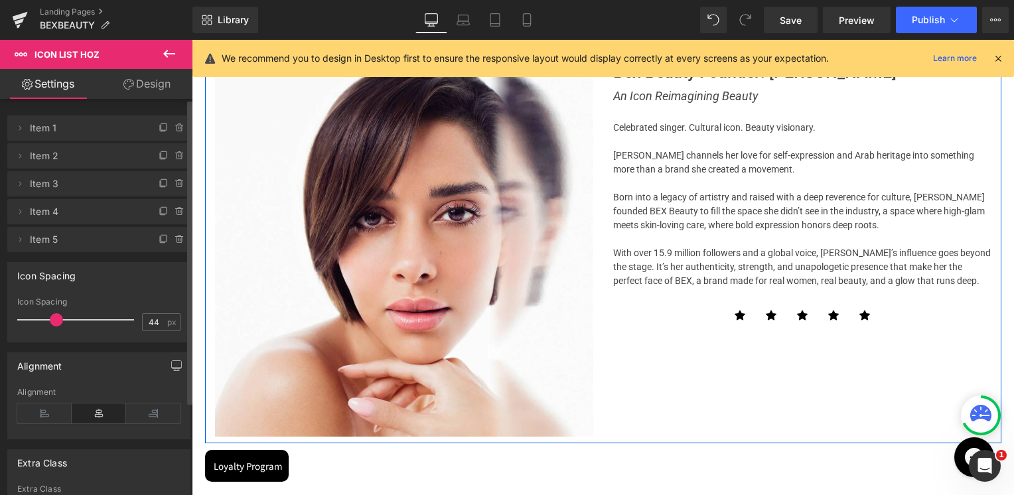
scroll to position [1458, 0]
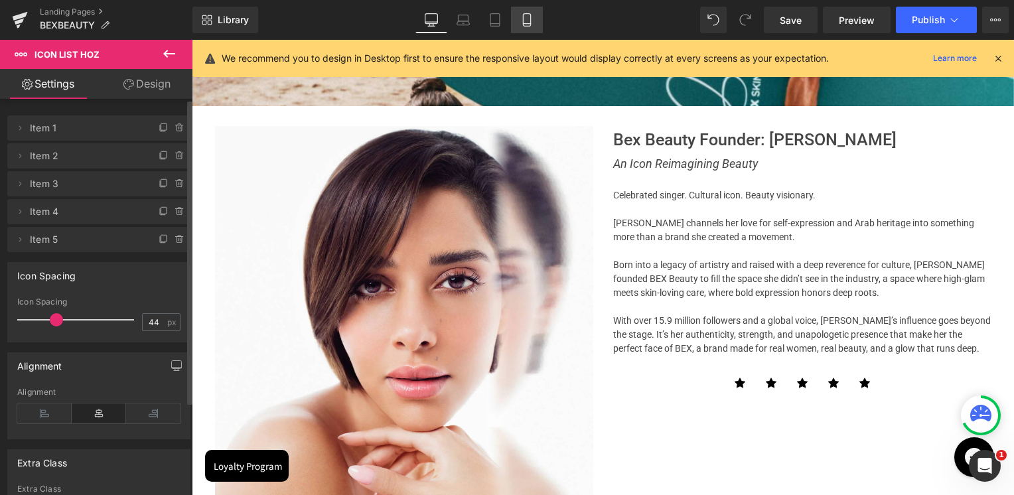
click at [518, 19] on link "Mobile" at bounding box center [527, 20] width 32 height 27
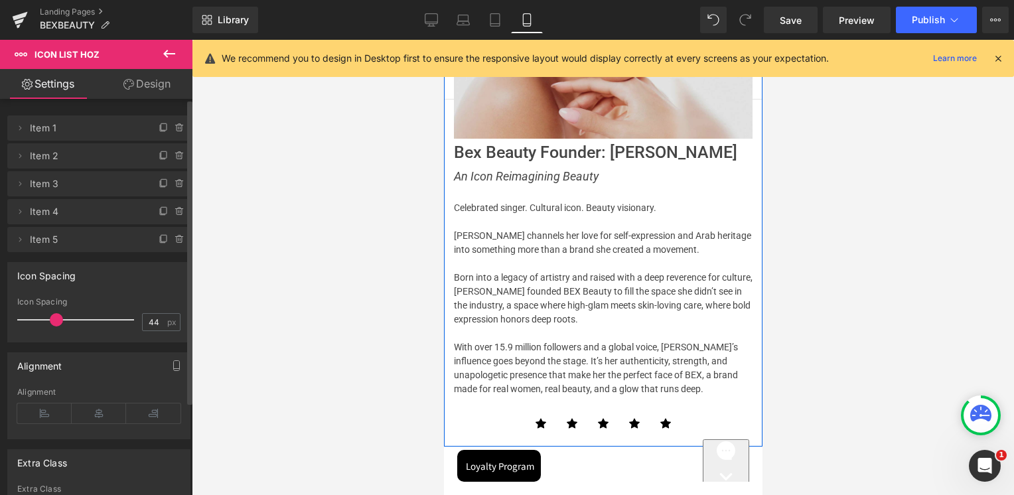
scroll to position [1867, 0]
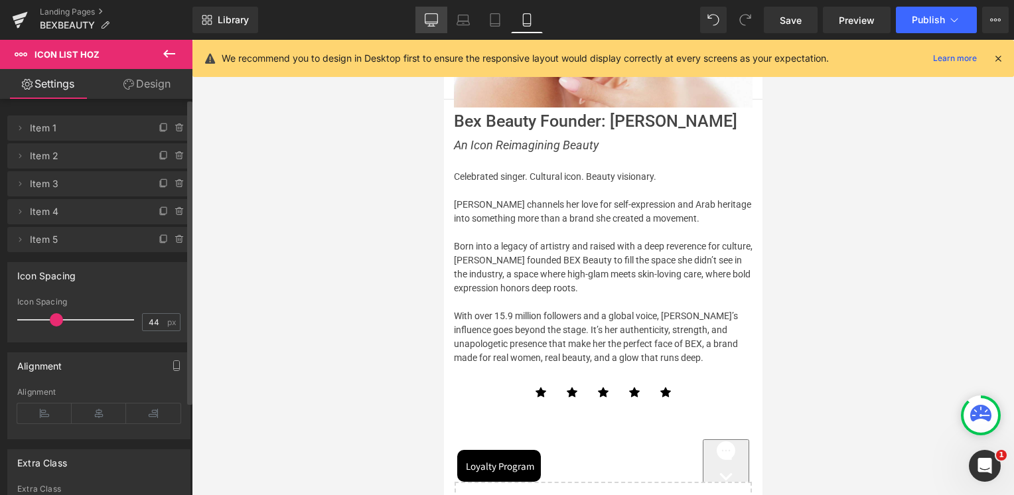
click at [425, 19] on link "Desktop" at bounding box center [431, 20] width 32 height 27
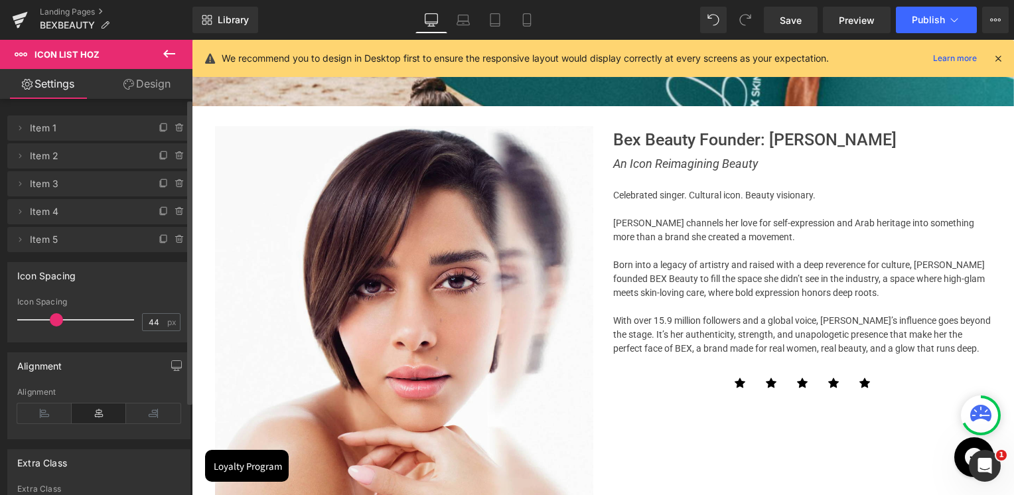
scroll to position [2697, 819]
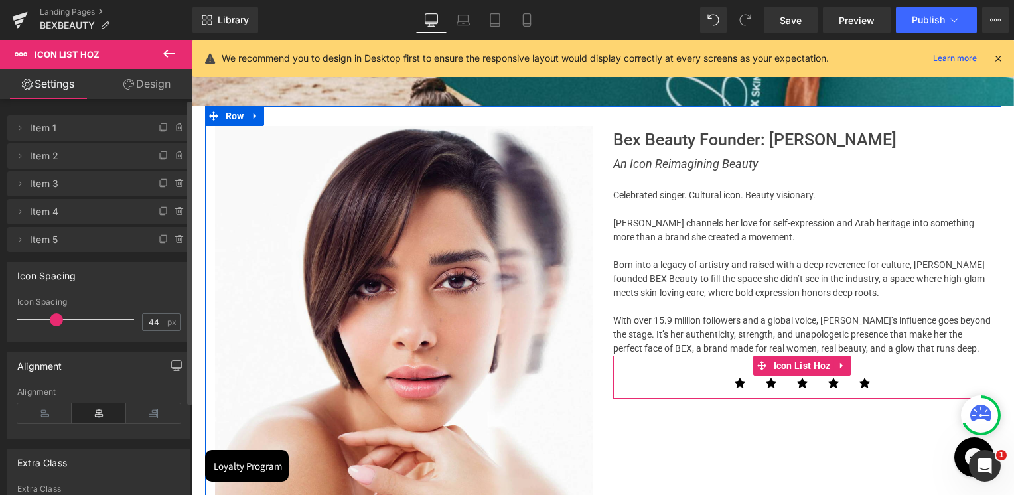
click at [837, 368] on icon at bounding box center [841, 366] width 9 height 10
click at [847, 366] on icon at bounding box center [850, 365] width 9 height 9
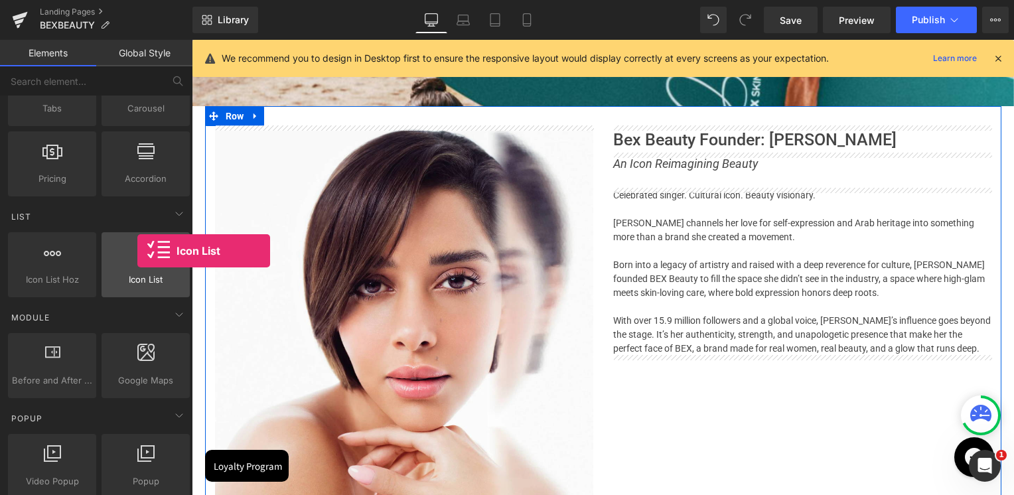
drag, startPoint x: 133, startPoint y: 259, endPoint x: 115, endPoint y: 250, distance: 20.5
click at [115, 250] on div at bounding box center [146, 258] width 80 height 30
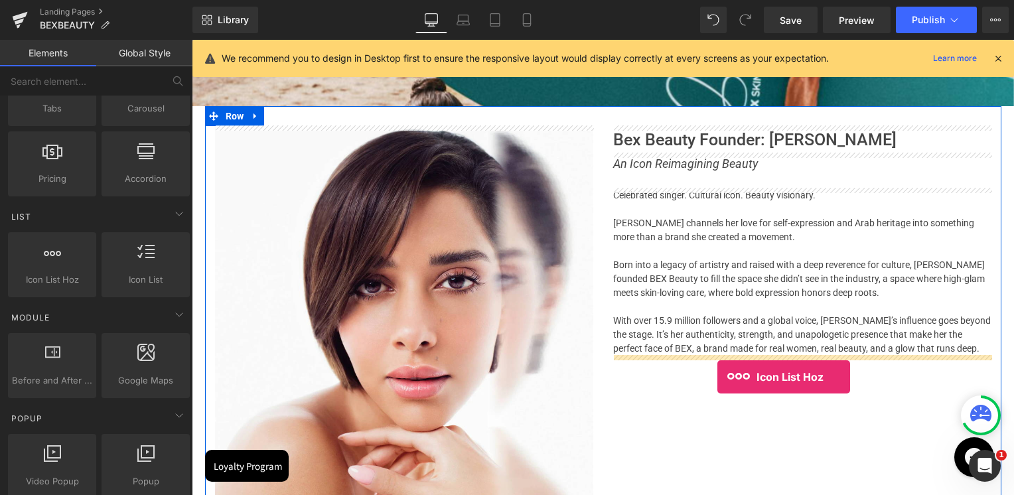
drag, startPoint x: 245, startPoint y: 302, endPoint x: 718, endPoint y: 378, distance: 479.3
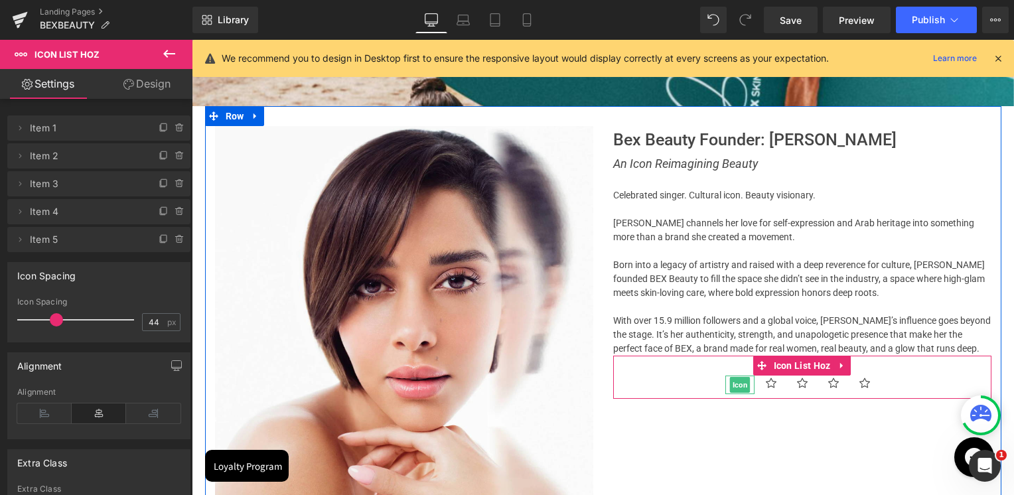
click at [735, 386] on span "Icon" at bounding box center [739, 385] width 21 height 16
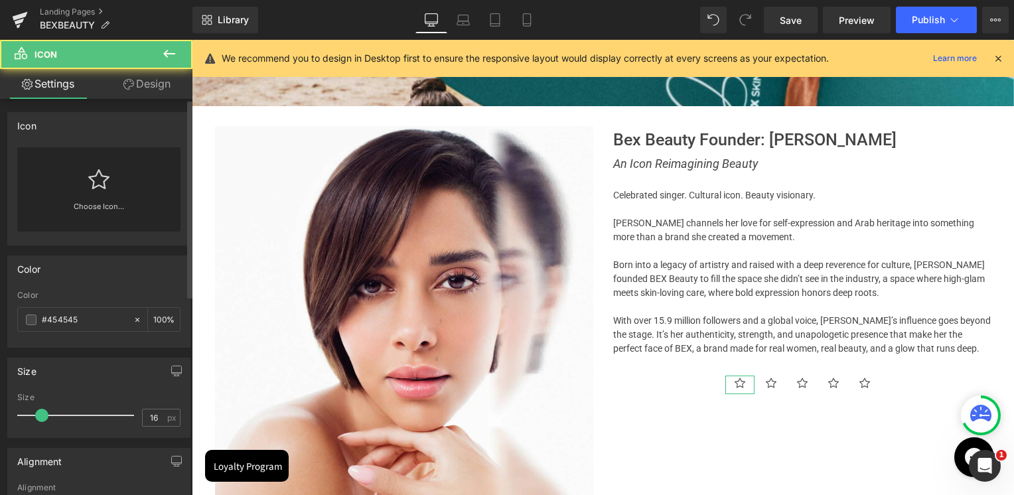
click at [113, 199] on div "Choose Icon..." at bounding box center [98, 189] width 163 height 84
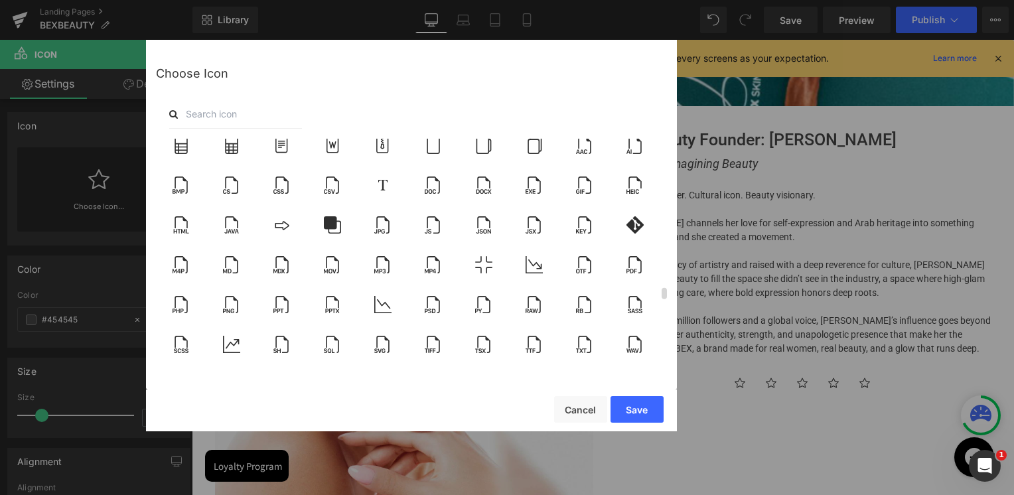
scroll to position [3318, 0]
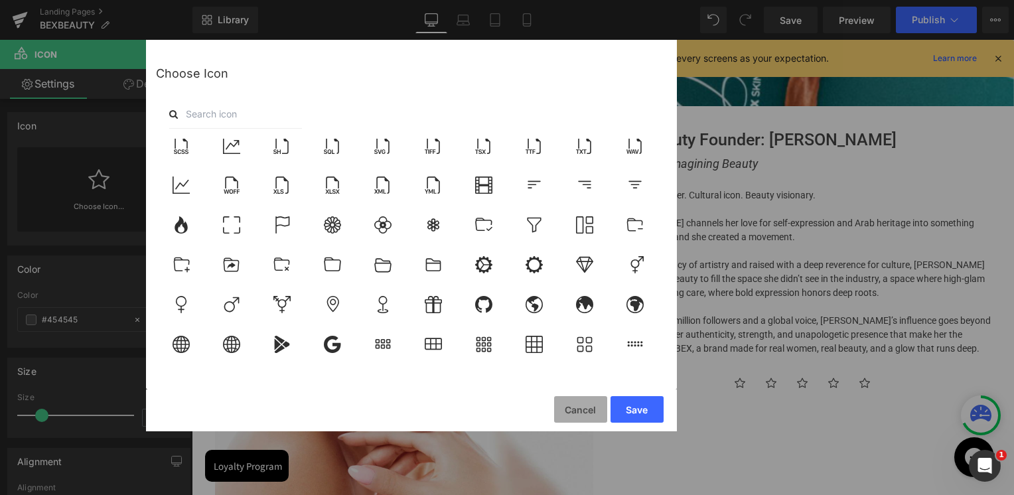
click at [587, 401] on button "Cancel" at bounding box center [580, 409] width 53 height 27
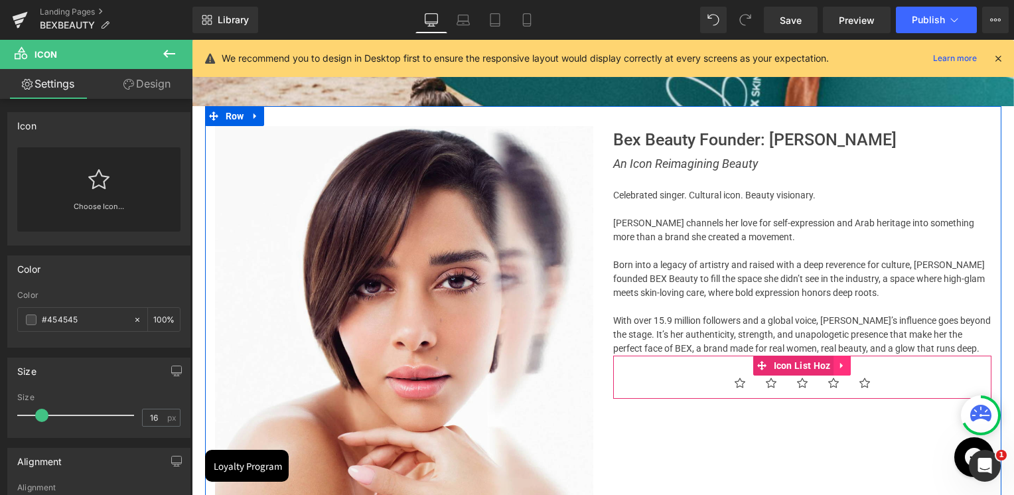
click at [840, 366] on icon at bounding box center [841, 366] width 3 height 6
click at [848, 363] on icon at bounding box center [850, 365] width 9 height 9
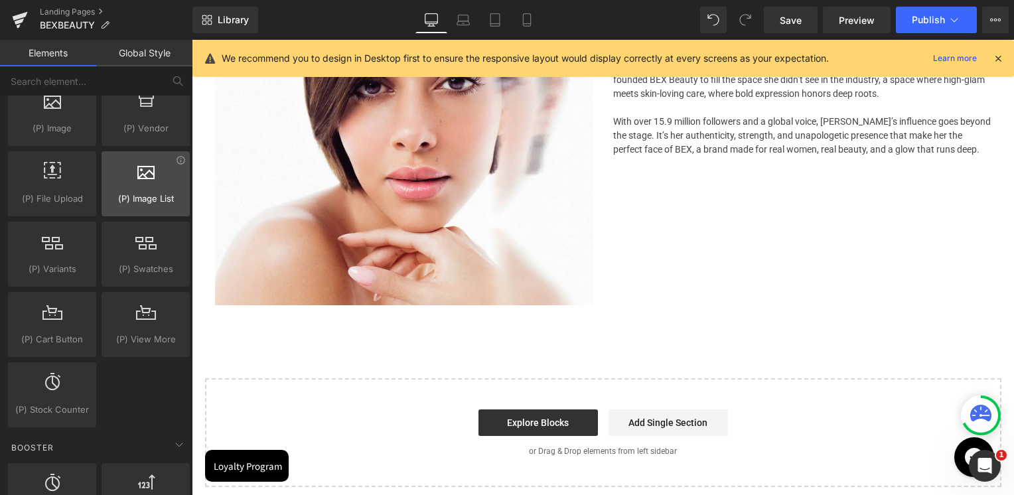
scroll to position [1128, 0]
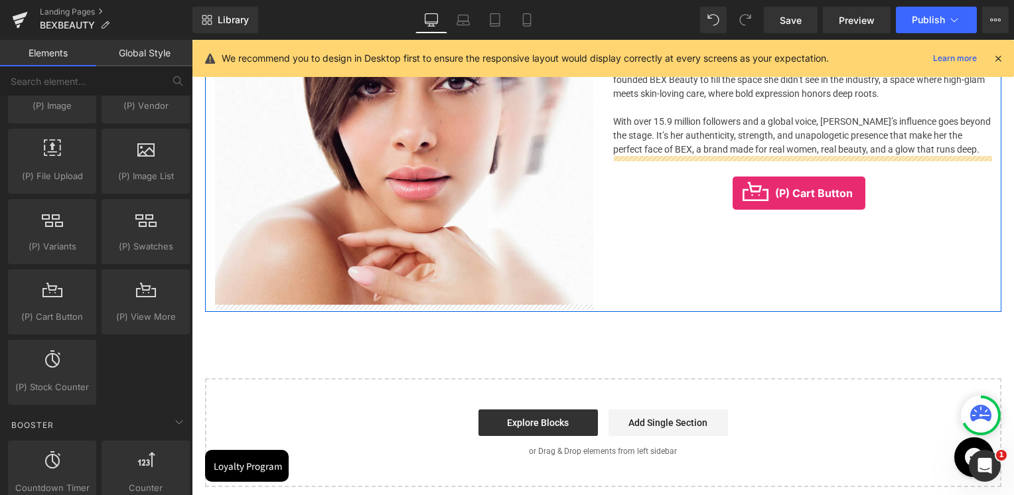
drag, startPoint x: 257, startPoint y: 340, endPoint x: 733, endPoint y: 193, distance: 497.9
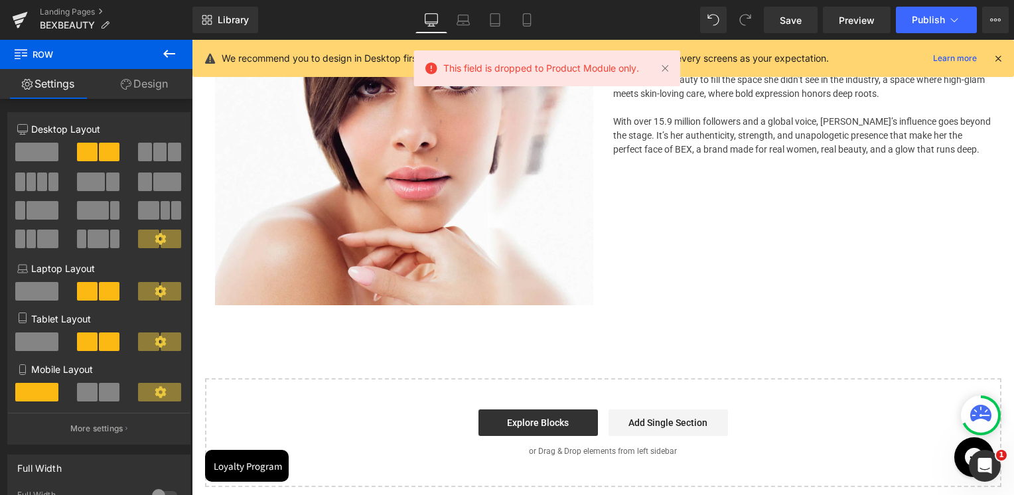
click at [174, 54] on icon at bounding box center [169, 54] width 16 height 16
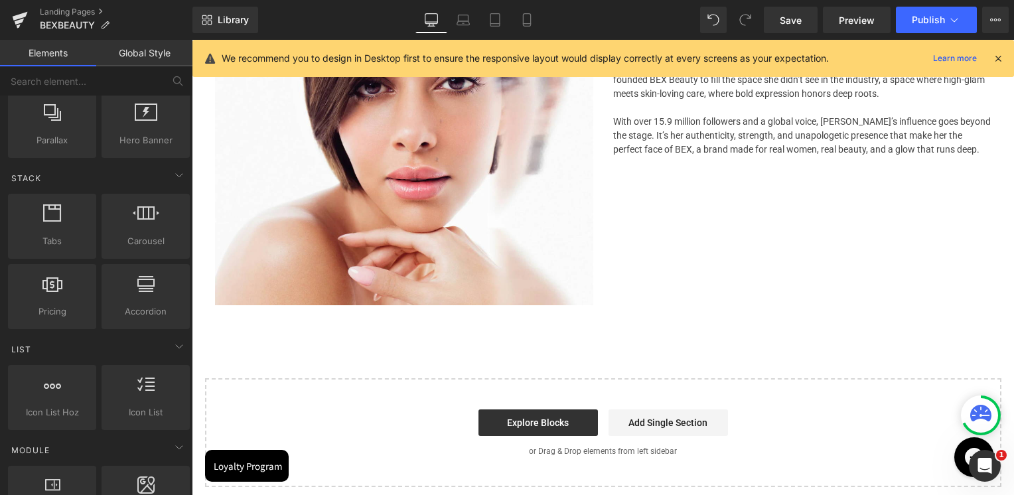
scroll to position [0, 0]
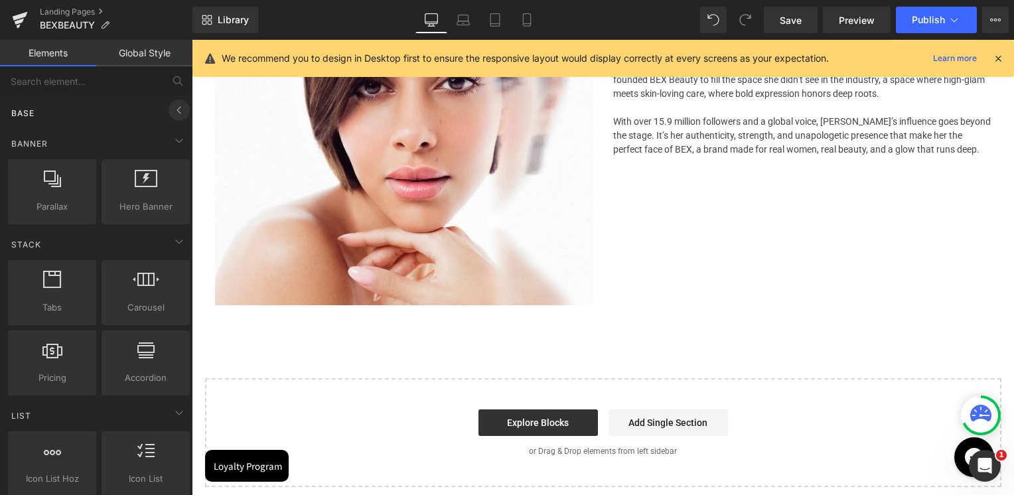
click at [171, 108] on icon at bounding box center [179, 110] width 16 height 16
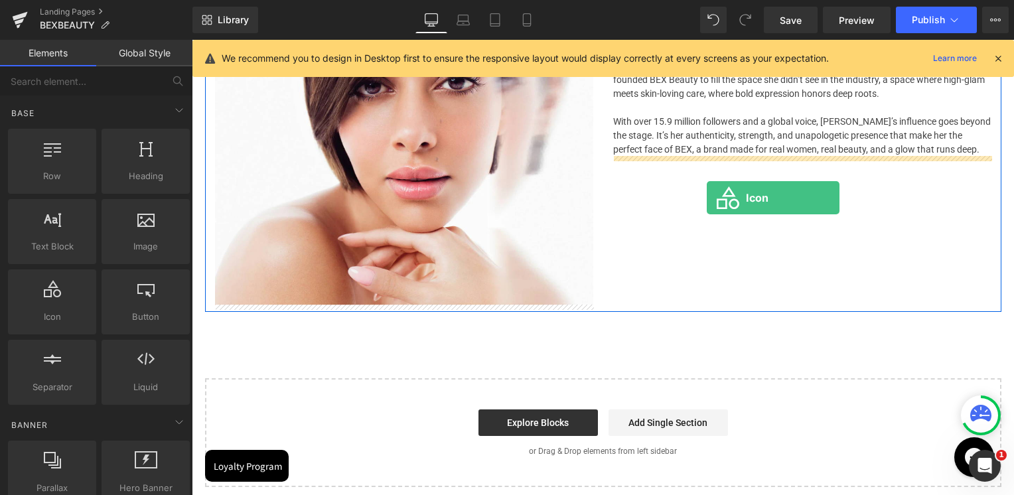
drag, startPoint x: 265, startPoint y: 346, endPoint x: 707, endPoint y: 198, distance: 466.1
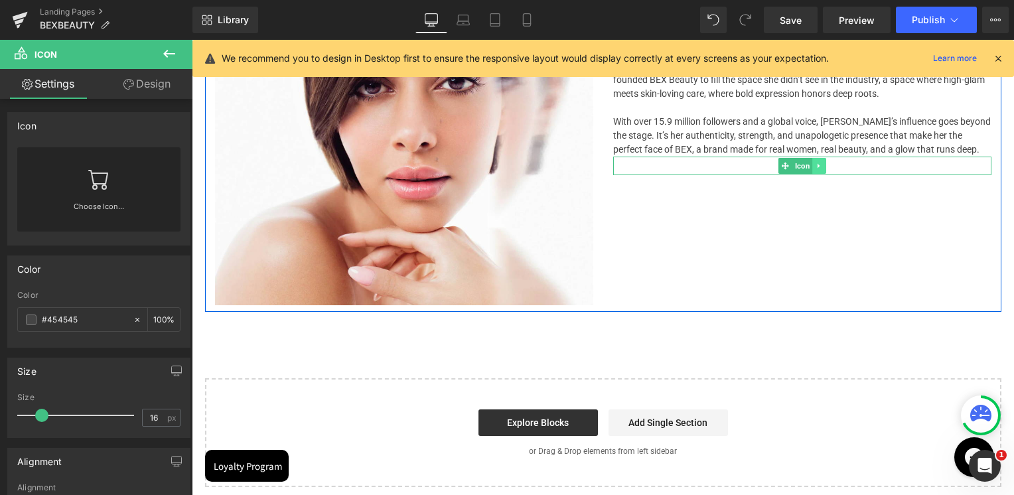
click at [819, 167] on icon at bounding box center [819, 166] width 7 height 8
click at [819, 167] on link at bounding box center [826, 166] width 14 height 16
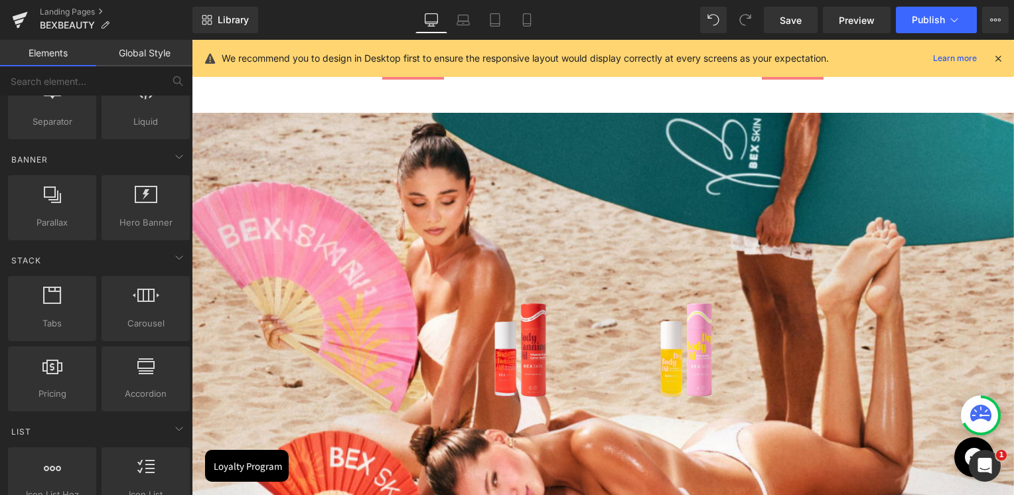
scroll to position [1060, 0]
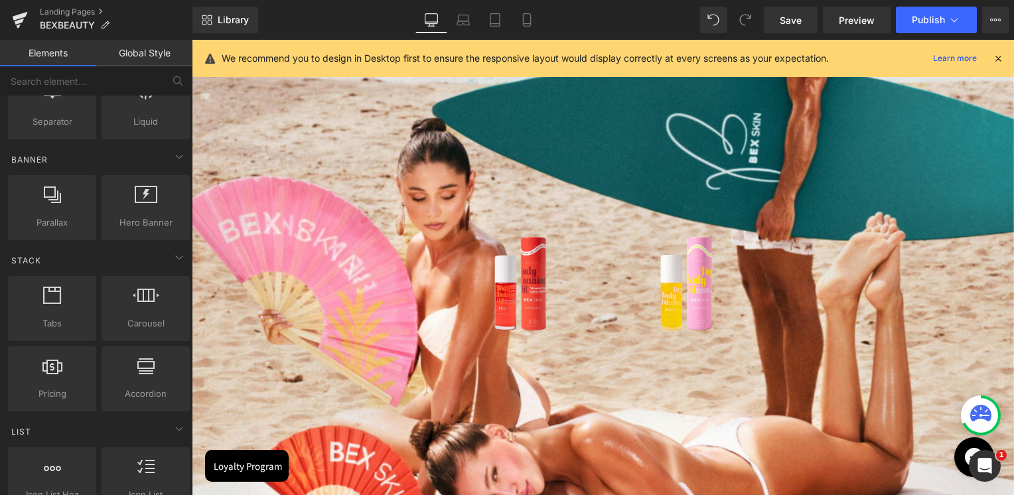
click at [528, 271] on div "Sale Off (P) Image" at bounding box center [520, 278] width 133 height 133
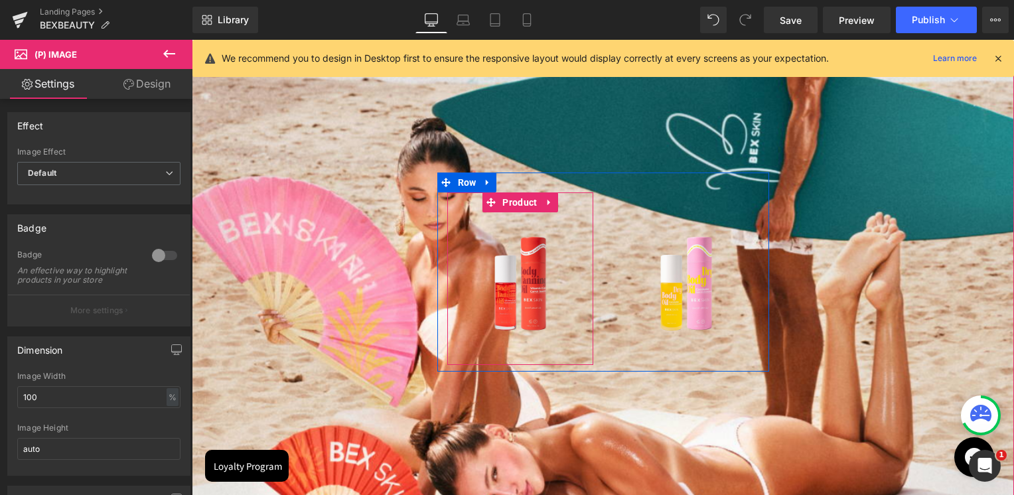
click at [545, 200] on icon at bounding box center [549, 203] width 9 height 10
click at [553, 203] on icon at bounding box center [557, 202] width 9 height 9
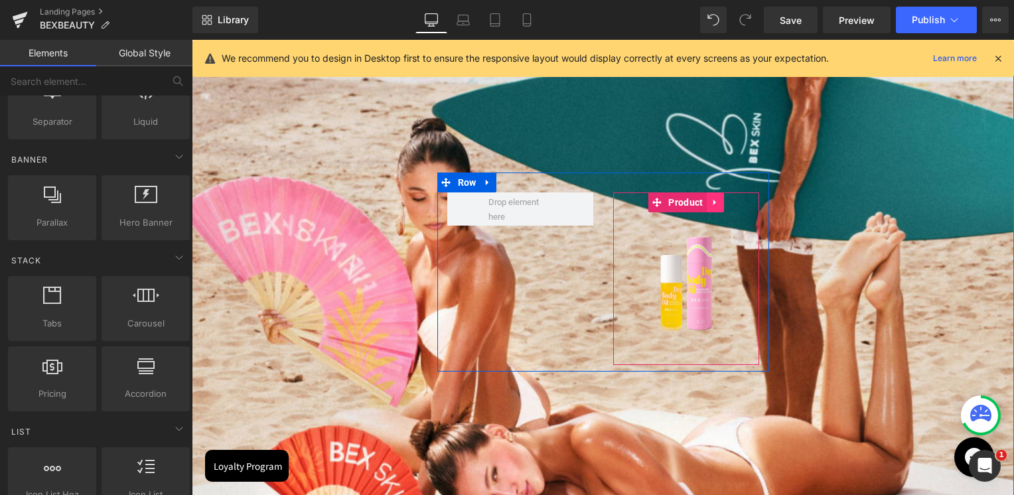
click at [717, 202] on icon at bounding box center [715, 203] width 9 height 10
click at [716, 203] on link at bounding box center [723, 202] width 17 height 20
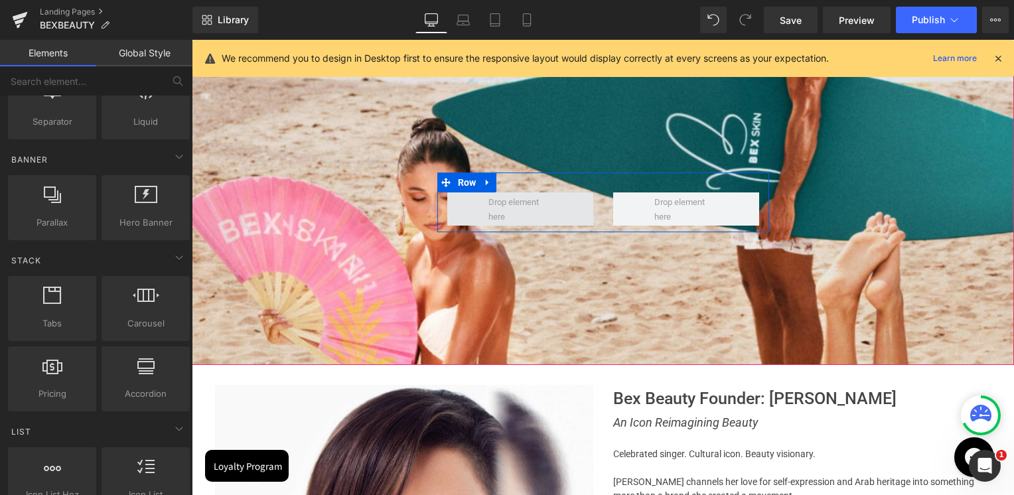
scroll to position [2558, 819]
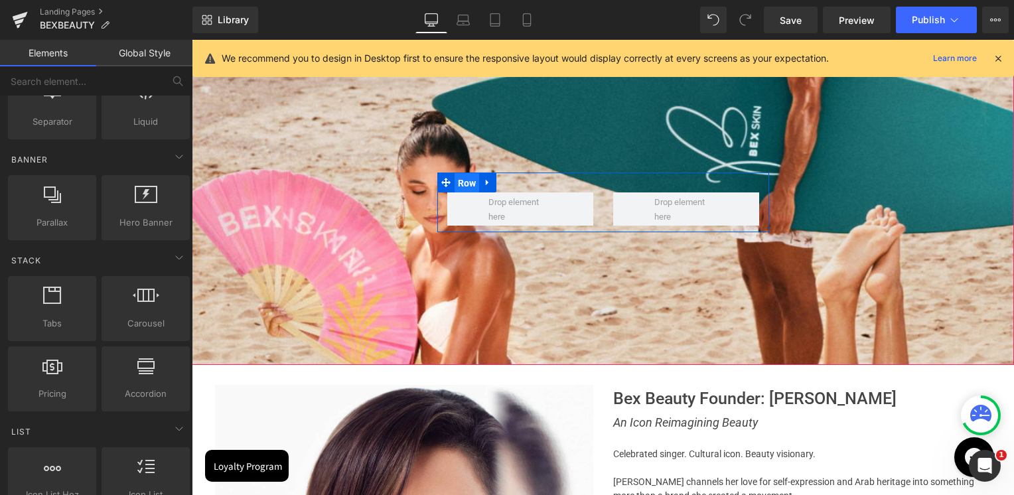
click at [465, 182] on span "Row" at bounding box center [467, 183] width 25 height 20
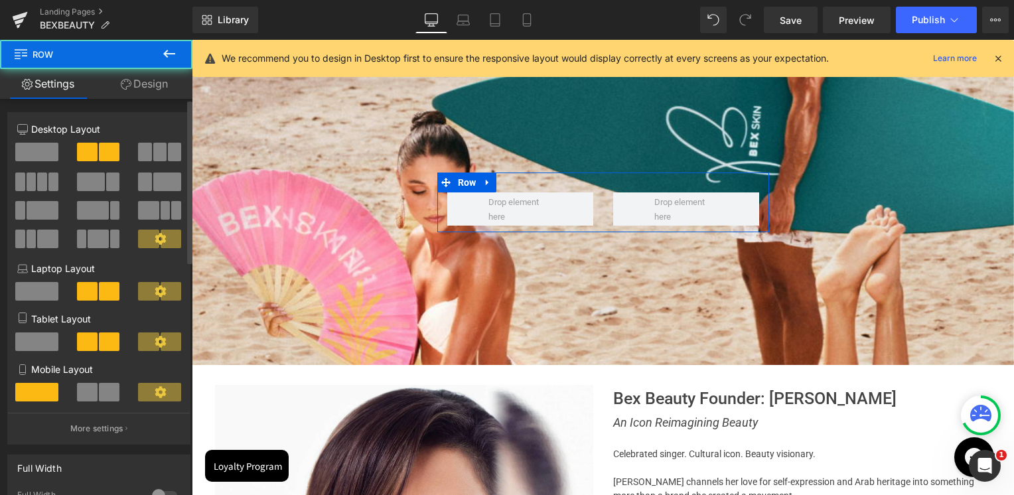
click at [45, 158] on span at bounding box center [36, 152] width 43 height 19
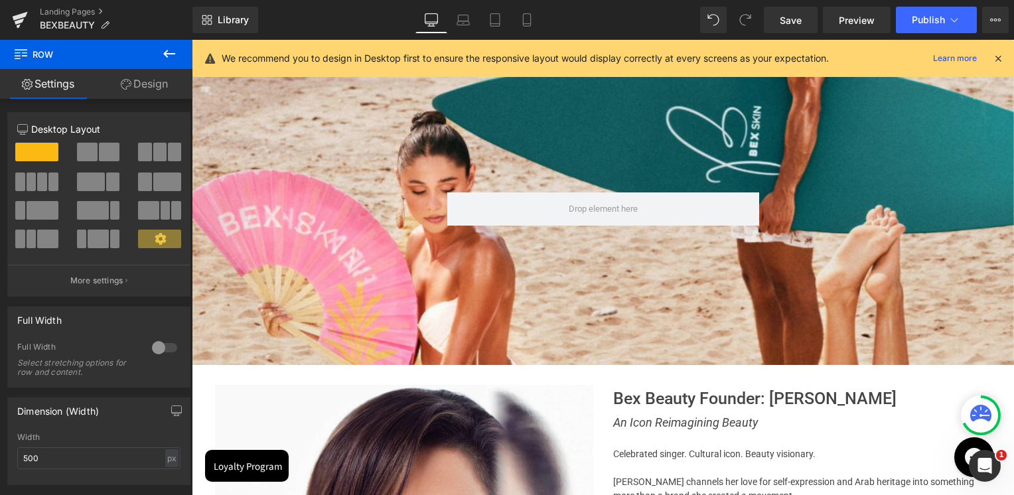
click at [162, 53] on icon at bounding box center [169, 54] width 16 height 16
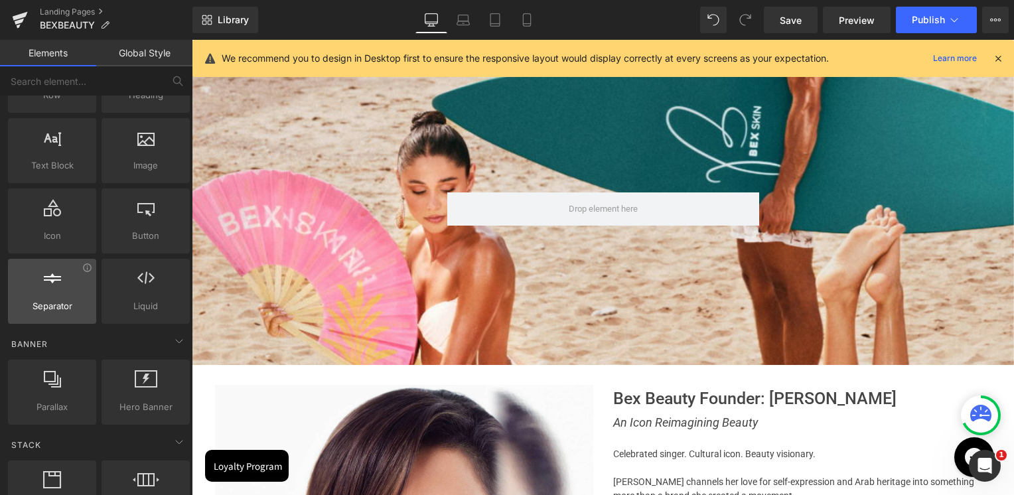
scroll to position [0, 0]
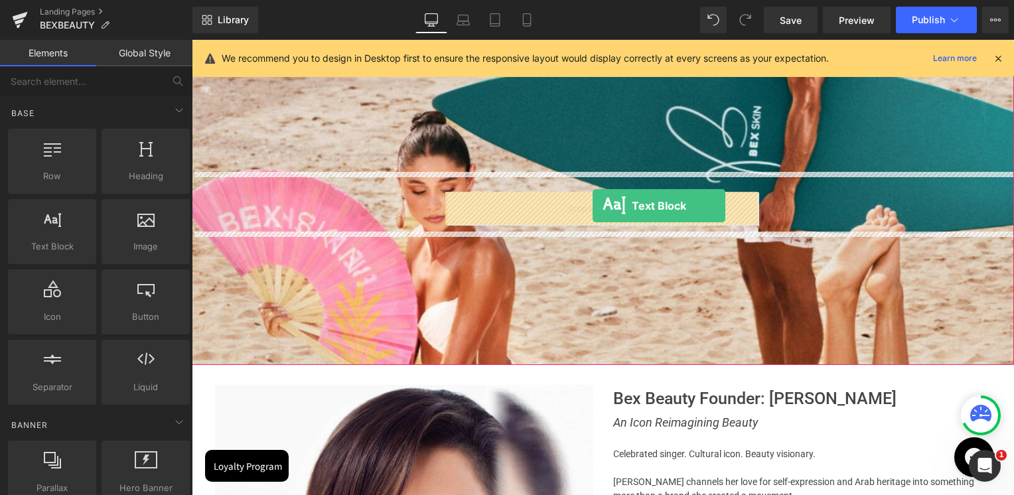
drag, startPoint x: 244, startPoint y: 271, endPoint x: 593, endPoint y: 206, distance: 354.4
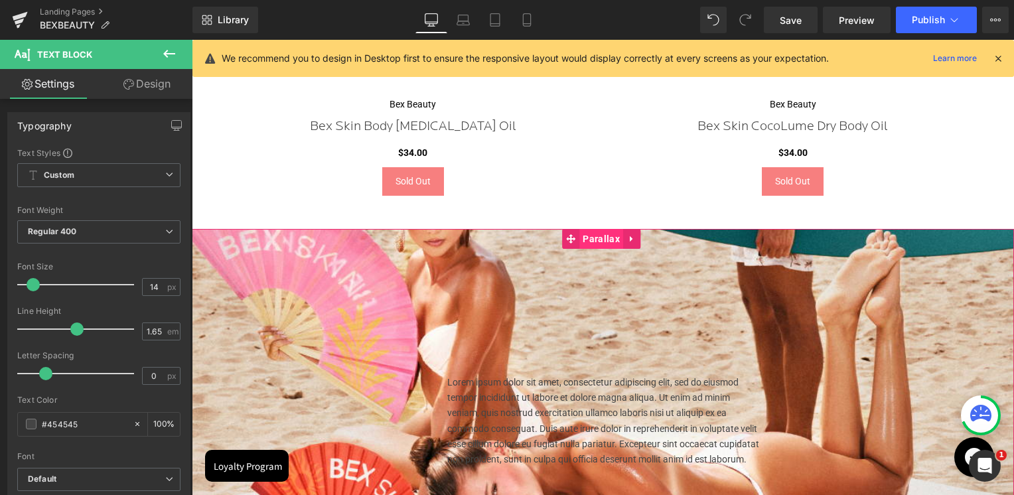
scroll to position [993, 0]
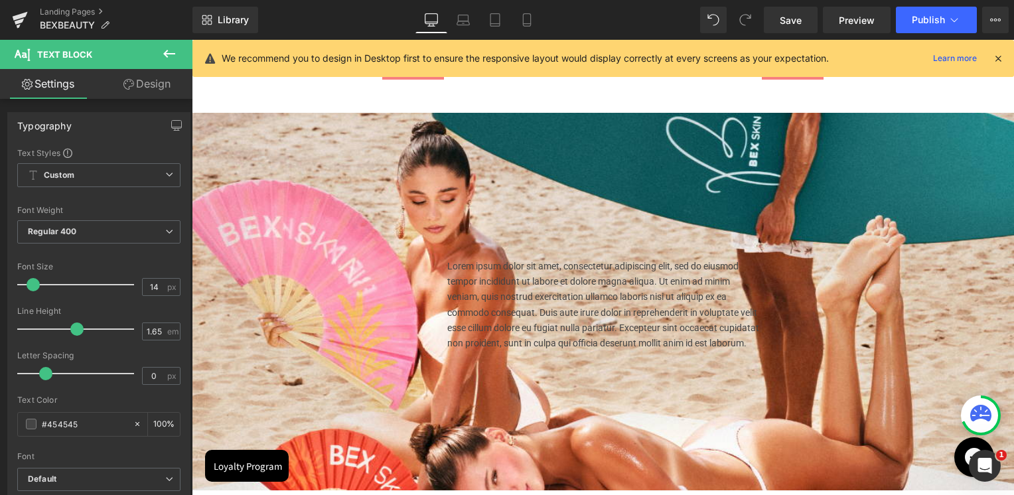
click at [171, 62] on button at bounding box center [169, 54] width 46 height 29
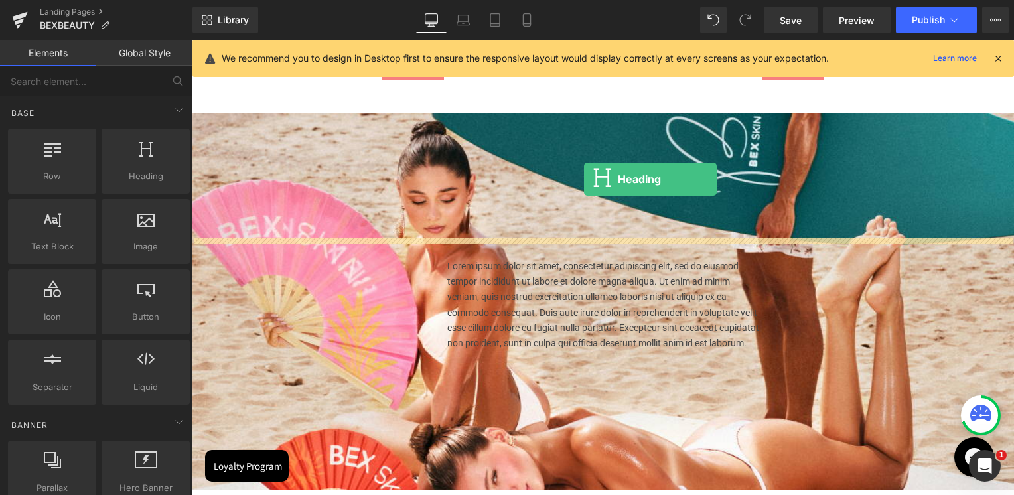
drag, startPoint x: 331, startPoint y: 208, endPoint x: 597, endPoint y: 205, distance: 265.5
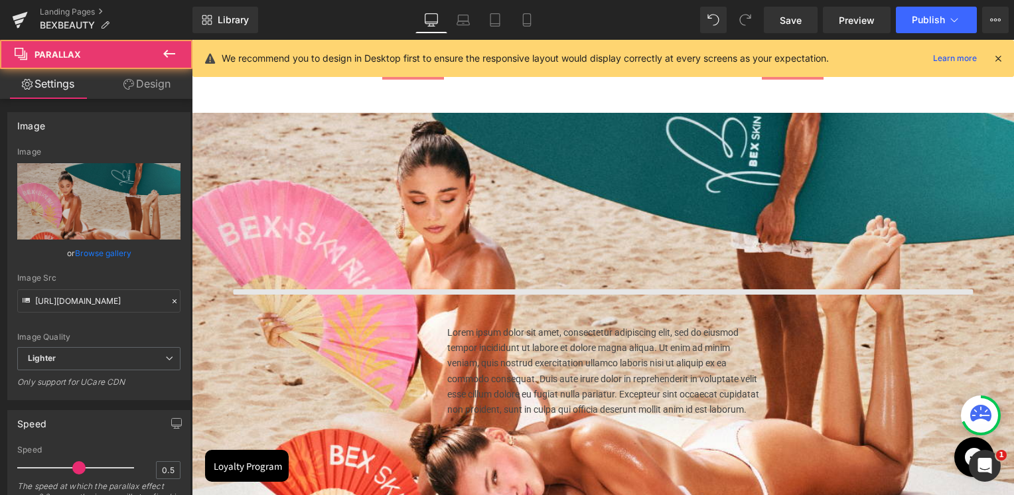
scroll to position [6, 6]
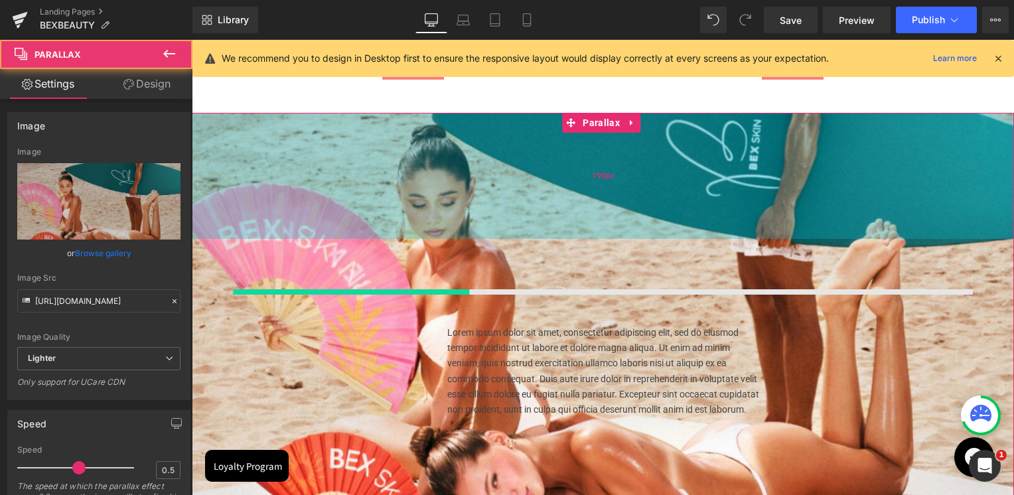
click at [542, 247] on div "Lorem ipsum dolor sit amet, consectetur adipiscing elit, sed do eiusmod tempor …" at bounding box center [603, 335] width 822 height 444
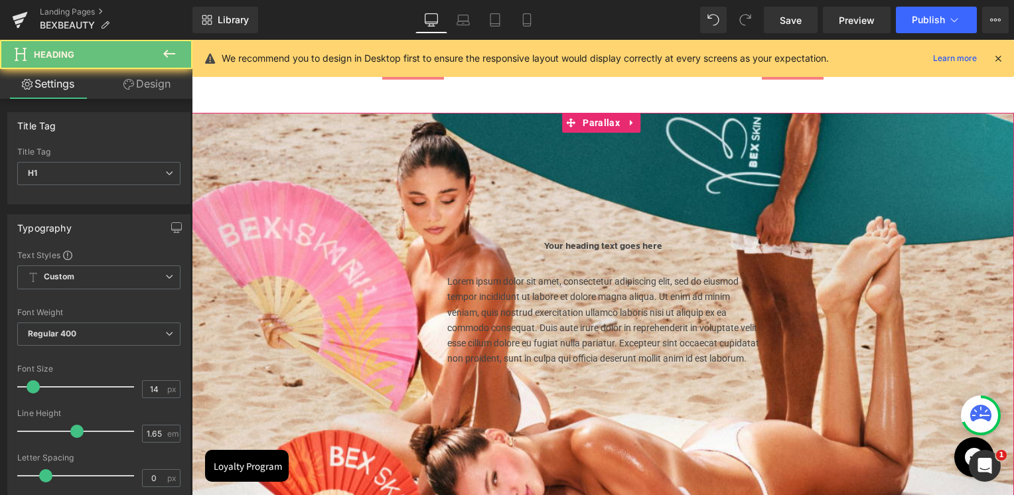
scroll to position [2647, 819]
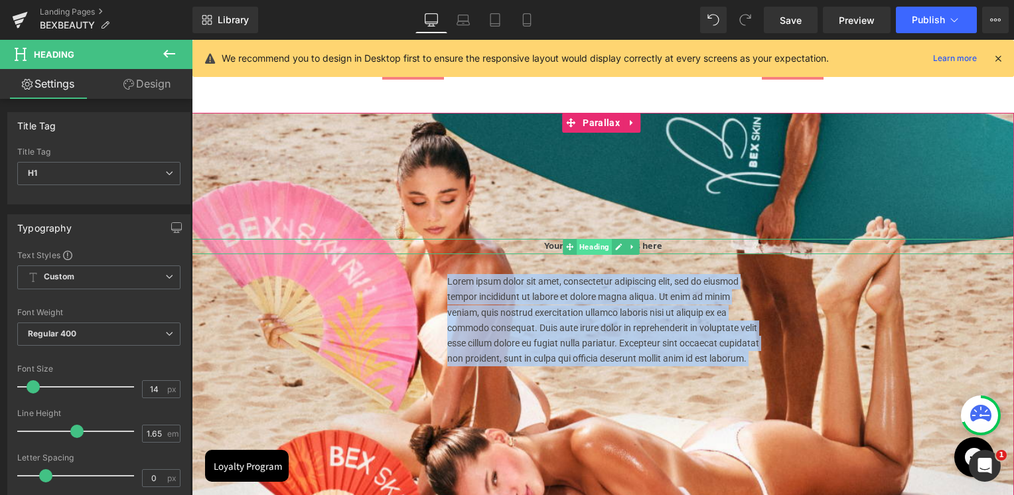
click at [591, 246] on span "Heading" at bounding box center [594, 247] width 35 height 16
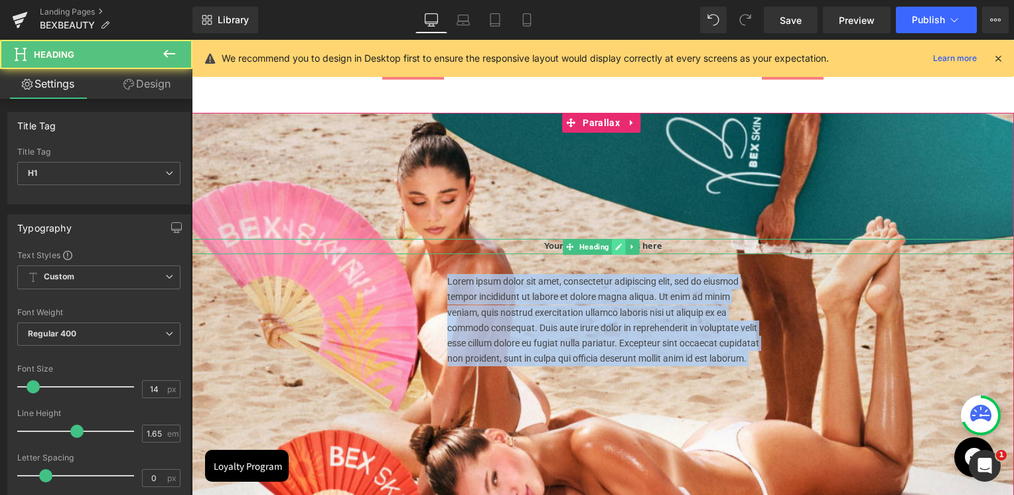
click at [618, 246] on icon at bounding box center [619, 247] width 7 height 7
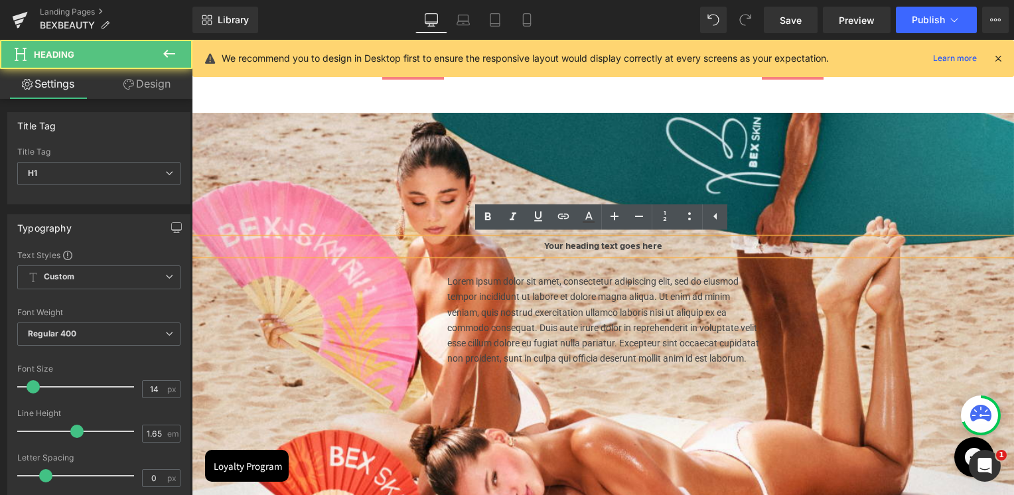
click at [612, 246] on h1 "Your heading text goes here" at bounding box center [603, 246] width 822 height 15
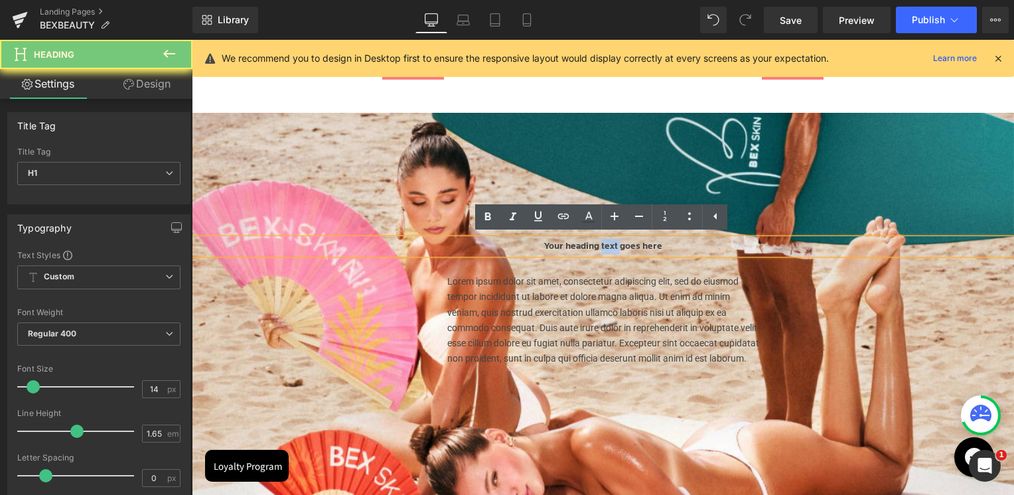
click at [612, 246] on h1 "Your heading text goes here" at bounding box center [603, 246] width 822 height 15
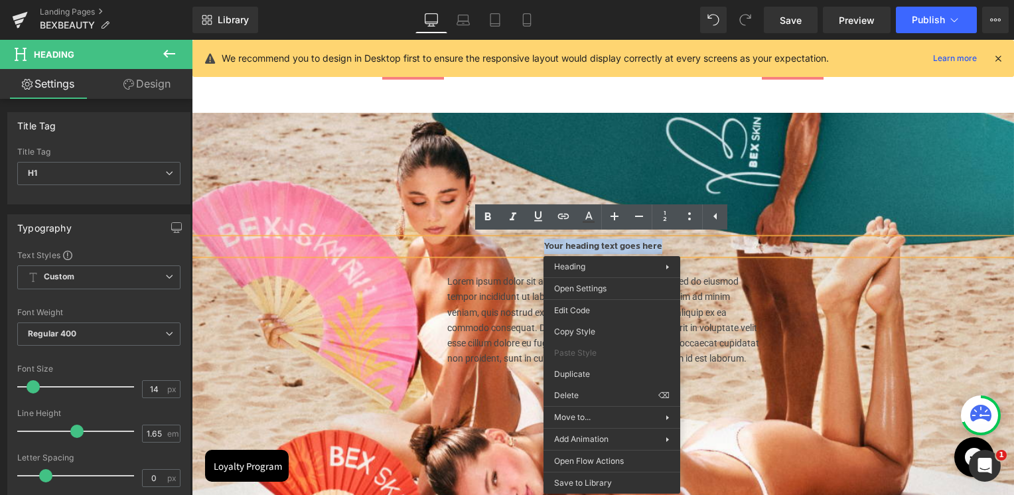
click at [561, 244] on h1 "Your heading text goes here" at bounding box center [603, 246] width 822 height 15
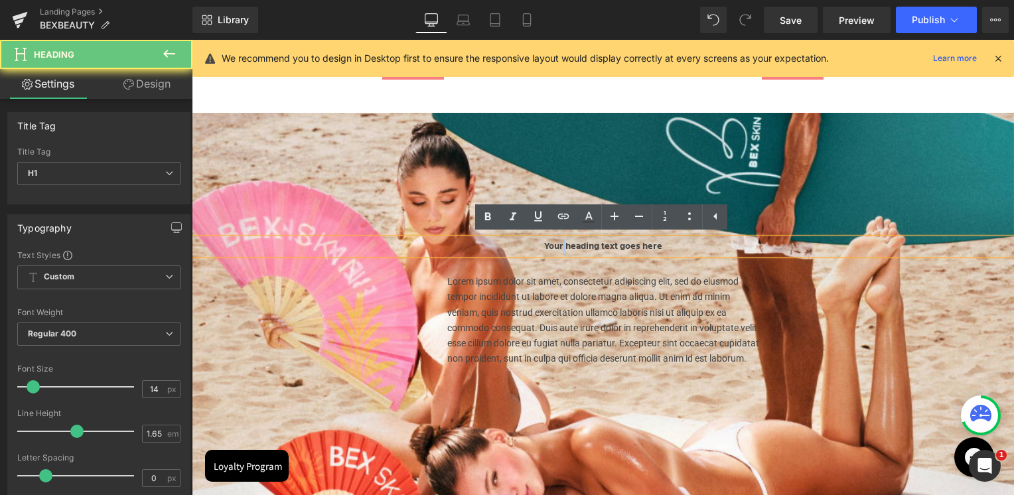
click at [561, 244] on h1 "Your heading text goes here" at bounding box center [603, 246] width 822 height 15
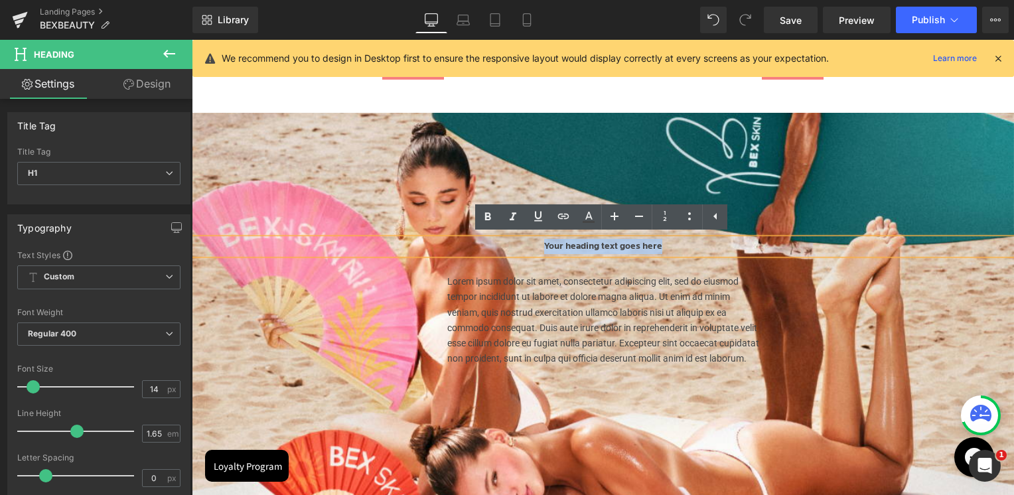
paste div
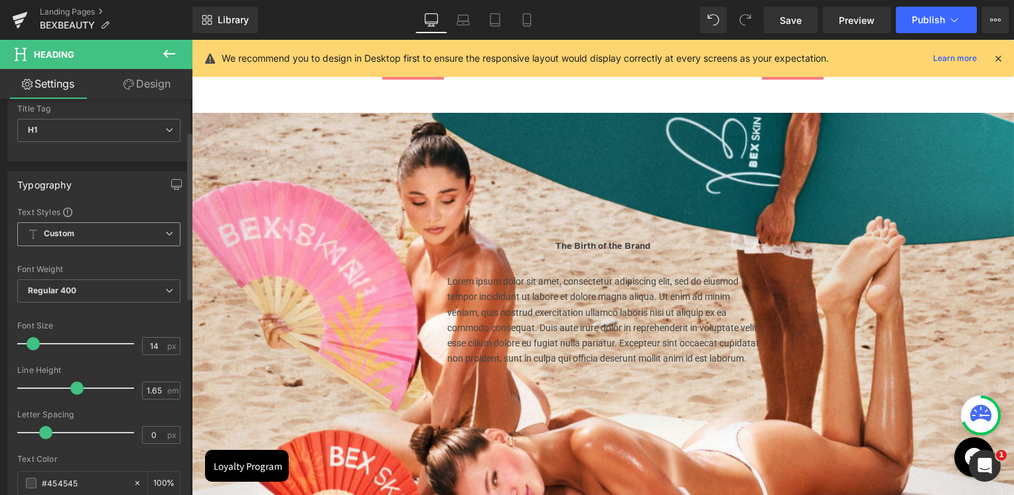
scroll to position [133, 0]
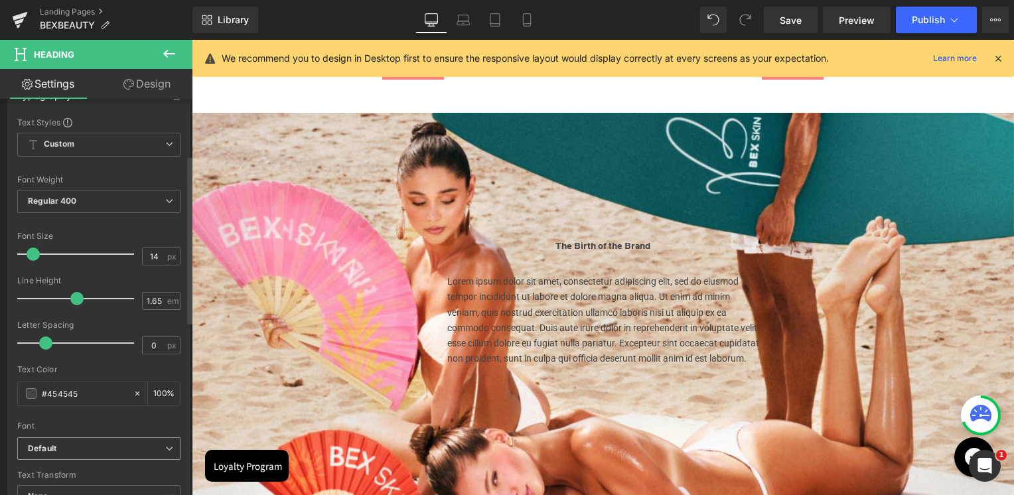
click at [80, 458] on span "Default" at bounding box center [98, 448] width 163 height 23
click at [69, 487] on li "Roboto" at bounding box center [99, 493] width 164 height 21
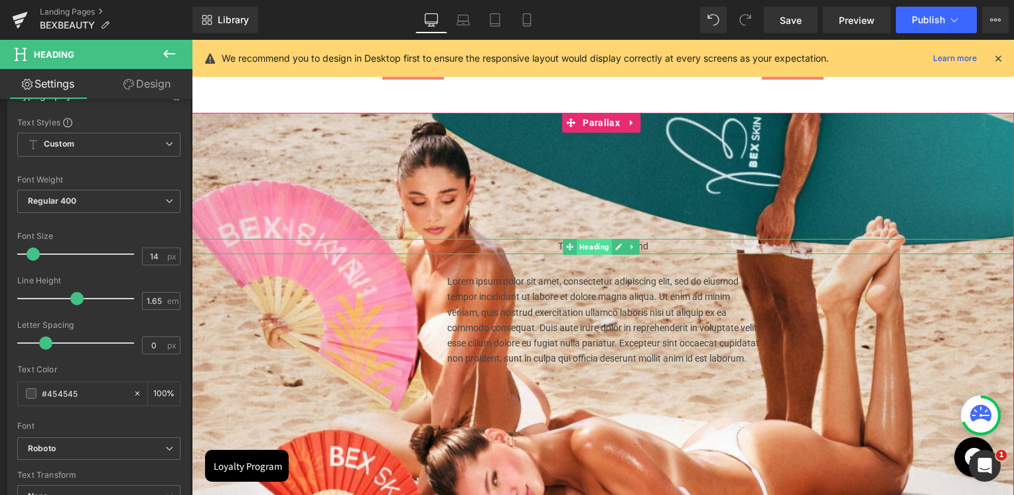
click at [600, 248] on span "Heading" at bounding box center [594, 247] width 35 height 16
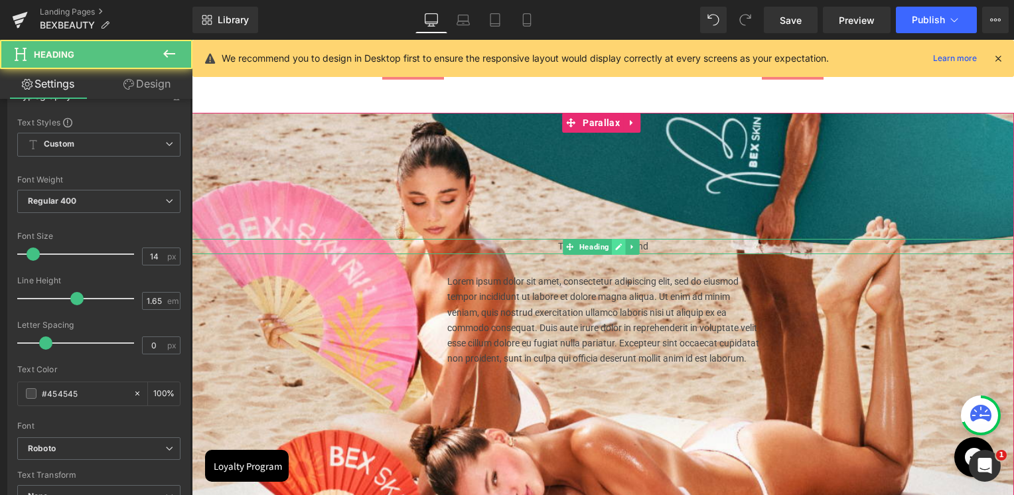
click at [621, 248] on icon at bounding box center [618, 247] width 7 height 8
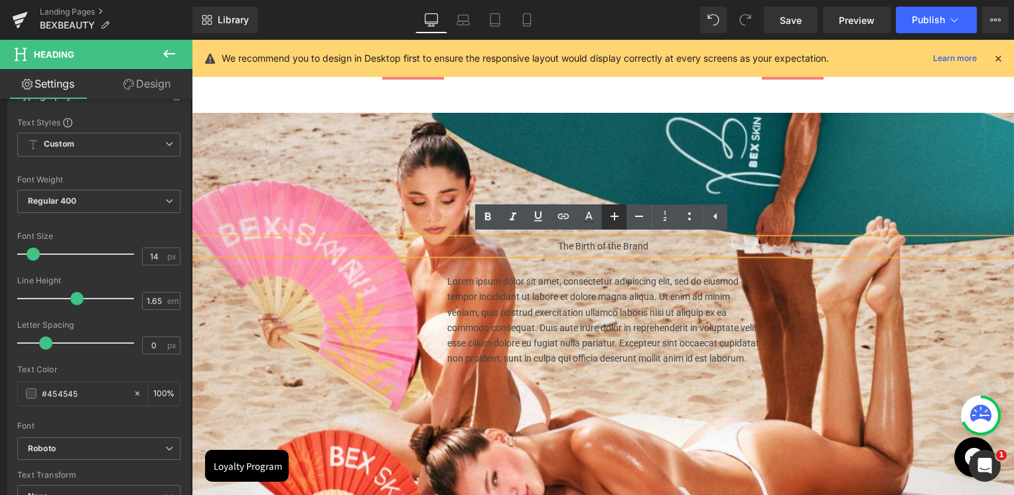
click at [610, 214] on icon at bounding box center [615, 216] width 16 height 16
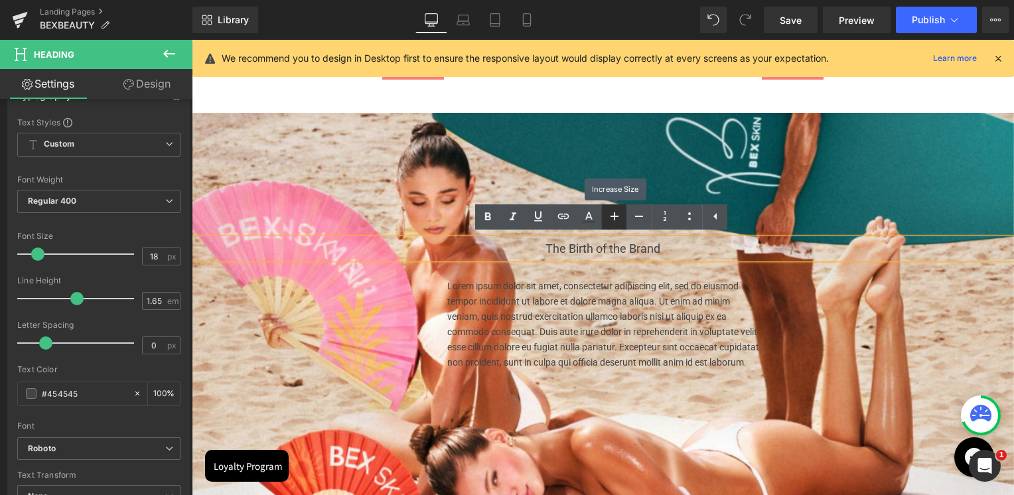
click at [610, 214] on icon at bounding box center [615, 216] width 16 height 16
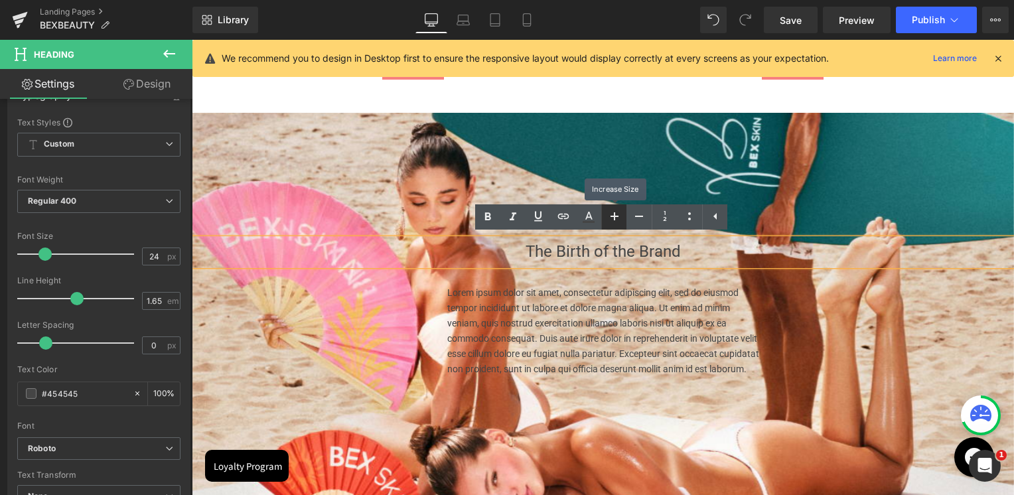
click at [610, 214] on icon at bounding box center [615, 216] width 16 height 16
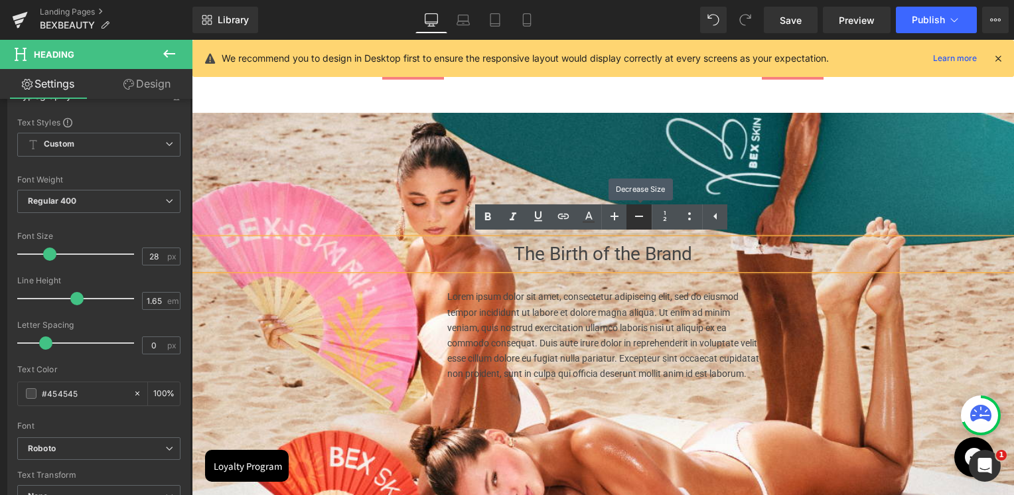
click at [633, 216] on icon at bounding box center [639, 216] width 16 height 16
click at [620, 218] on icon at bounding box center [615, 216] width 16 height 16
type input "28"
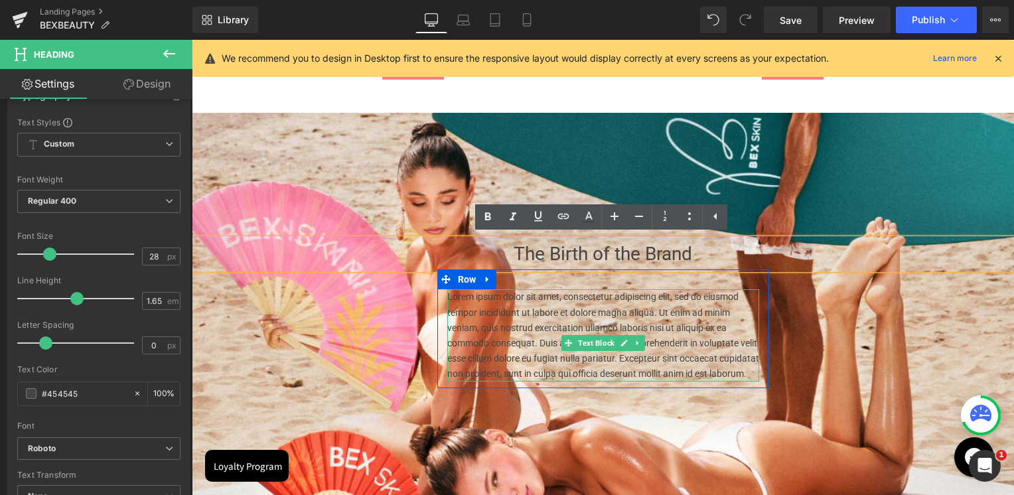
click at [591, 330] on p "Lorem ipsum dolor sit amet, consectetur adipiscing elit, sed do eiusmod tempor …" at bounding box center [603, 335] width 312 height 92
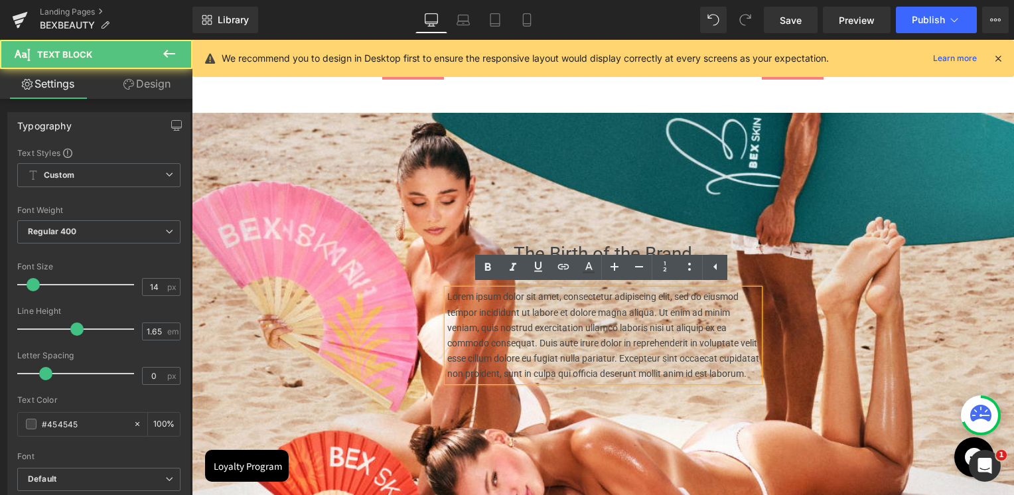
click at [605, 339] on p "Lorem ipsum dolor sit amet, consectetur adipiscing elit, sed do eiusmod tempor …" at bounding box center [603, 335] width 312 height 92
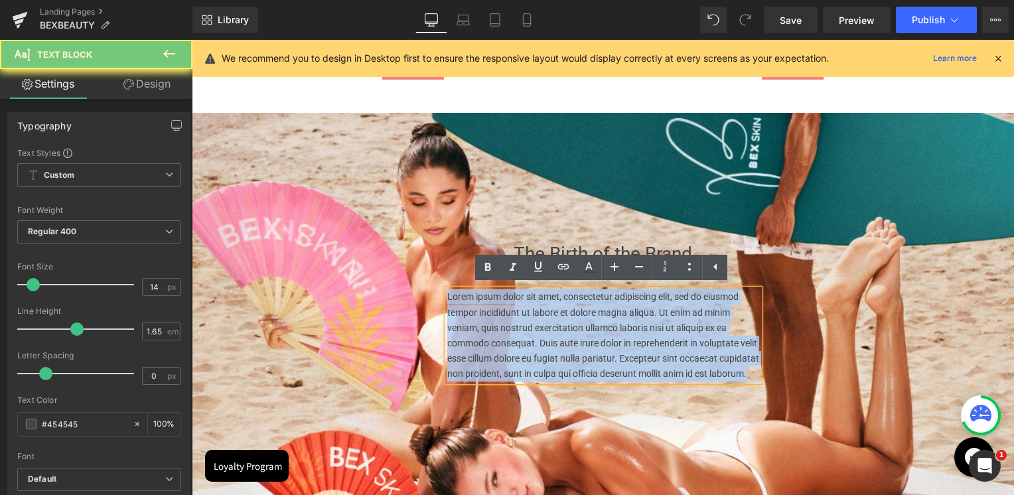
click at [605, 339] on p "Lorem ipsum dolor sit amet, consectetur adipiscing elit, sed do eiusmod tempor …" at bounding box center [603, 335] width 312 height 92
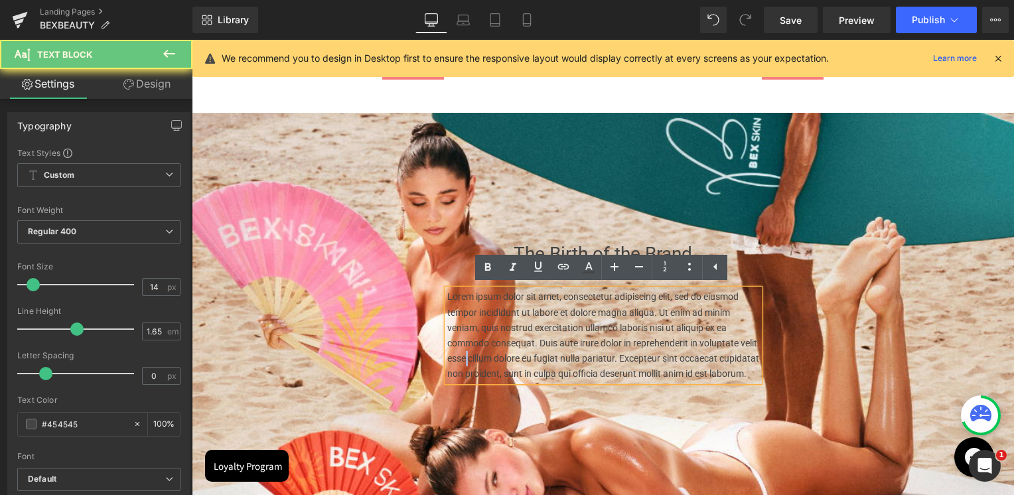
click at [482, 354] on p "Lorem ipsum dolor sit amet, consectetur adipiscing elit, sed do eiusmod tempor …" at bounding box center [603, 335] width 312 height 92
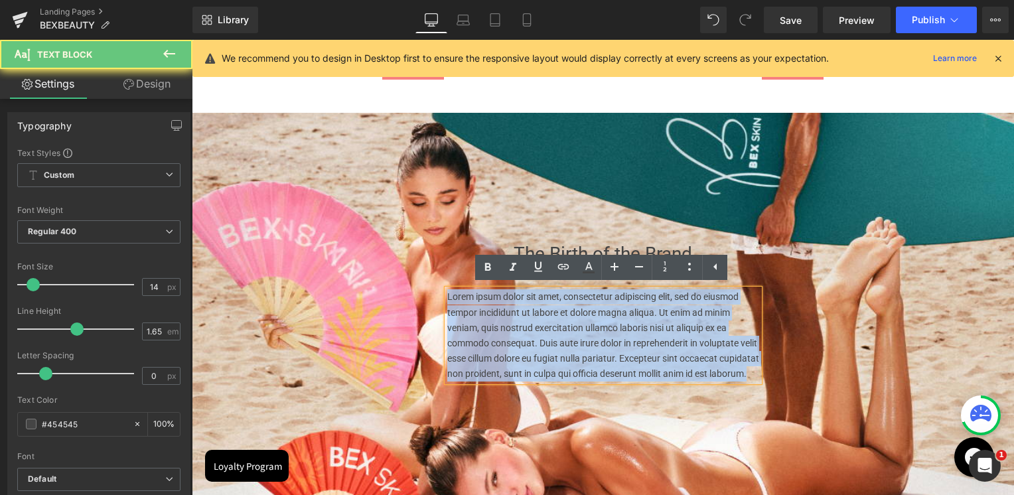
click at [482, 354] on p "Lorem ipsum dolor sit amet, consectetur adipiscing elit, sed do eiusmod tempor …" at bounding box center [603, 335] width 312 height 92
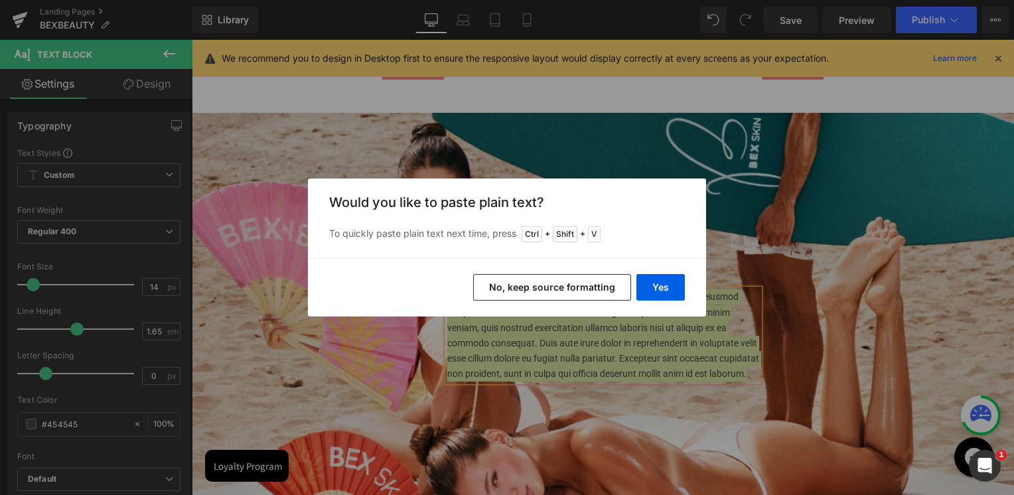
click at [607, 283] on button "No, keep source formatting" at bounding box center [552, 287] width 158 height 27
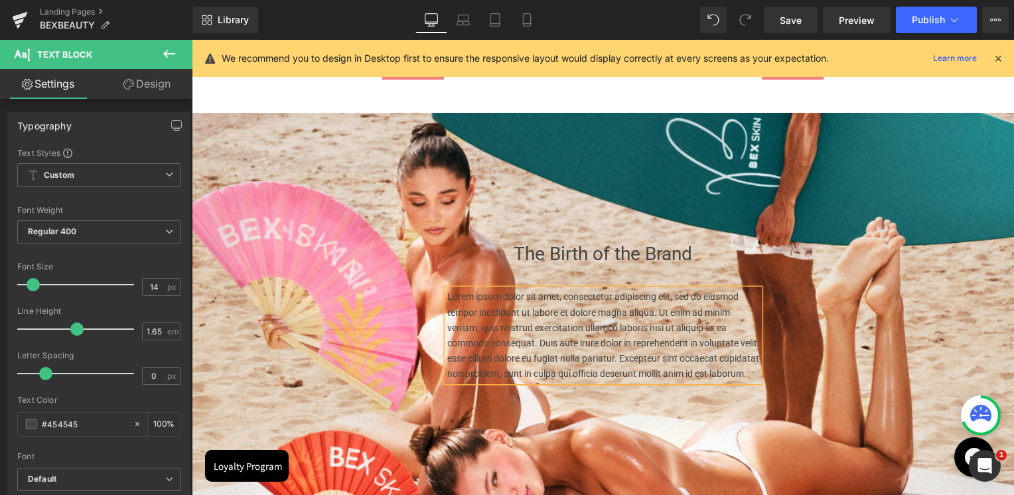
scroll to position [2654, 819]
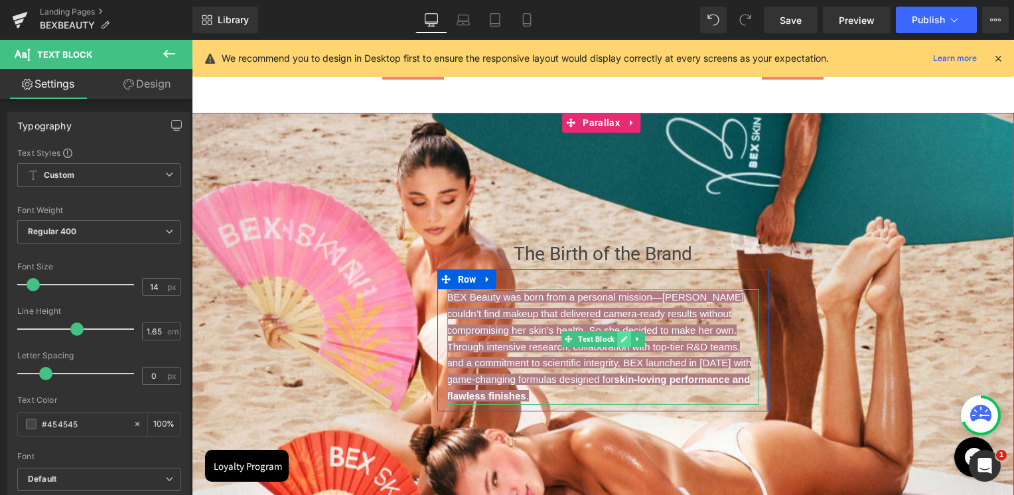
click at [620, 339] on icon at bounding box center [623, 339] width 7 height 8
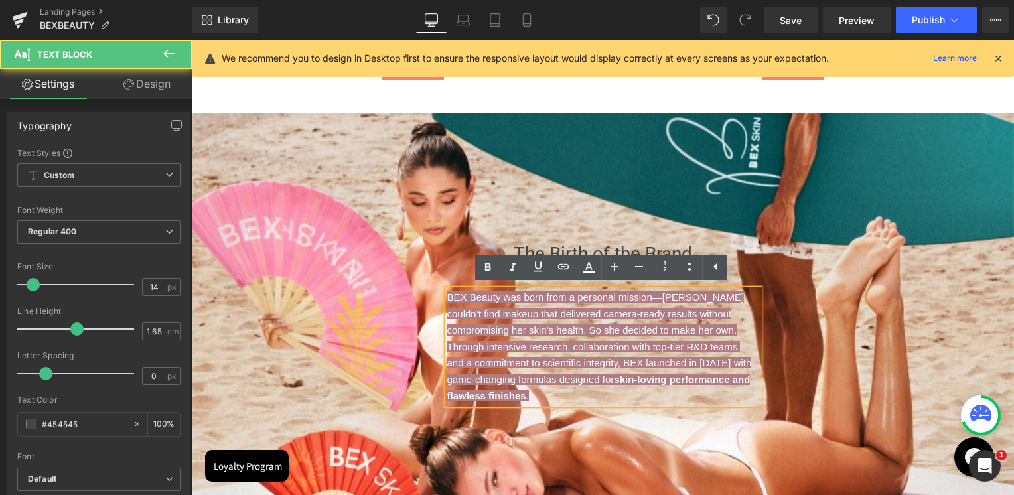
click at [597, 342] on span "BEX Beauty was born from a personal mission—[PERSON_NAME] couldn’t find makeup …" at bounding box center [599, 338] width 305 height 94
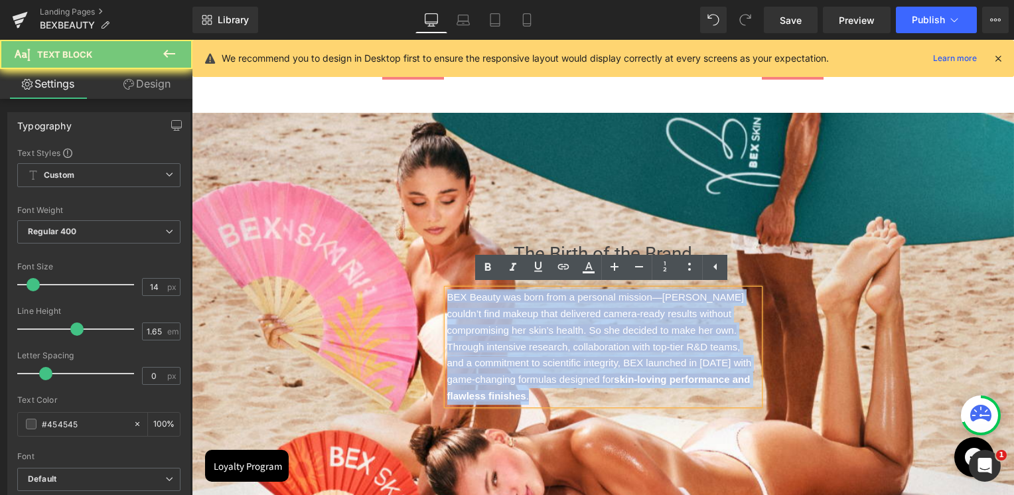
click at [597, 342] on span "BEX Beauty was born from a personal mission—[PERSON_NAME] couldn’t find makeup …" at bounding box center [599, 338] width 305 height 94
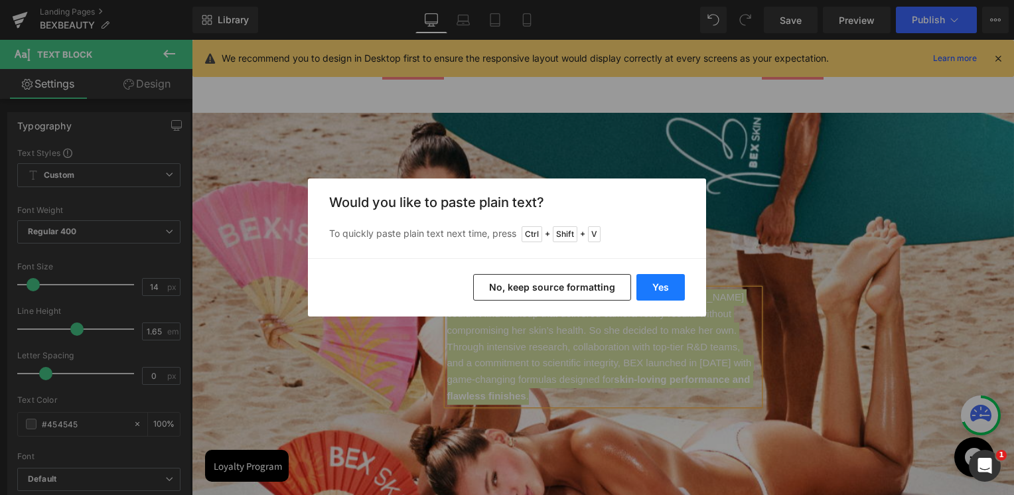
click at [657, 291] on button "Yes" at bounding box center [660, 287] width 48 height 27
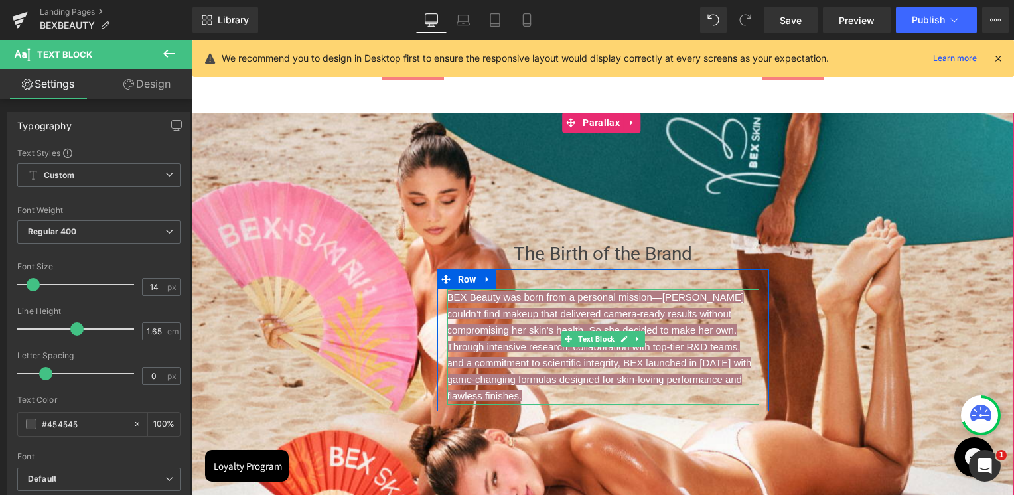
click at [605, 371] on p "BEX Beauty was born from a personal mission—[PERSON_NAME] couldn’t find makeup …" at bounding box center [603, 346] width 312 height 115
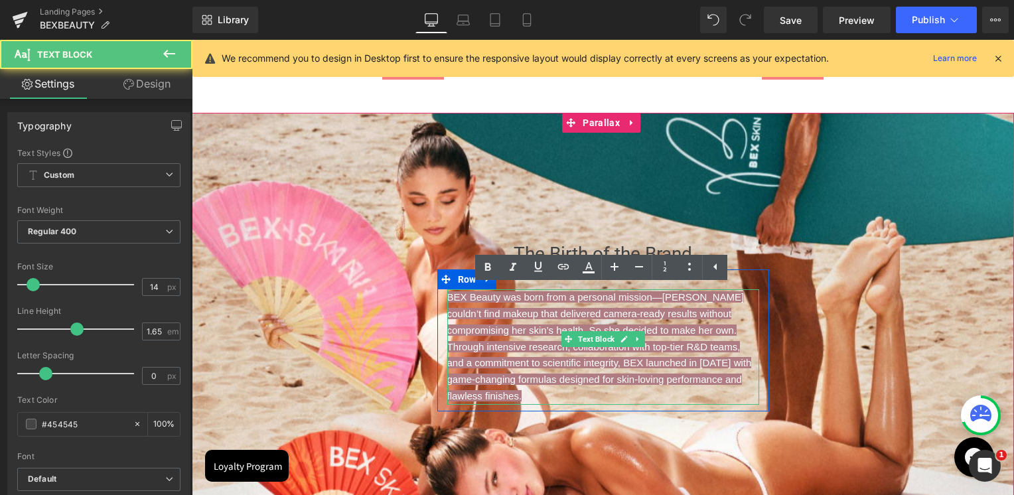
click at [605, 371] on p "BEX Beauty was born from a personal mission—[PERSON_NAME] couldn’t find makeup …" at bounding box center [603, 346] width 312 height 115
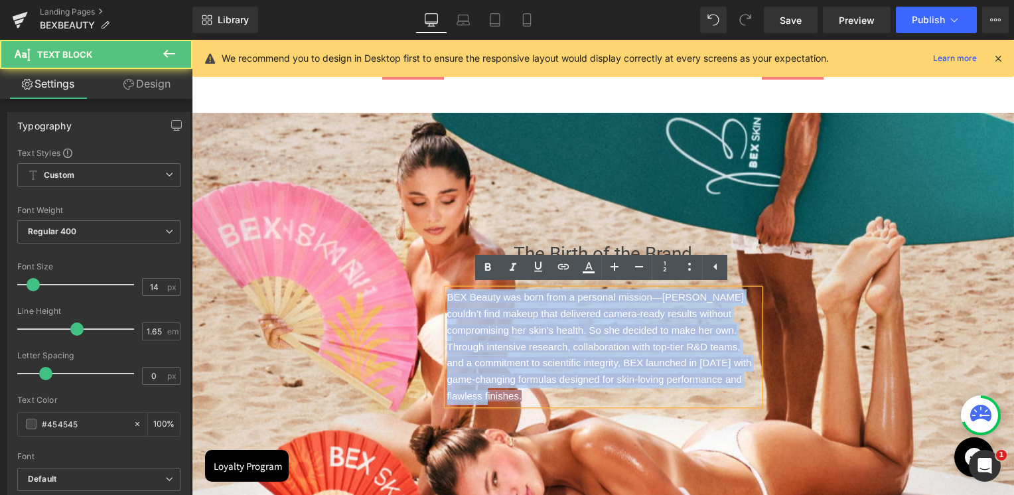
click at [605, 371] on p "BEX Beauty was born from a personal mission—[PERSON_NAME] couldn’t find makeup …" at bounding box center [603, 346] width 312 height 115
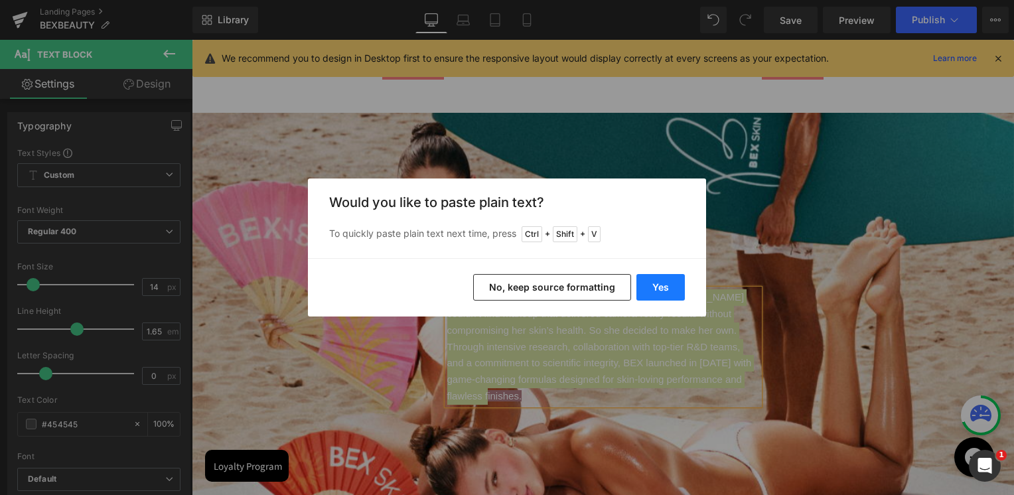
click at [656, 286] on button "Yes" at bounding box center [660, 287] width 48 height 27
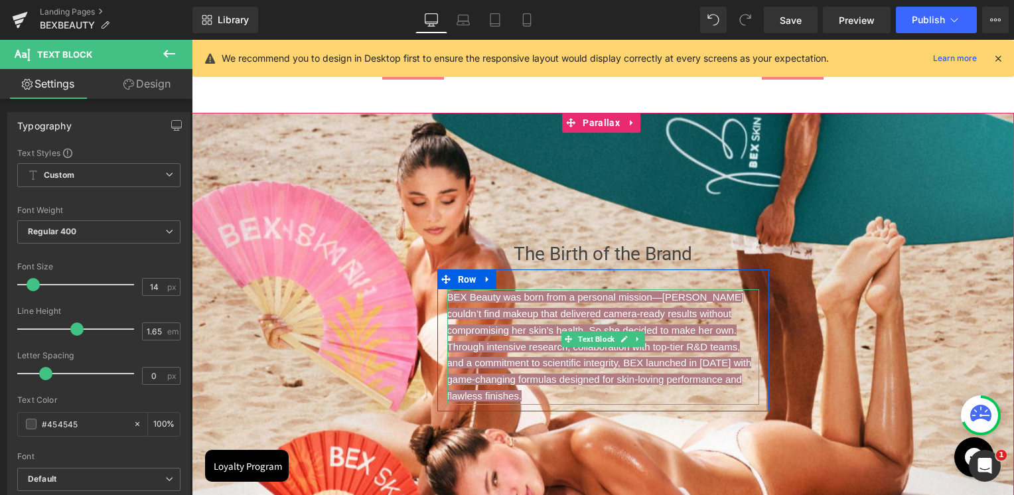
click at [695, 381] on span "BEX Beauty was born from a personal mission—[PERSON_NAME] couldn’t find makeup …" at bounding box center [599, 346] width 305 height 110
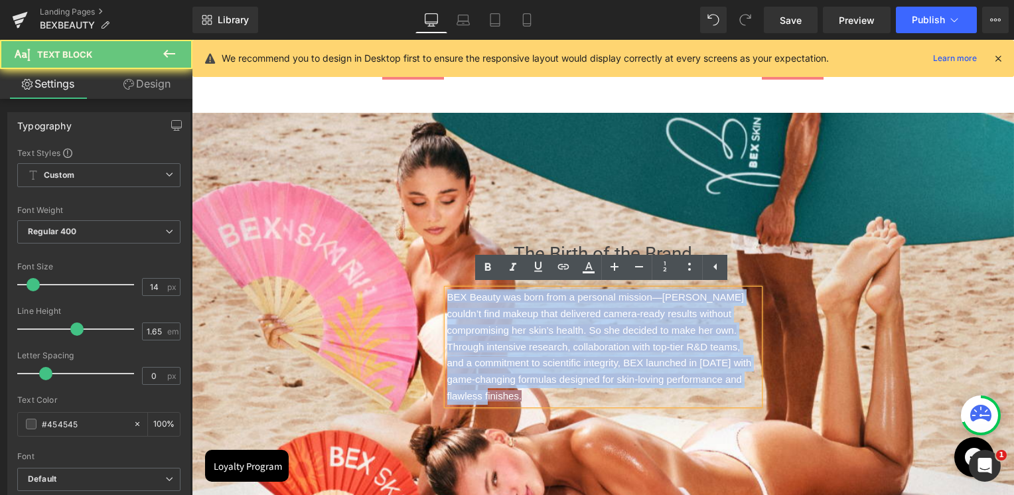
click at [695, 381] on span "BEX Beauty was born from a personal mission—[PERSON_NAME] couldn’t find makeup …" at bounding box center [599, 346] width 305 height 110
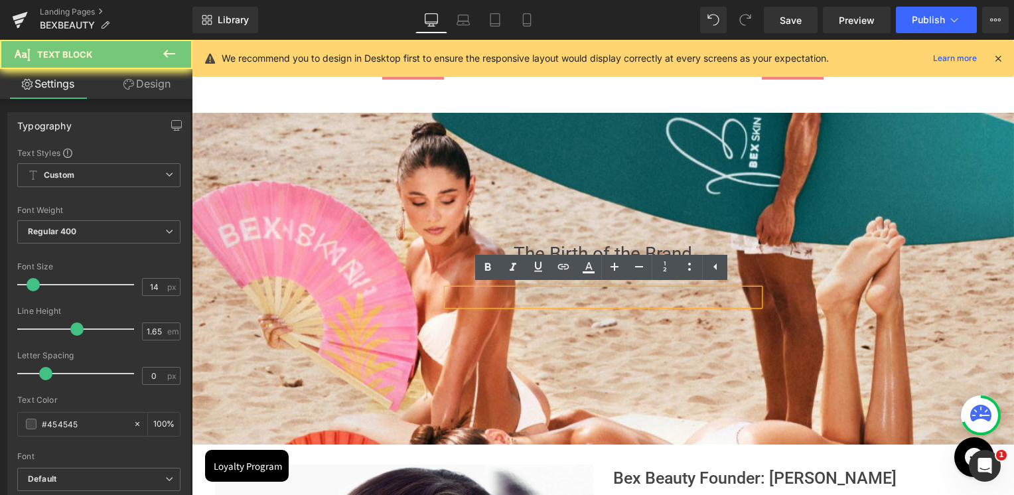
scroll to position [7, 6]
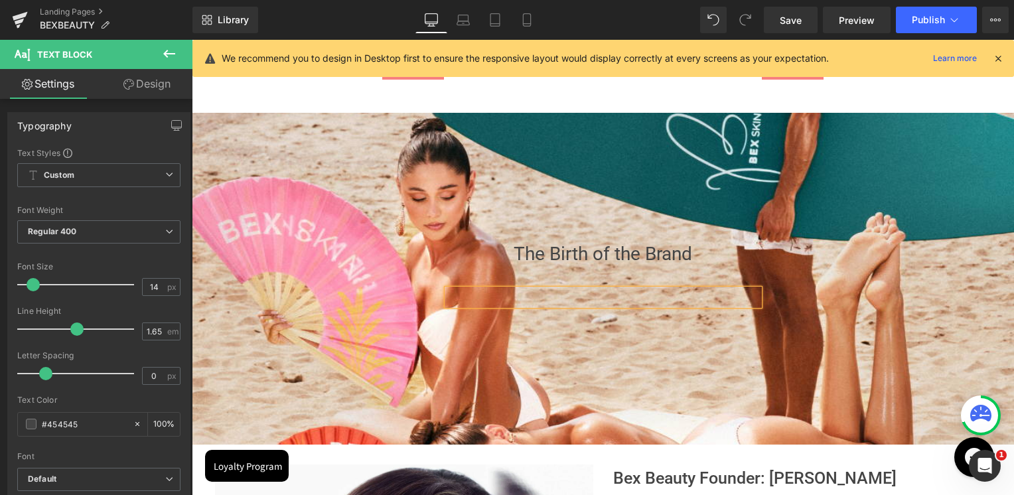
click at [656, 337] on div at bounding box center [603, 271] width 822 height 449
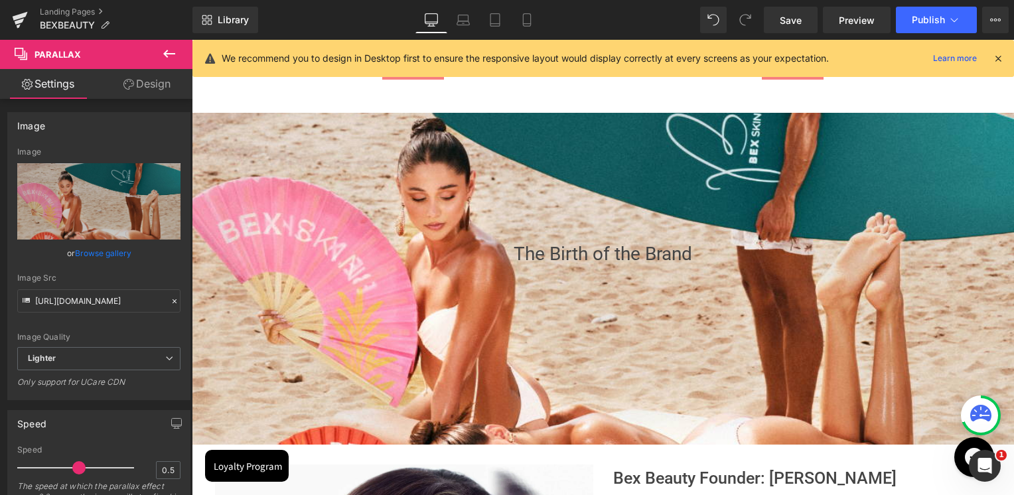
click at [174, 54] on icon at bounding box center [169, 54] width 12 height 8
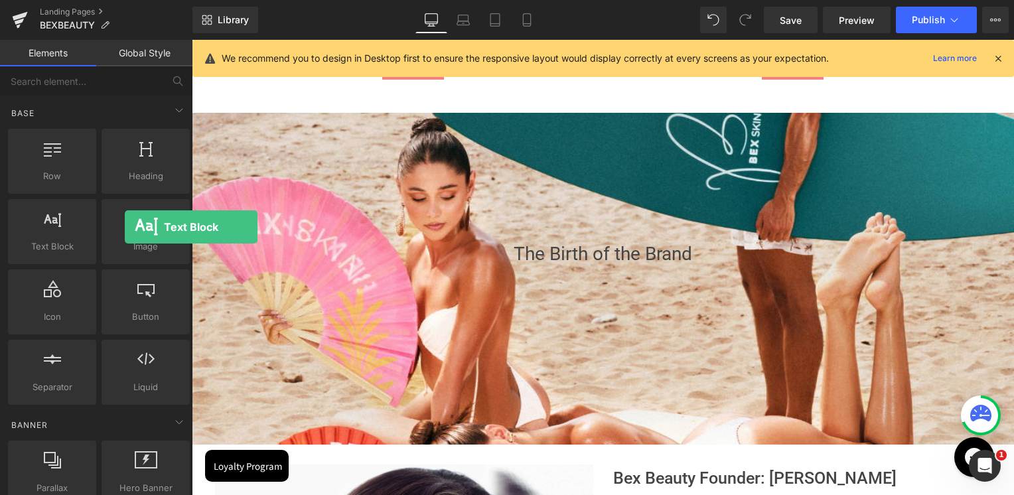
drag, startPoint x: 261, startPoint y: 263, endPoint x: 612, endPoint y: 314, distance: 354.8
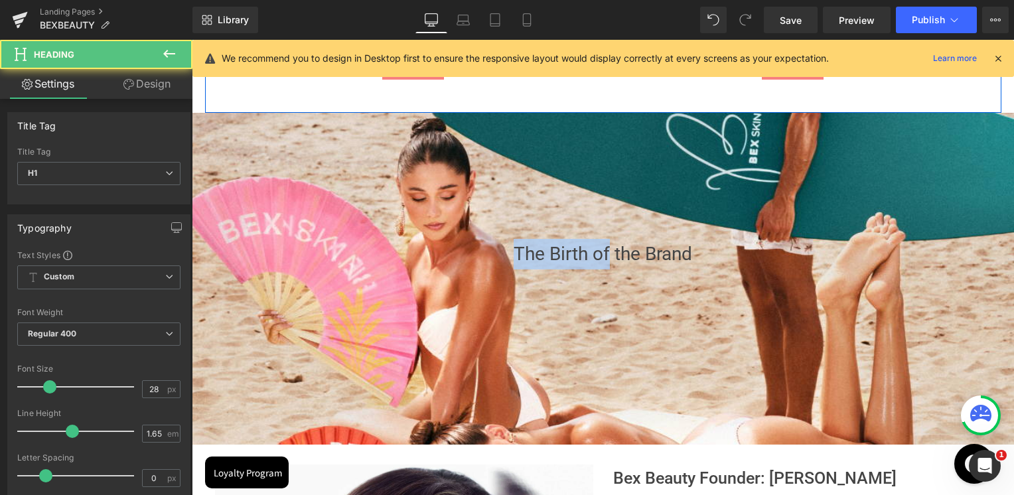
scroll to position [2617, 819]
drag, startPoint x: 612, startPoint y: 314, endPoint x: 577, endPoint y: 284, distance: 45.6
click at [577, 284] on span "The Birth of the Brand Heading Text Block Row" at bounding box center [603, 275] width 822 height 72
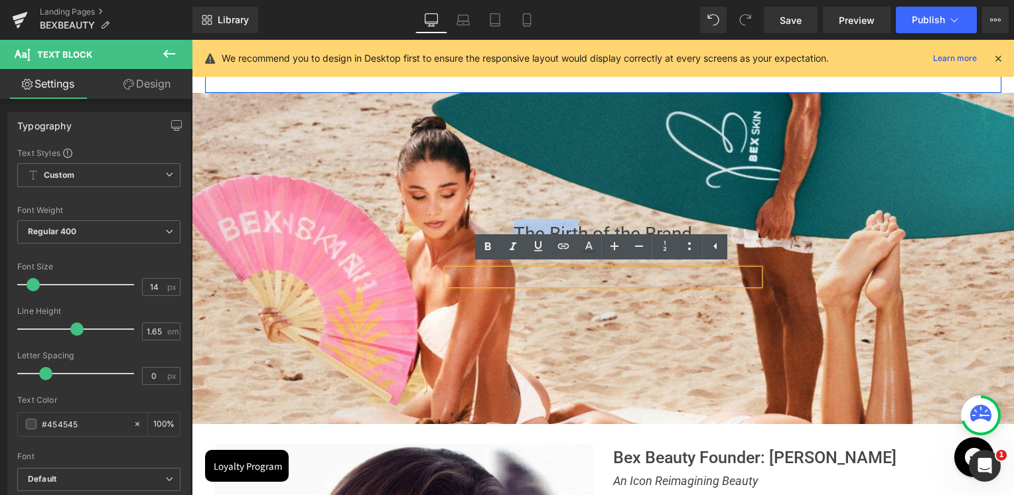
click at [634, 321] on div at bounding box center [603, 269] width 822 height 449
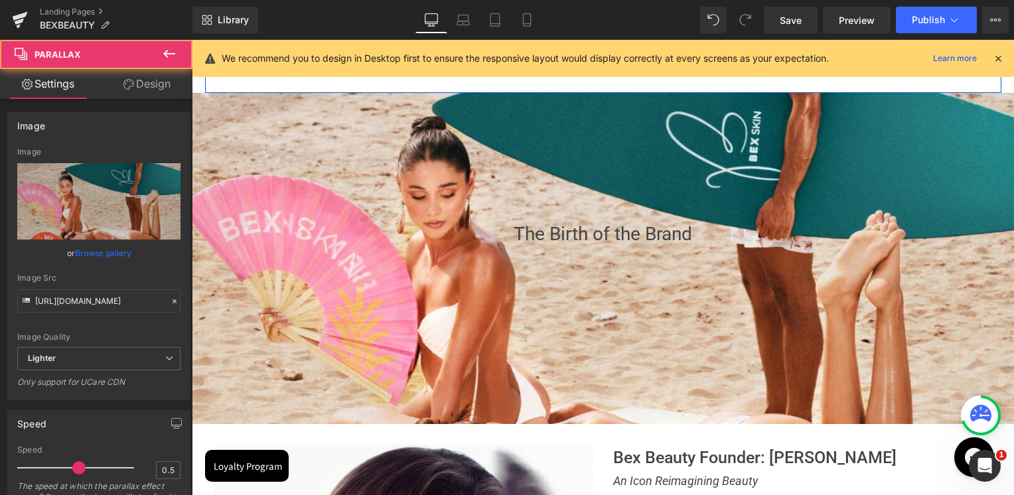
click at [592, 277] on span "Text Block" at bounding box center [596, 277] width 42 height 16
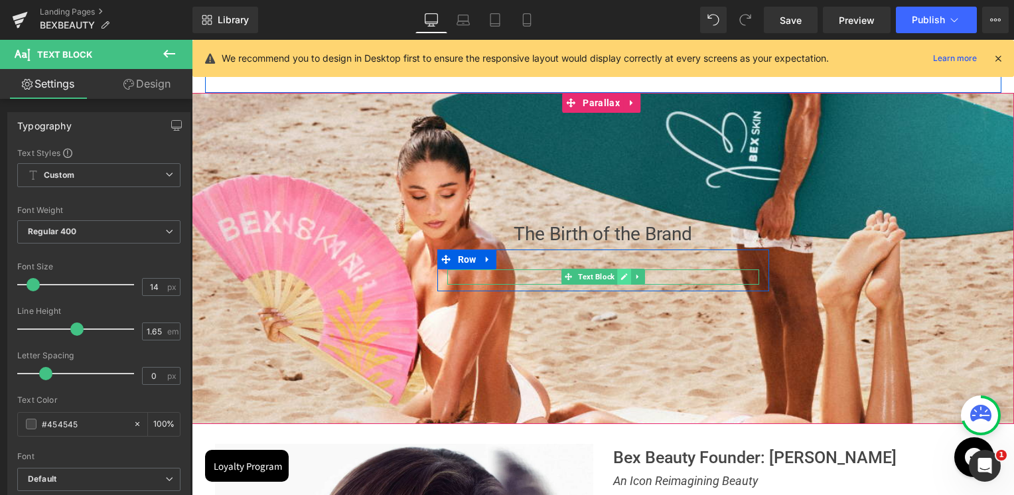
click at [621, 277] on icon at bounding box center [623, 276] width 7 height 7
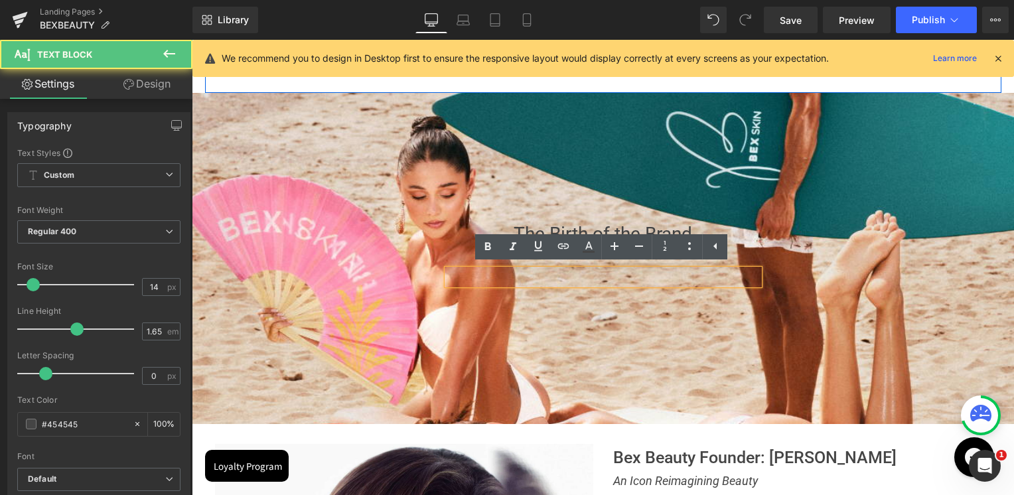
click at [562, 279] on p at bounding box center [603, 276] width 312 height 15
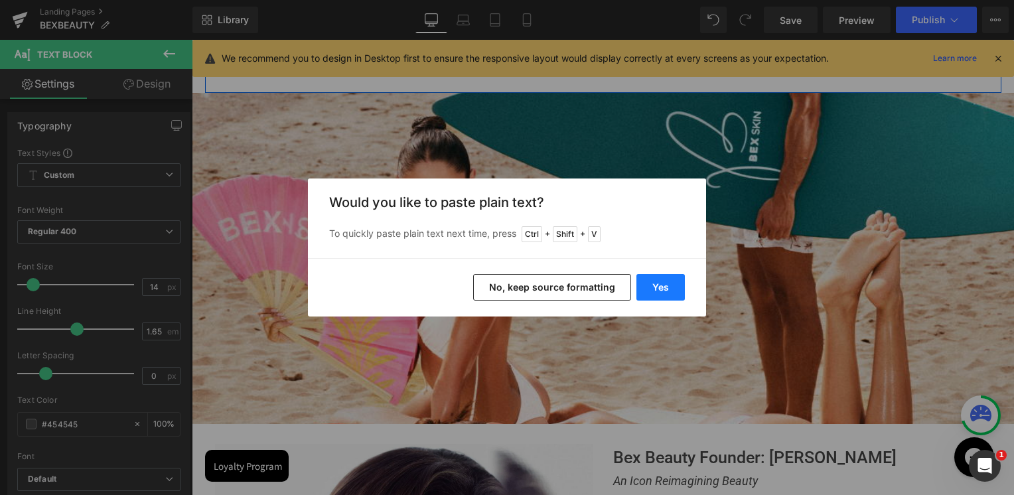
click at [651, 281] on button "Yes" at bounding box center [660, 287] width 48 height 27
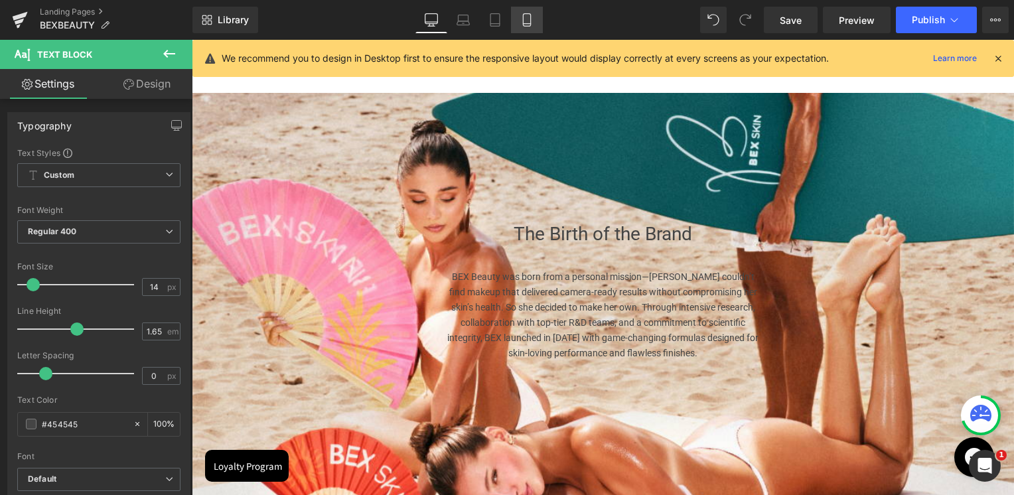
click at [534, 21] on link "Mobile" at bounding box center [527, 20] width 32 height 27
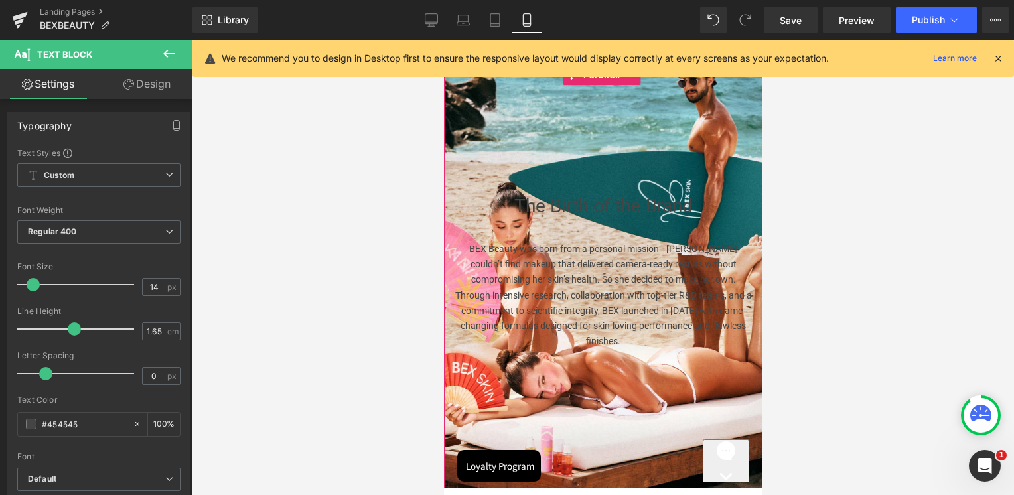
scroll to position [837, 0]
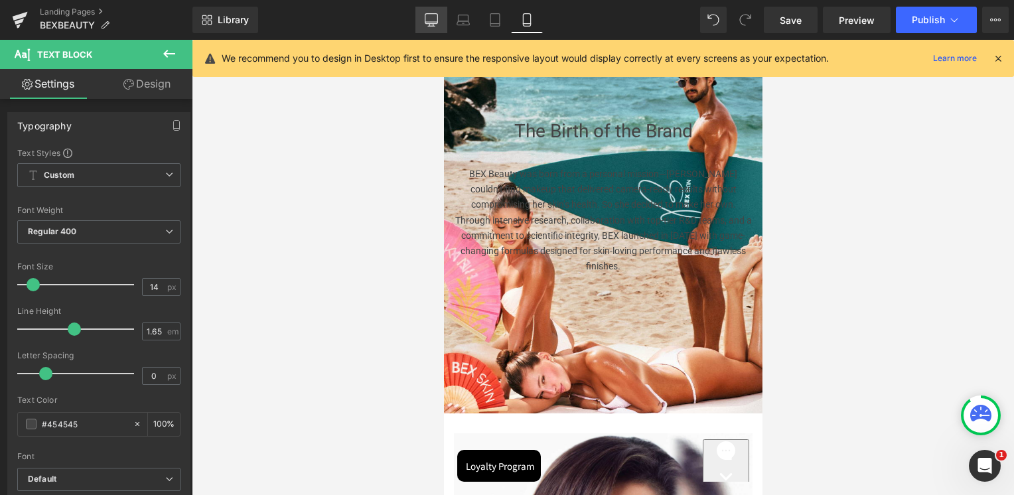
click at [441, 19] on link "Desktop" at bounding box center [431, 20] width 32 height 27
type input "100"
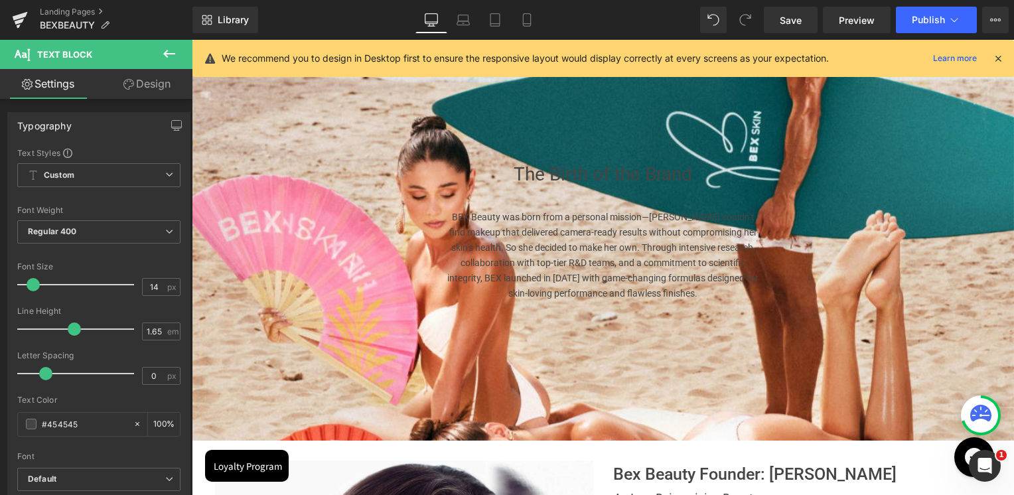
scroll to position [1096, 0]
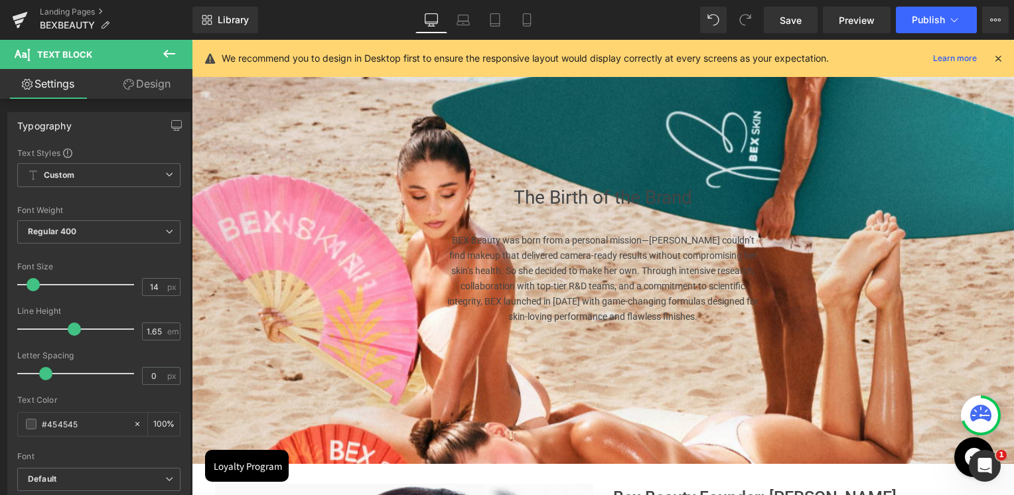
click at [547, 194] on h1 "The Birth of the Brand" at bounding box center [603, 197] width 822 height 31
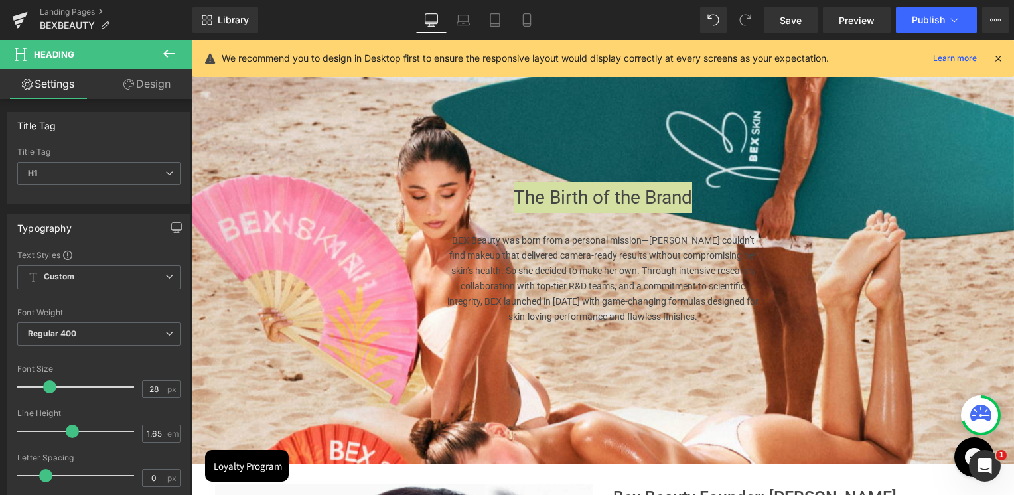
click at [162, 92] on link "Design" at bounding box center [147, 84] width 96 height 30
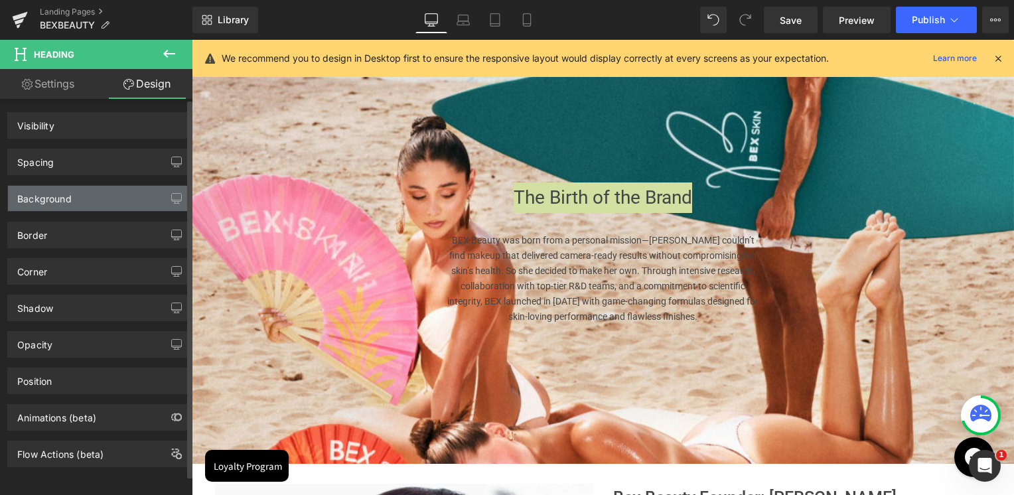
click at [52, 196] on div "Background" at bounding box center [44, 195] width 54 height 19
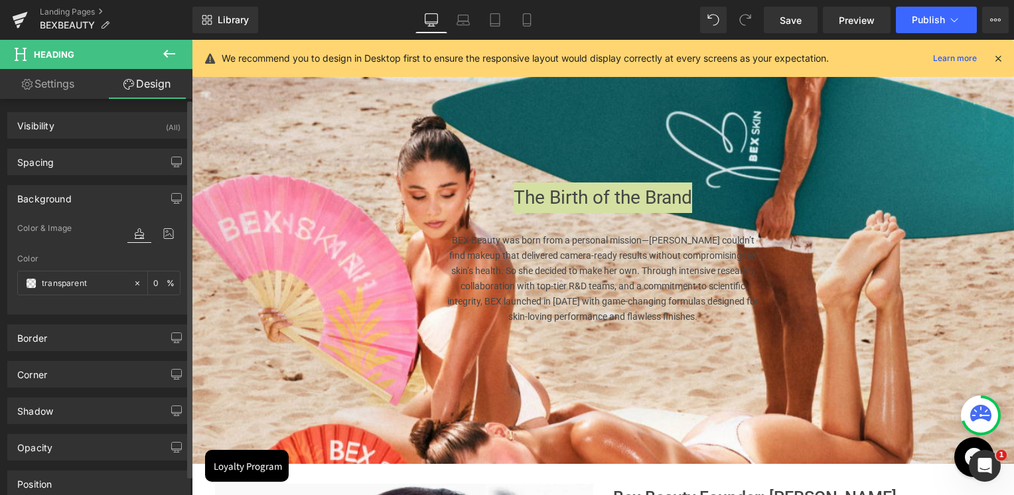
type input "transparent"
type input "0"
click at [33, 284] on span at bounding box center [31, 283] width 11 height 11
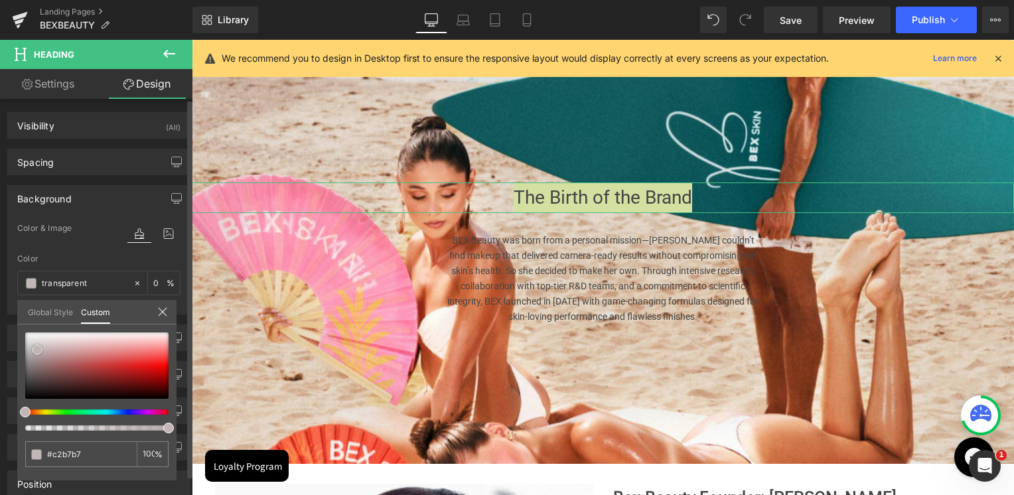
type input "#c2b7b7"
type input "100"
type input "#c2b7b7"
type input "100"
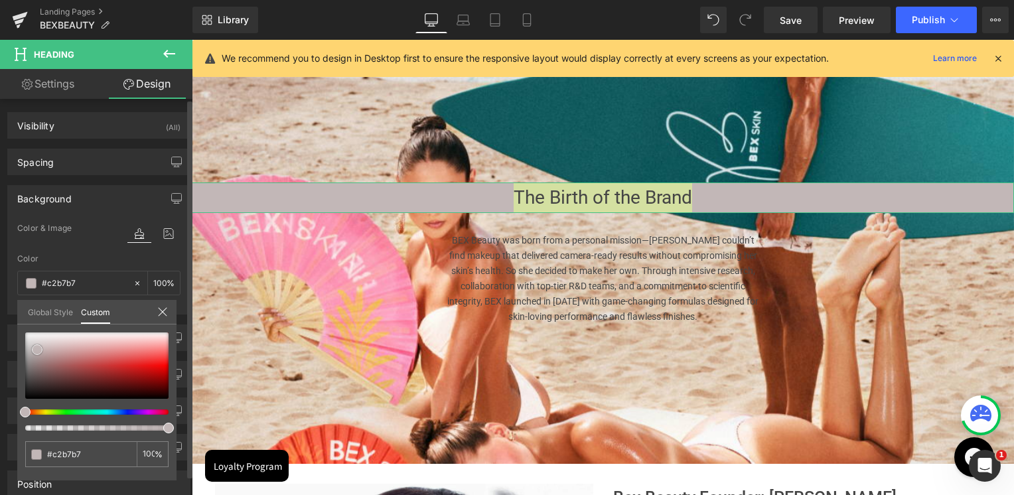
type input "#c6bdbd"
type input "#d2cfcf"
type input "#d7d5d5"
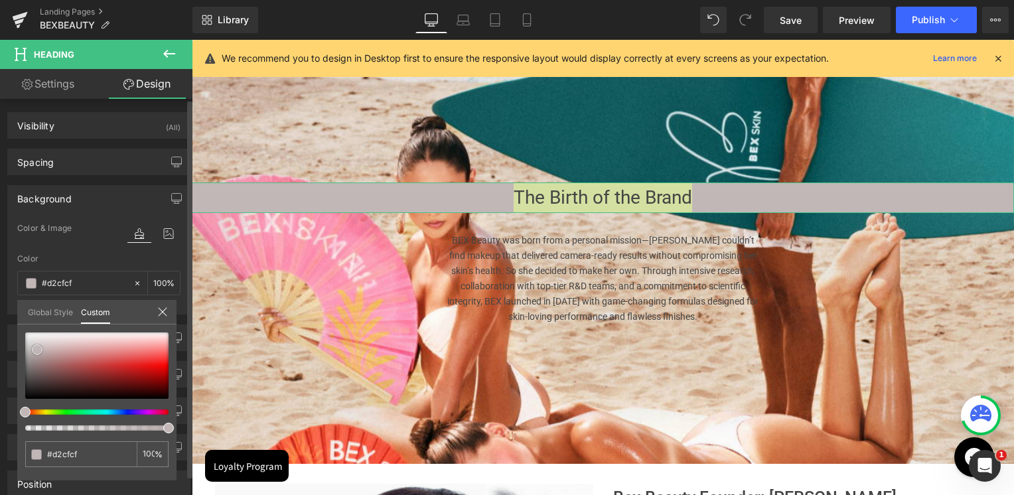
type input "#d7d5d5"
type input "#e3e2e2"
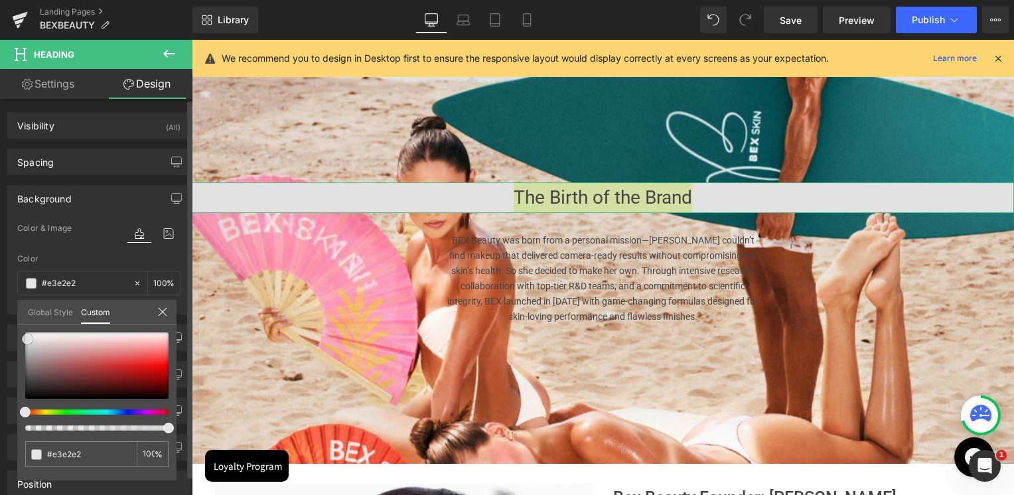
type input "#efefef"
type input "#ffffff"
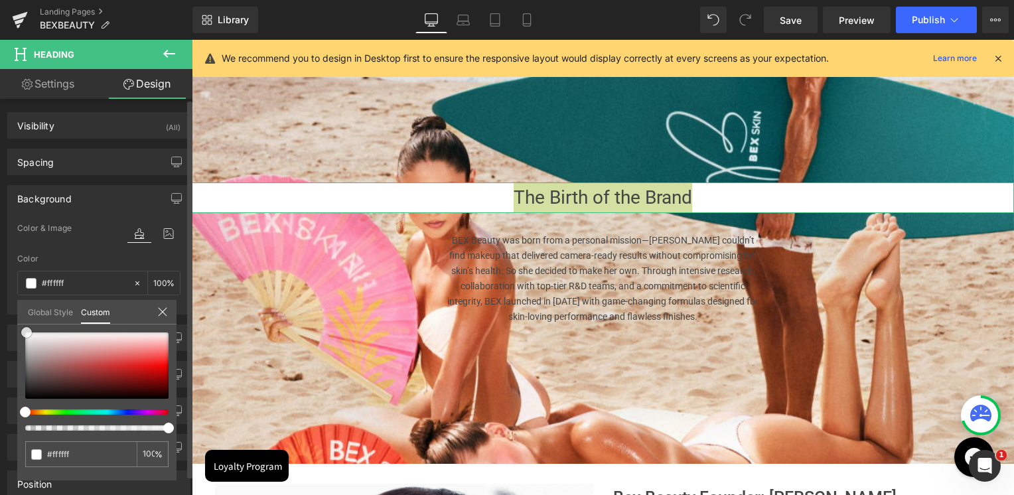
drag, startPoint x: 37, startPoint y: 349, endPoint x: 27, endPoint y: 324, distance: 27.4
click at [27, 325] on div "#ffffff 100 %" at bounding box center [96, 333] width 159 height 16
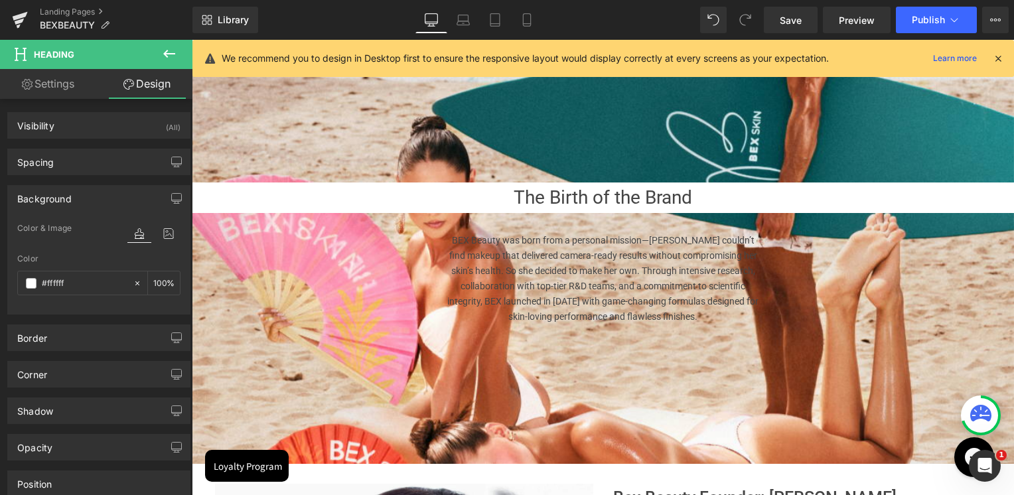
click at [907, 344] on body "Skip to content Value Deals Make Up Luxury Make Up YSL [GEOGRAPHIC_DATA] [PERSO…" at bounding box center [603, 291] width 822 height 2694
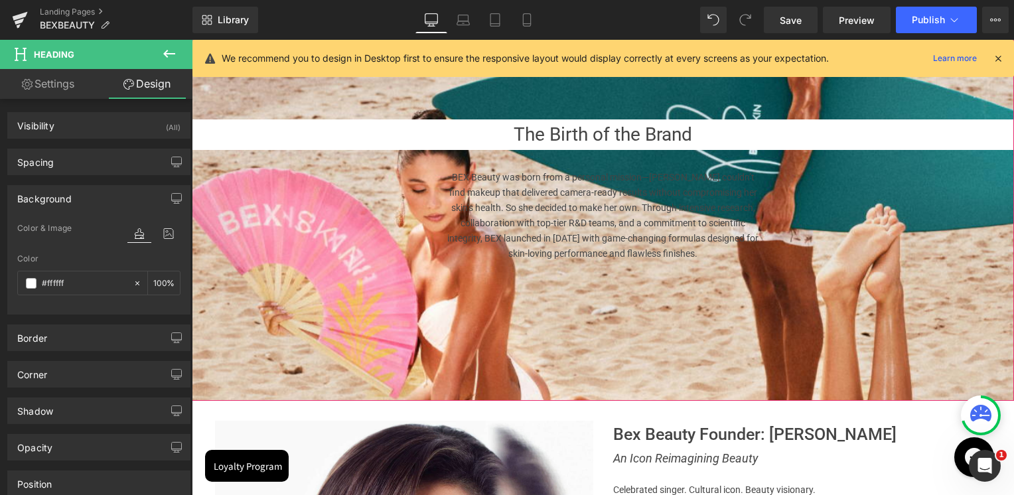
scroll to position [1163, 0]
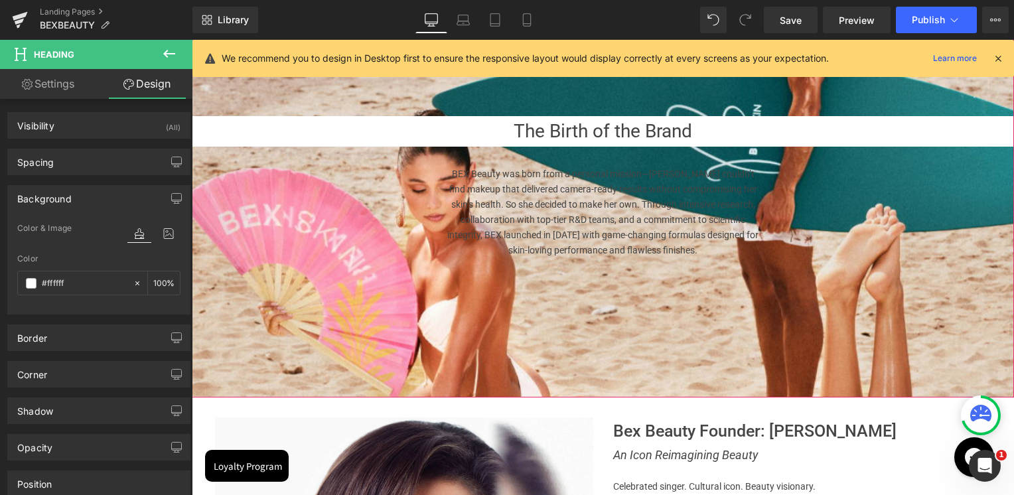
click at [591, 225] on p "BEX Beauty was born from a personal mission—[PERSON_NAME] couldn’t find makeup …" at bounding box center [603, 213] width 312 height 92
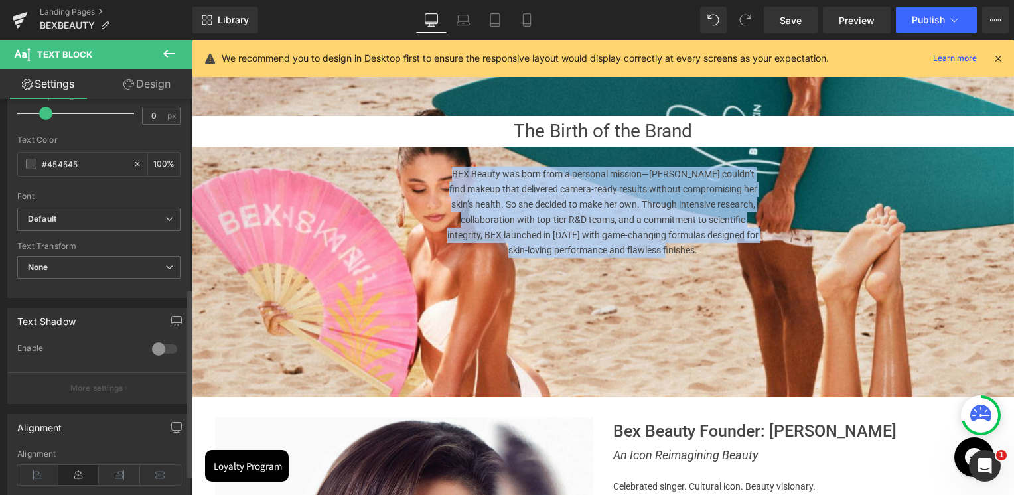
scroll to position [398, 0]
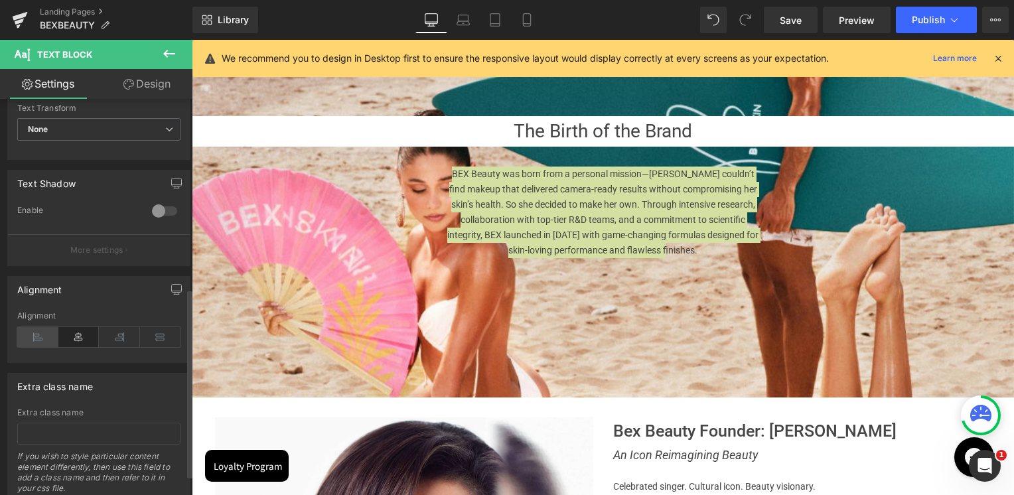
click at [40, 338] on icon at bounding box center [37, 337] width 41 height 20
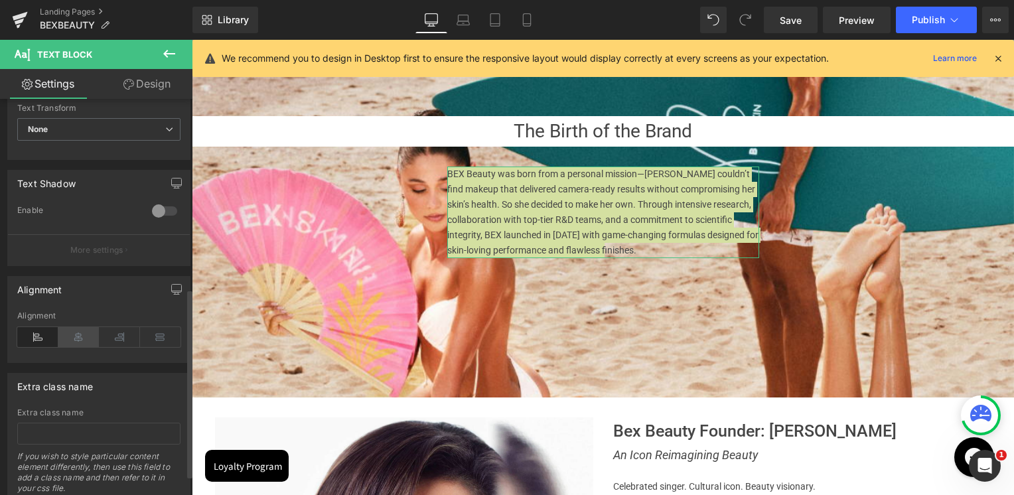
click at [80, 337] on icon at bounding box center [78, 337] width 41 height 20
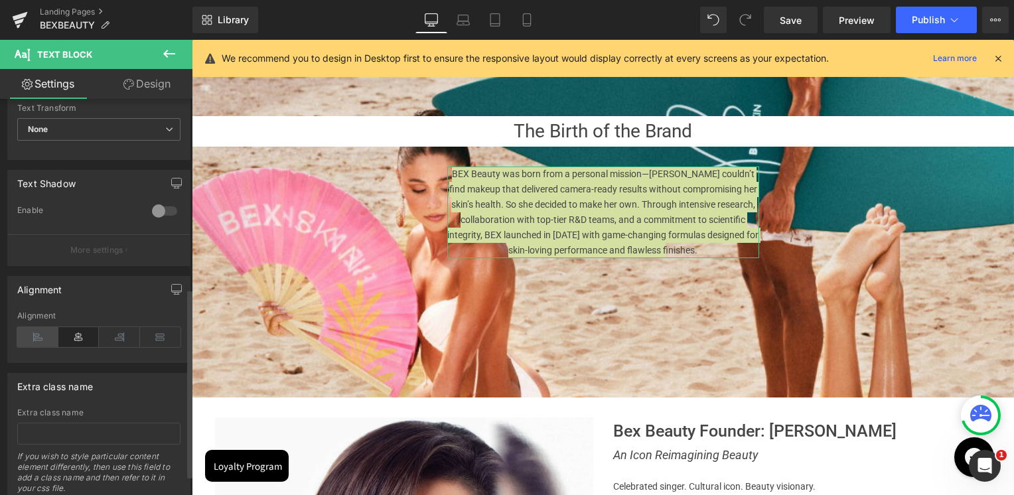
click at [45, 338] on icon at bounding box center [37, 337] width 41 height 20
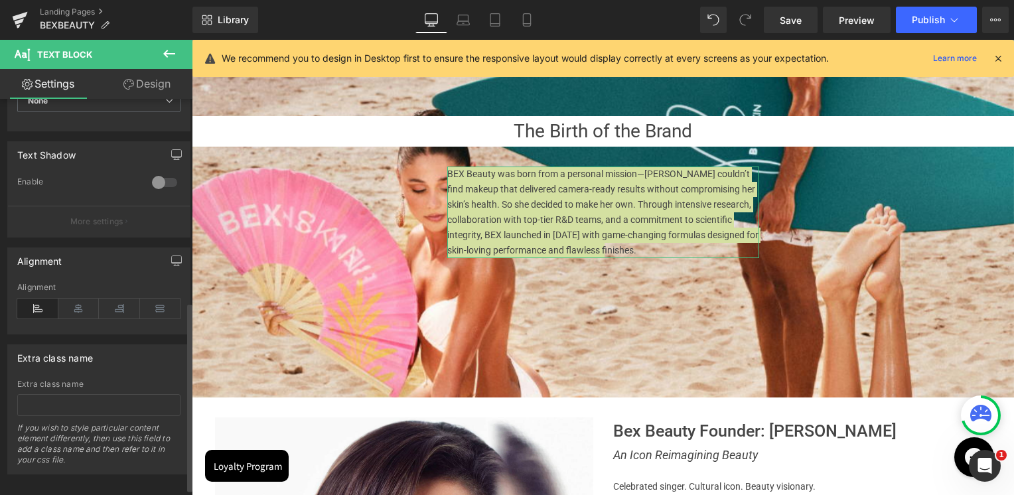
scroll to position [441, 0]
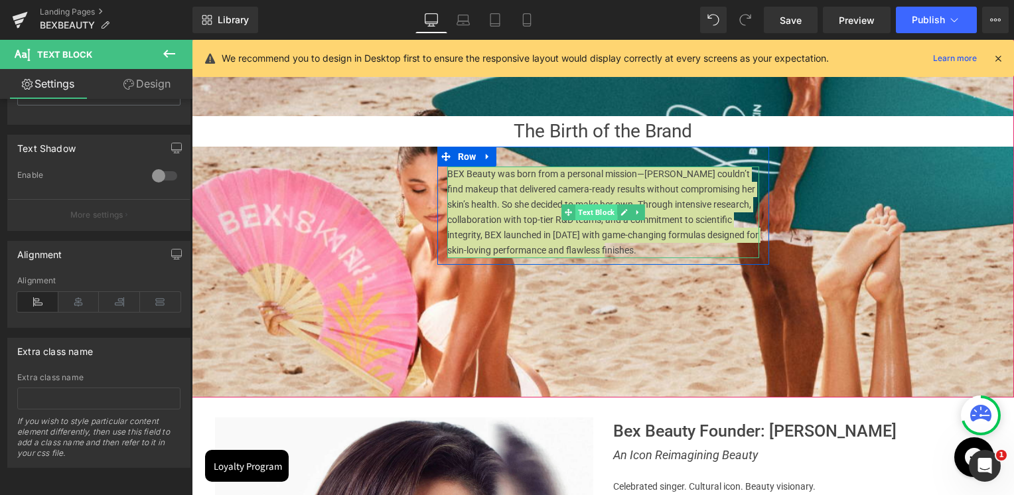
click at [606, 213] on span "Text Block" at bounding box center [596, 212] width 42 height 16
click at [606, 213] on span "Text Block" at bounding box center [596, 213] width 42 height 16
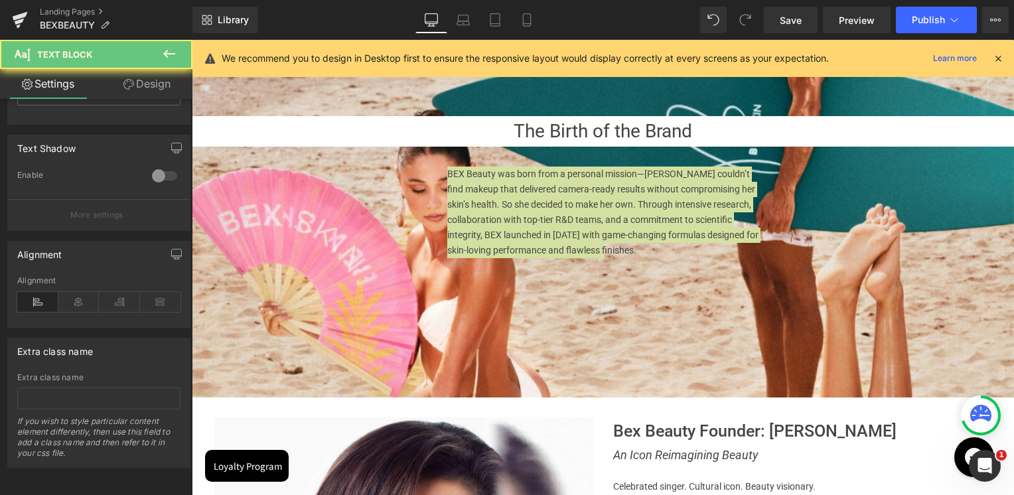
click at [173, 59] on icon at bounding box center [169, 54] width 16 height 16
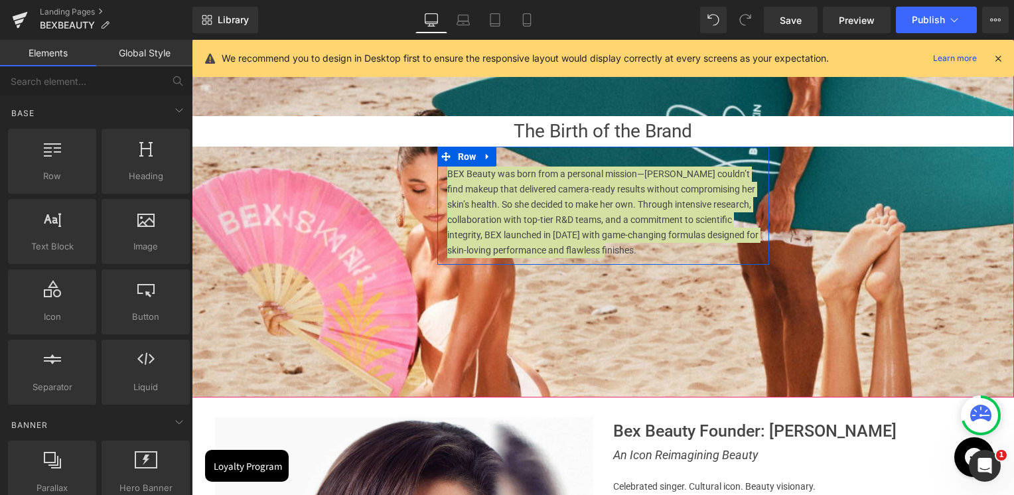
scroll to position [6, 6]
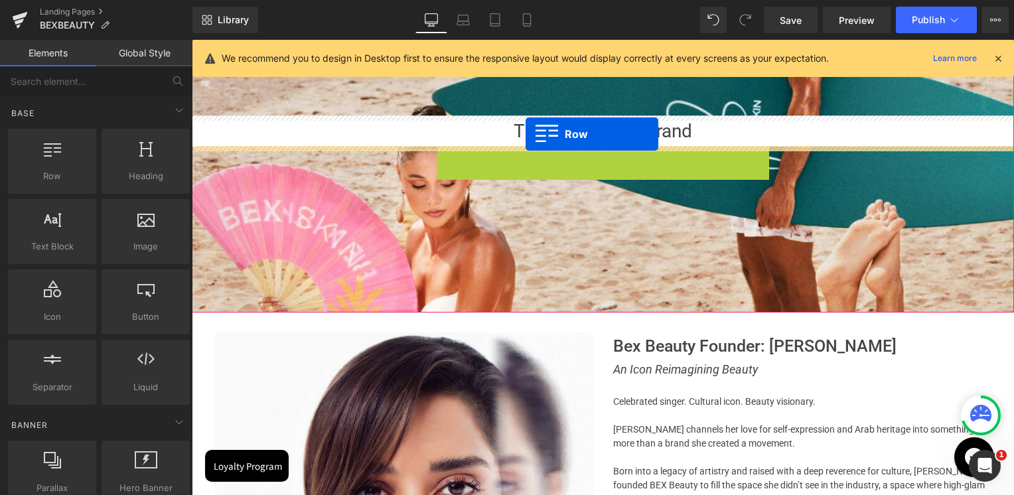
drag, startPoint x: 442, startPoint y: 154, endPoint x: 526, endPoint y: 134, distance: 86.0
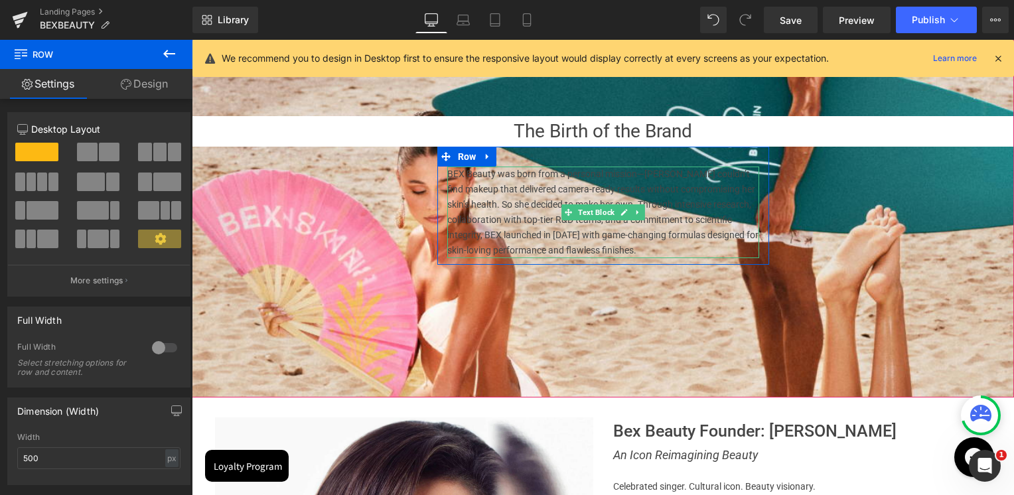
scroll to position [1096, 0]
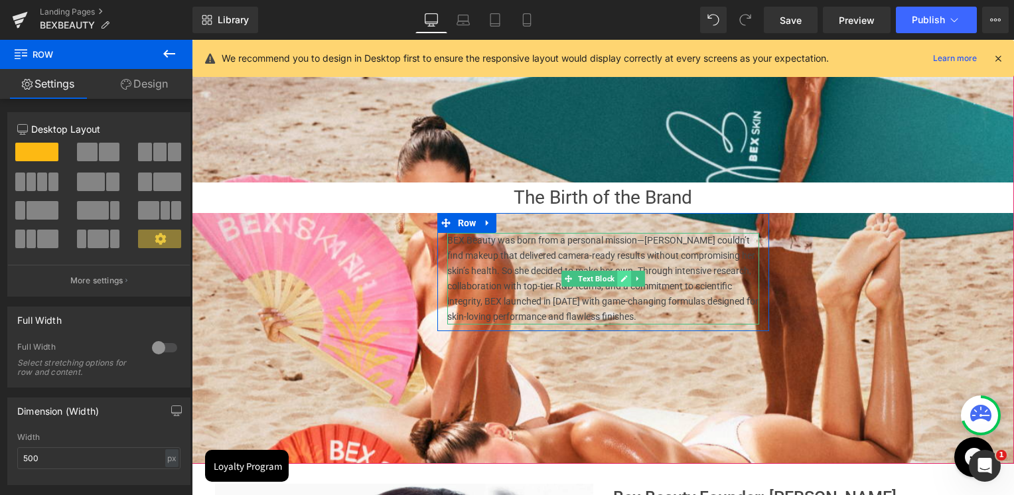
click at [625, 274] on link at bounding box center [624, 279] width 14 height 16
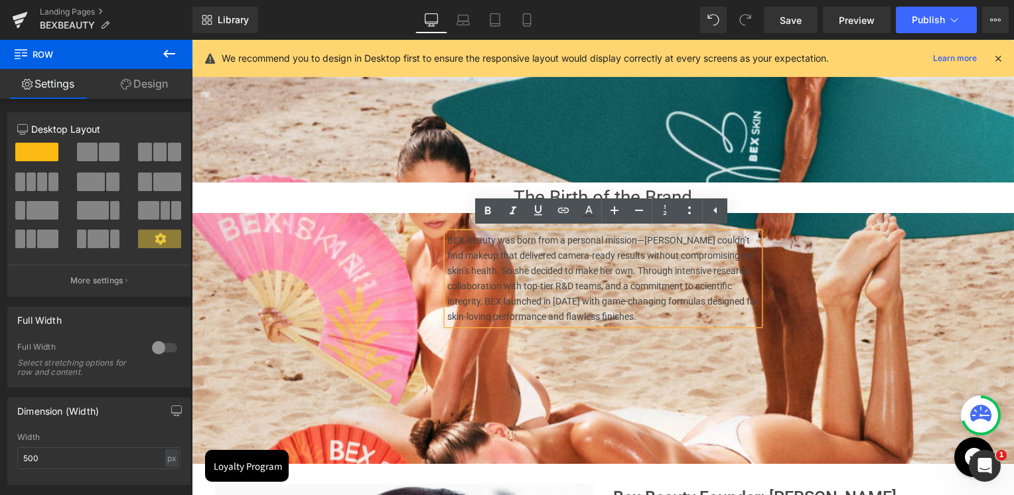
click at [552, 259] on p "BEX Beauty was born from a personal mission—[PERSON_NAME] couldn’t find makeup …" at bounding box center [603, 279] width 312 height 92
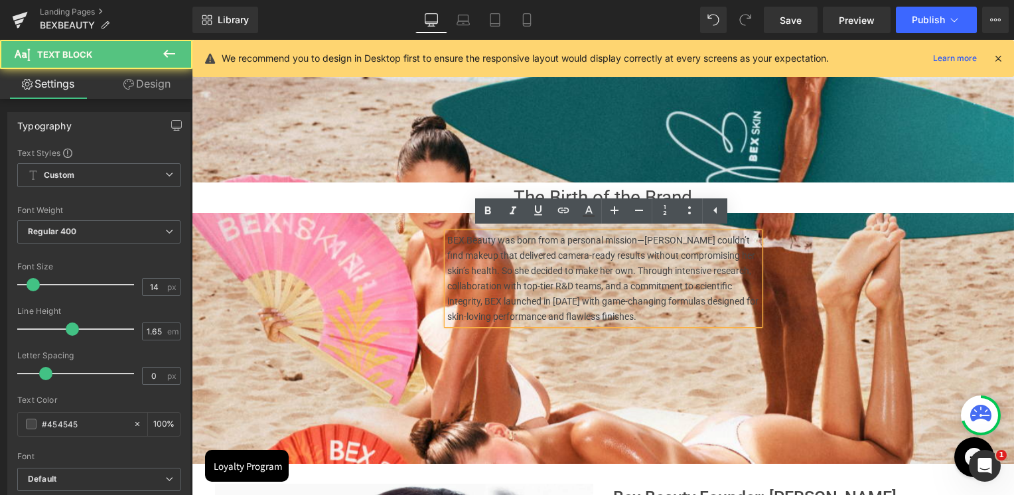
click at [868, 267] on span "The Birth of the Brand Heading [PERSON_NAME] was born from a personal mission—[…" at bounding box center [603, 256] width 822 height 149
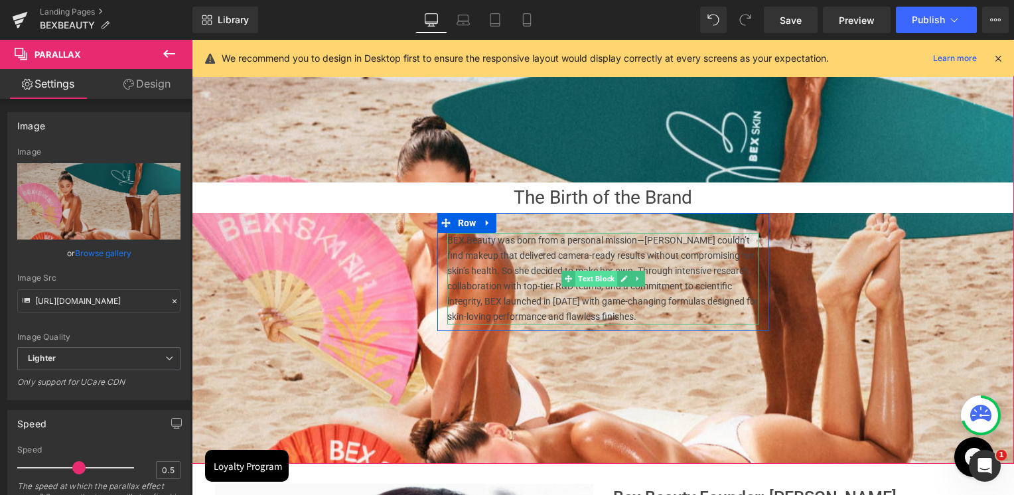
click at [591, 279] on span "Text Block" at bounding box center [596, 279] width 42 height 16
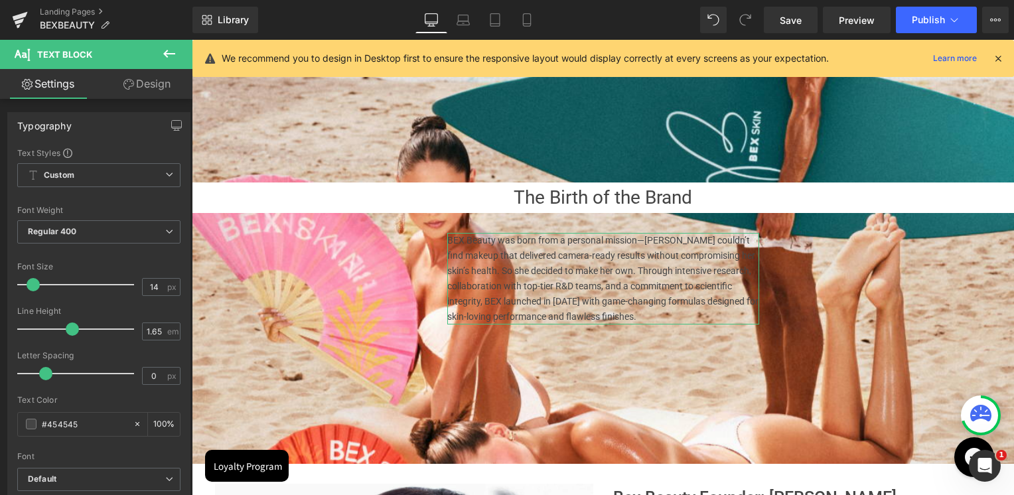
drag, startPoint x: 141, startPoint y: 92, endPoint x: 52, endPoint y: 129, distance: 95.8
click at [141, 92] on link "Design" at bounding box center [147, 84] width 96 height 30
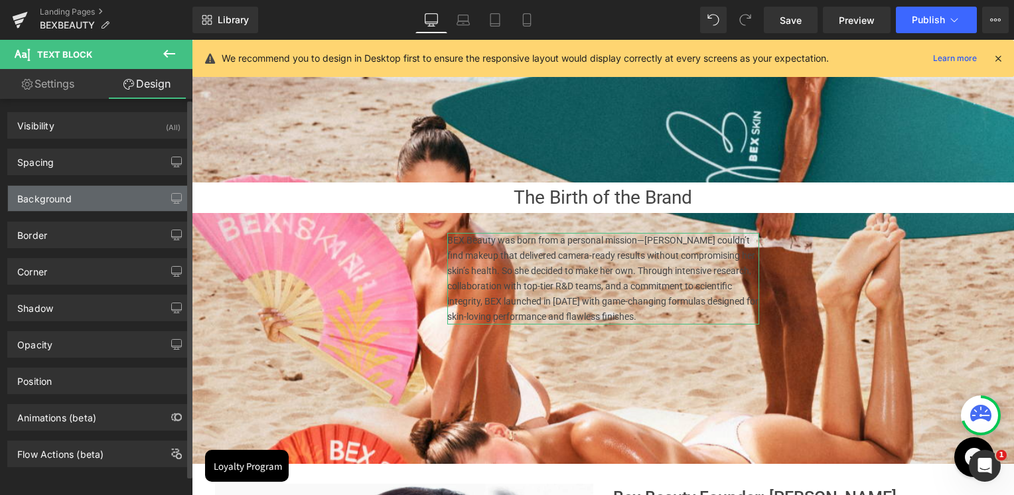
click at [56, 200] on div "Background" at bounding box center [44, 195] width 54 height 19
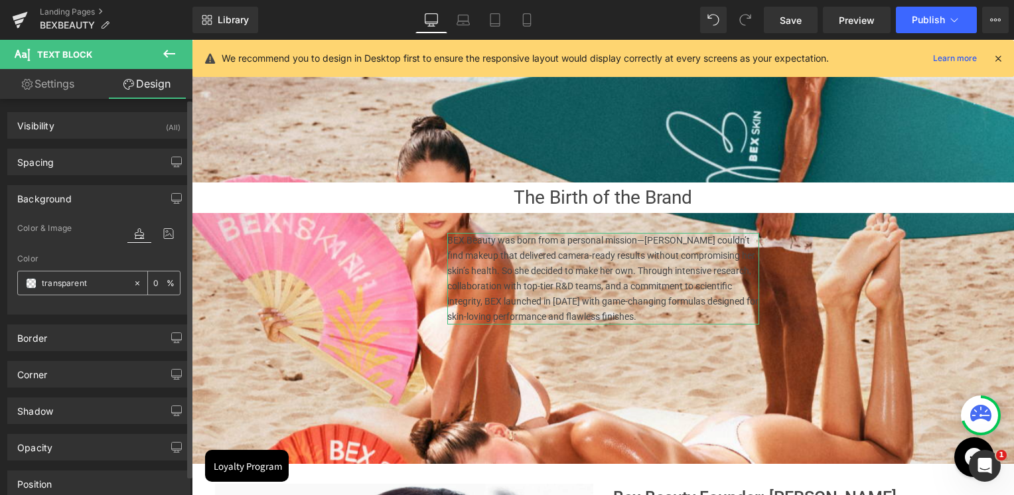
click at [33, 282] on span at bounding box center [31, 283] width 11 height 11
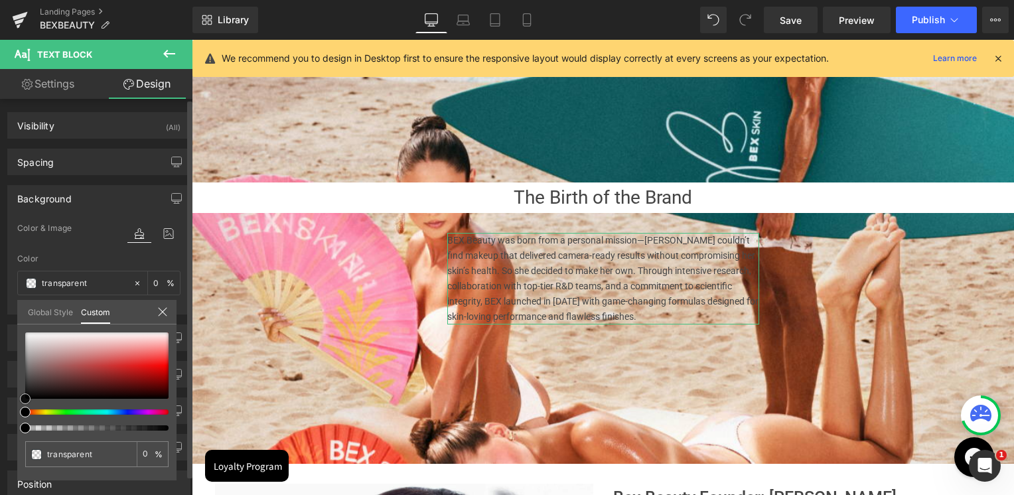
type input "#c0afaf"
type input "100"
type input "#c0afaf"
type input "100"
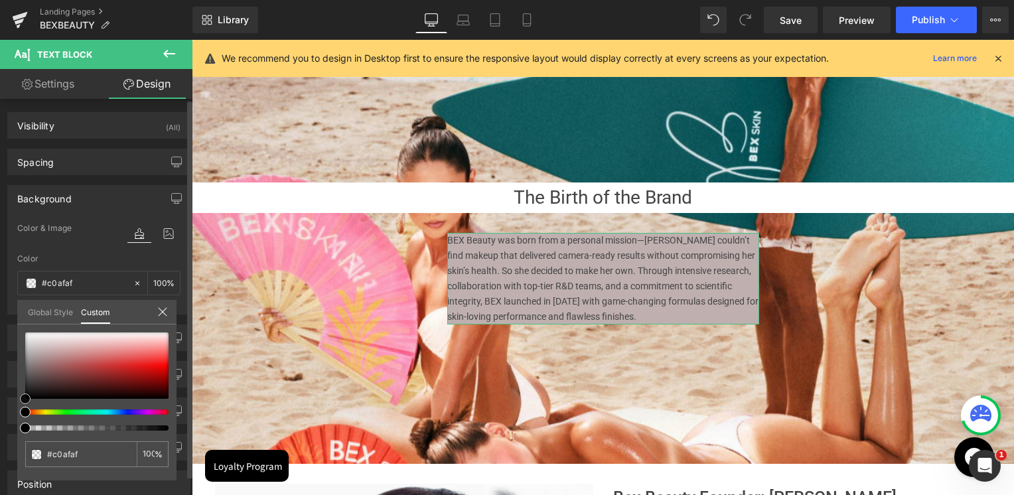
type input "#bfafaf"
type input "#d9d2d2"
type input "#eeecec"
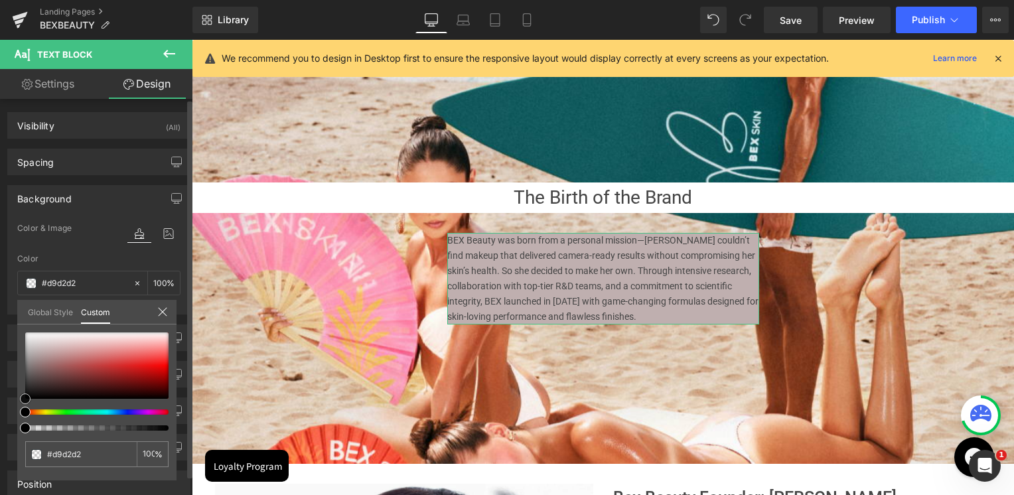
type input "#eeecec"
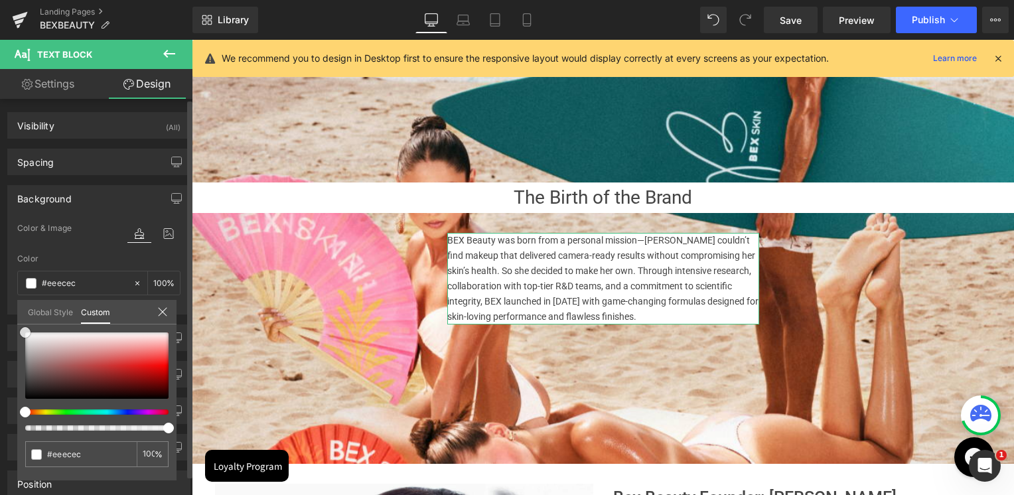
type input "#ffffff"
drag, startPoint x: 42, startPoint y: 350, endPoint x: 15, endPoint y: 319, distance: 41.0
click at [15, 315] on div "Background Color & Image color rgba(255, 255, 255, 1) Color #ffffff 100 % Image…" at bounding box center [99, 244] width 198 height 139
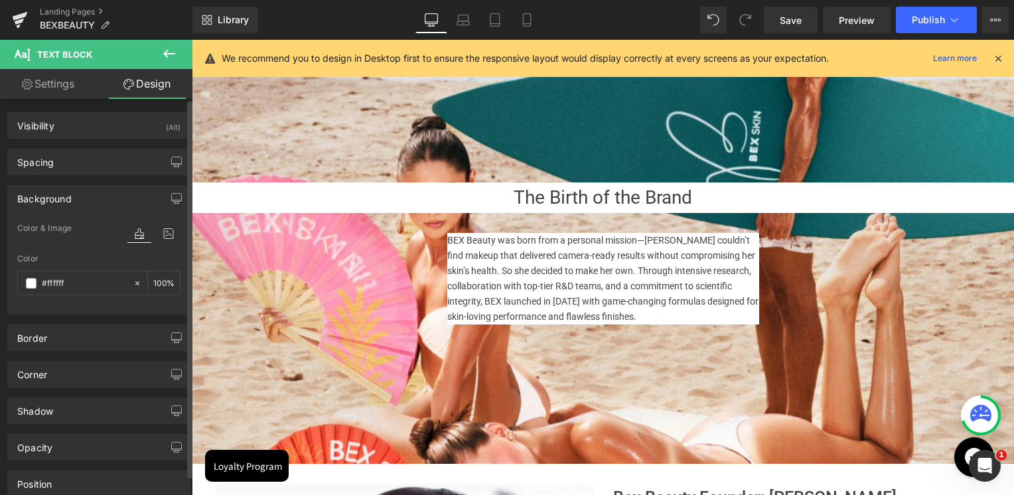
click at [676, 388] on body "Skip to content Value Deals Make Up Luxury Make Up YSL [GEOGRAPHIC_DATA] [PERSO…" at bounding box center [603, 291] width 822 height 2694
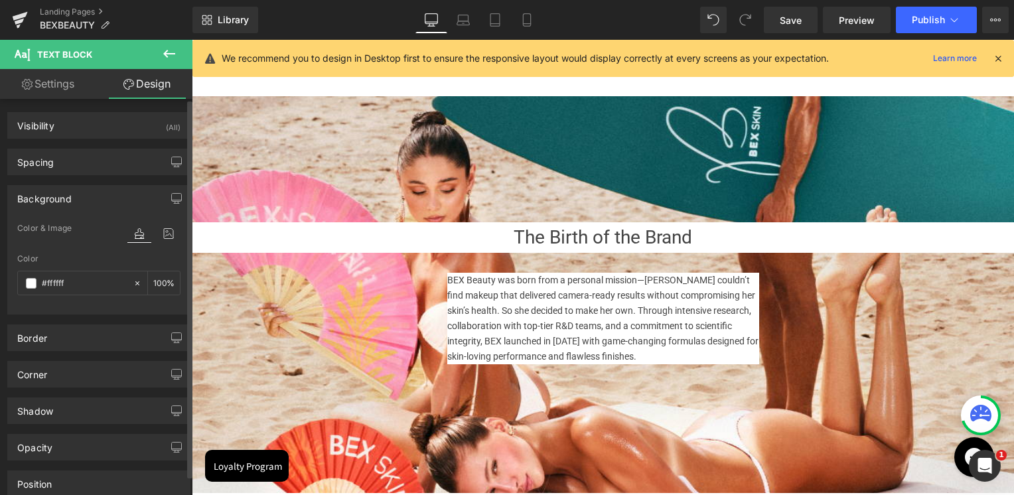
scroll to position [1030, 0]
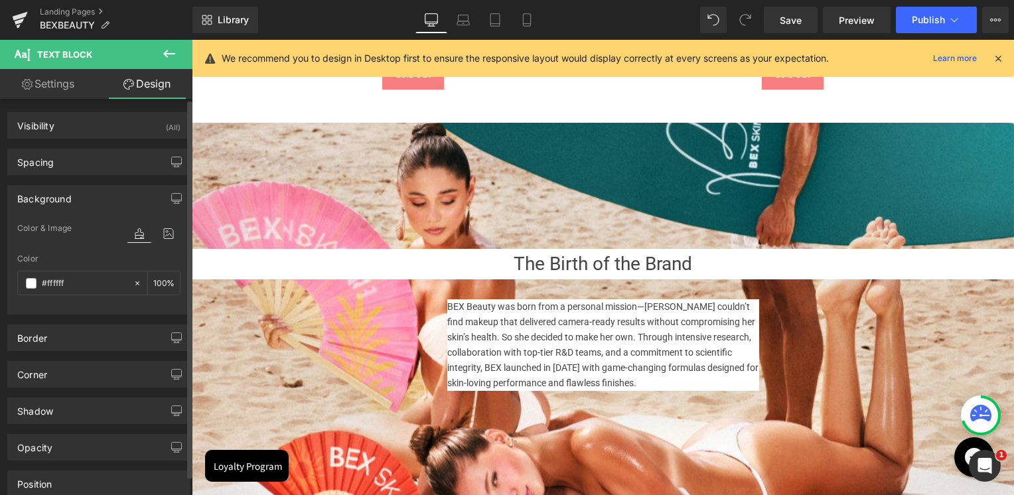
click at [713, 262] on h1 "The Birth of the Brand" at bounding box center [603, 264] width 822 height 31
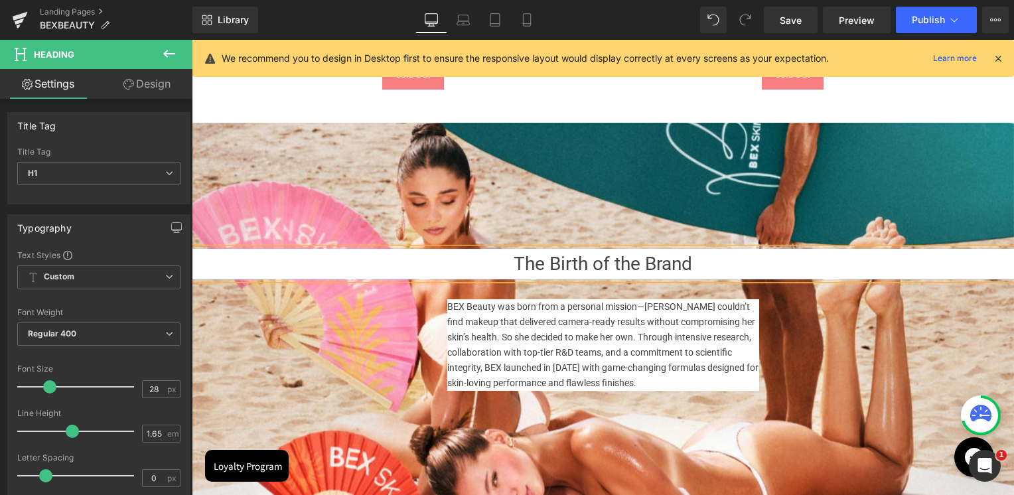
scroll to position [2708, 819]
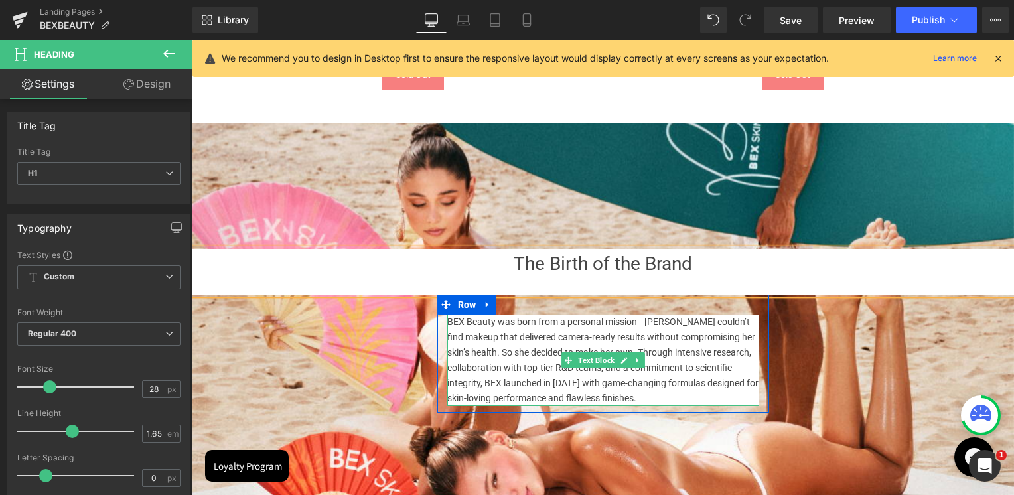
click at [642, 362] on link at bounding box center [638, 360] width 14 height 16
click at [642, 362] on icon at bounding box center [644, 360] width 7 height 7
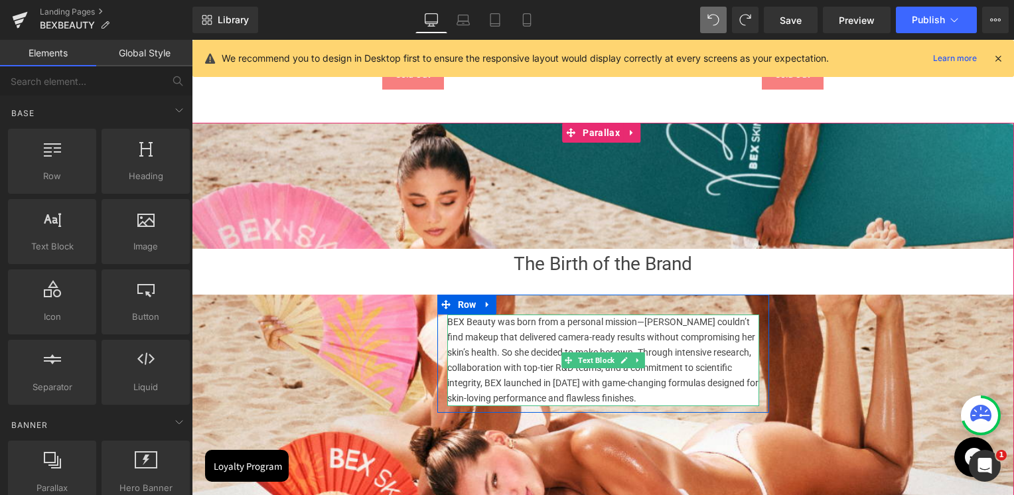
click at [630, 370] on p "BEX Beauty was born from a personal mission—[PERSON_NAME] couldn’t find makeup …" at bounding box center [603, 361] width 312 height 92
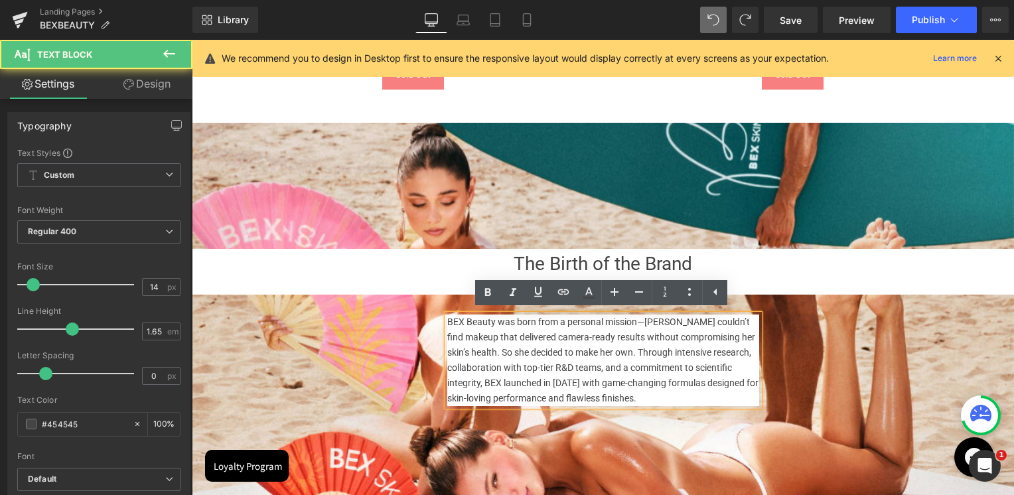
click at [609, 380] on p "BEX Beauty was born from a personal mission—[PERSON_NAME] couldn’t find makeup …" at bounding box center [603, 361] width 312 height 92
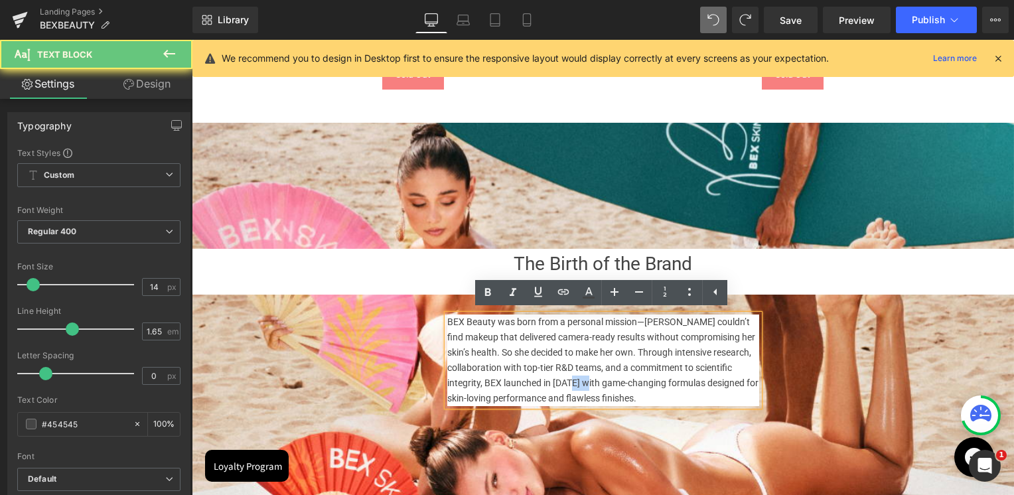
click at [609, 380] on p "BEX Beauty was born from a personal mission—[PERSON_NAME] couldn’t find makeup …" at bounding box center [603, 361] width 312 height 92
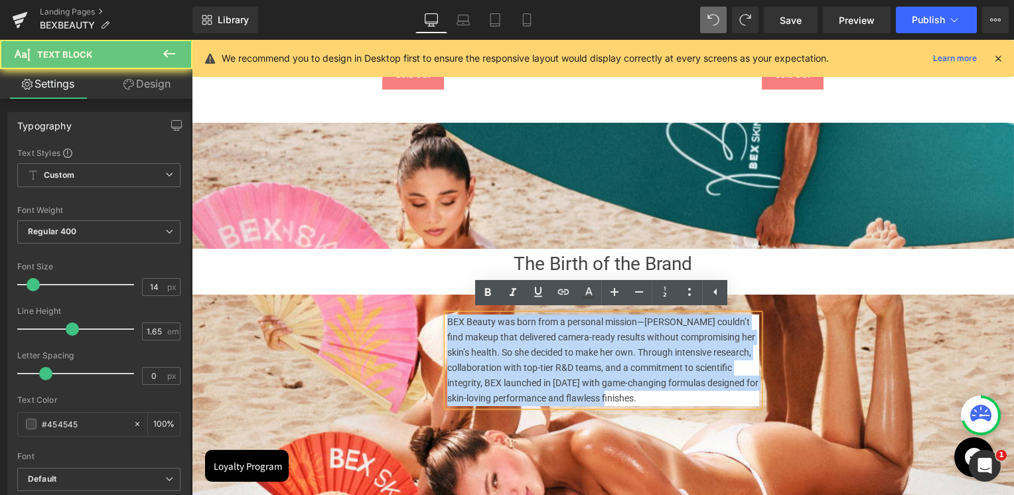
click at [609, 380] on p "BEX Beauty was born from a personal mission—[PERSON_NAME] couldn’t find makeup …" at bounding box center [603, 361] width 312 height 92
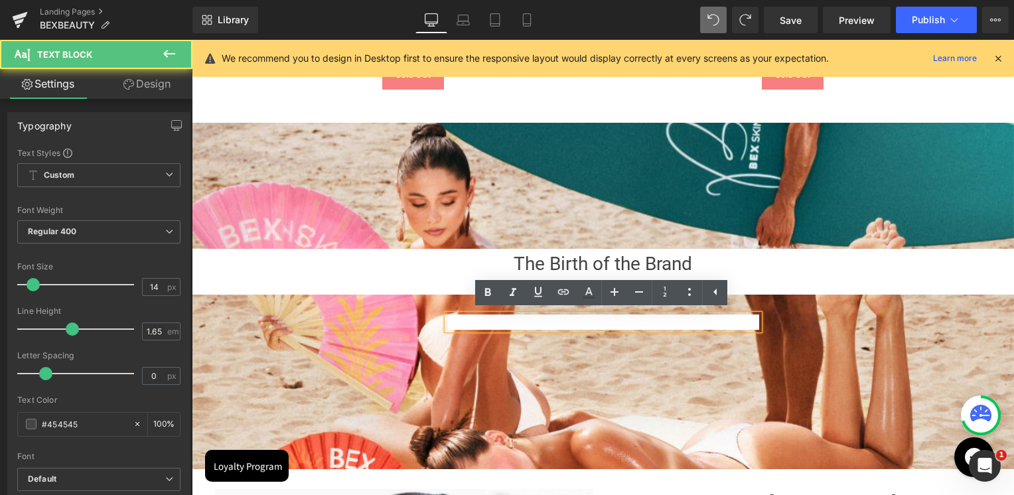
scroll to position [6, 6]
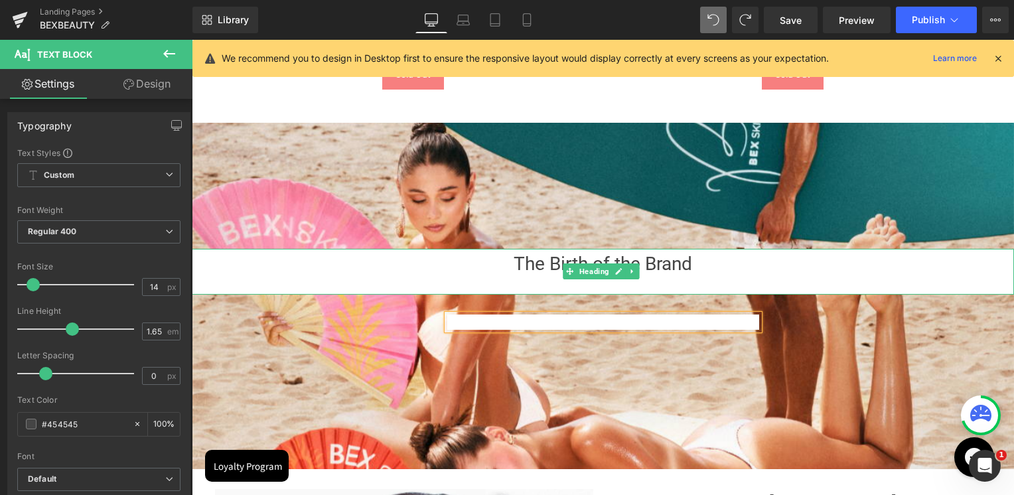
click at [642, 283] on div at bounding box center [603, 286] width 822 height 15
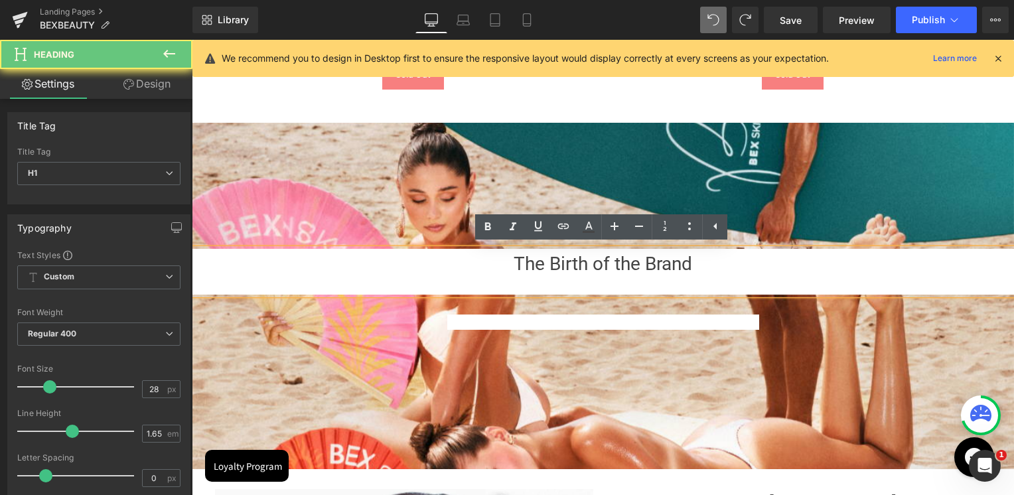
click at [693, 264] on h1 "The Birth of the Brand" at bounding box center [603, 264] width 822 height 31
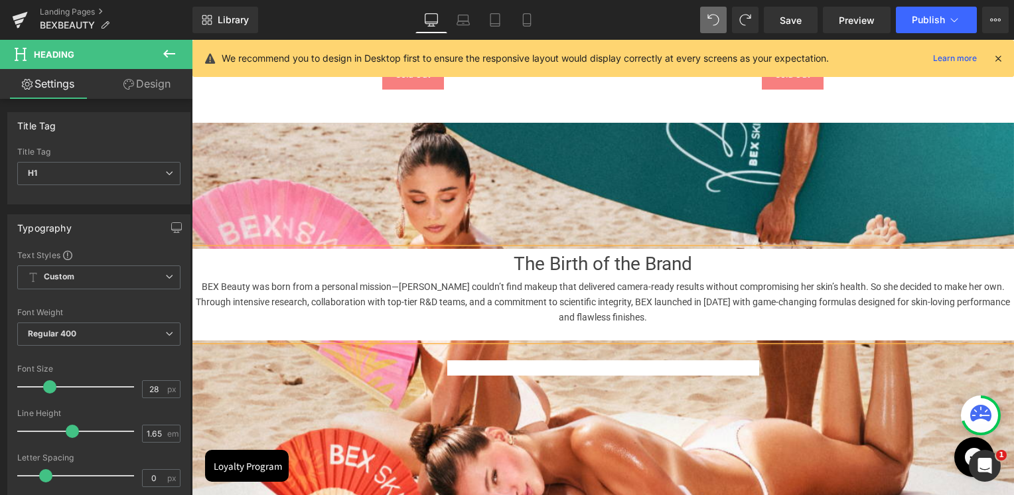
scroll to position [2678, 819]
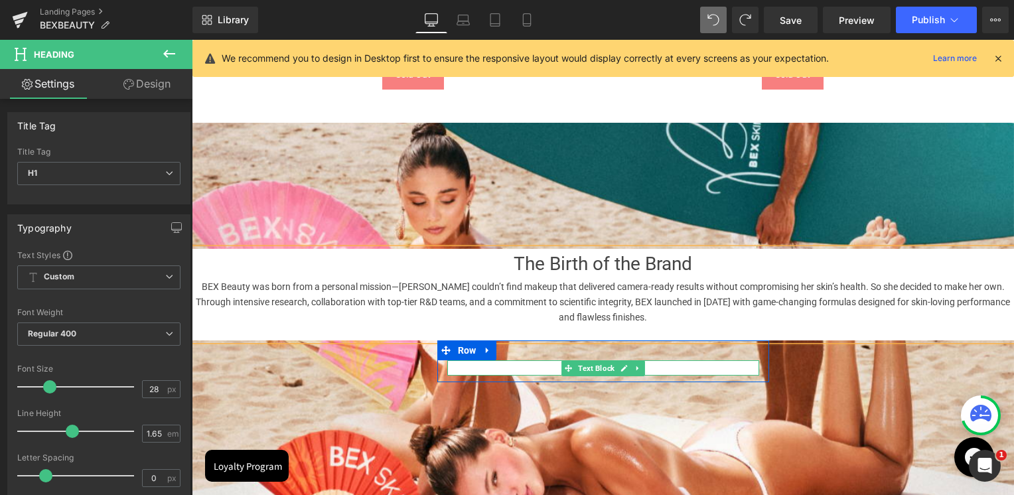
click at [693, 368] on p at bounding box center [603, 367] width 312 height 15
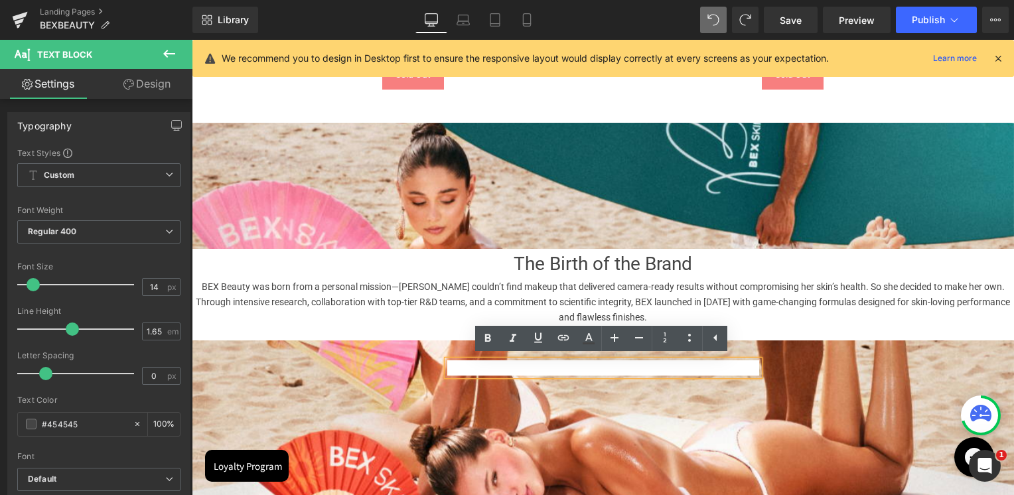
click at [719, 407] on div at bounding box center [603, 275] width 822 height 455
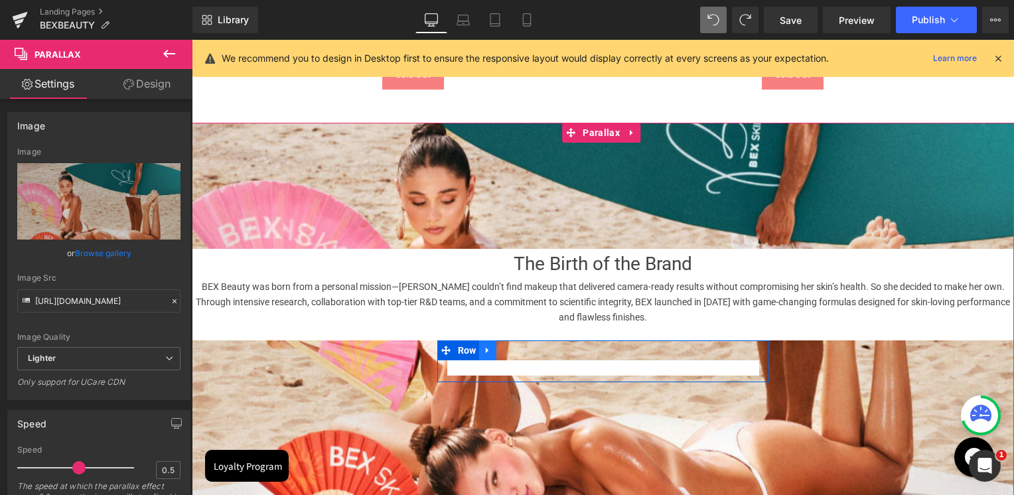
click at [491, 359] on link at bounding box center [487, 350] width 17 height 20
click at [523, 351] on icon at bounding box center [522, 350] width 9 height 9
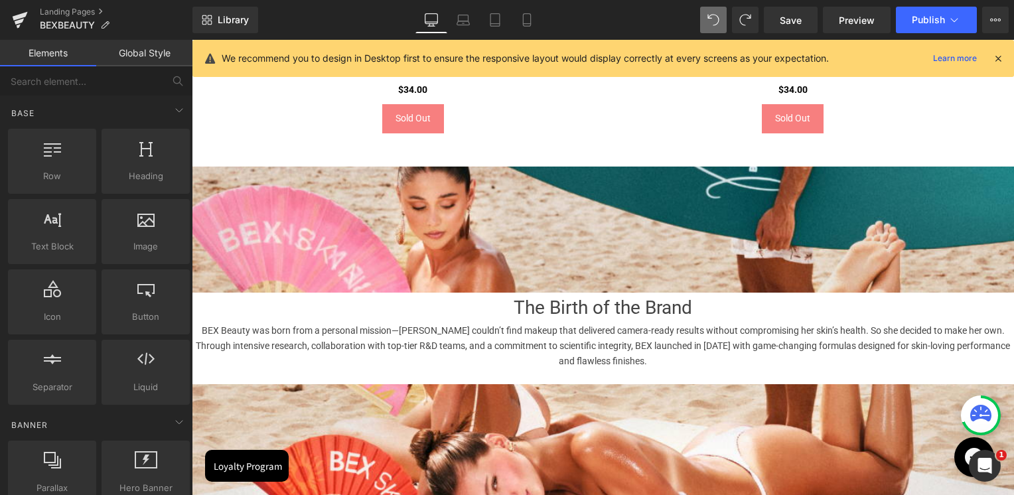
scroll to position [964, 0]
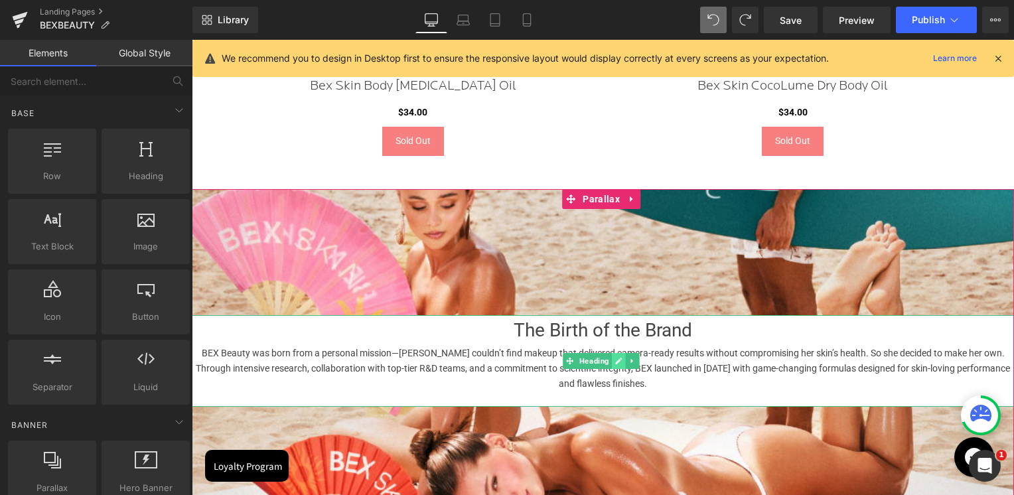
click at [620, 362] on icon at bounding box center [618, 361] width 7 height 8
click at [601, 359] on span "Heading" at bounding box center [594, 361] width 35 height 16
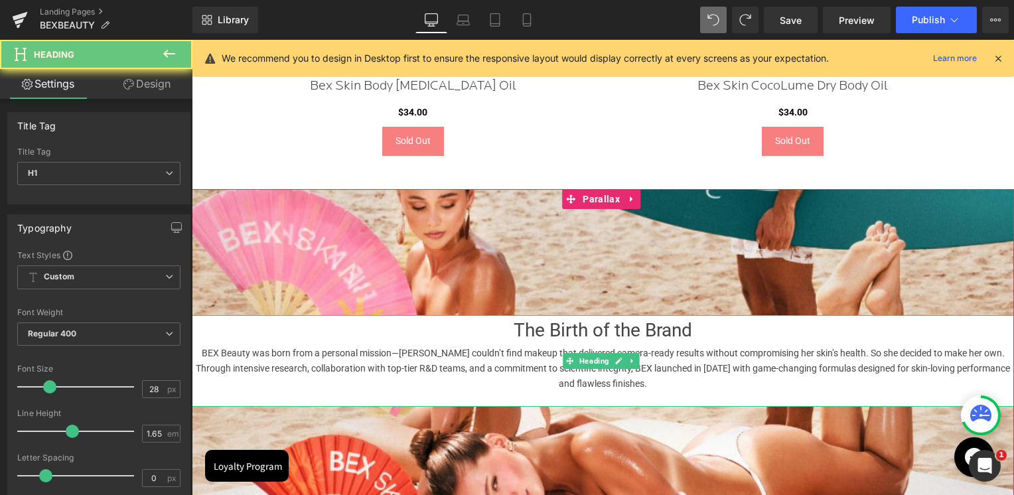
click at [524, 363] on div "BEX Beauty was born from a personal mission—[PERSON_NAME] couldn’t find makeup …" at bounding box center [603, 369] width 822 height 46
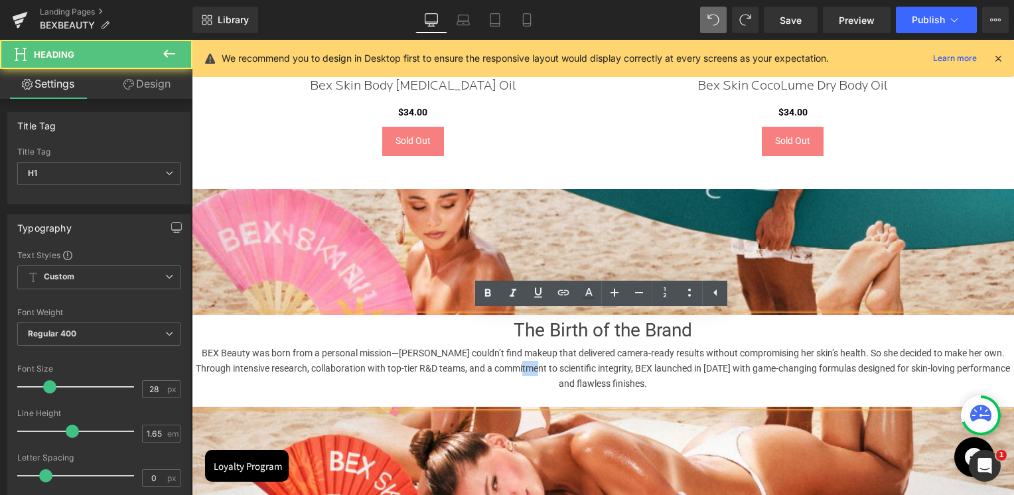
click at [524, 363] on div "BEX Beauty was born from a personal mission—[PERSON_NAME] couldn’t find makeup …" at bounding box center [603, 369] width 822 height 46
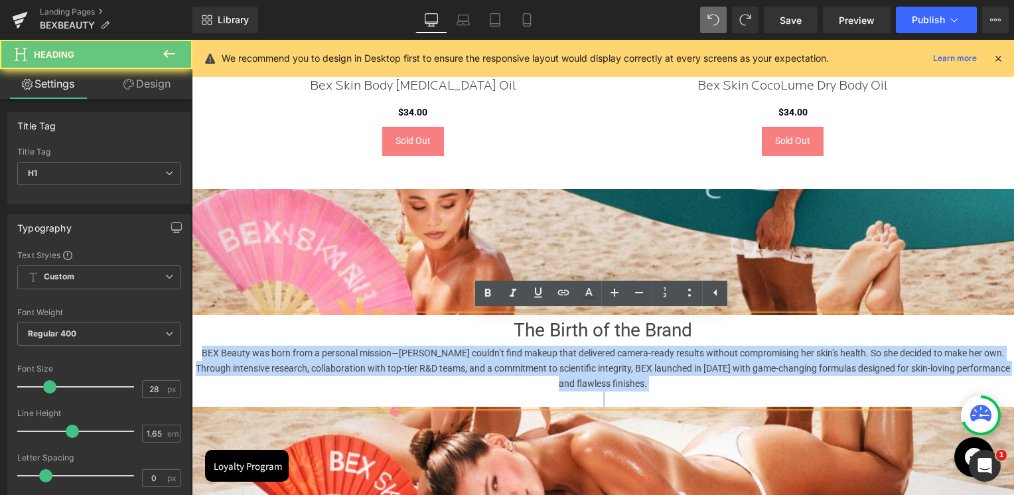
click at [524, 363] on div "BEX Beauty was born from a personal mission—[PERSON_NAME] couldn’t find makeup …" at bounding box center [603, 369] width 822 height 46
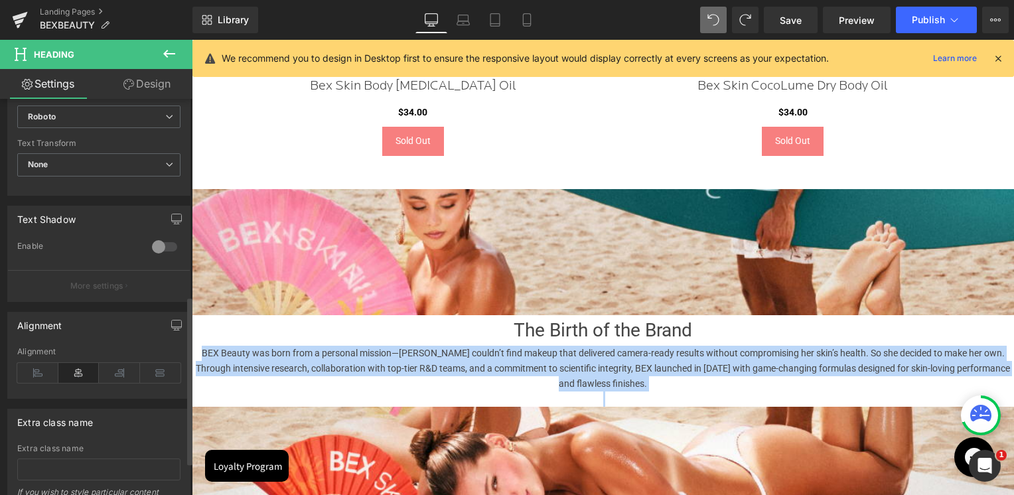
scroll to position [398, 0]
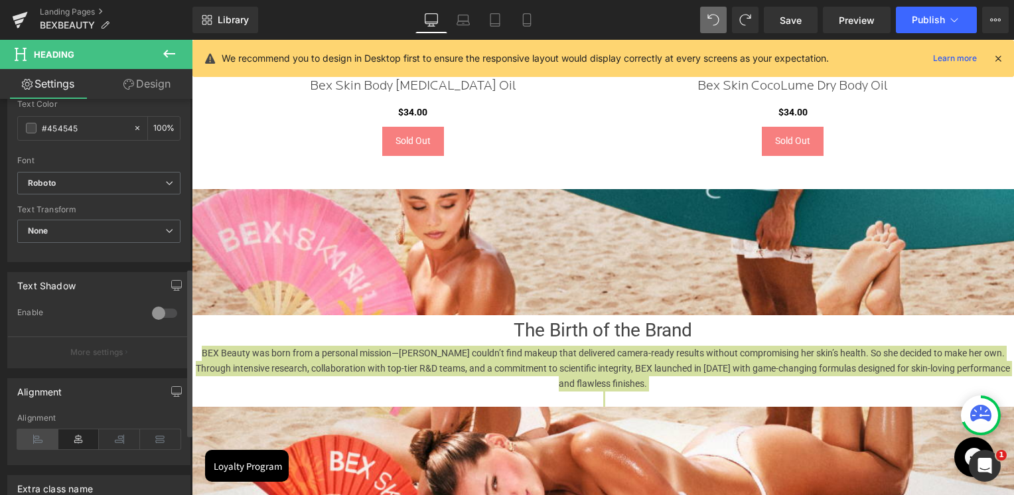
click at [36, 439] on icon at bounding box center [37, 439] width 41 height 20
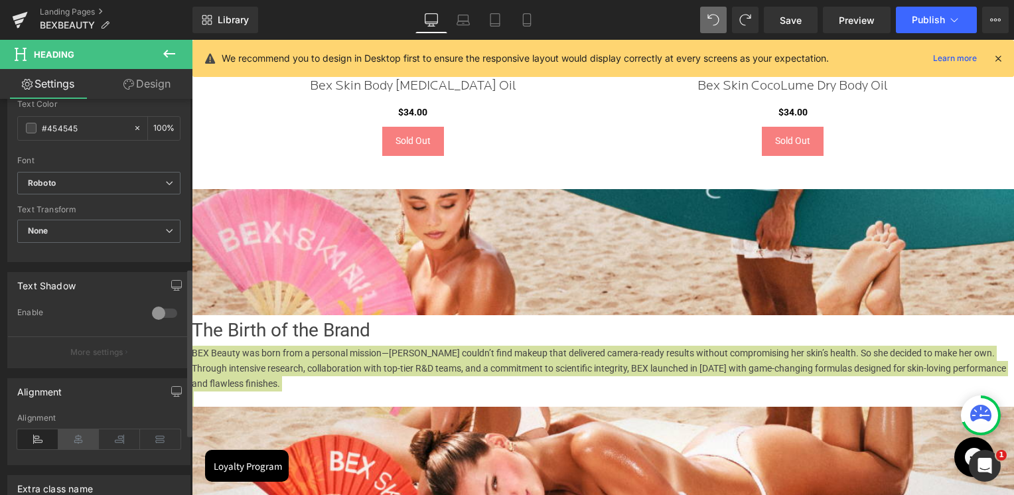
click at [74, 438] on icon at bounding box center [78, 439] width 41 height 20
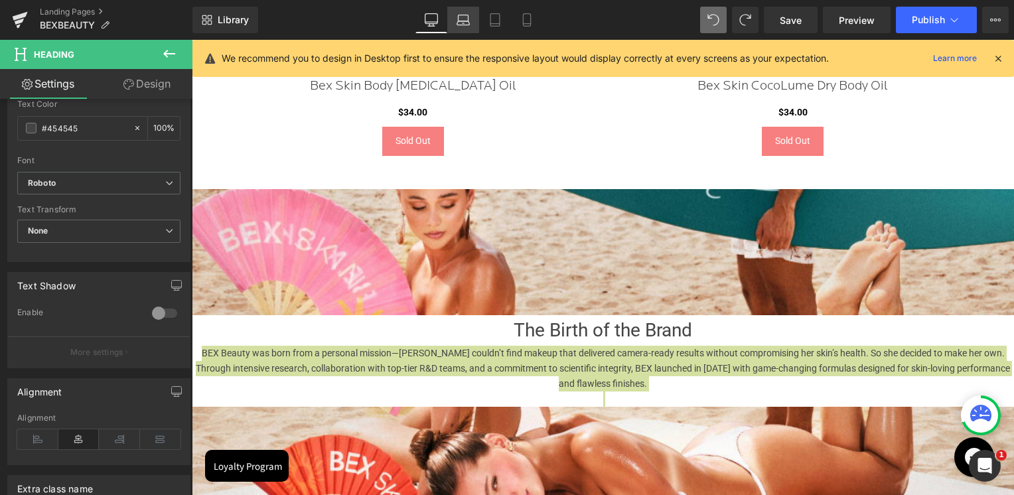
click at [469, 21] on icon at bounding box center [463, 23] width 13 height 4
type input "100"
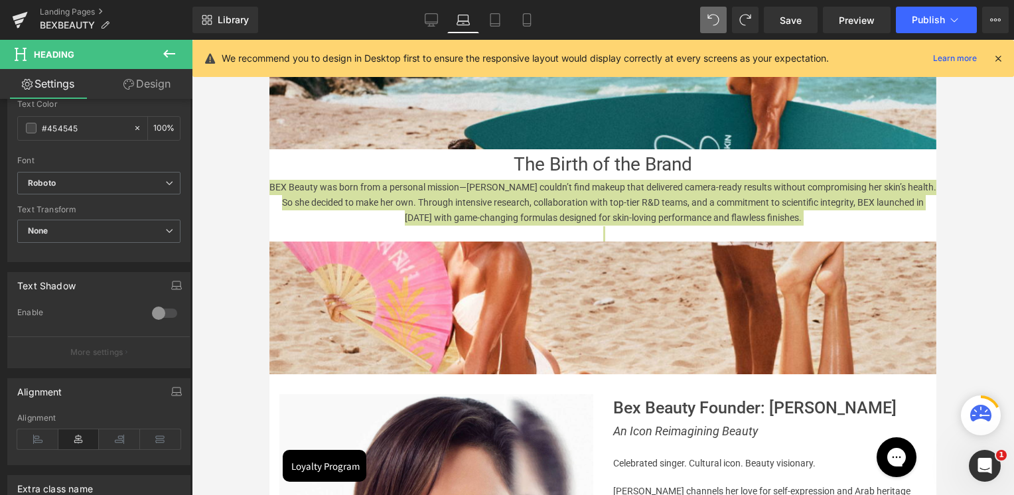
scroll to position [6, 7]
click at [1013, 201] on html "Heading You are previewing how the will restyle your page. You can not edit Ele…" at bounding box center [507, 247] width 1014 height 495
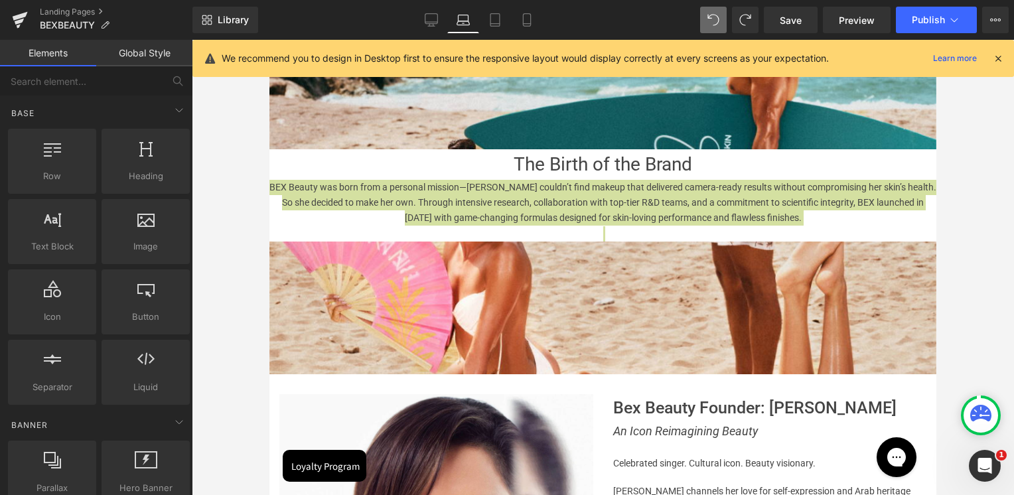
click at [966, 186] on div at bounding box center [603, 267] width 822 height 455
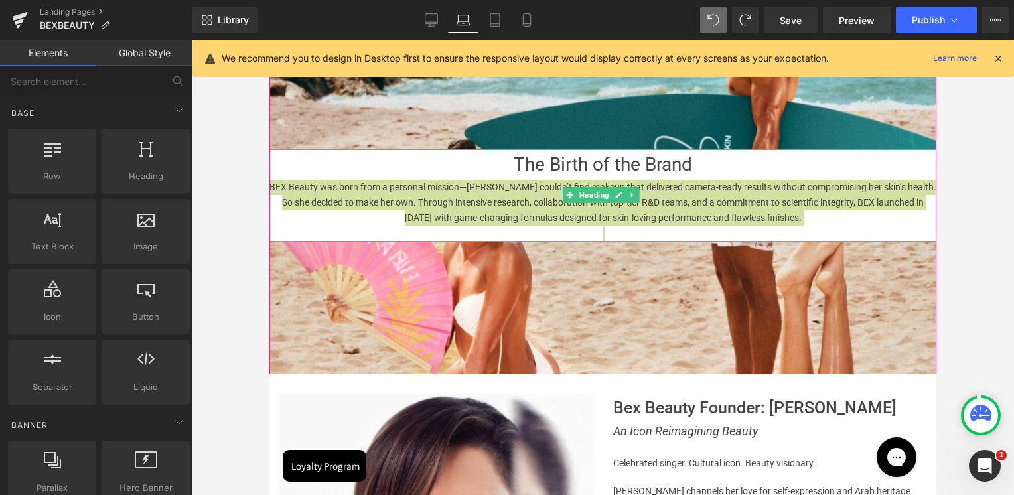
scroll to position [897, 0]
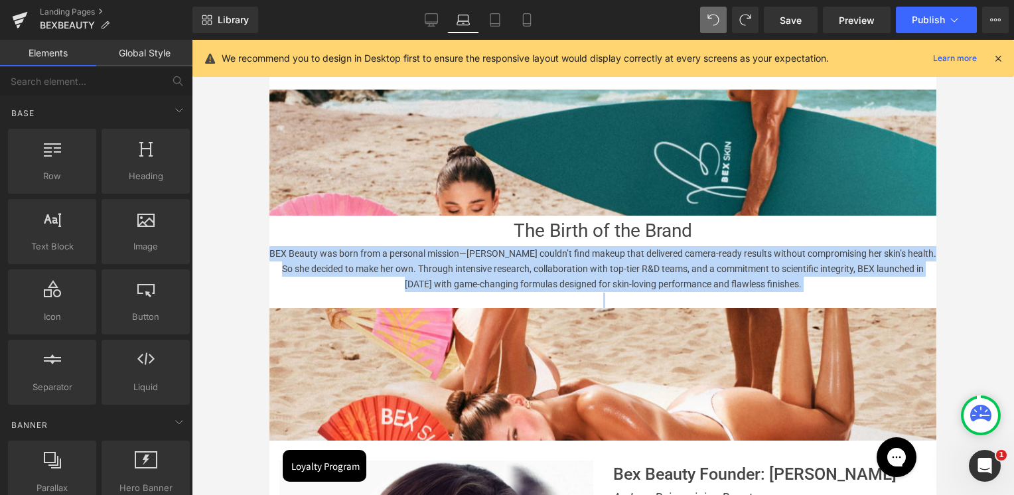
click at [916, 227] on h1 "The Birth of the Brand" at bounding box center [602, 231] width 667 height 31
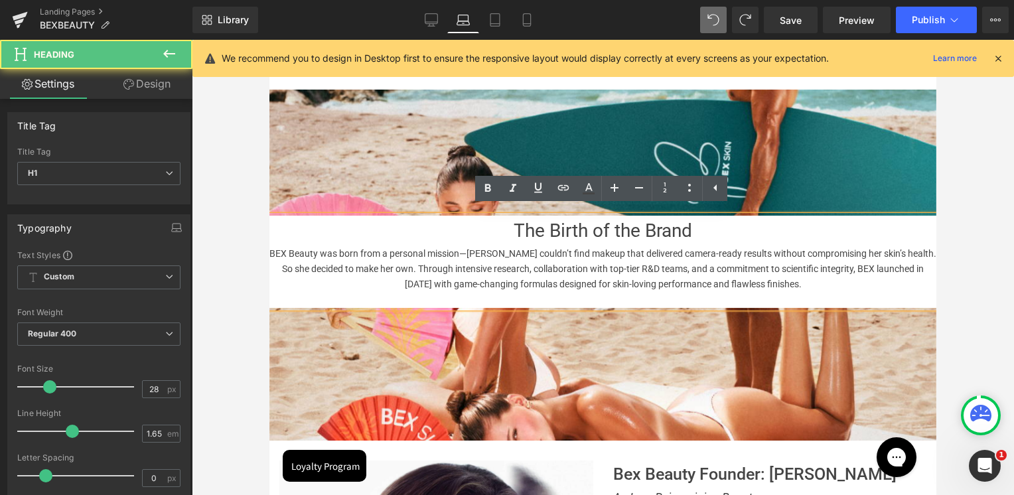
click at [972, 224] on div at bounding box center [603, 267] width 822 height 455
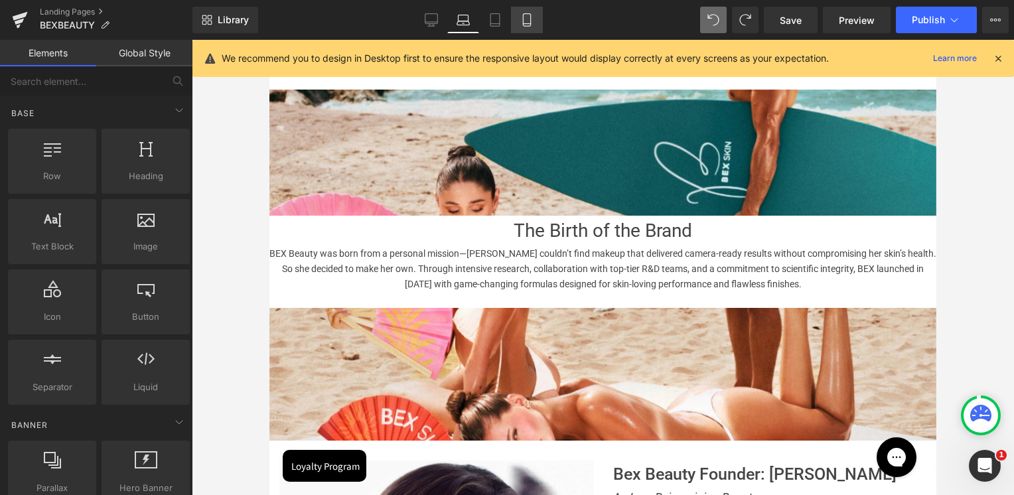
click at [535, 17] on link "Mobile" at bounding box center [527, 20] width 32 height 27
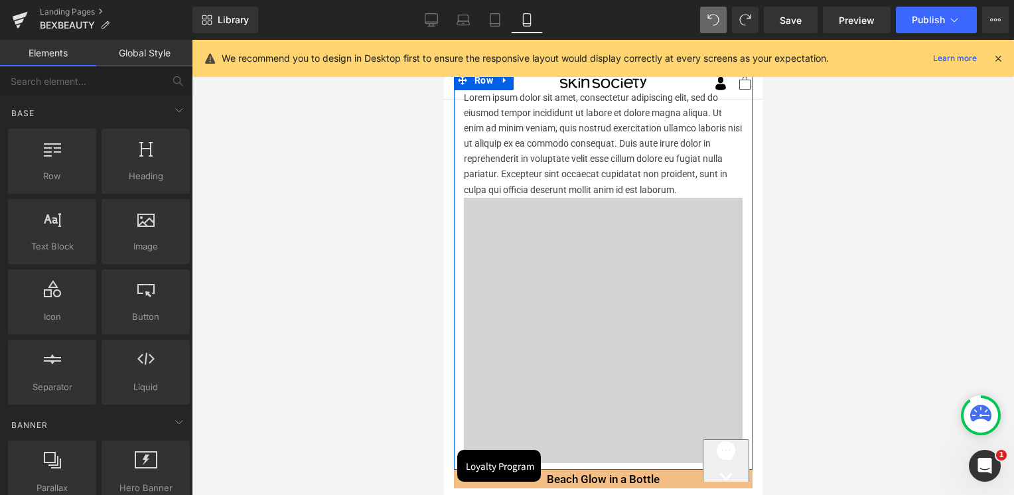
scroll to position [0, 0]
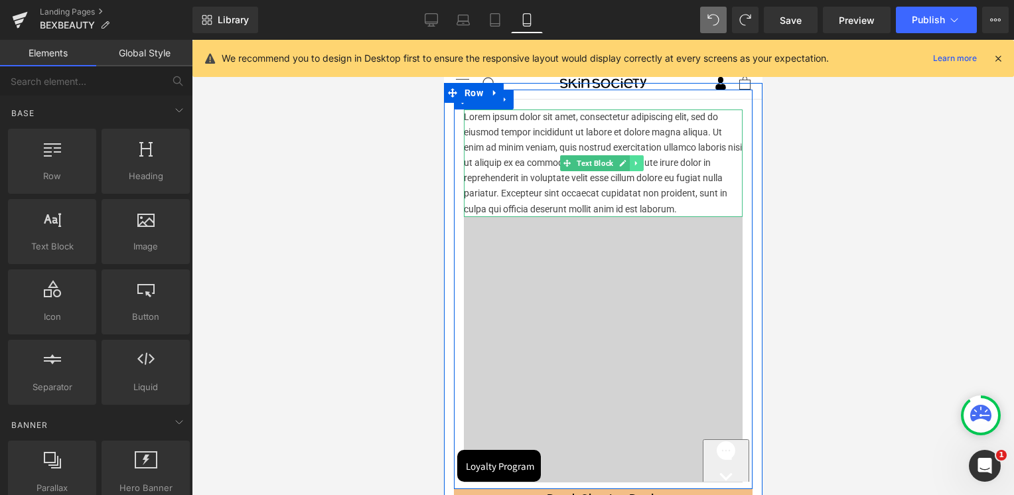
click at [630, 161] on link at bounding box center [636, 163] width 14 height 16
click at [636, 165] on link at bounding box center [643, 163] width 14 height 16
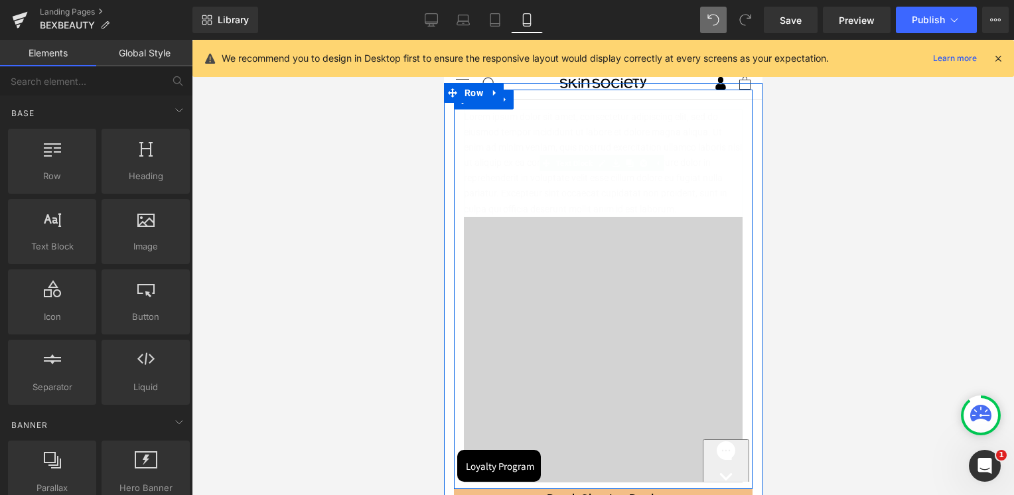
scroll to position [2405, 315]
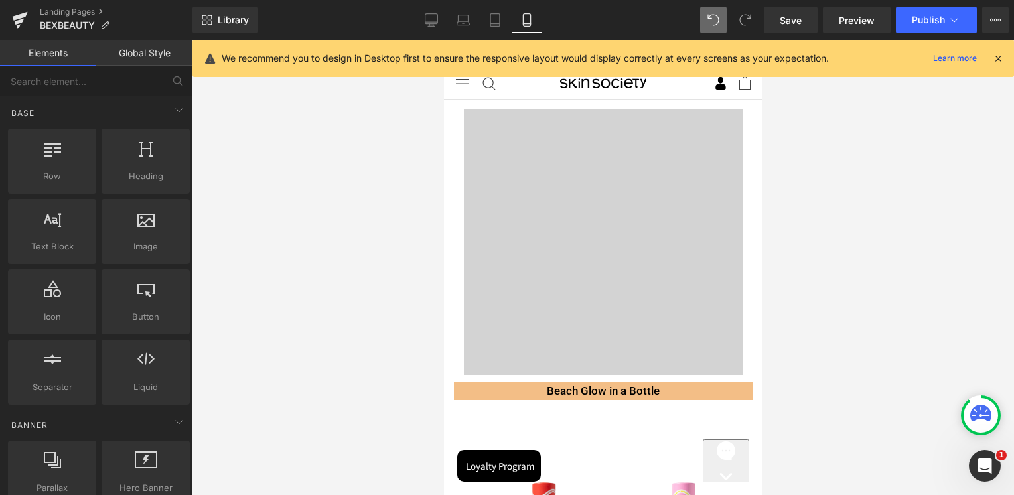
click at [882, 293] on div at bounding box center [603, 267] width 822 height 455
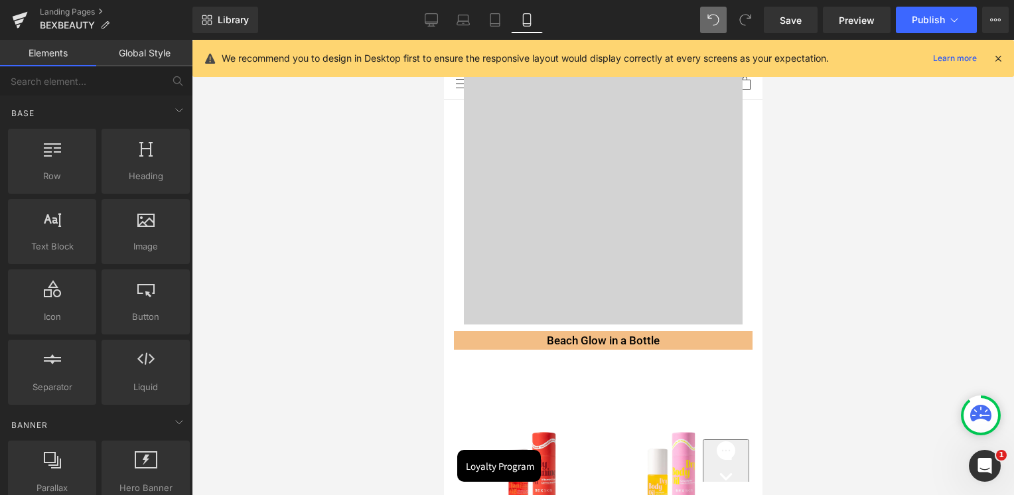
scroll to position [0, 0]
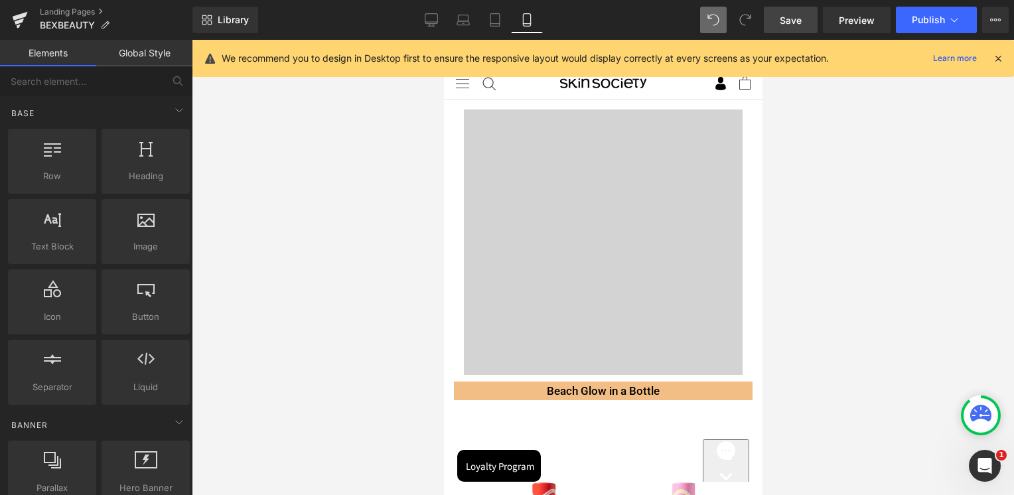
click at [788, 15] on span "Save" at bounding box center [791, 20] width 22 height 14
click at [30, 19] on link at bounding box center [20, 20] width 40 height 40
